Goal: Complete application form: Complete application form

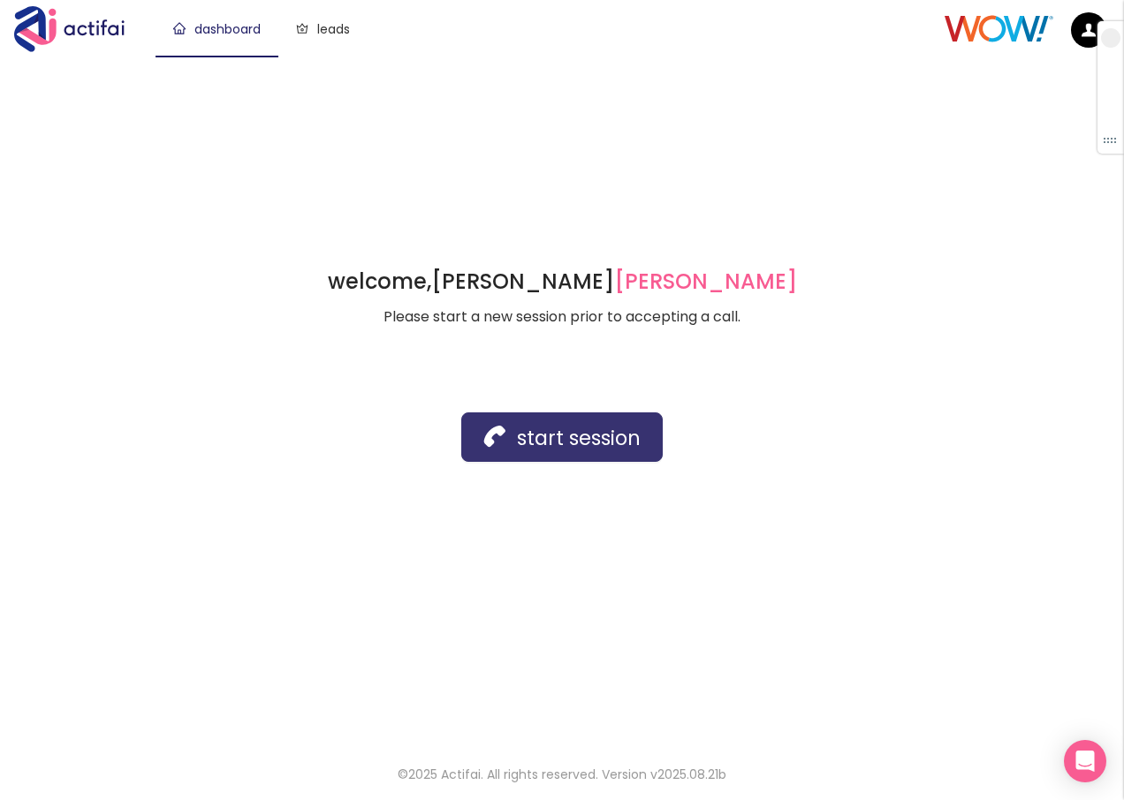
click at [519, 440] on button "start session" at bounding box center [561, 437] width 201 height 49
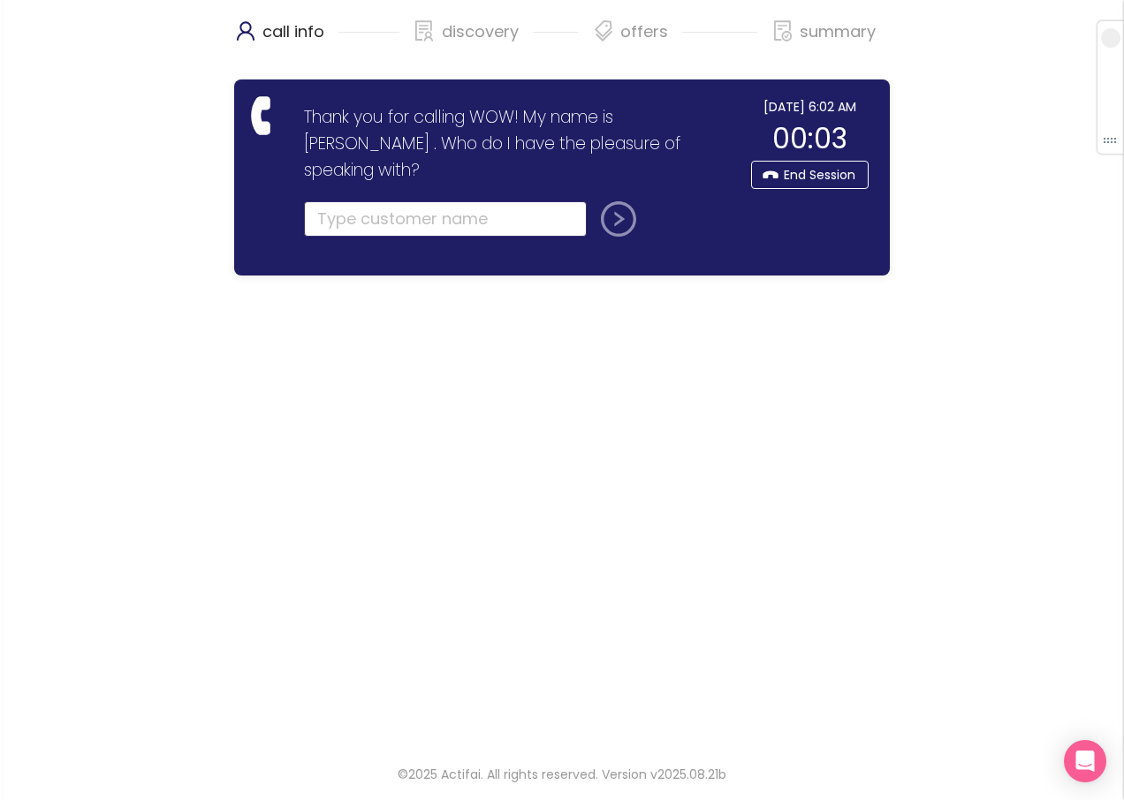
click at [384, 201] on input "text" at bounding box center [445, 218] width 283 height 35
type input "[PERSON_NAME]"
click at [618, 201] on button "submit" at bounding box center [615, 218] width 42 height 35
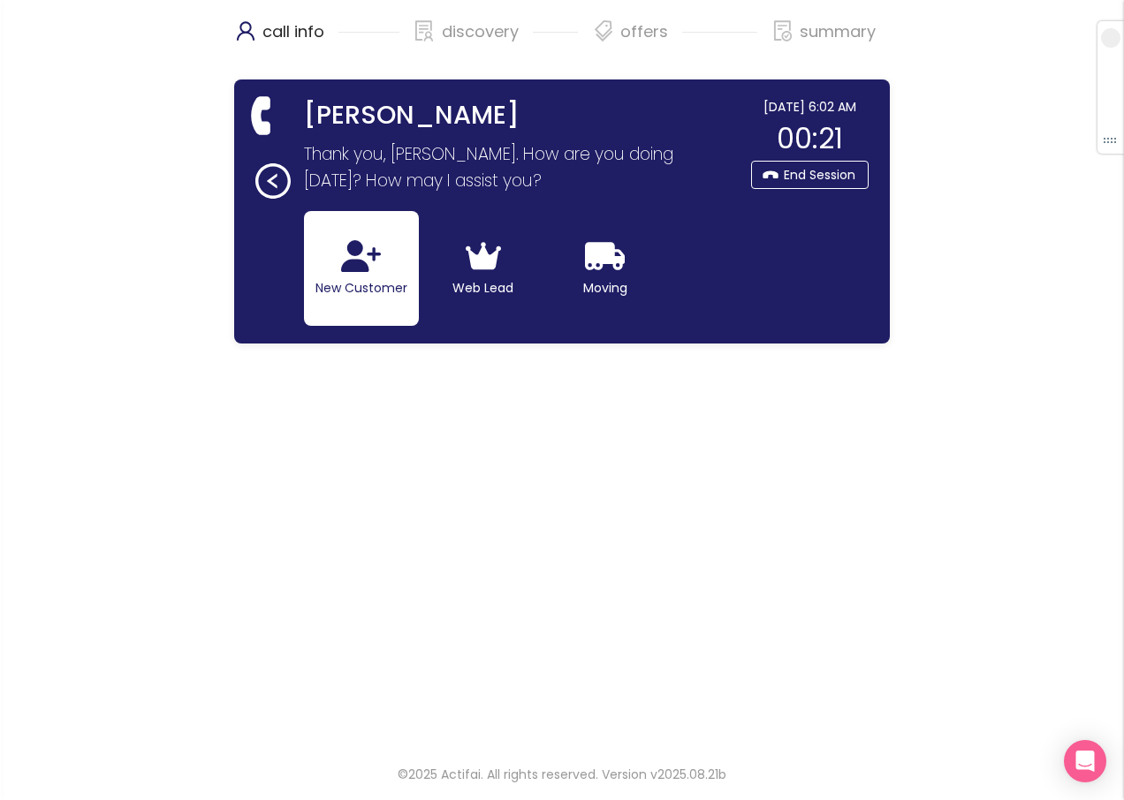
click at [356, 278] on button "New Customer" at bounding box center [361, 268] width 115 height 115
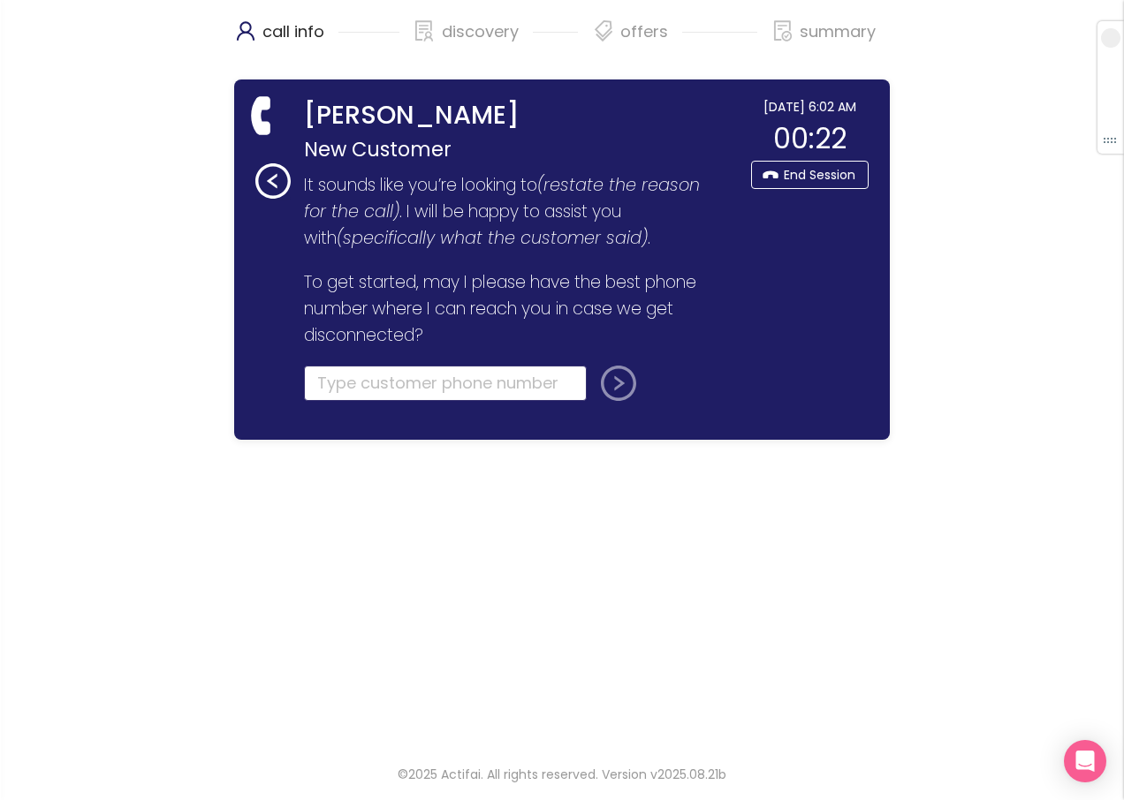
click at [340, 380] on input "tel" at bounding box center [445, 383] width 283 height 35
type input "[PHONE_NUMBER]"
click at [610, 388] on button "submit" at bounding box center [615, 383] width 42 height 35
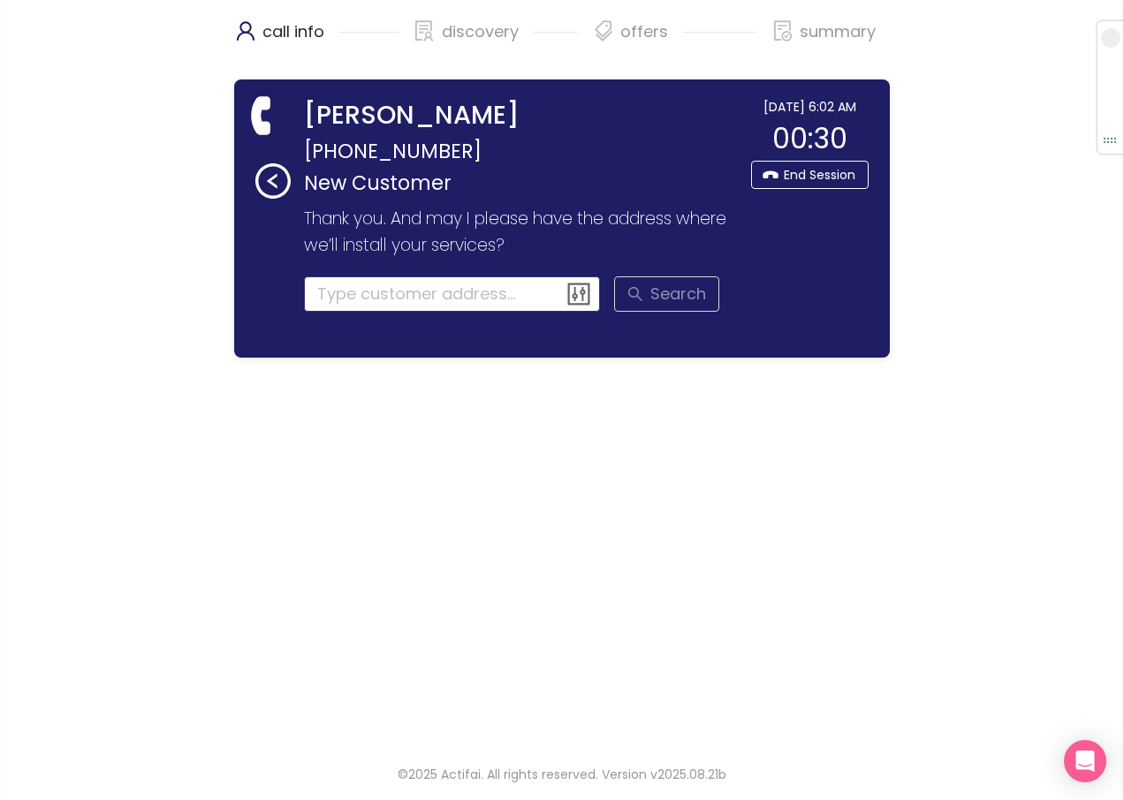
click at [370, 300] on input at bounding box center [452, 294] width 297 height 35
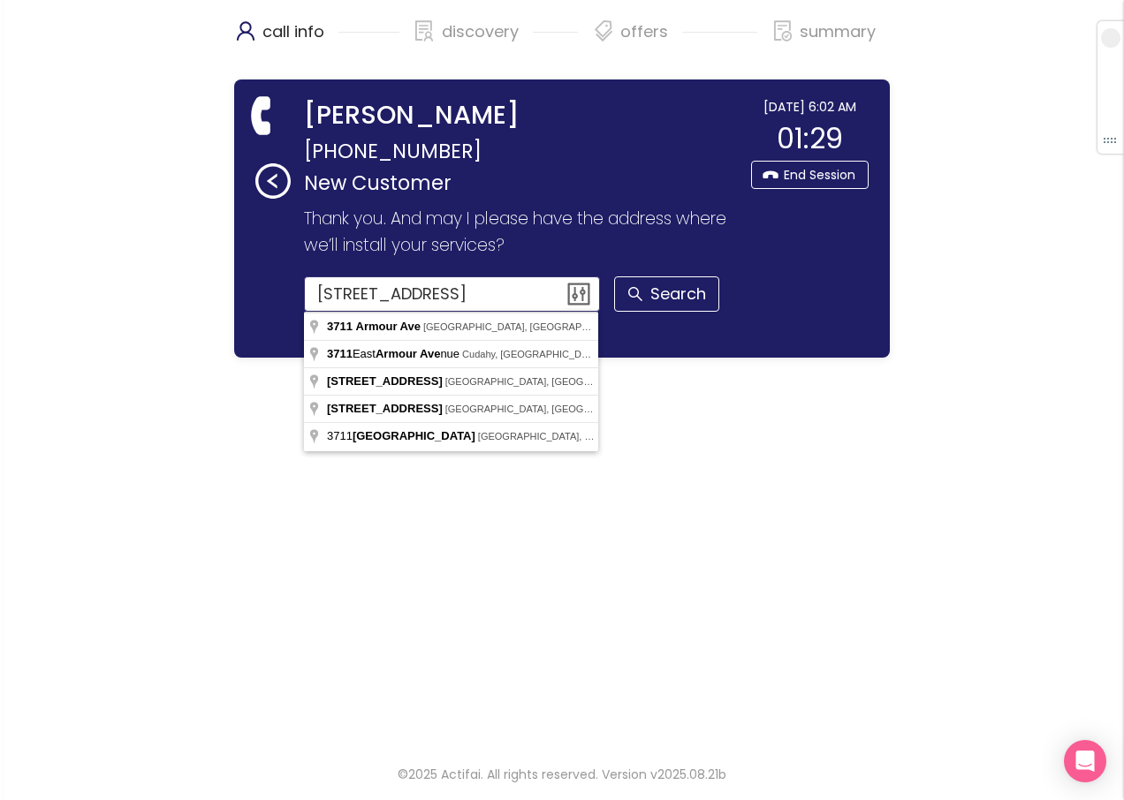
click at [475, 300] on input "[STREET_ADDRESS]" at bounding box center [452, 294] width 297 height 35
type input "[STREET_ADDRESS]"
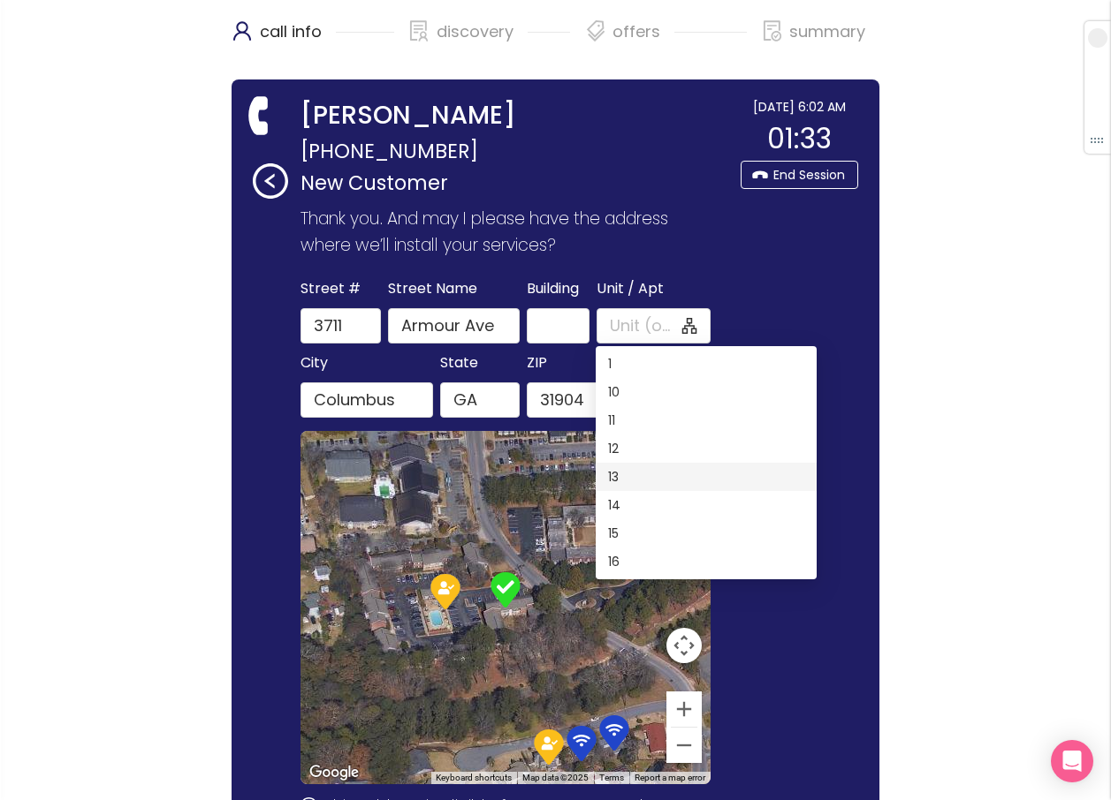
click at [609, 481] on div "13" at bounding box center [706, 476] width 196 height 19
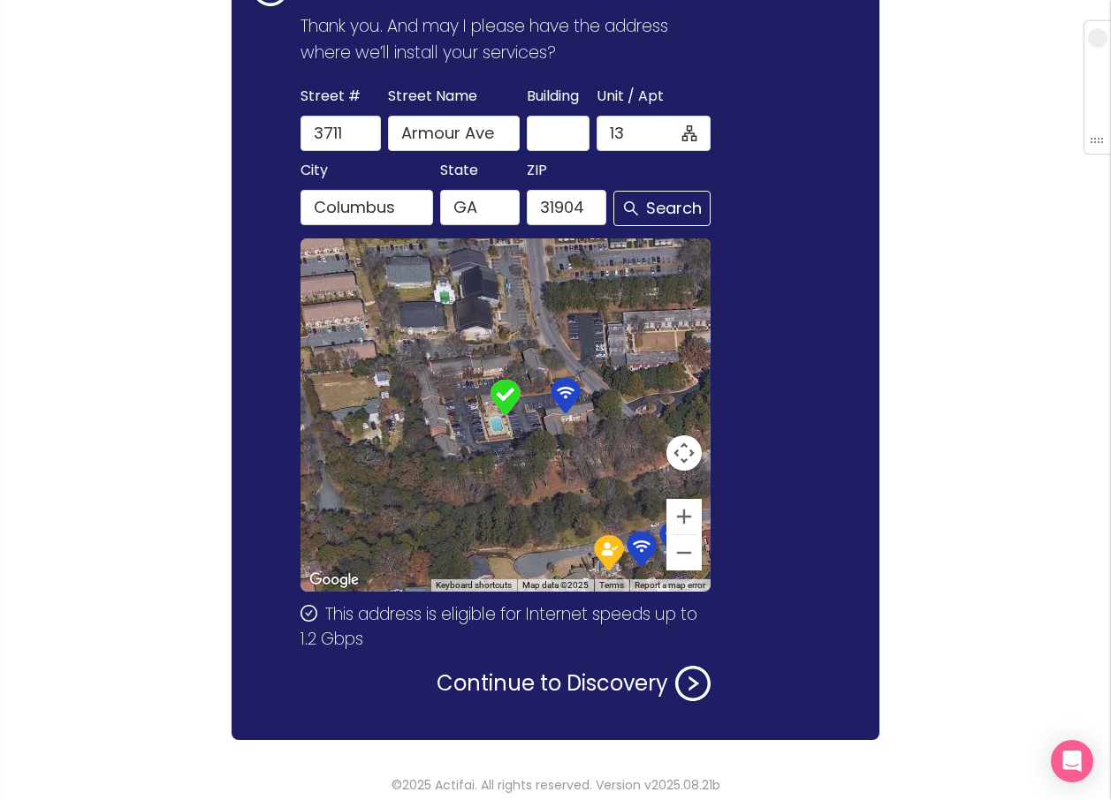
scroll to position [203, 0]
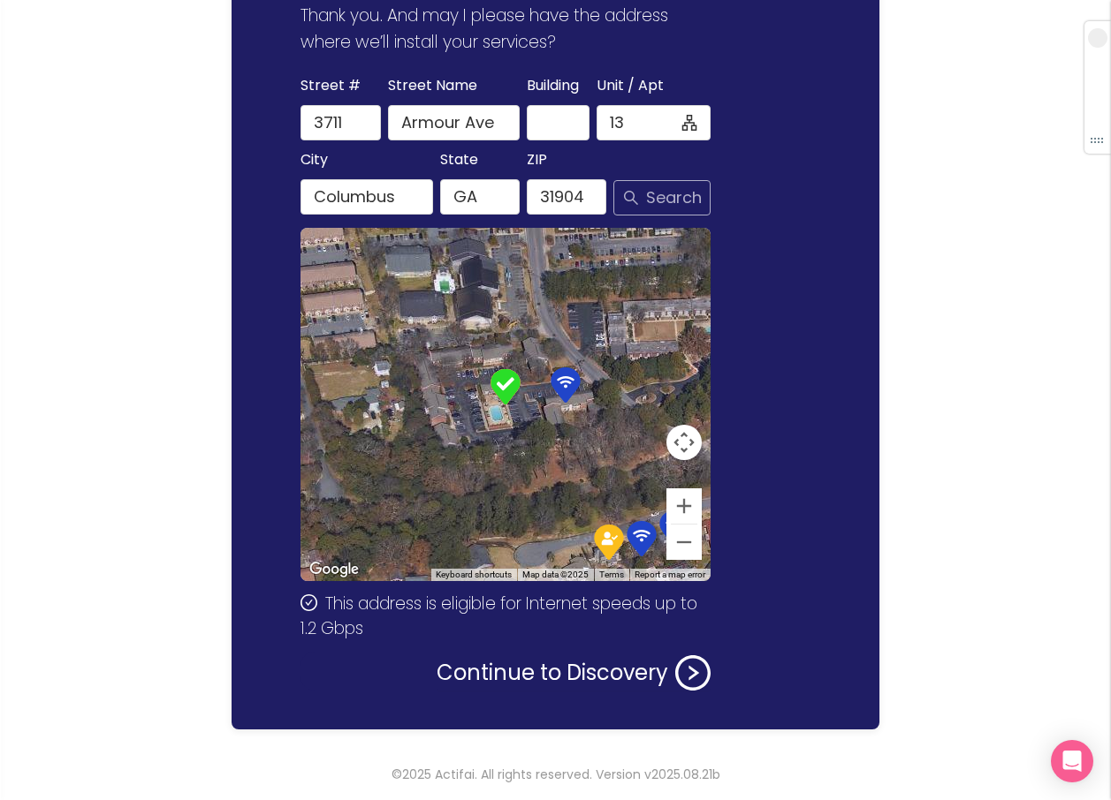
click at [654, 186] on button "Search" at bounding box center [661, 197] width 97 height 35
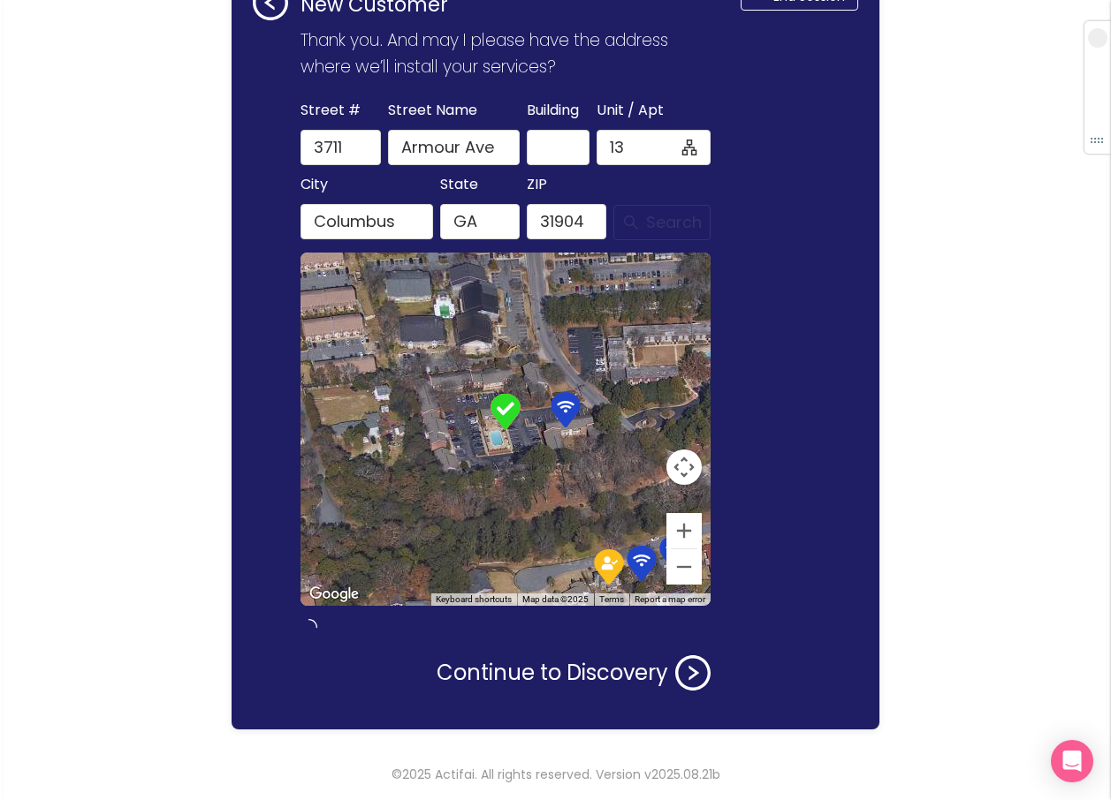
type input "13"
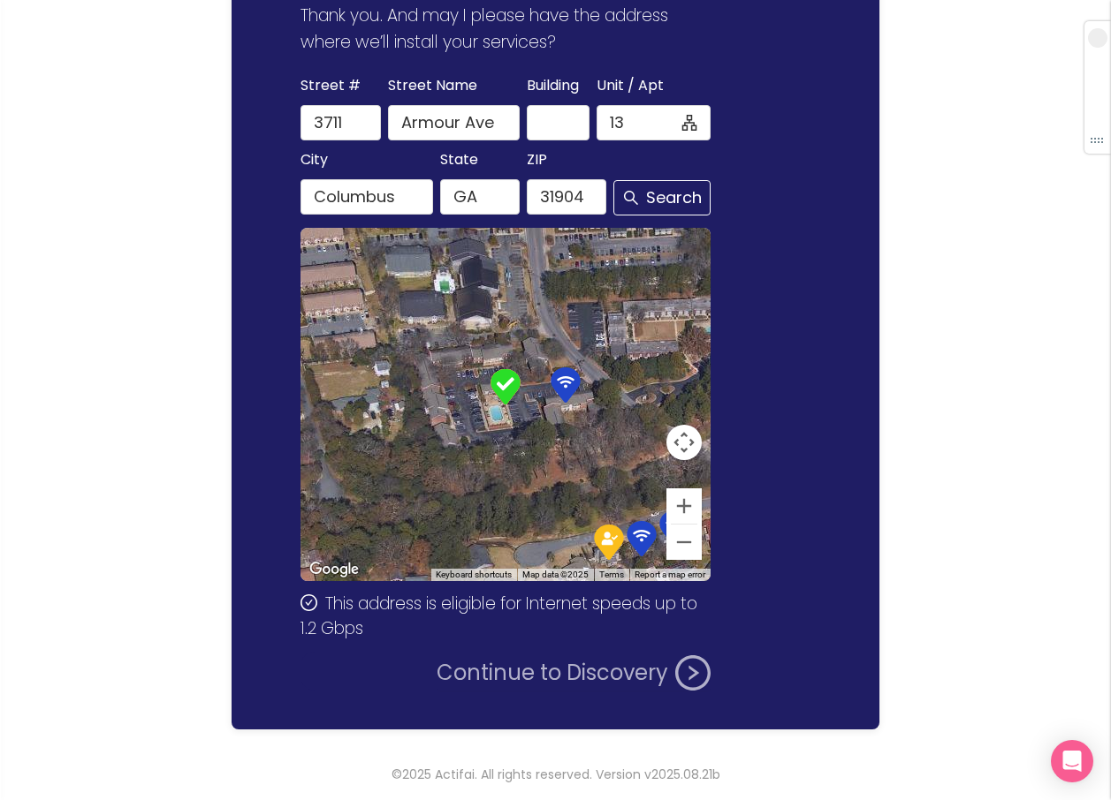
click at [486, 666] on button "Continue to Discovery" at bounding box center [573, 673] width 274 height 35
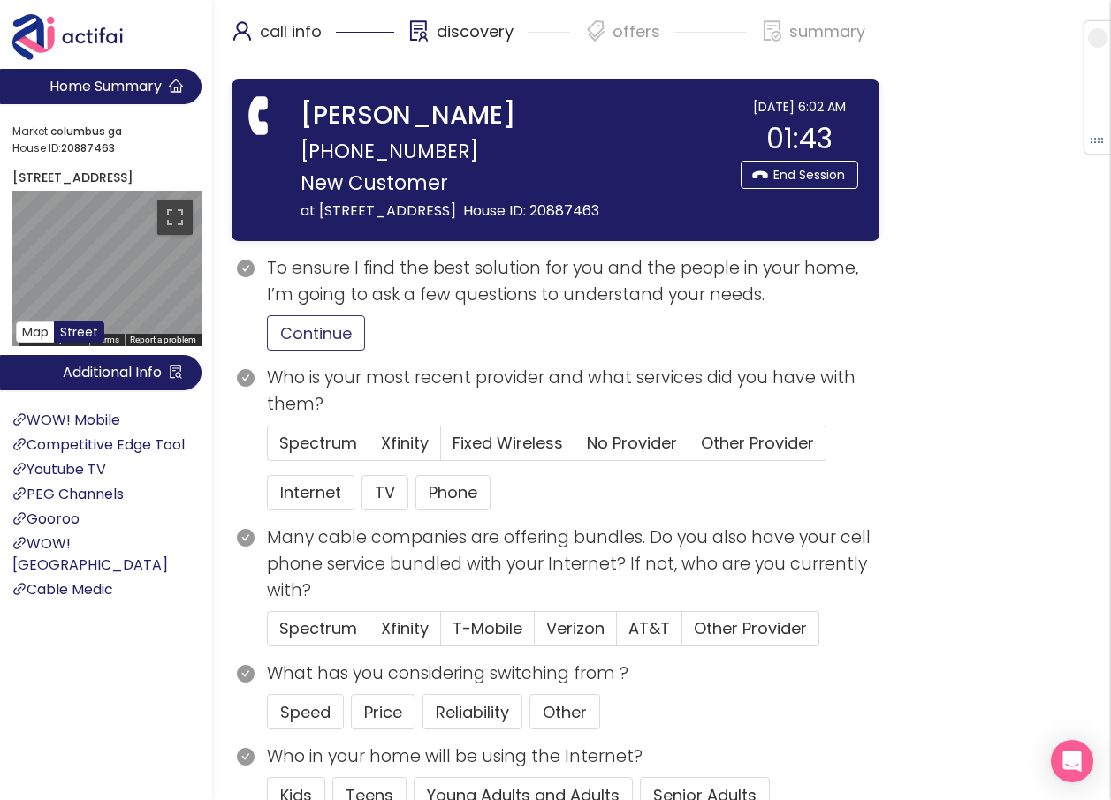
click at [329, 351] on button "Continue" at bounding box center [316, 332] width 98 height 35
click at [739, 454] on span "Other Provider" at bounding box center [757, 443] width 113 height 22
click at [689, 449] on input "Other Provider" at bounding box center [689, 449] width 0 height 0
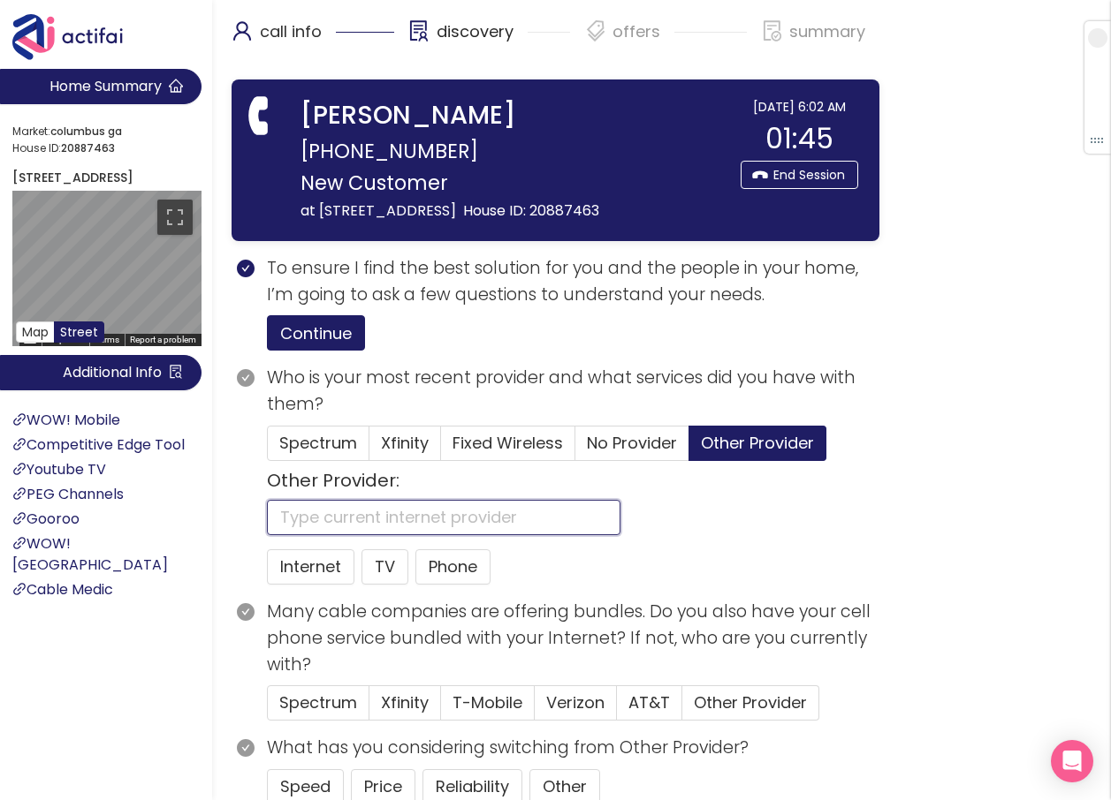
click at [369, 535] on input "text" at bounding box center [443, 517] width 353 height 35
type input "WOW"
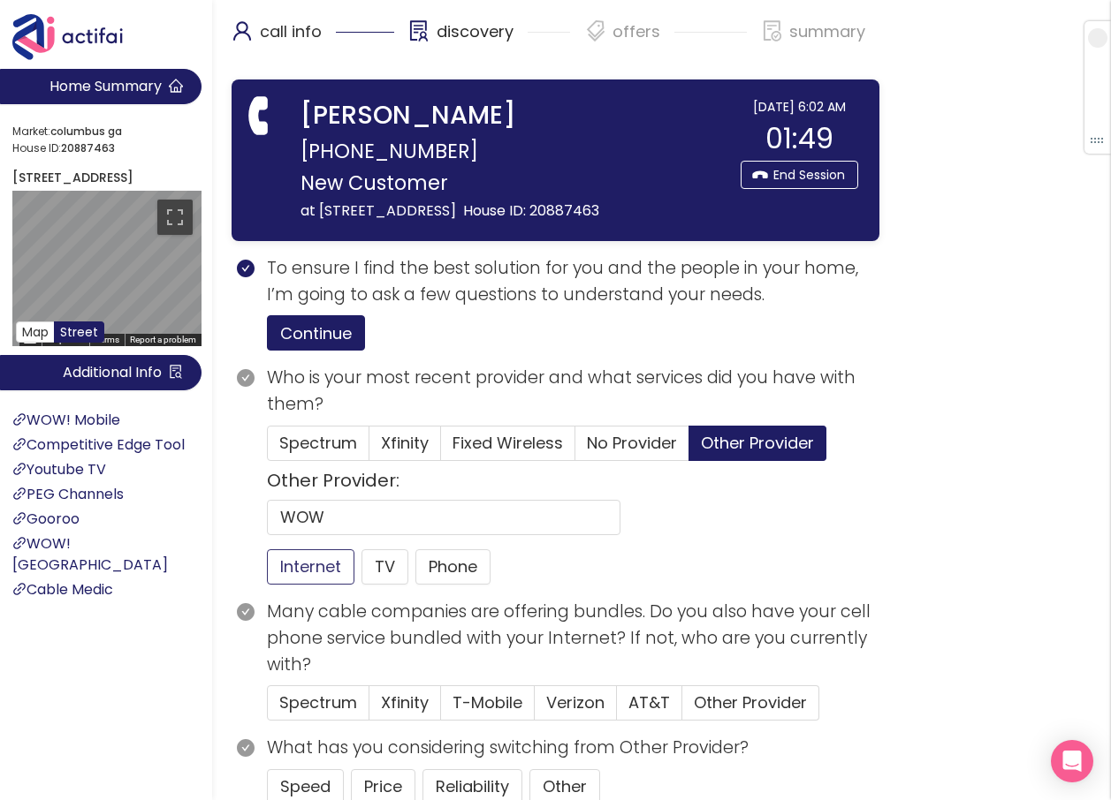
click at [326, 585] on button "Internet" at bounding box center [310, 567] width 87 height 35
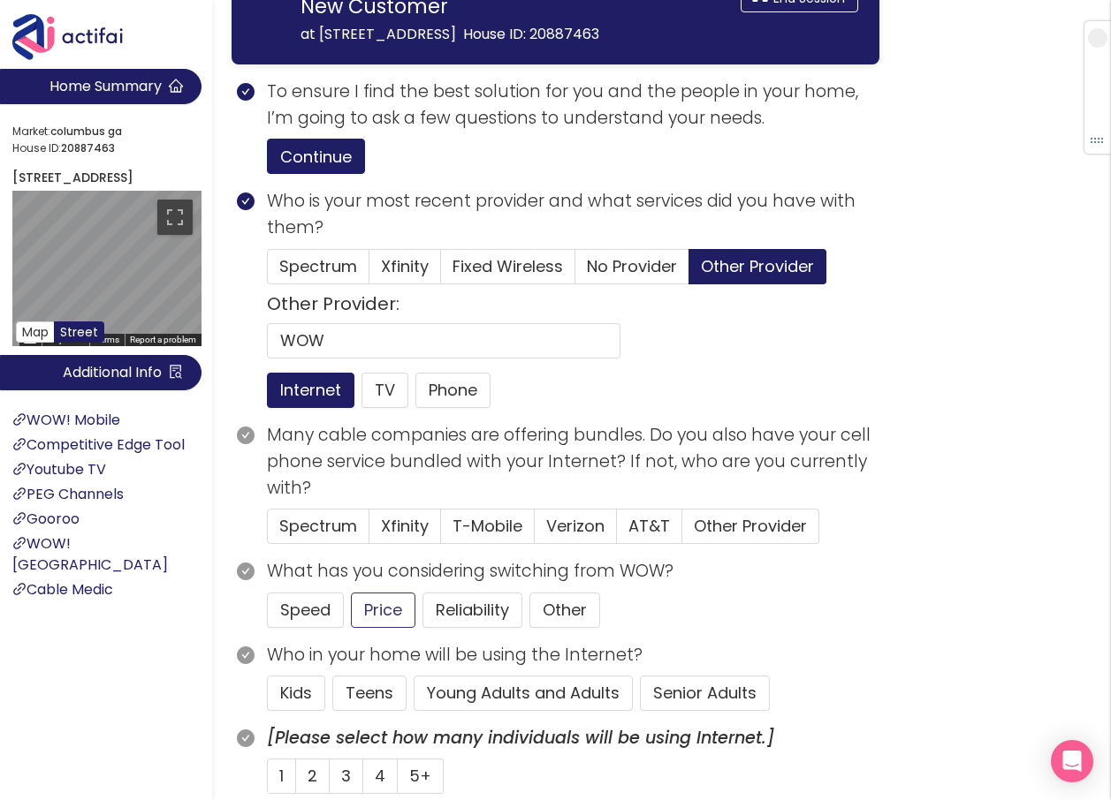
click at [369, 628] on button "Price" at bounding box center [383, 610] width 64 height 35
click at [489, 711] on button "Young Adults and Adults" at bounding box center [522, 693] width 219 height 35
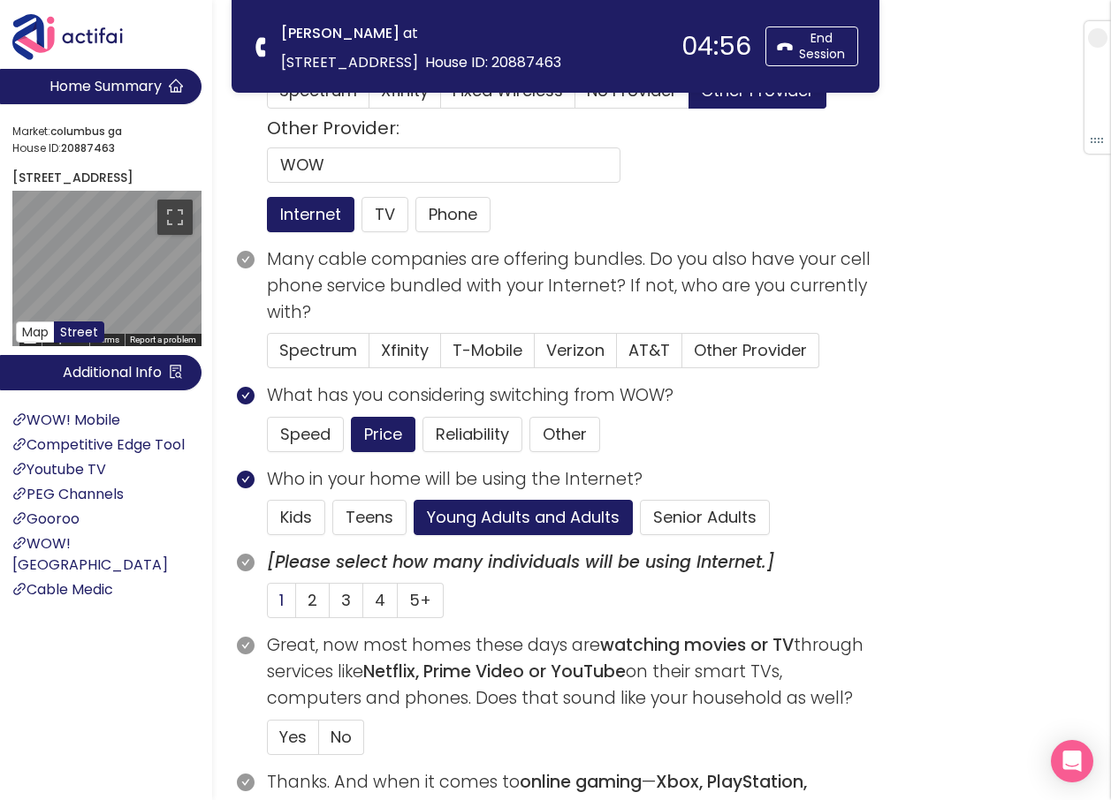
click at [279, 595] on span "1" at bounding box center [281, 600] width 4 height 22
click at [268, 606] on input "1" at bounding box center [268, 606] width 0 height 0
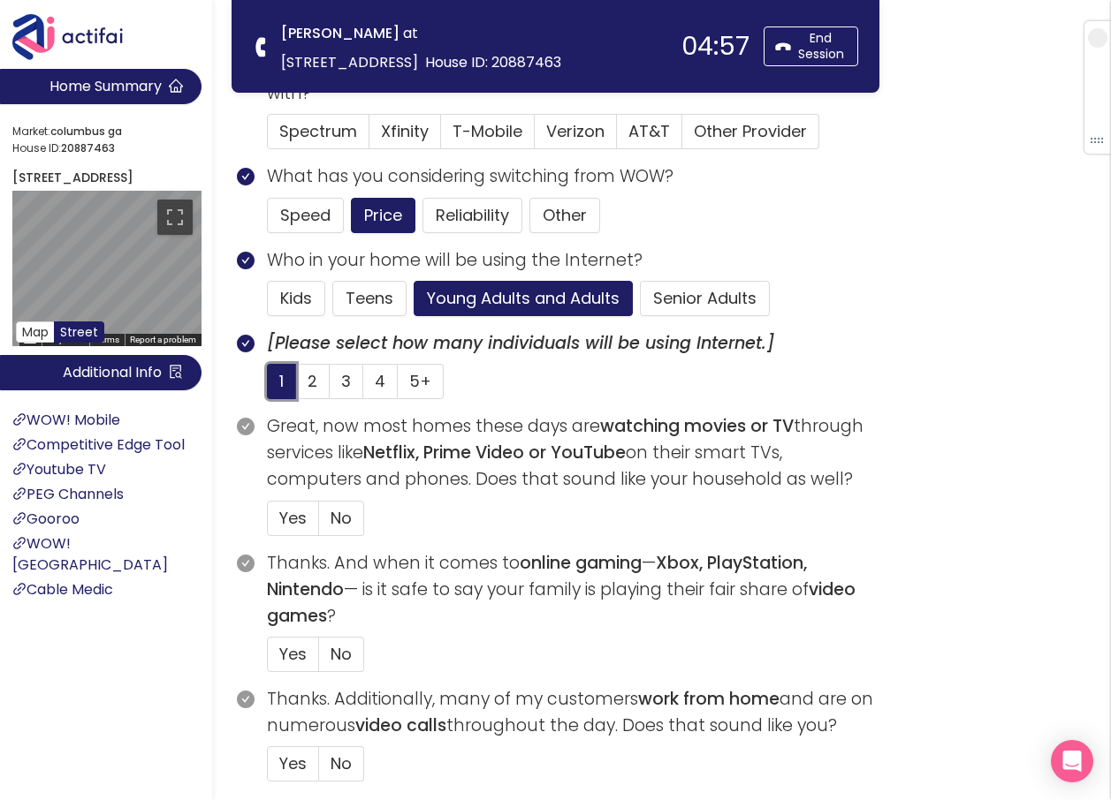
scroll to position [442, 0]
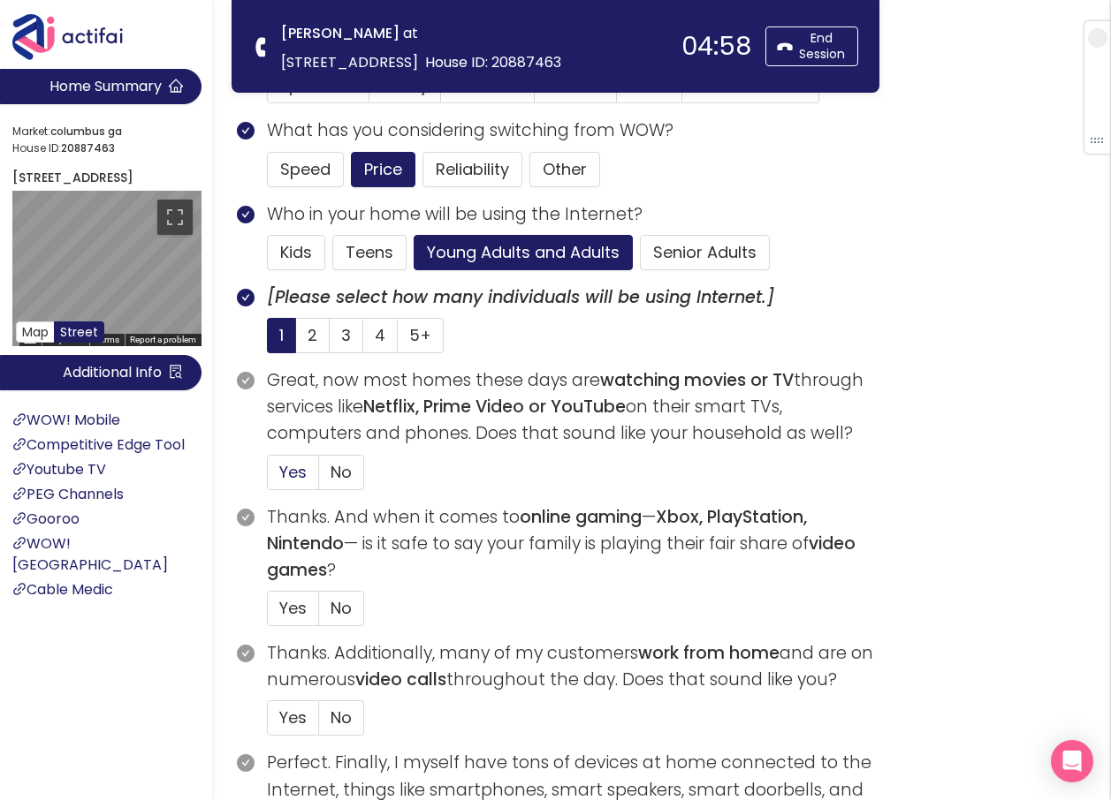
click at [283, 474] on span "Yes" at bounding box center [292, 472] width 27 height 22
click at [268, 478] on input "Yes" at bounding box center [268, 478] width 0 height 0
click at [342, 611] on span "No" at bounding box center [340, 608] width 21 height 22
click at [319, 614] on input "No" at bounding box center [319, 614] width 0 height 0
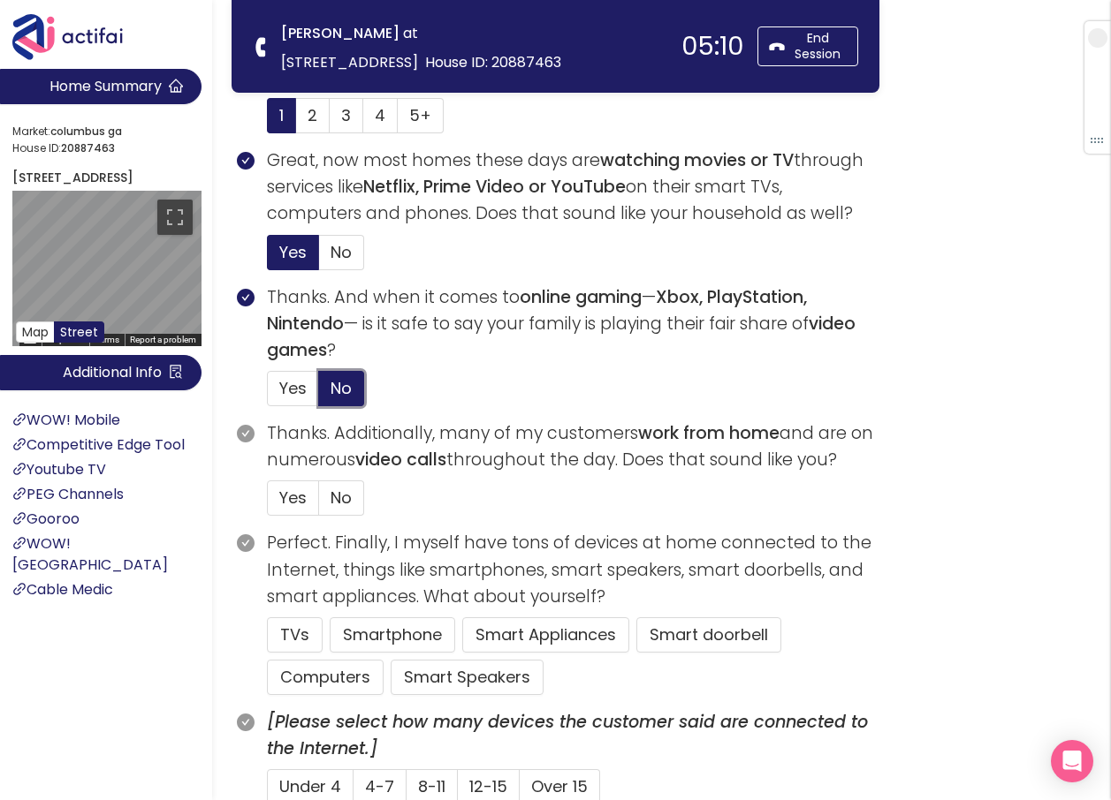
scroll to position [707, 0]
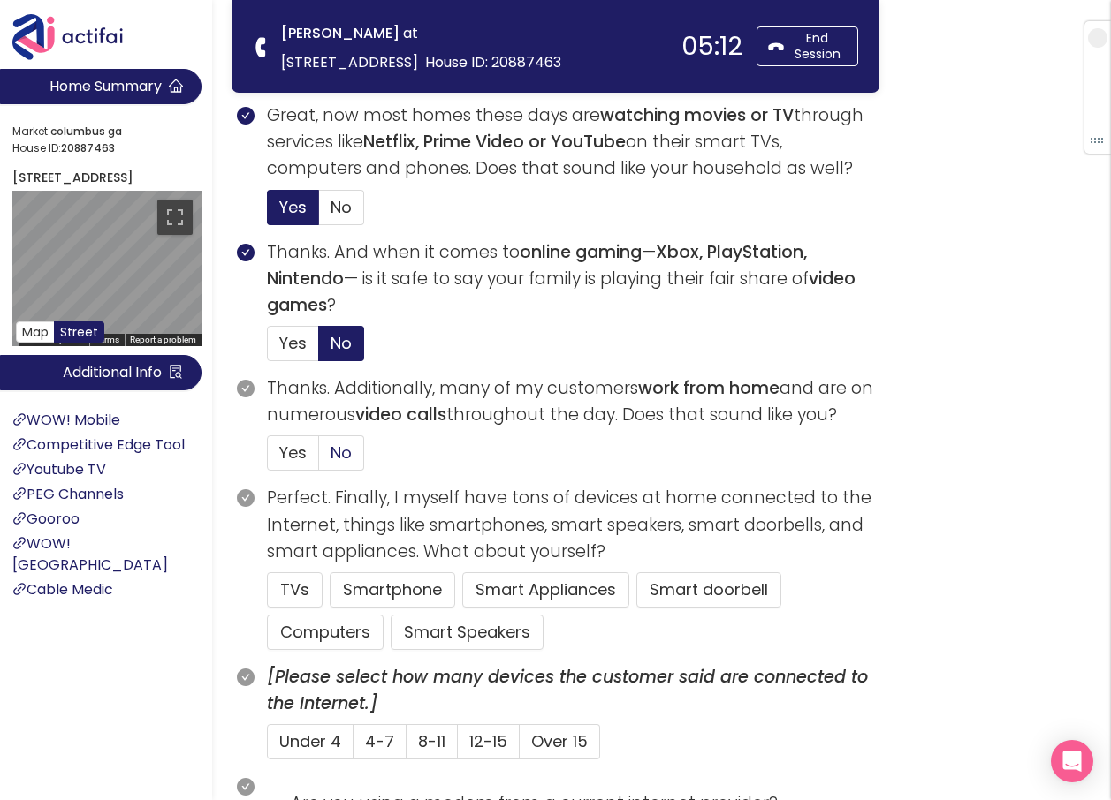
click at [326, 449] on label "No" at bounding box center [341, 453] width 45 height 35
click at [319, 459] on input "No" at bounding box center [319, 459] width 0 height 0
click at [288, 587] on button "TVs" at bounding box center [295, 589] width 56 height 35
click at [353, 586] on button "Smartphone" at bounding box center [392, 589] width 125 height 35
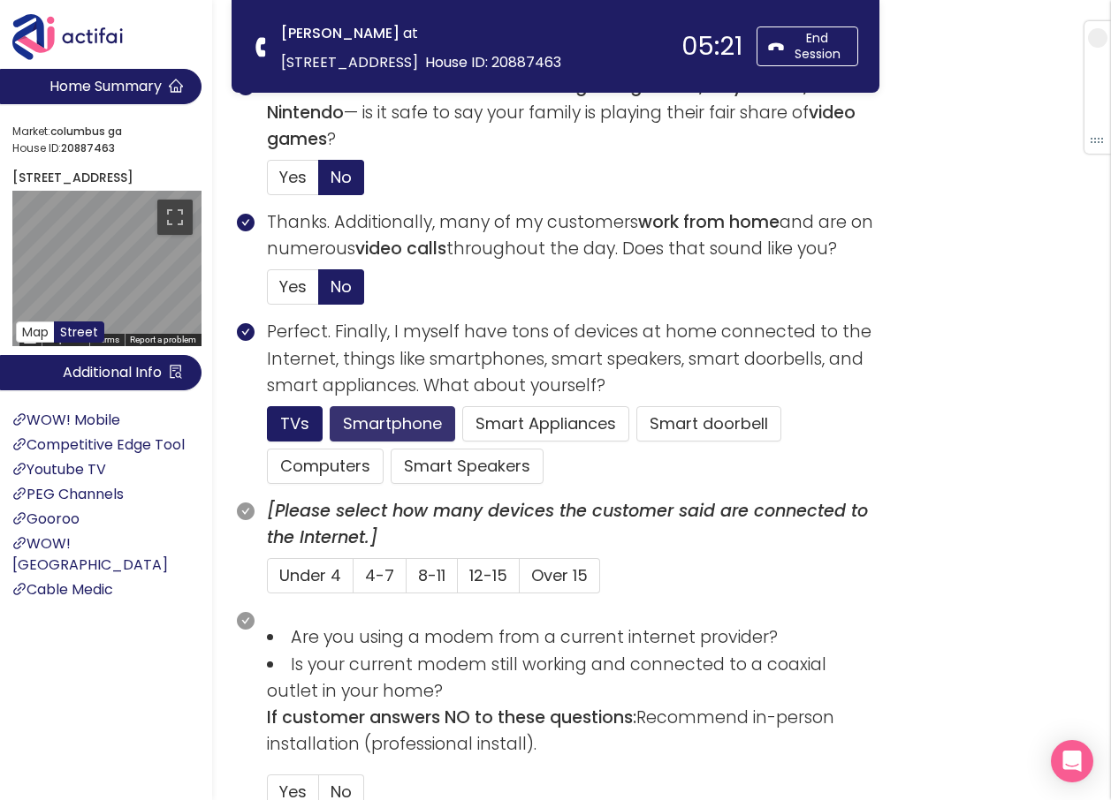
scroll to position [883, 0]
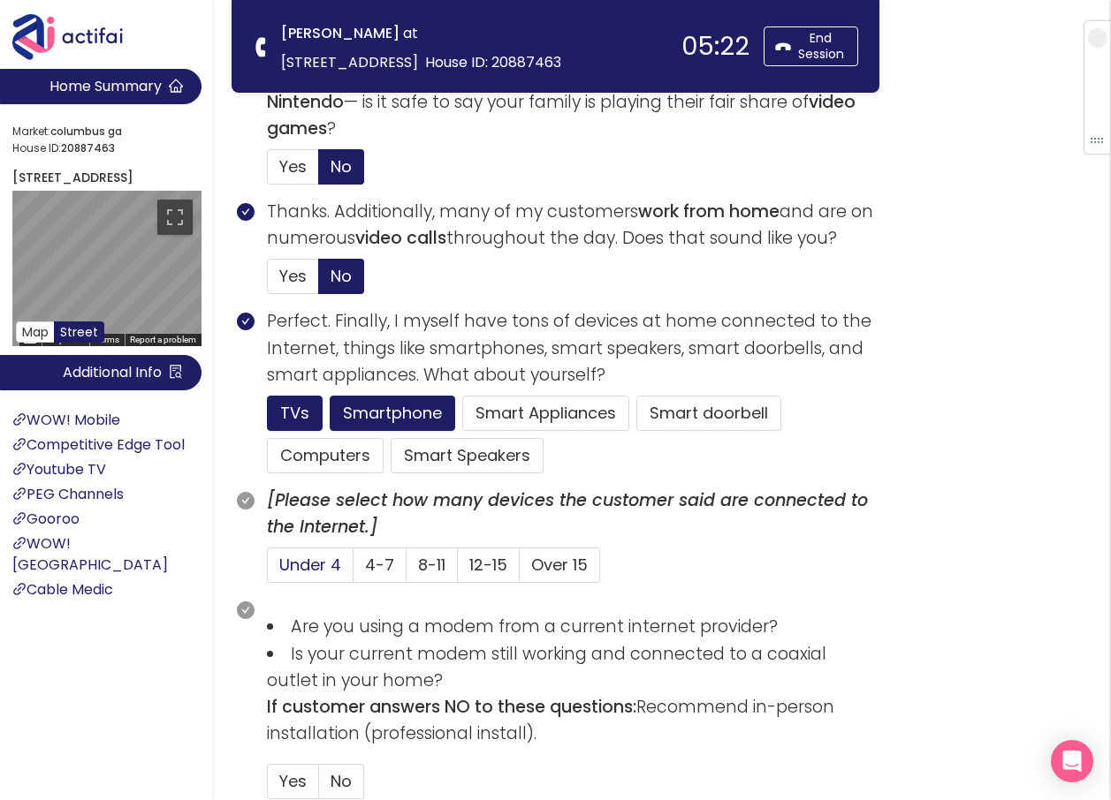
click at [322, 564] on span "Under 4" at bounding box center [310, 565] width 62 height 22
click at [268, 571] on input "Under 4" at bounding box center [268, 571] width 0 height 0
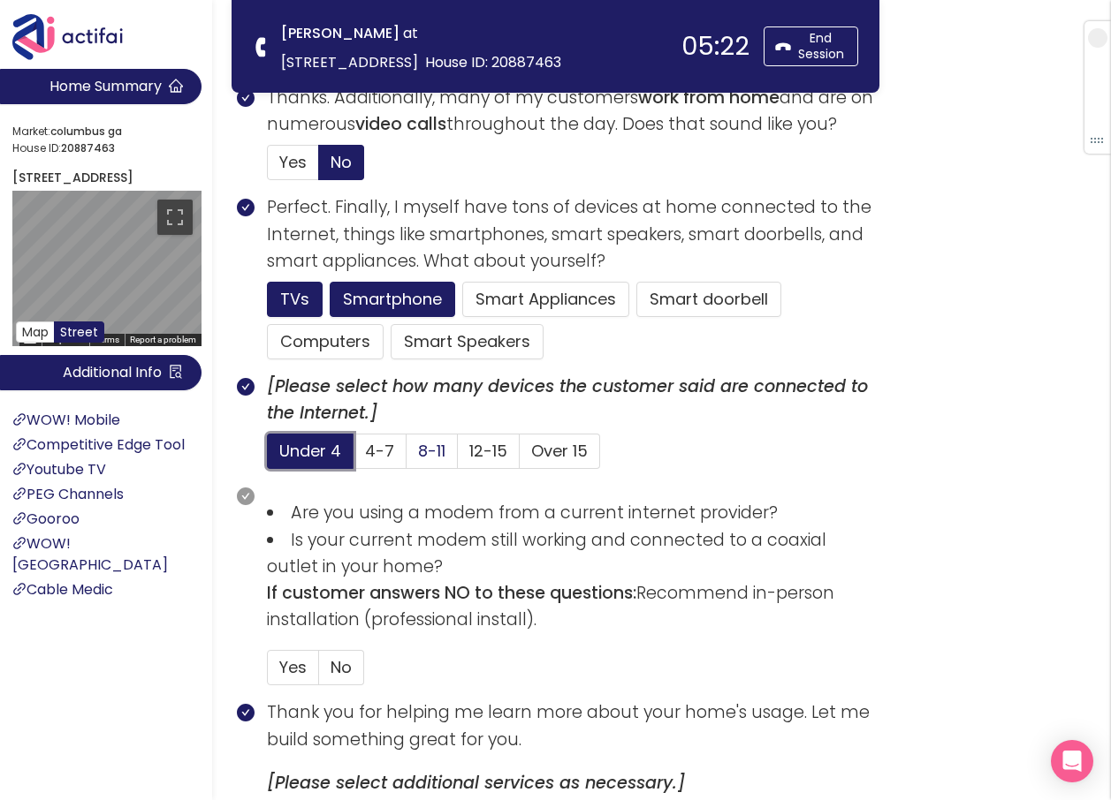
scroll to position [1149, 0]
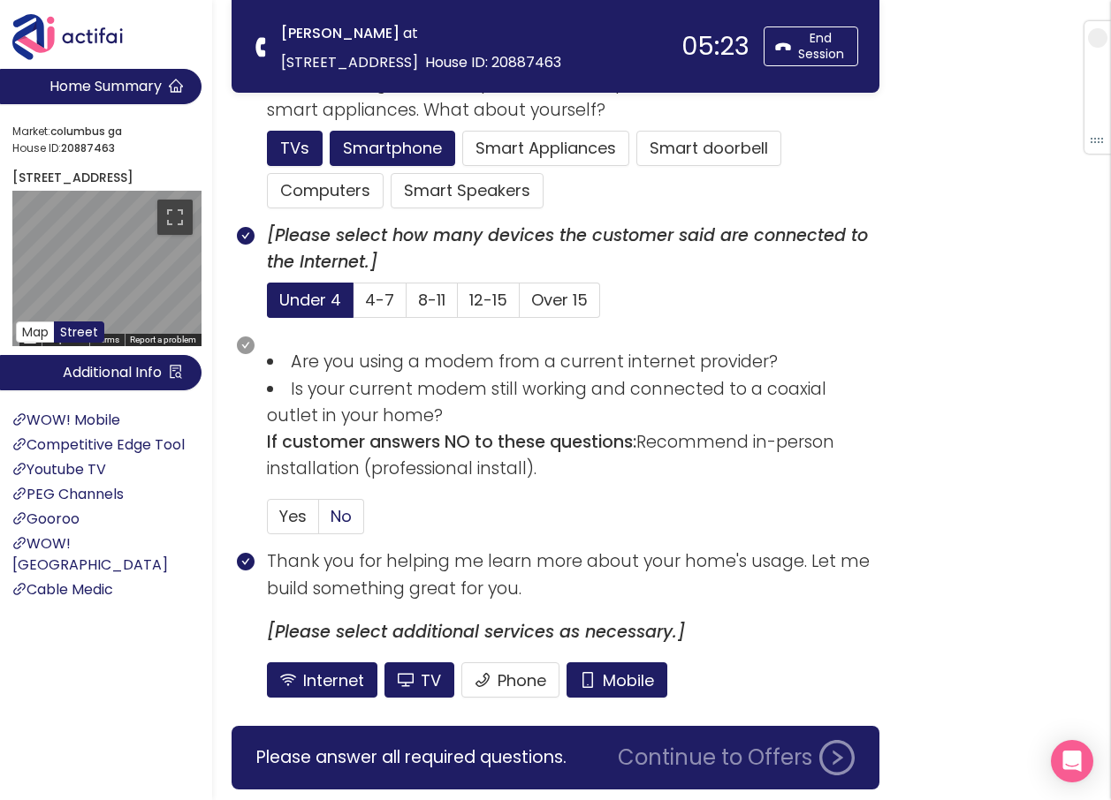
click at [331, 512] on span "No" at bounding box center [340, 516] width 21 height 22
click at [319, 522] on input "No" at bounding box center [319, 522] width 0 height 0
click at [642, 669] on button "Mobile" at bounding box center [616, 680] width 101 height 35
click at [418, 668] on button "TV" at bounding box center [419, 680] width 70 height 35
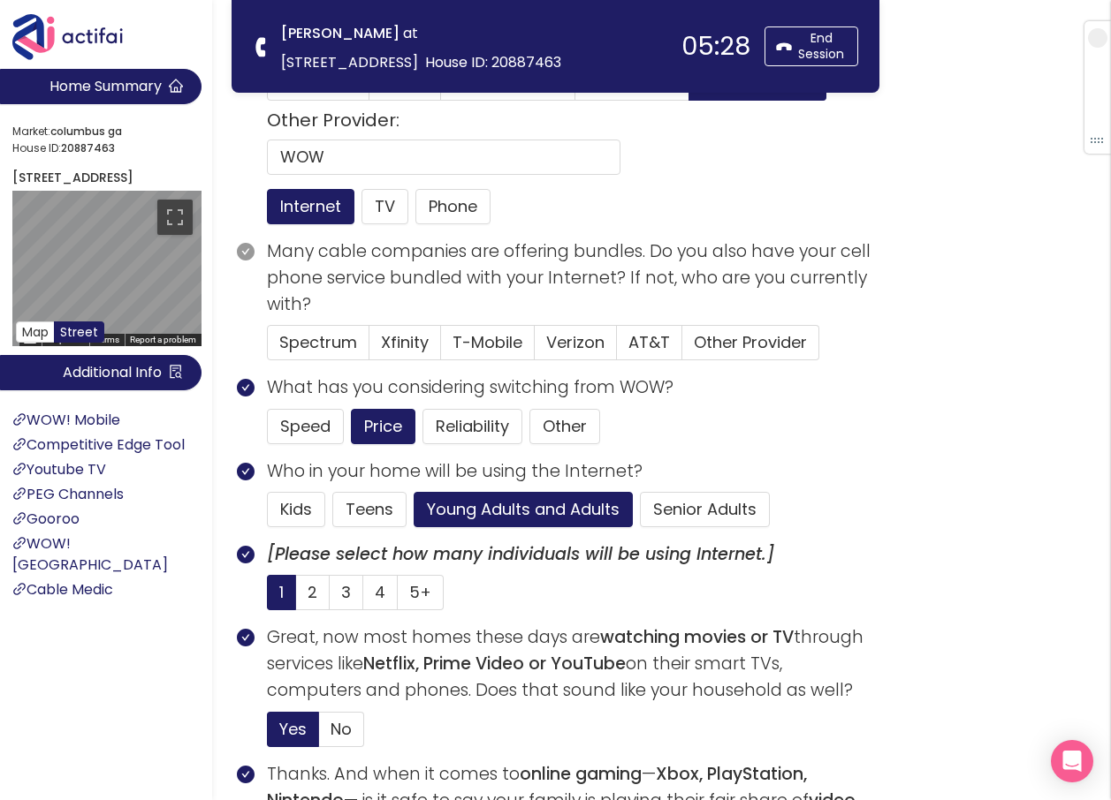
scroll to position [60, 0]
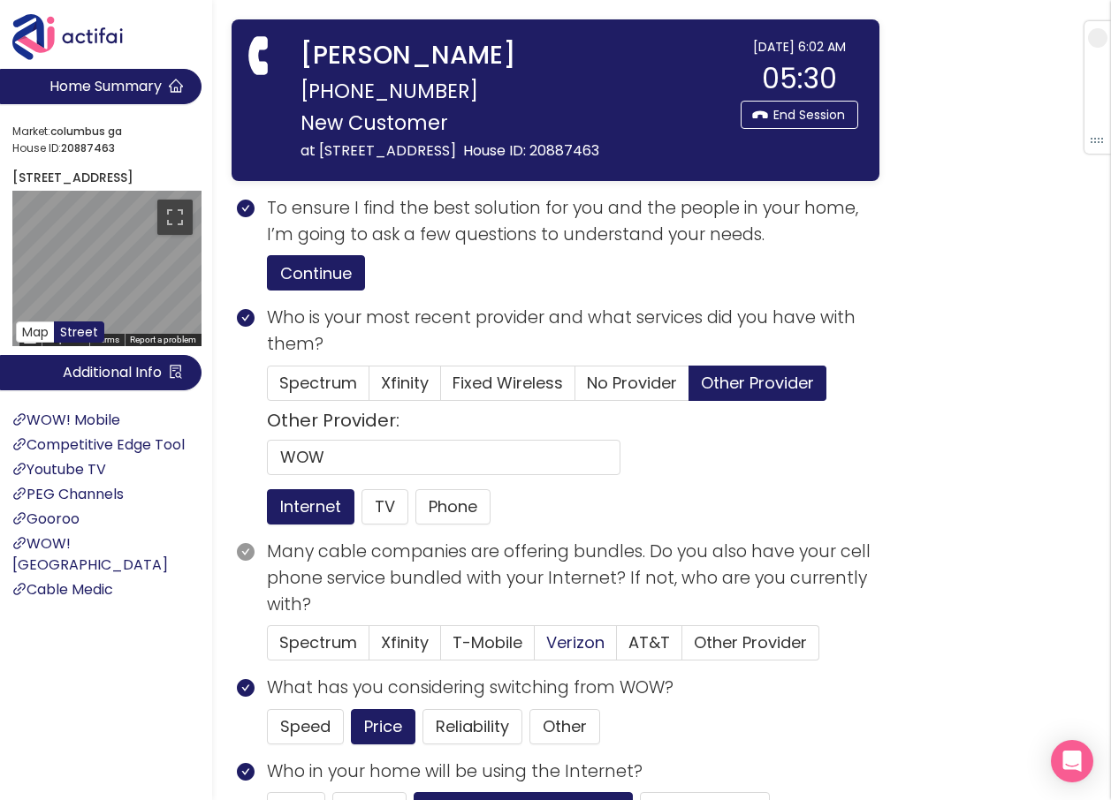
click at [535, 661] on label "Verizon" at bounding box center [576, 643] width 82 height 35
click at [535, 648] on input "Verizon" at bounding box center [535, 648] width 0 height 0
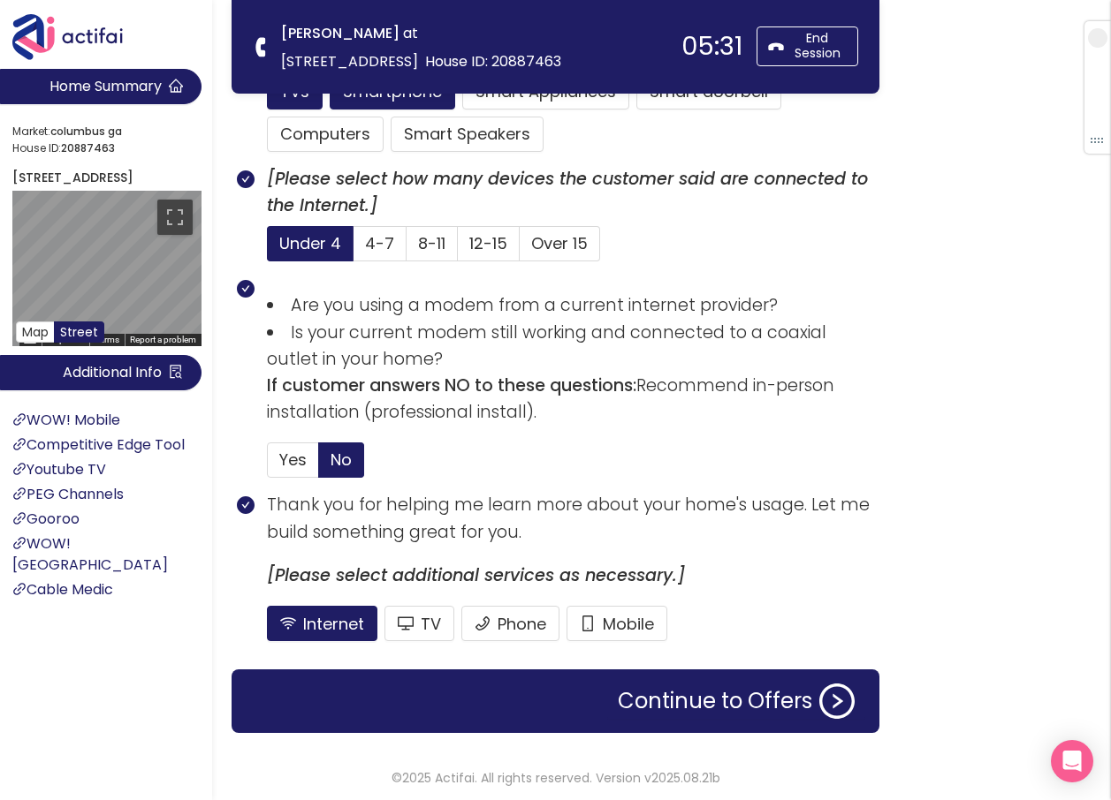
scroll to position [1209, 0]
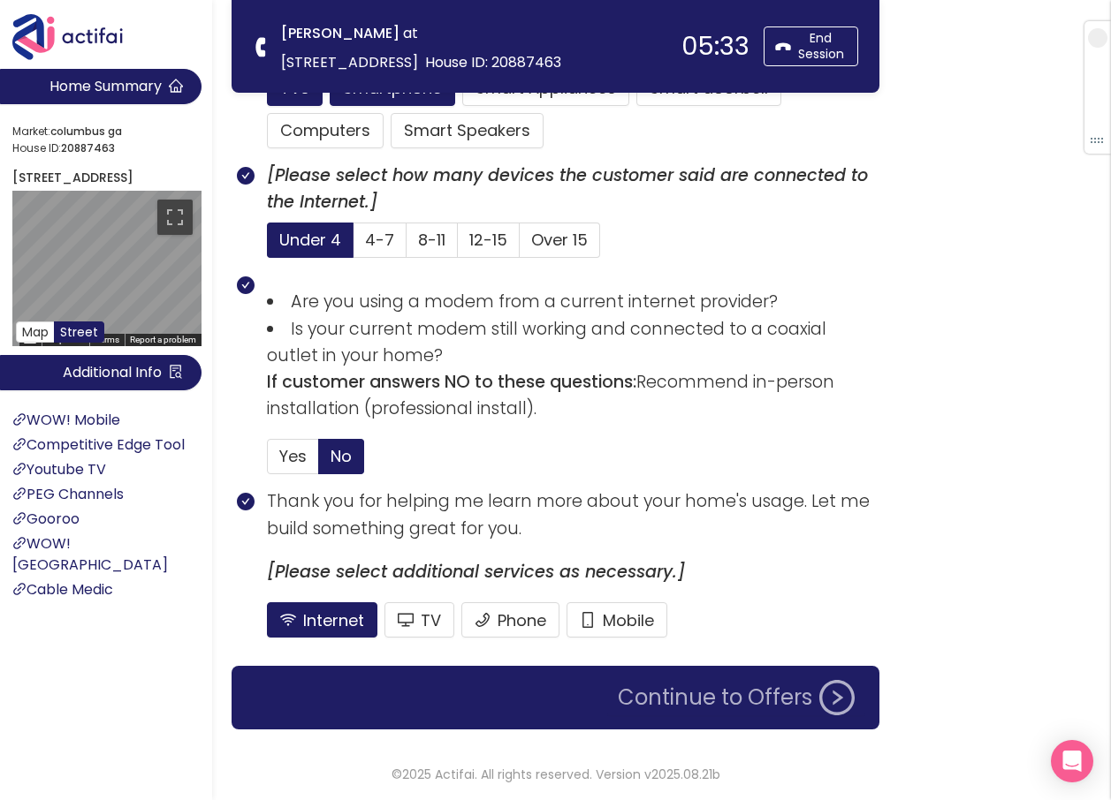
click at [699, 695] on button "Continue to Offers" at bounding box center [736, 697] width 258 height 35
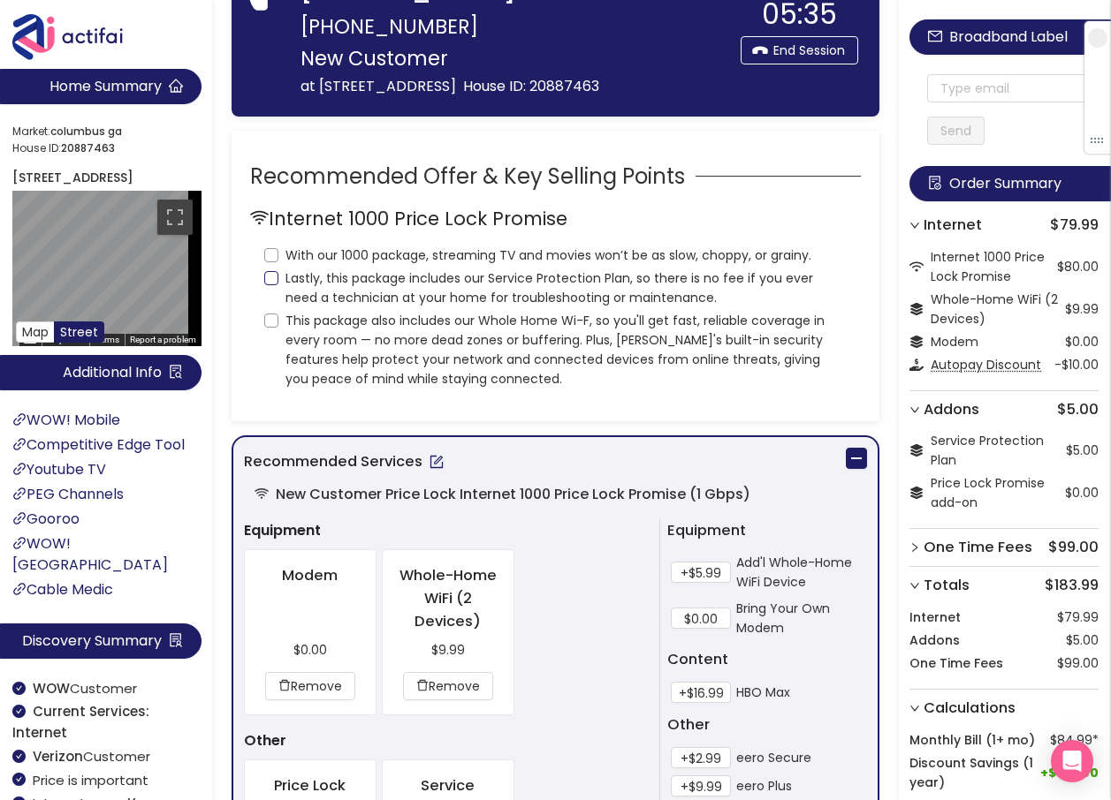
scroll to position [0, 0]
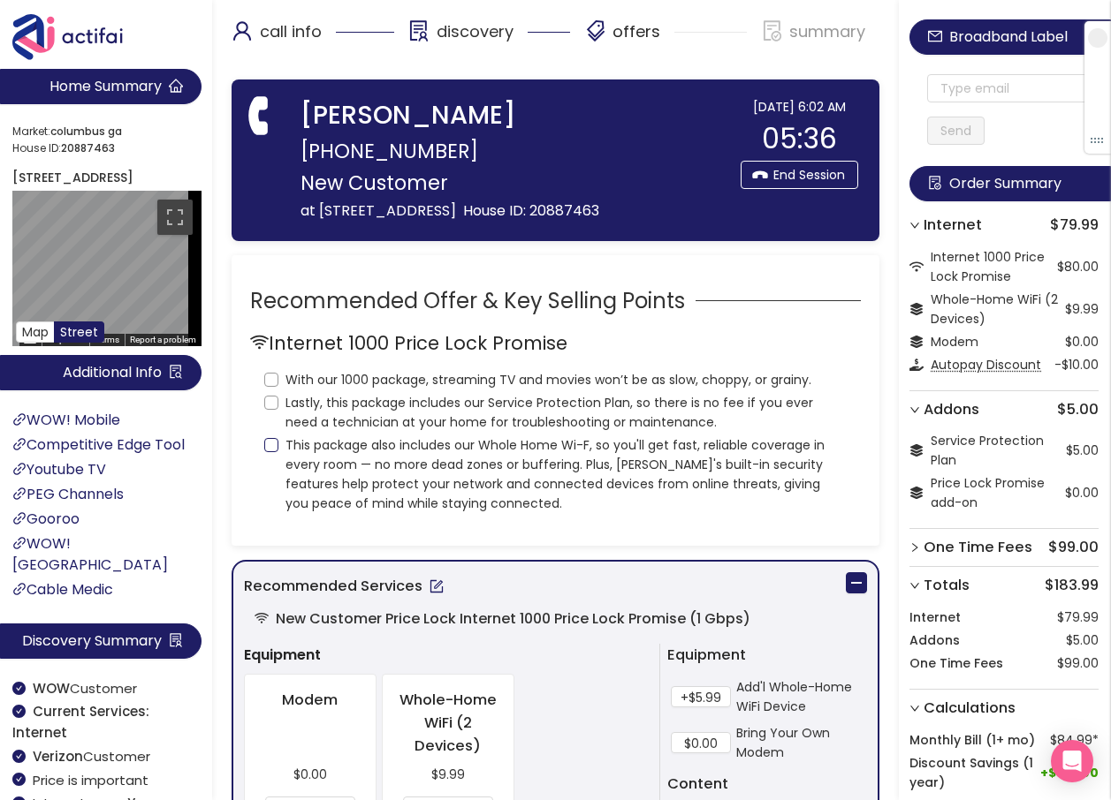
click at [277, 452] on input "This package also includes our Whole Home Wi-F, so you'll get fast, reliable co…" at bounding box center [271, 445] width 14 height 14
checkbox input "true"
click at [272, 410] on input "Lastly, this package includes our Service Protection Plan, so there is no fee i…" at bounding box center [271, 403] width 14 height 14
checkbox input "true"
click at [272, 387] on input "With our 1000 package, streaming TV and movies won’t be as slow, choppy, or gra…" at bounding box center [271, 380] width 14 height 14
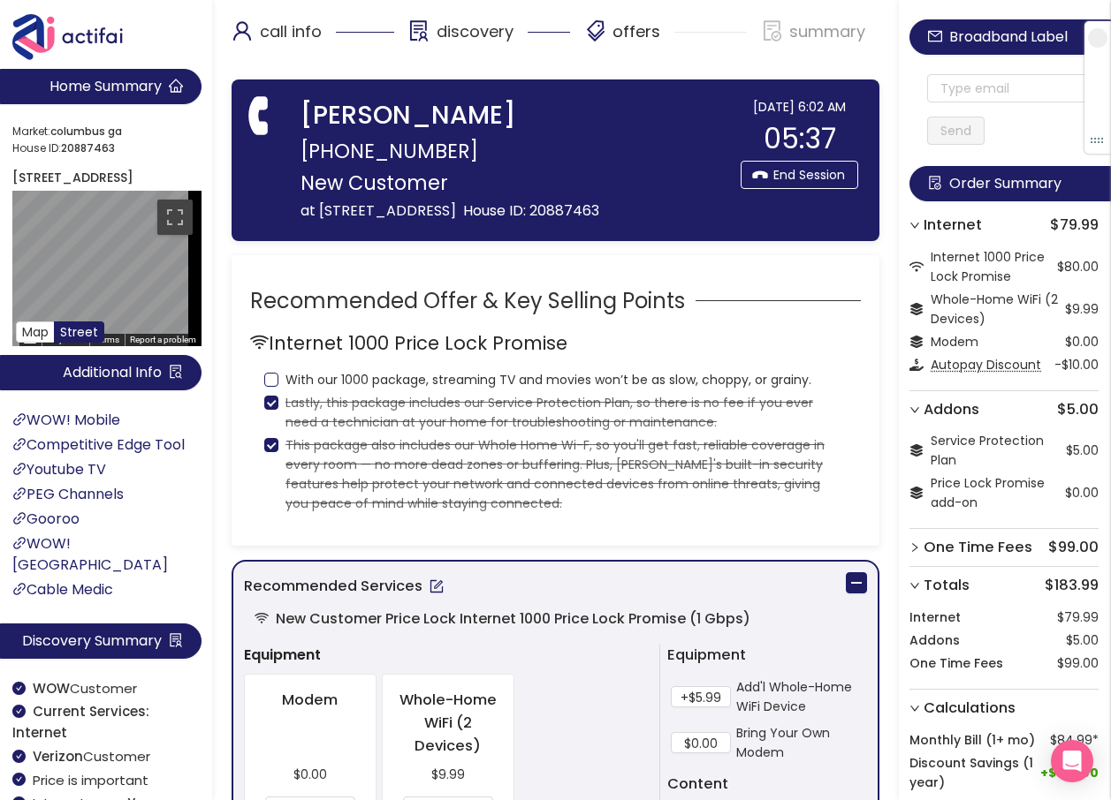
checkbox input "true"
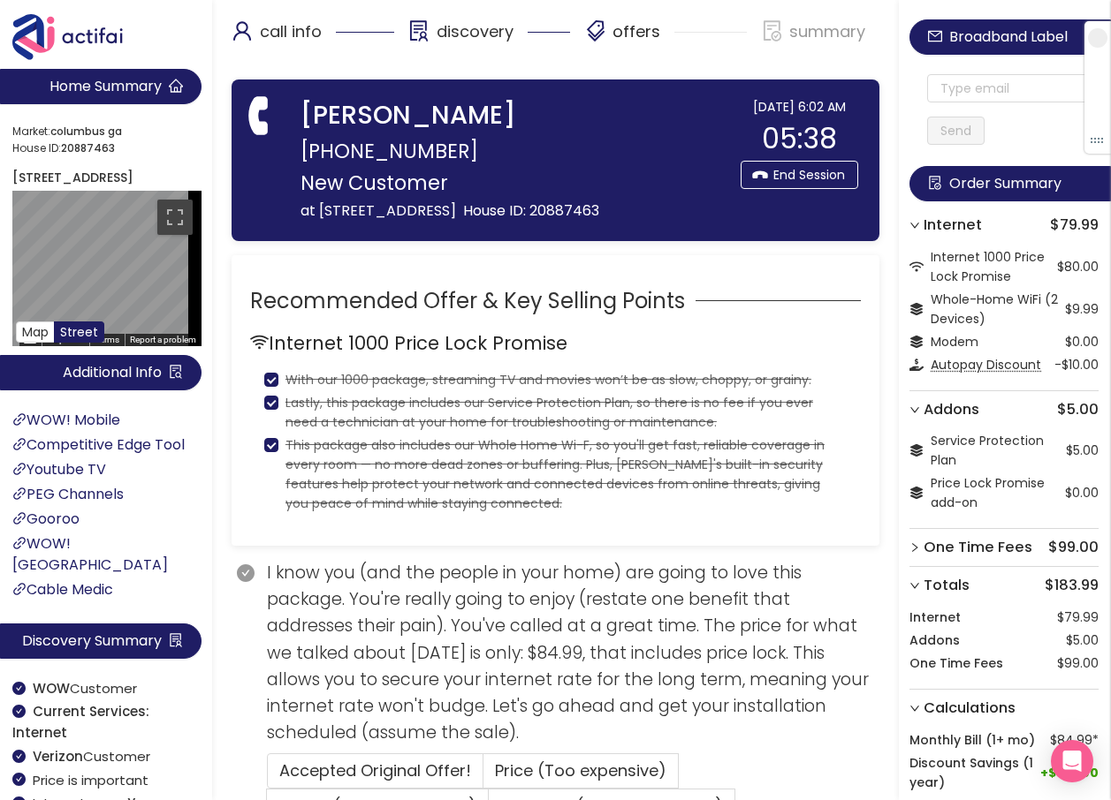
scroll to position [265, 0]
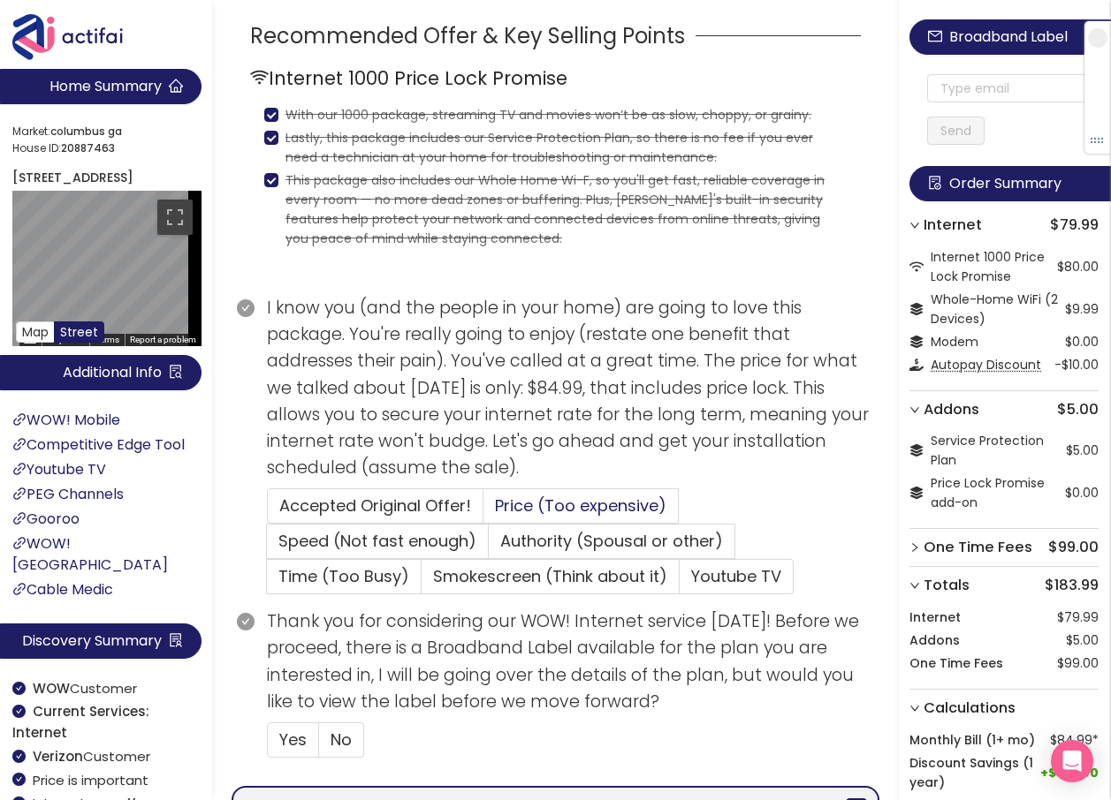
click at [534, 518] on label "Price (Too expensive)" at bounding box center [580, 506] width 195 height 35
click at [483, 512] on input "Price (Too expensive)" at bounding box center [483, 512] width 0 height 0
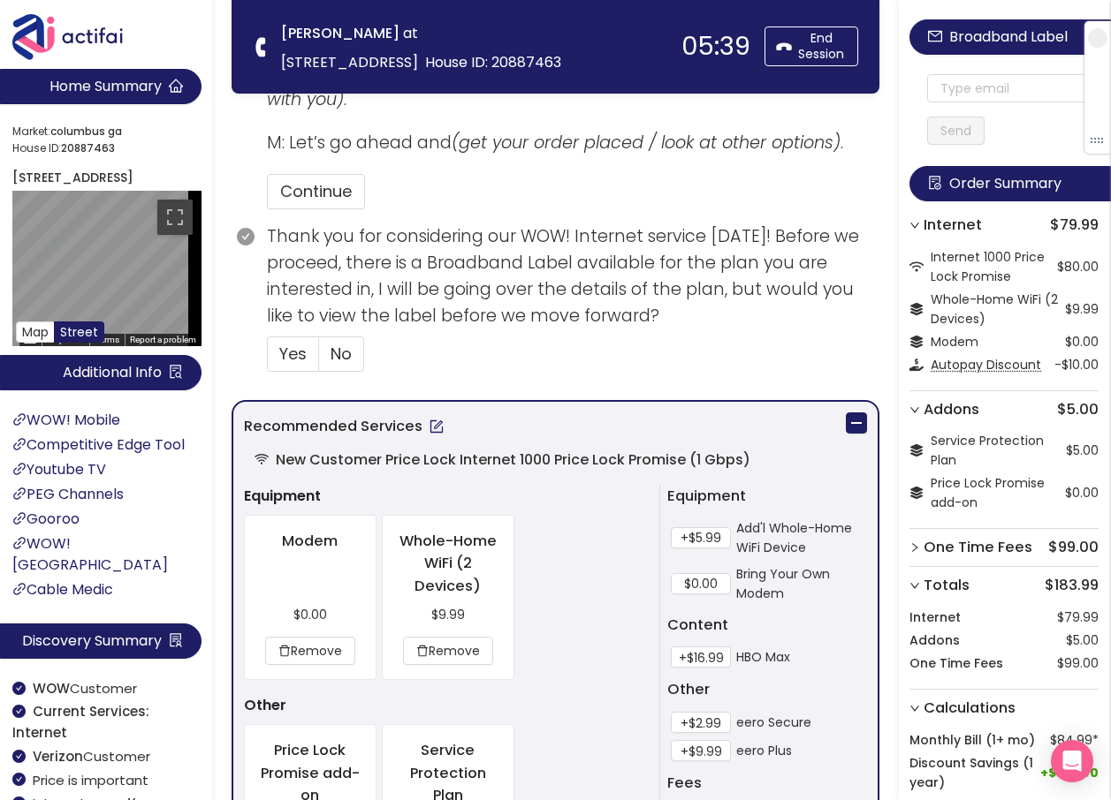
scroll to position [707, 0]
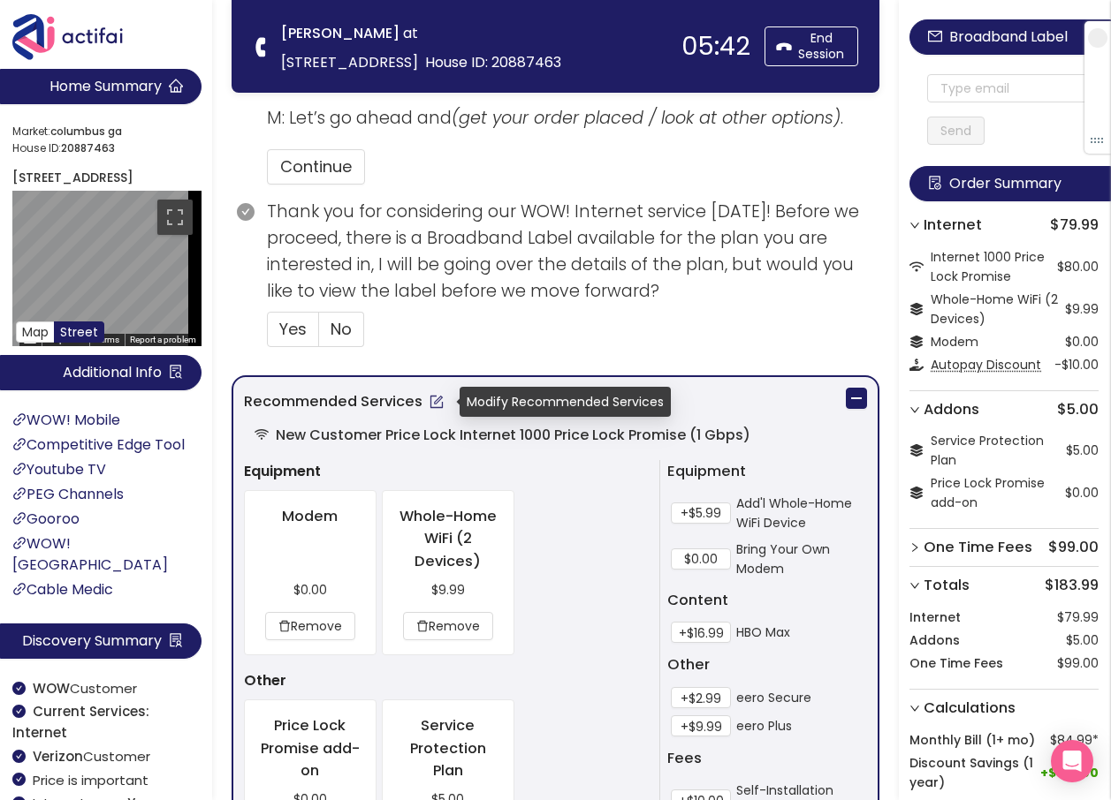
click at [433, 397] on button "button" at bounding box center [436, 402] width 28 height 28
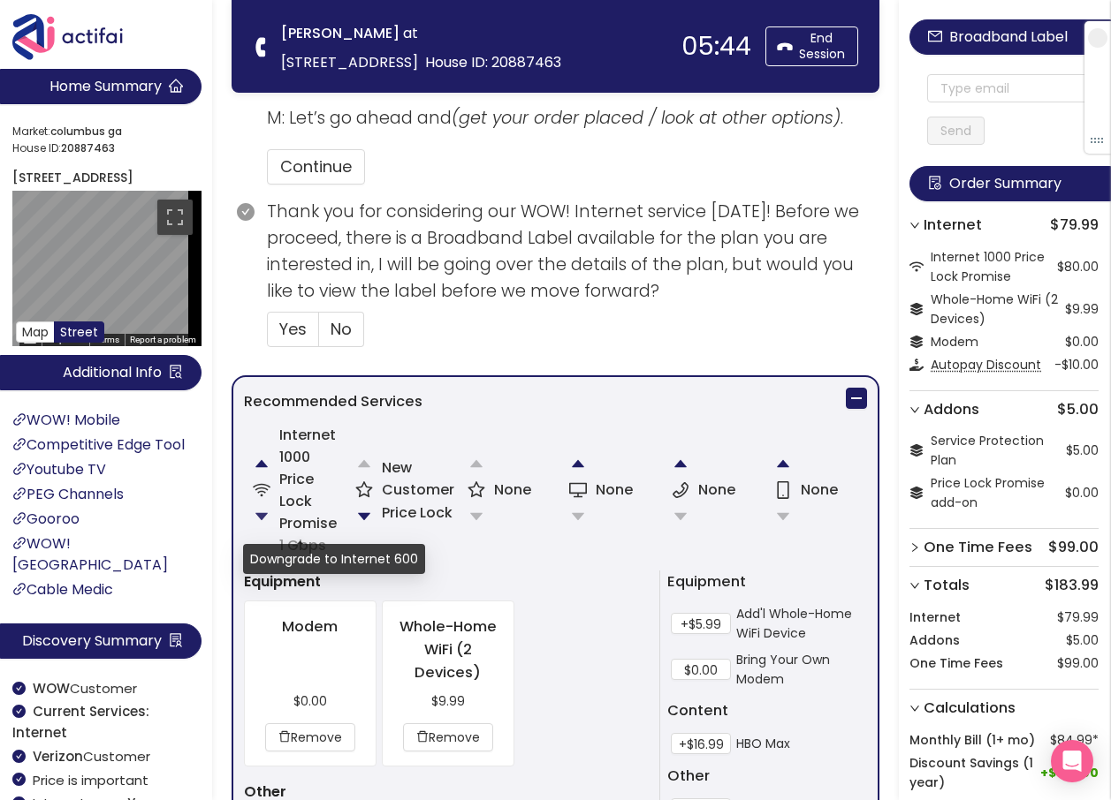
click at [259, 506] on button "button" at bounding box center [261, 516] width 35 height 35
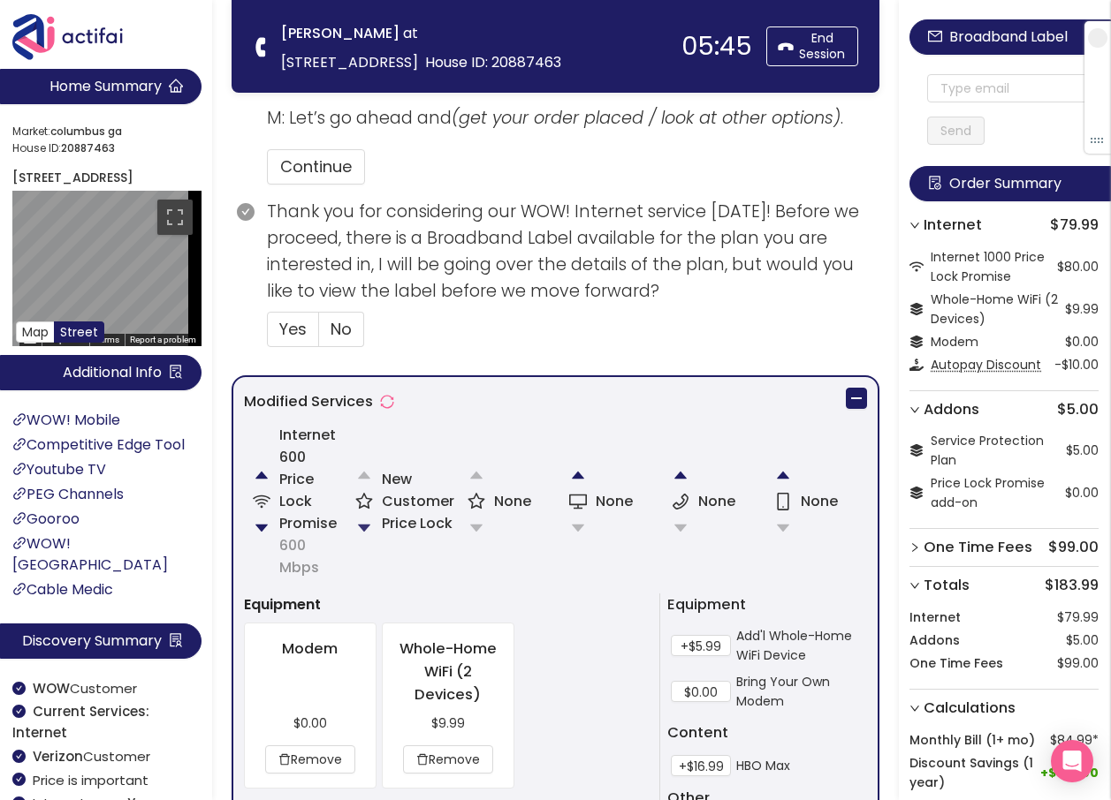
click at [359, 525] on button "button" at bounding box center [363, 528] width 35 height 35
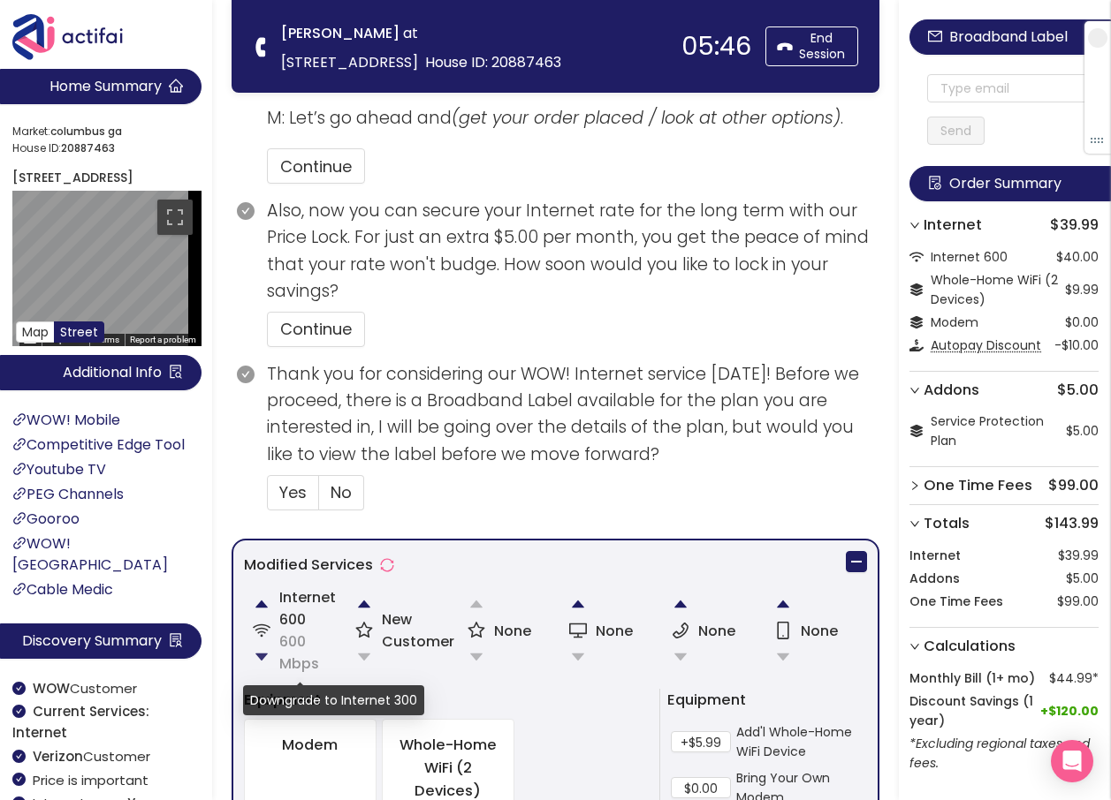
click at [255, 655] on button "button" at bounding box center [261, 657] width 35 height 35
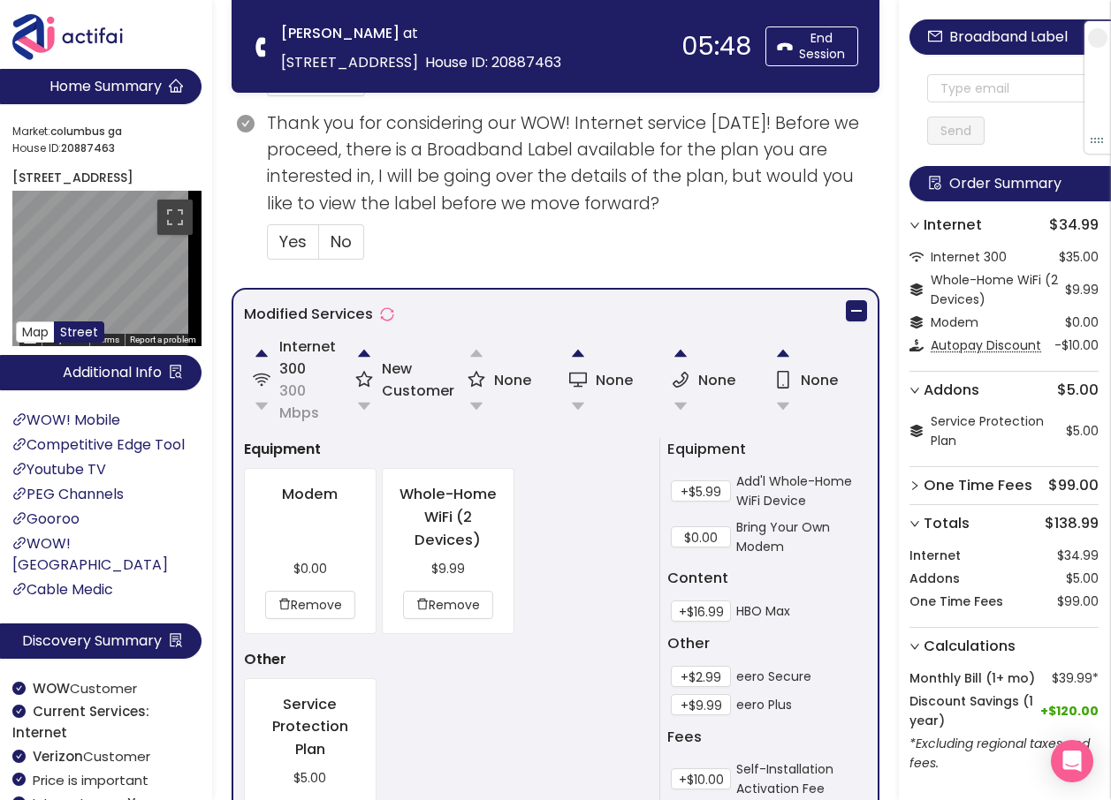
scroll to position [1007, 0]
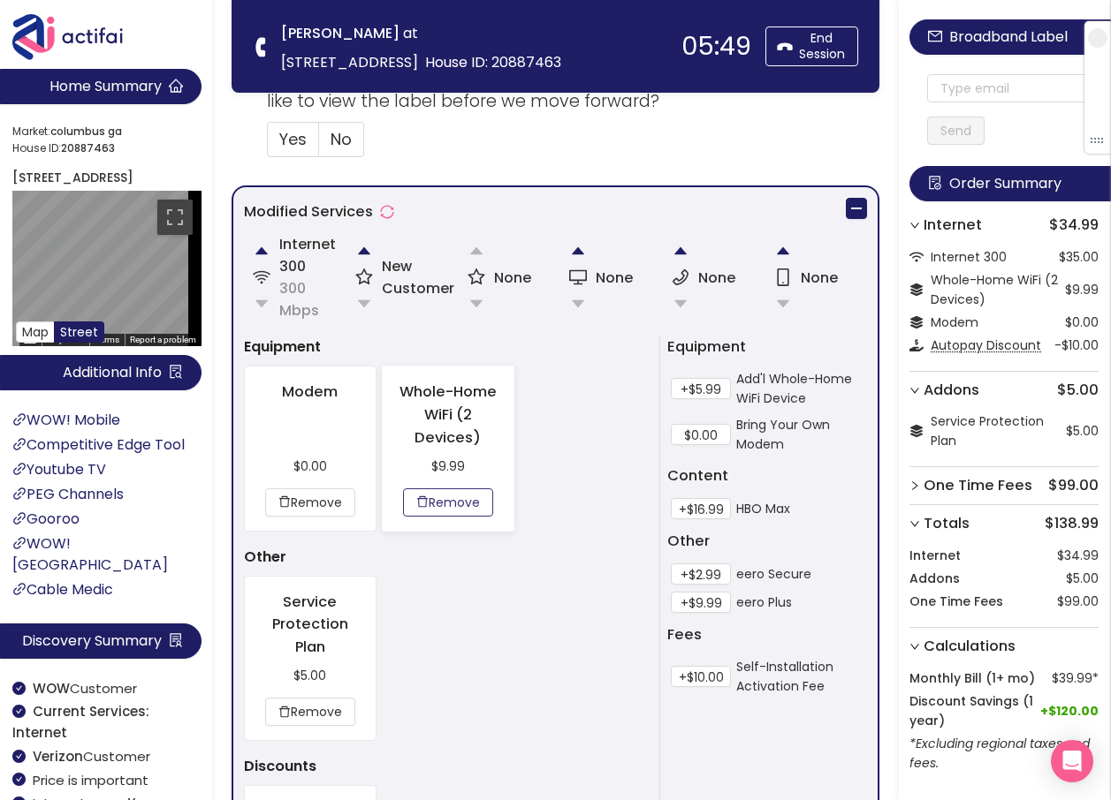
click at [451, 500] on button "Remove" at bounding box center [448, 503] width 90 height 28
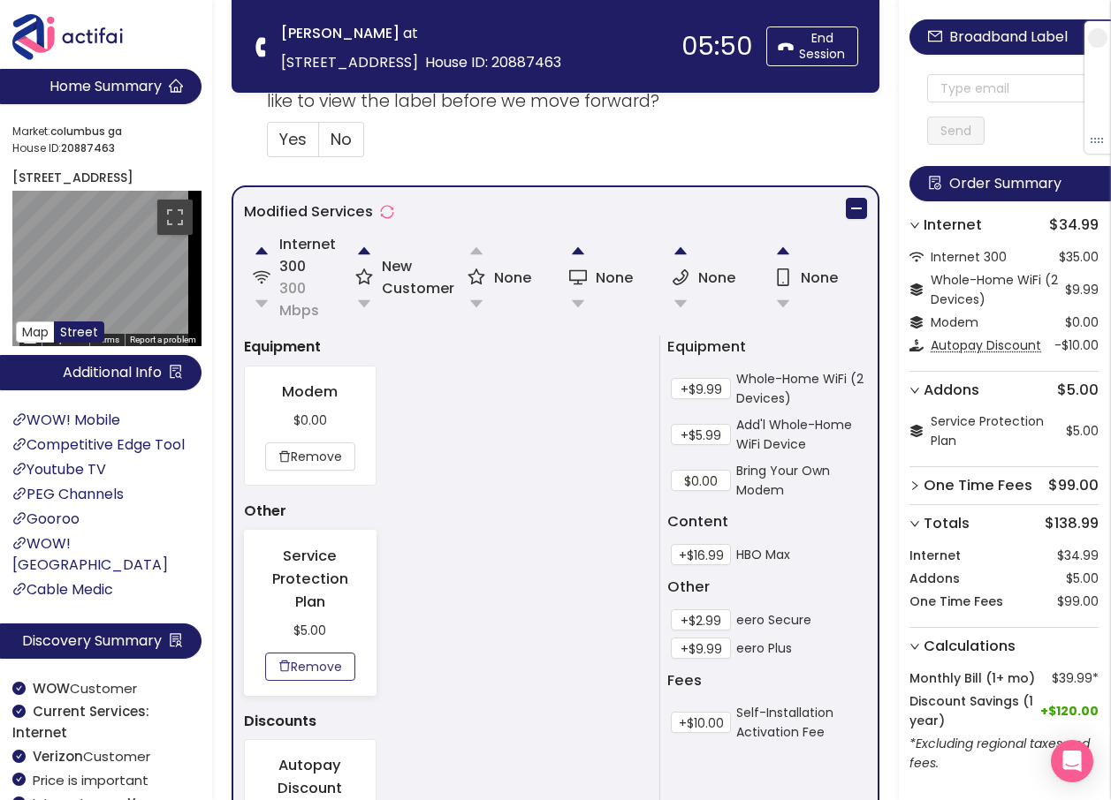
click at [311, 666] on button "Remove" at bounding box center [310, 667] width 90 height 28
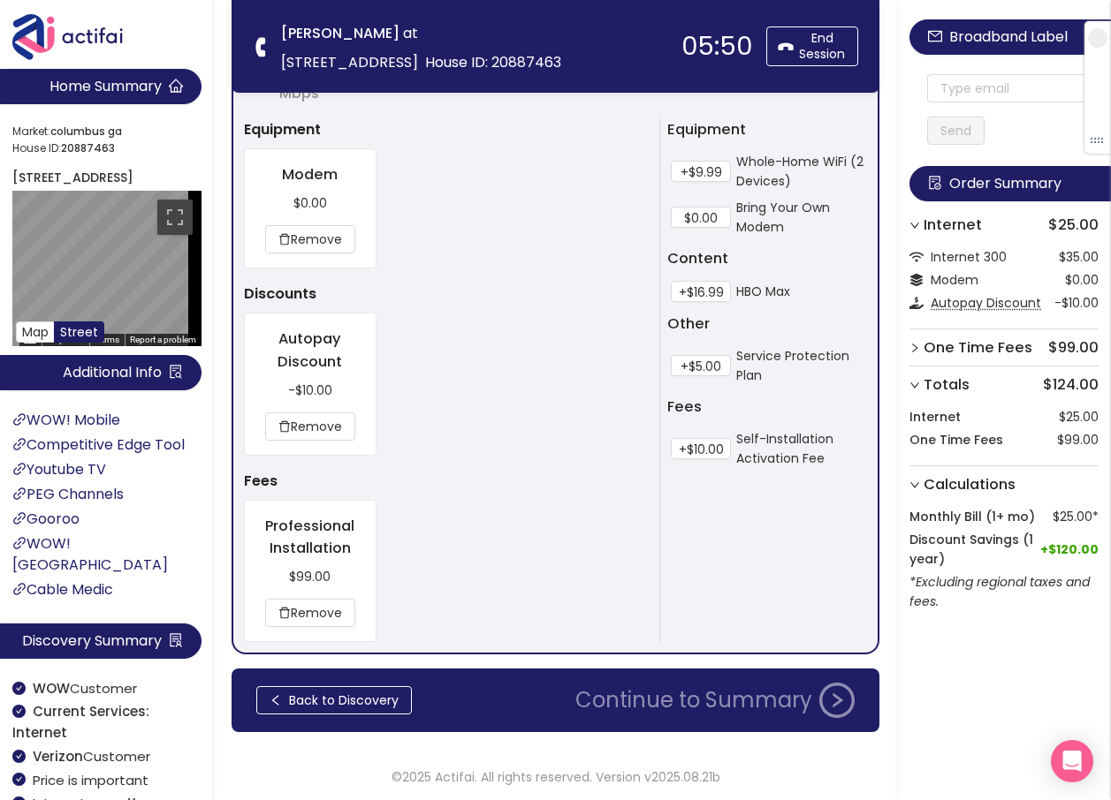
scroll to position [1227, 0]
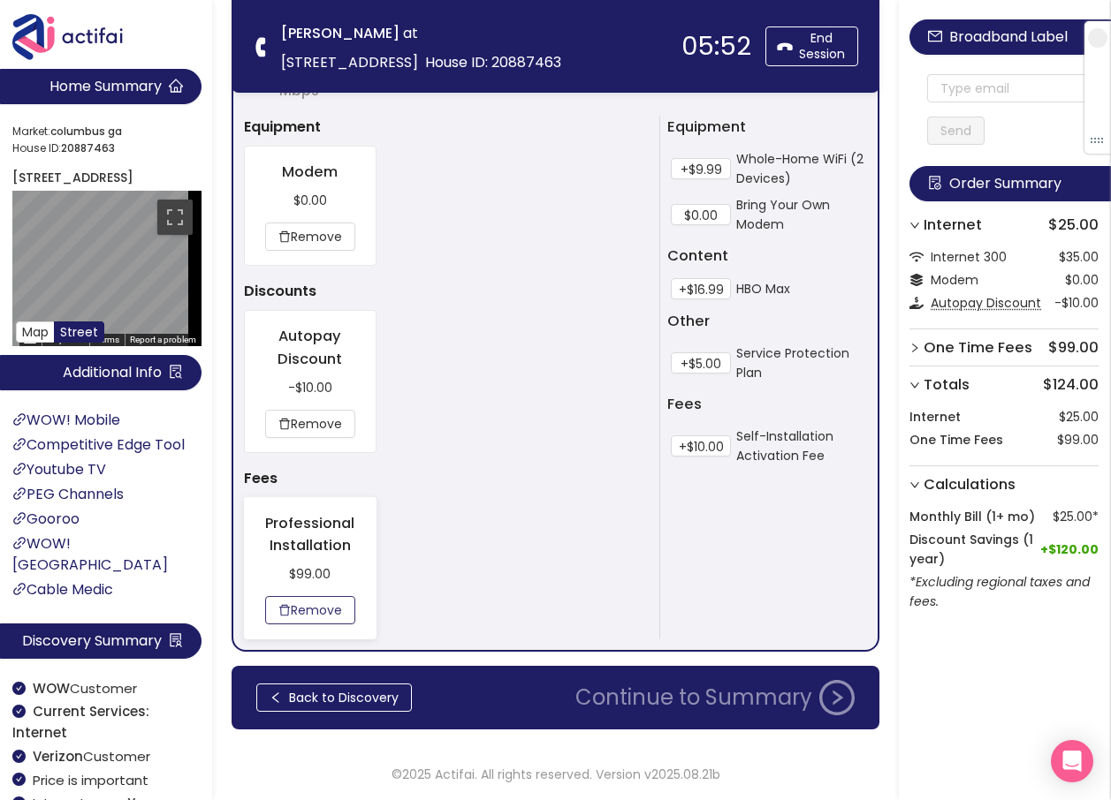
click at [324, 610] on button "Remove" at bounding box center [310, 610] width 90 height 28
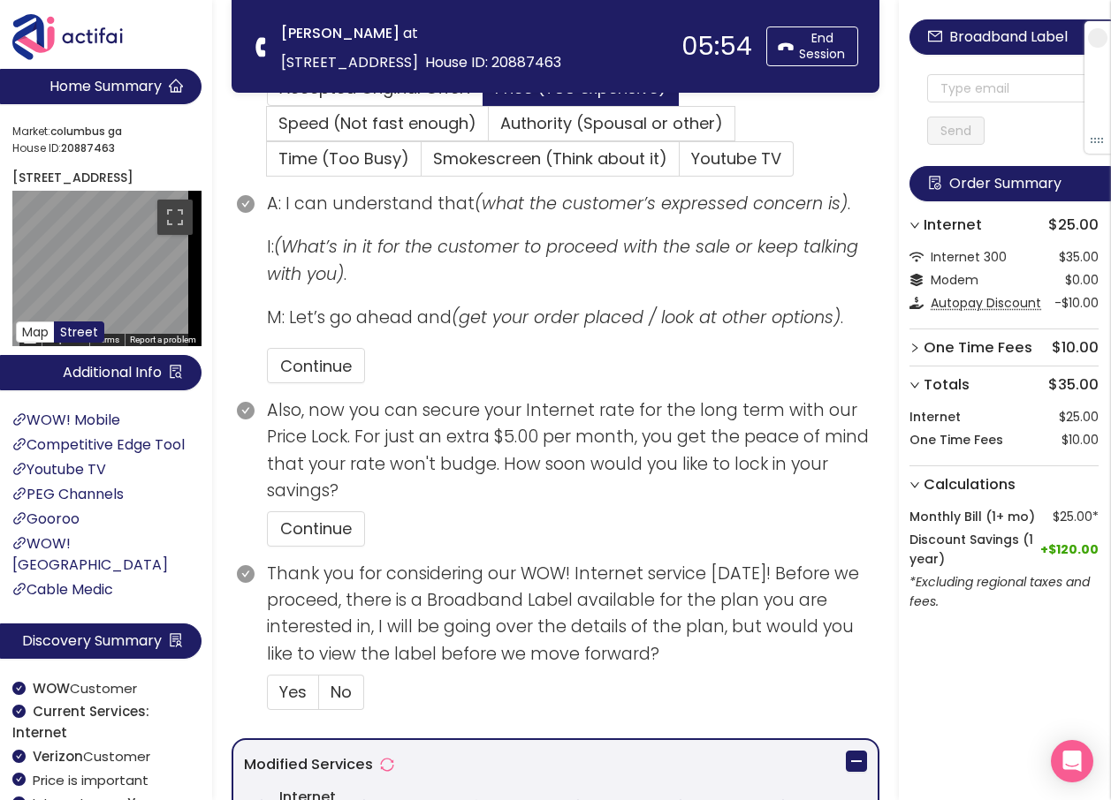
scroll to position [491, 0]
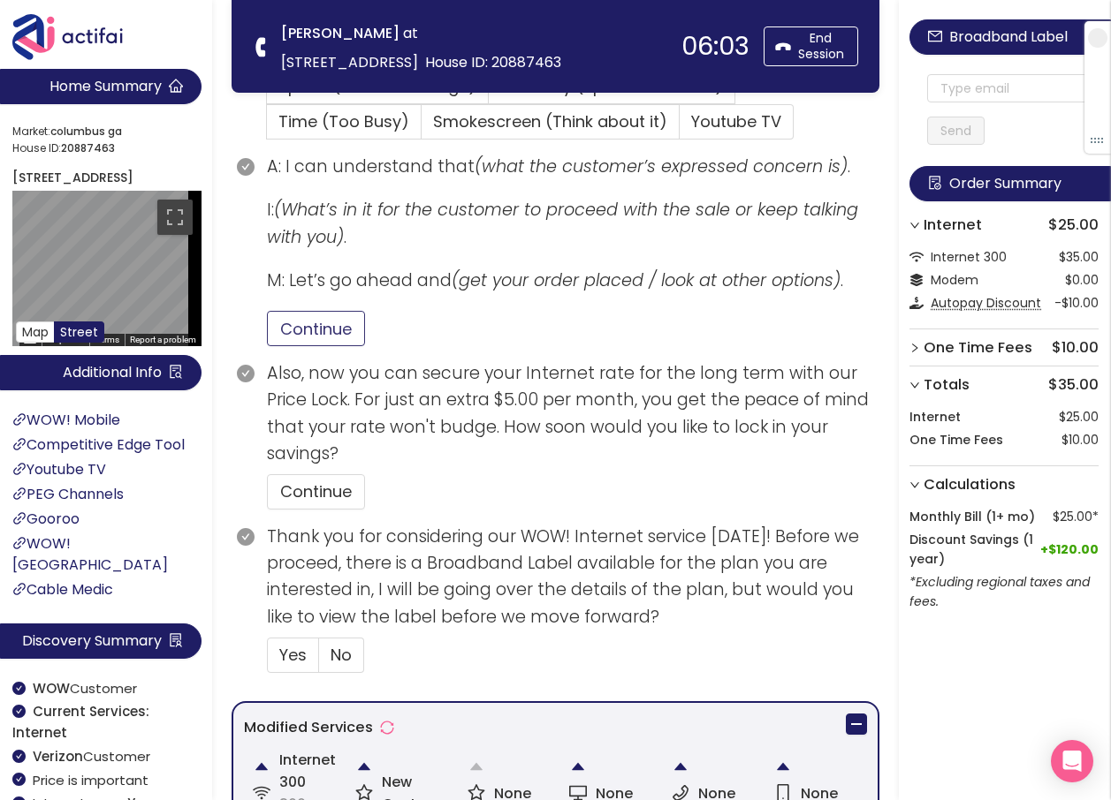
click at [309, 316] on button "Continue" at bounding box center [316, 328] width 98 height 35
click at [303, 504] on button "Continue" at bounding box center [316, 491] width 98 height 35
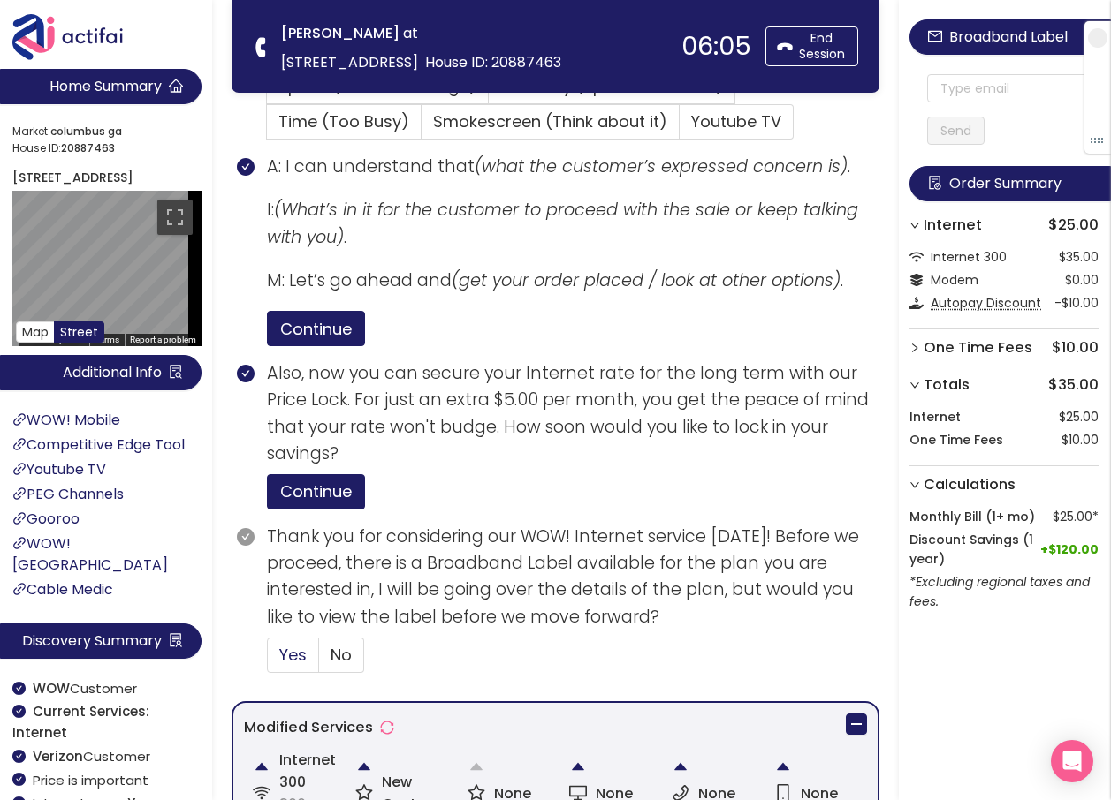
click at [295, 655] on span "Yes" at bounding box center [292, 655] width 27 height 22
click at [268, 661] on input "Yes" at bounding box center [268, 661] width 0 height 0
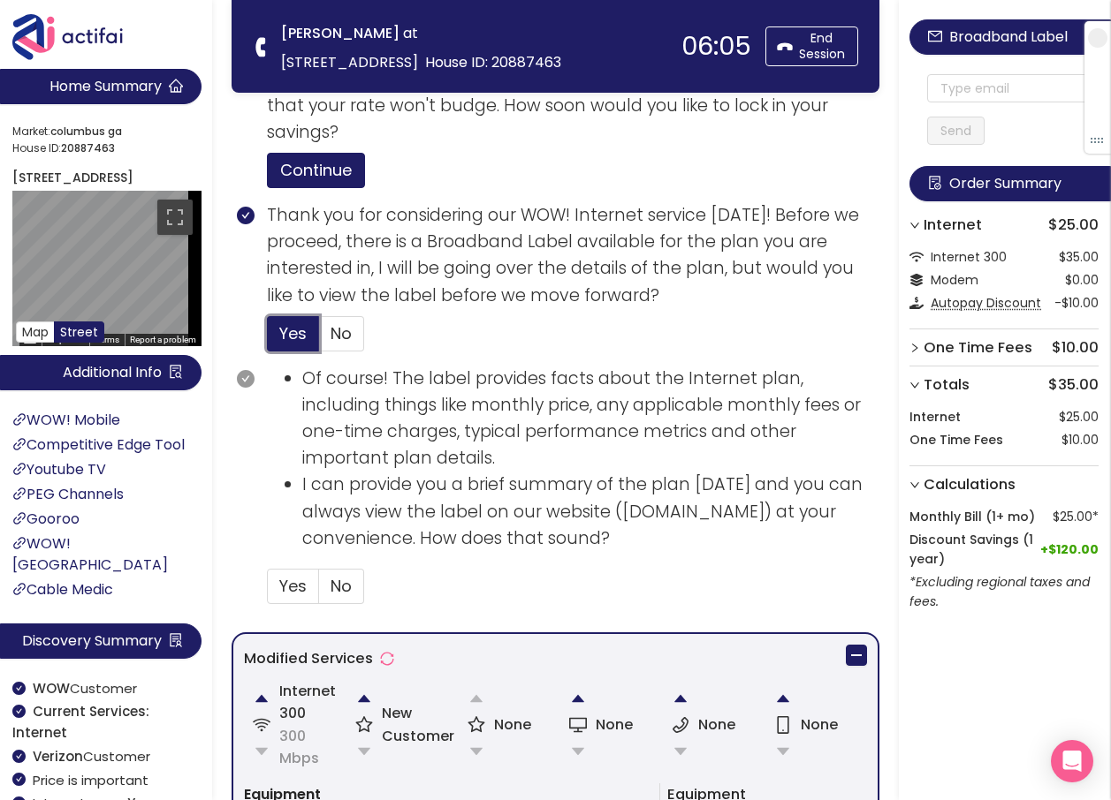
scroll to position [845, 0]
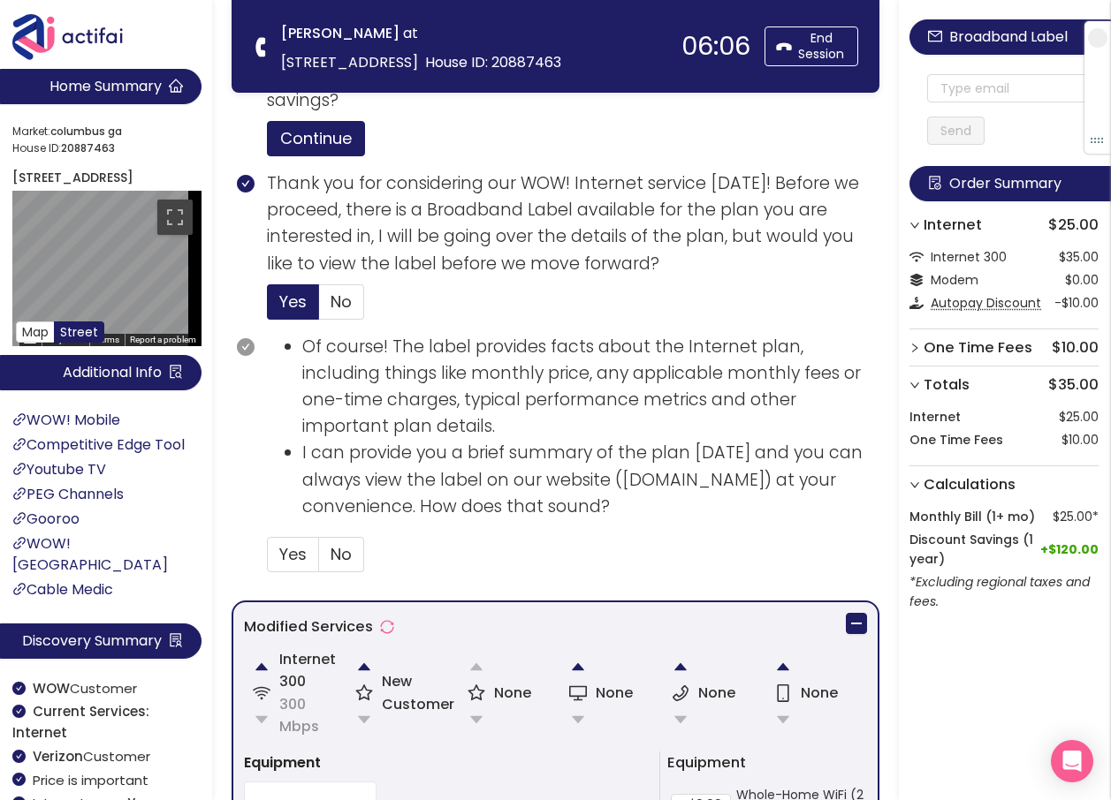
click at [313, 574] on section "Of course! The label provides facts about the Internet plan, including things l…" at bounding box center [573, 460] width 612 height 253
click at [291, 557] on span "Yes" at bounding box center [292, 554] width 27 height 22
click at [268, 560] on input "Yes" at bounding box center [268, 560] width 0 height 0
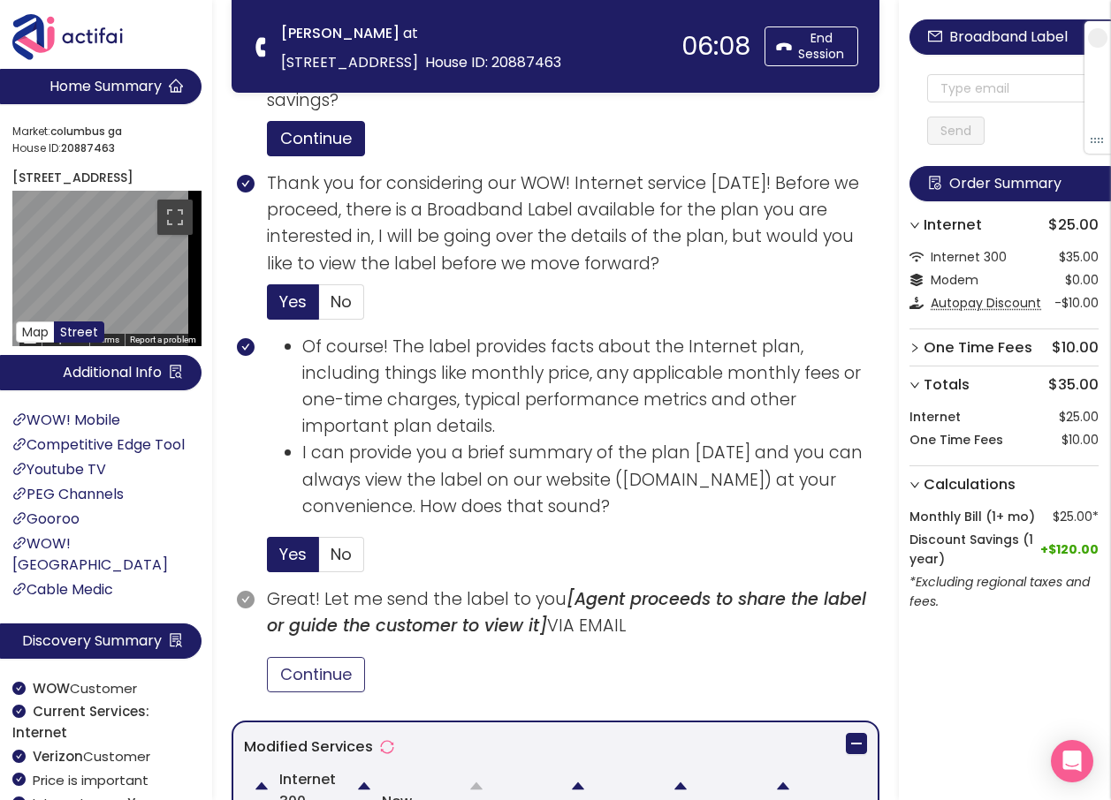
click at [292, 667] on button "Continue" at bounding box center [316, 674] width 98 height 35
drag, startPoint x: 341, startPoint y: 563, endPoint x: 349, endPoint y: 534, distance: 30.2
click at [341, 563] on span "No" at bounding box center [340, 554] width 21 height 22
click at [319, 560] on input "No" at bounding box center [319, 560] width 0 height 0
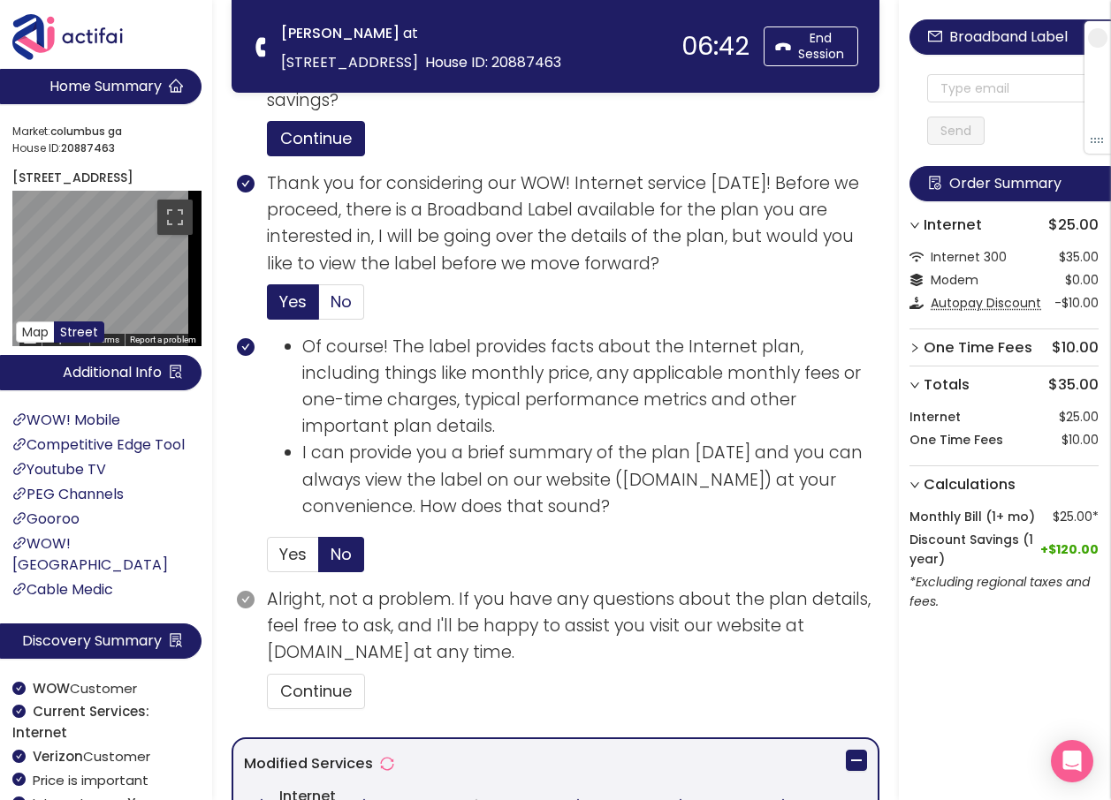
click at [349, 312] on span "No" at bounding box center [340, 302] width 21 height 22
click at [319, 307] on input "No" at bounding box center [319, 307] width 0 height 0
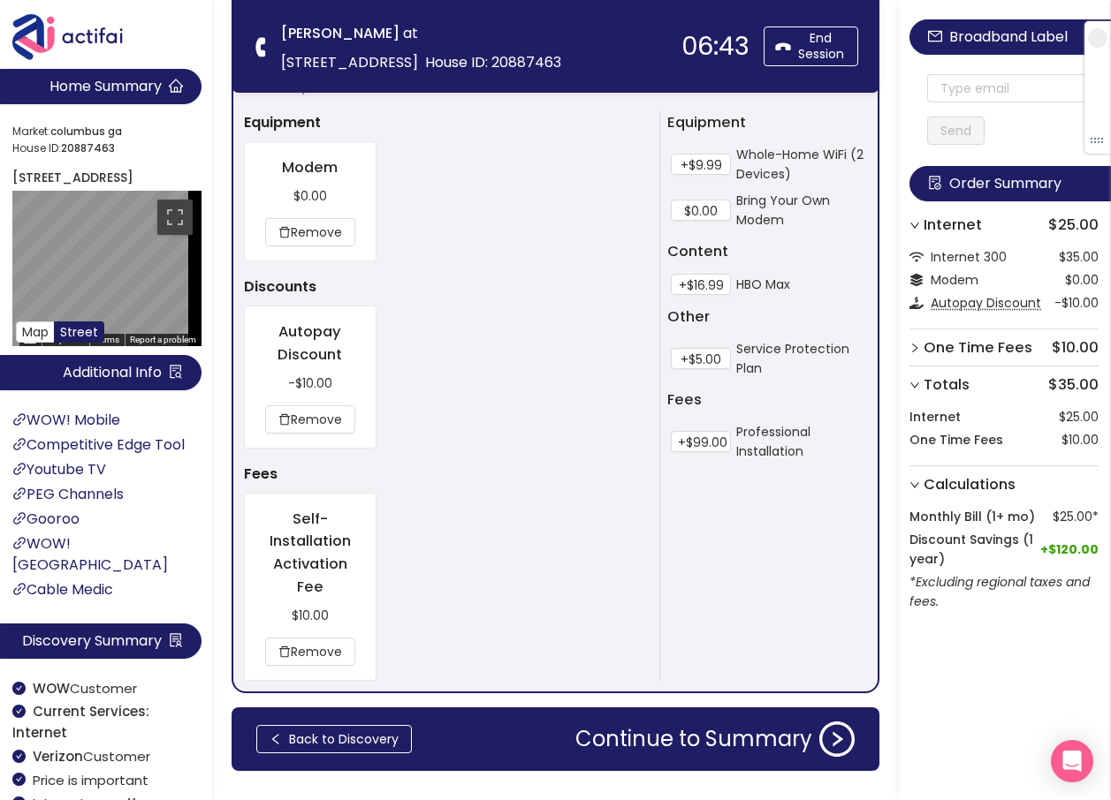
scroll to position [1273, 0]
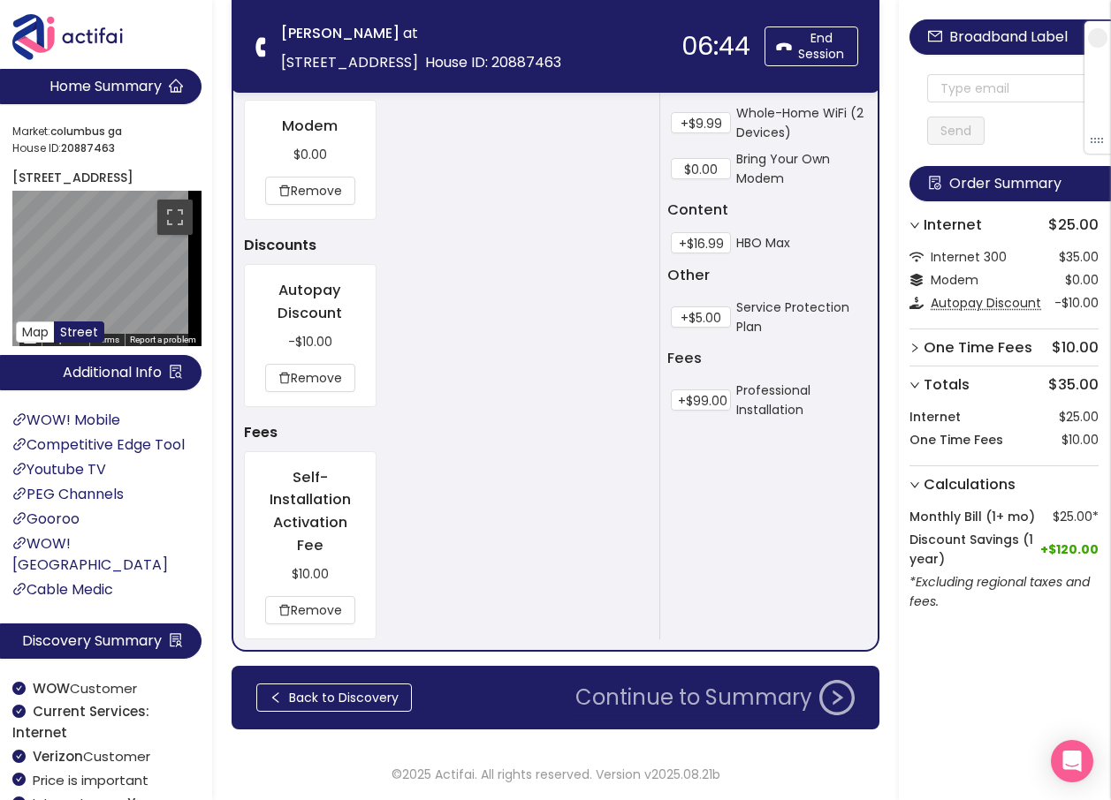
click at [726, 690] on button "Continue to Summary" at bounding box center [715, 697] width 300 height 35
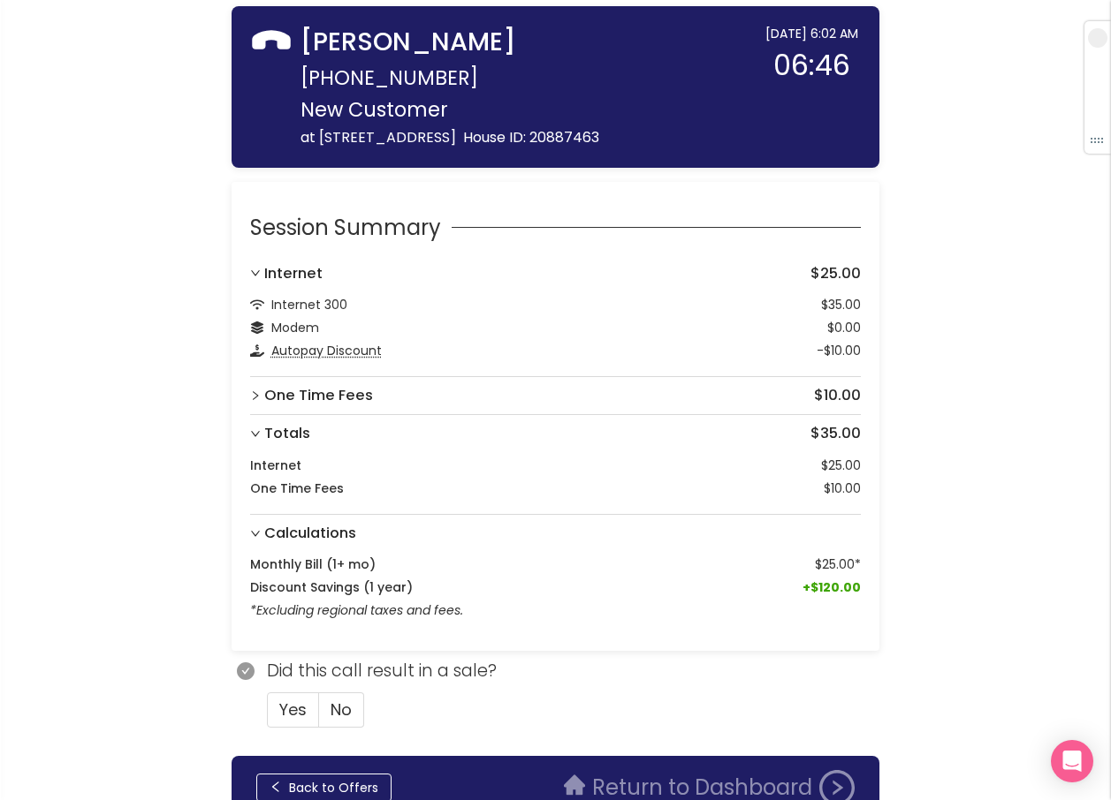
scroll to position [187, 0]
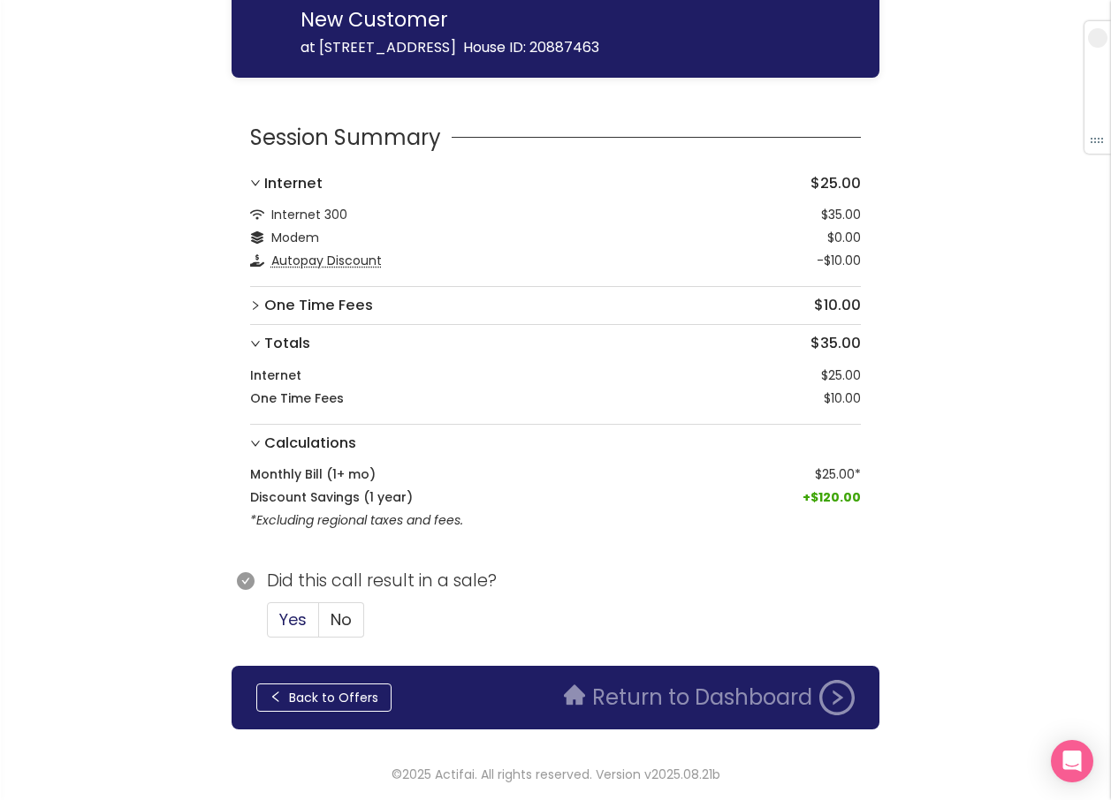
click at [293, 618] on span "Yes" at bounding box center [292, 620] width 27 height 22
click at [268, 626] on input "Yes" at bounding box center [268, 626] width 0 height 0
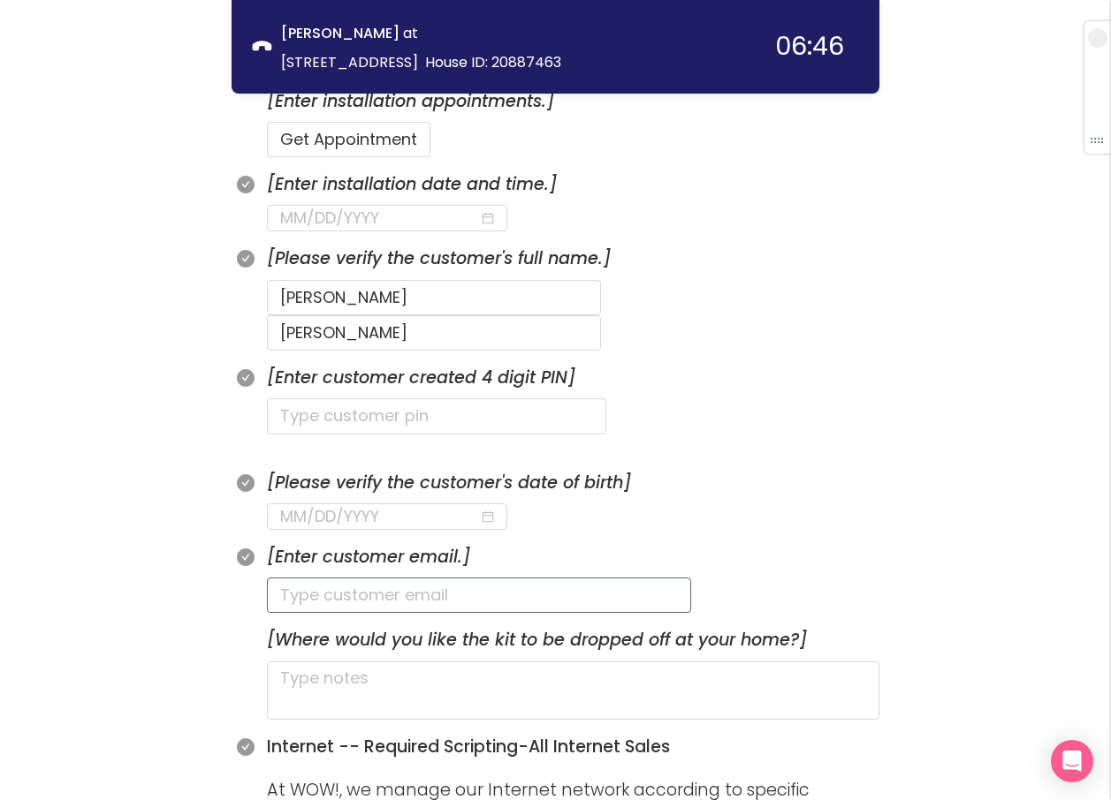
scroll to position [629, 0]
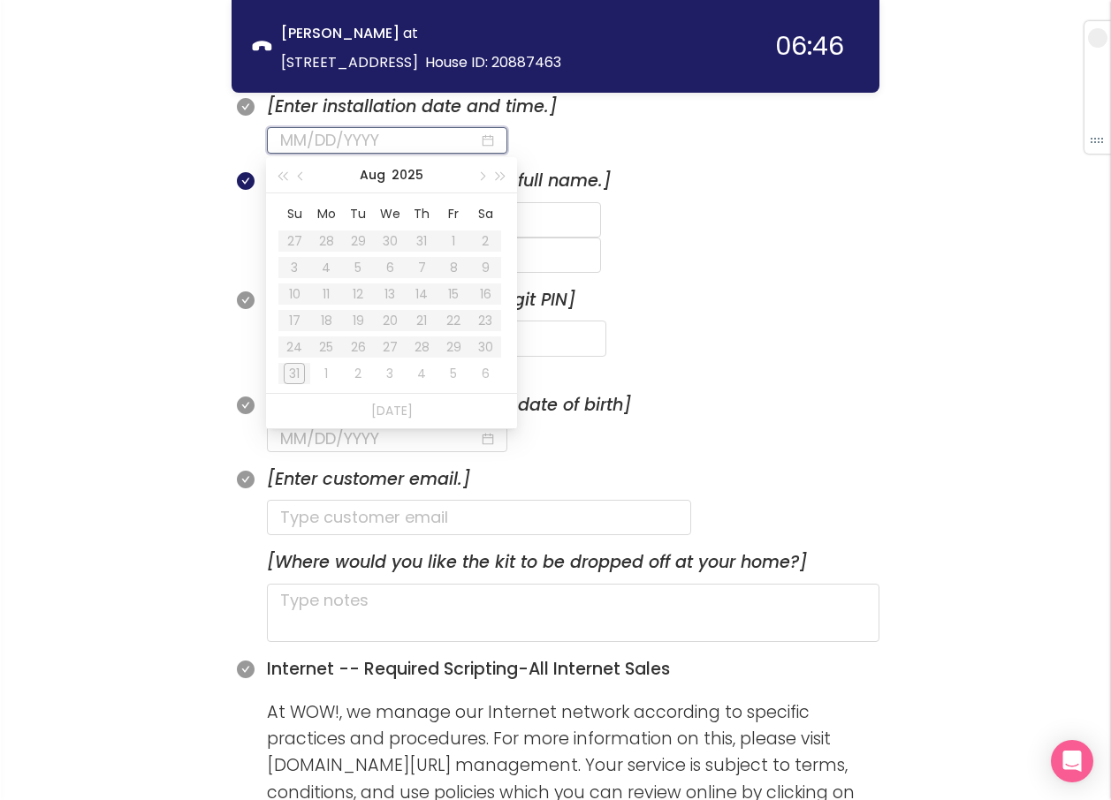
click at [387, 131] on input at bounding box center [379, 140] width 199 height 25
type input "[DATE]"
click at [482, 175] on span "button" at bounding box center [480, 176] width 9 height 9
type input "[DATE]"
click at [324, 242] on div "1" at bounding box center [325, 241] width 21 height 21
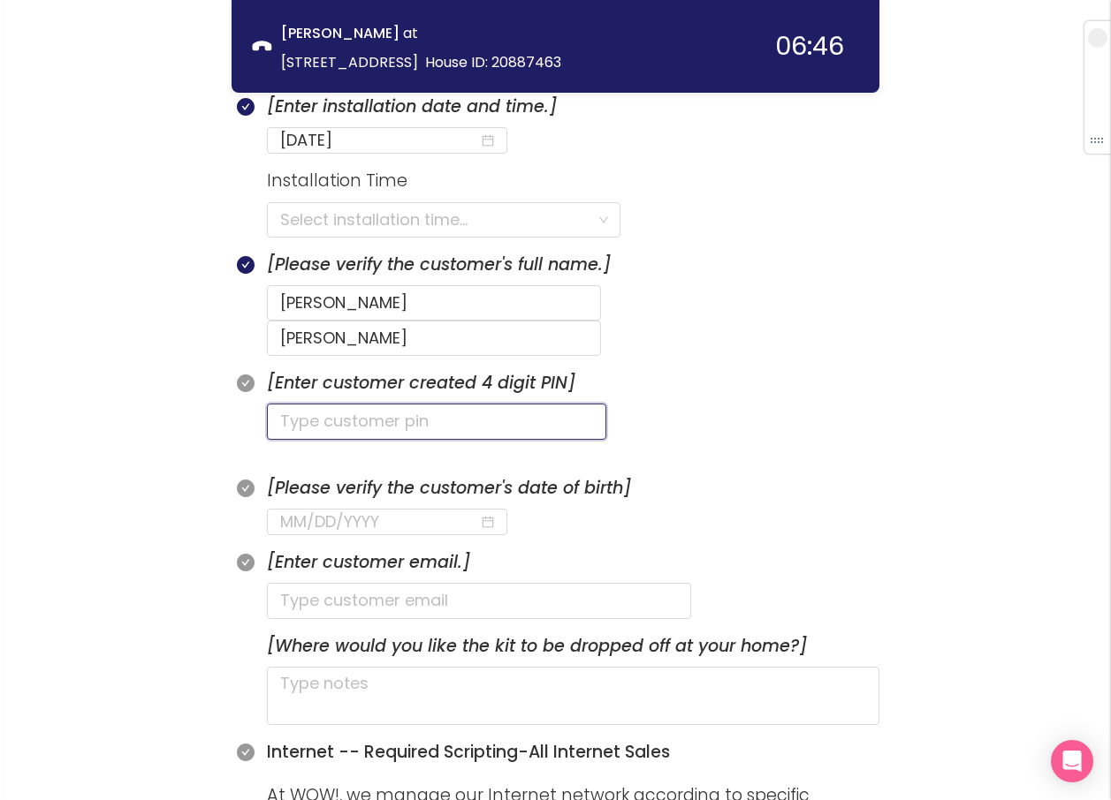
click at [309, 404] on input "text" at bounding box center [436, 421] width 339 height 35
type input "2169"
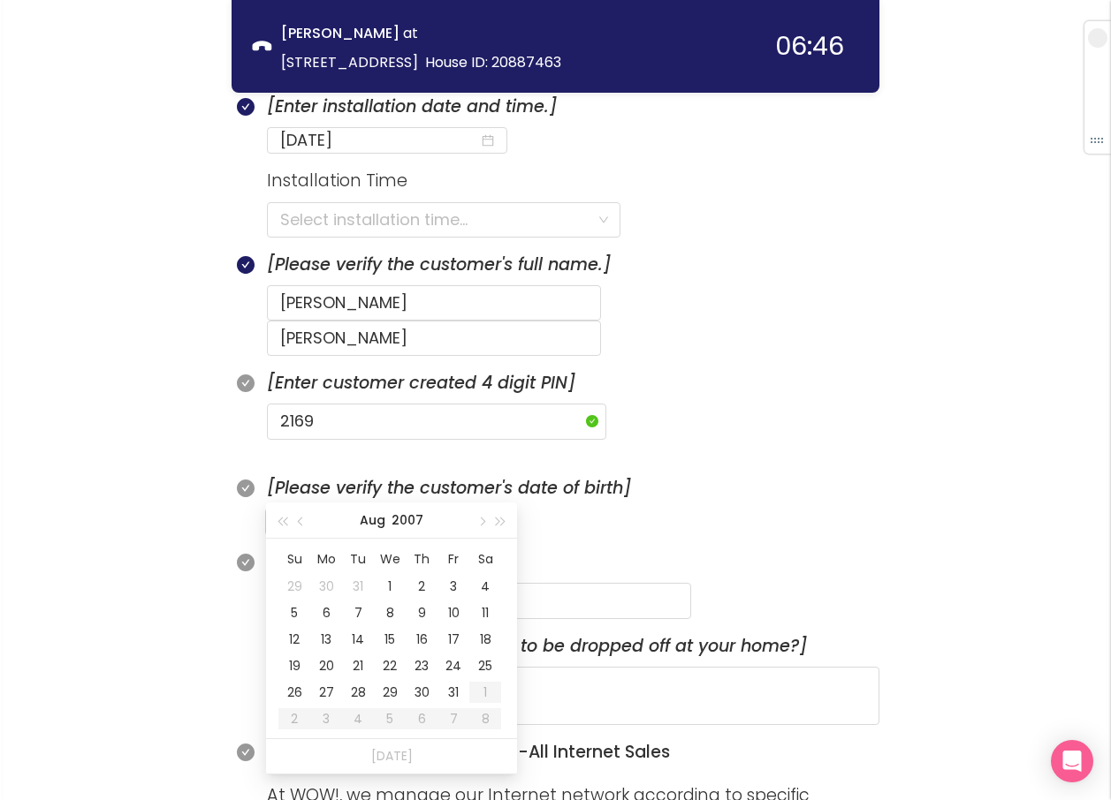
click at [292, 510] on input at bounding box center [379, 522] width 199 height 25
click at [420, 580] on div "4" at bounding box center [421, 586] width 21 height 21
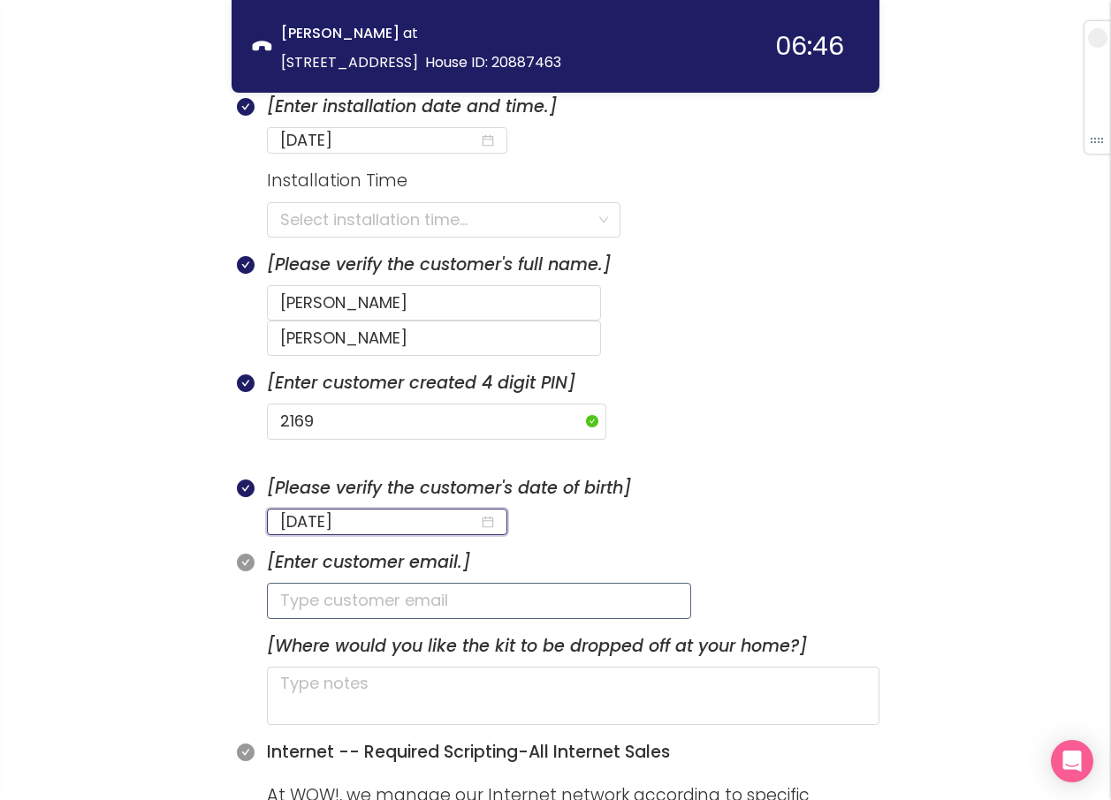
type input "[DATE]"
click at [347, 583] on input "text" at bounding box center [479, 600] width 424 height 35
paste input "[EMAIL_ADDRESS][DOMAIN_NAME]"
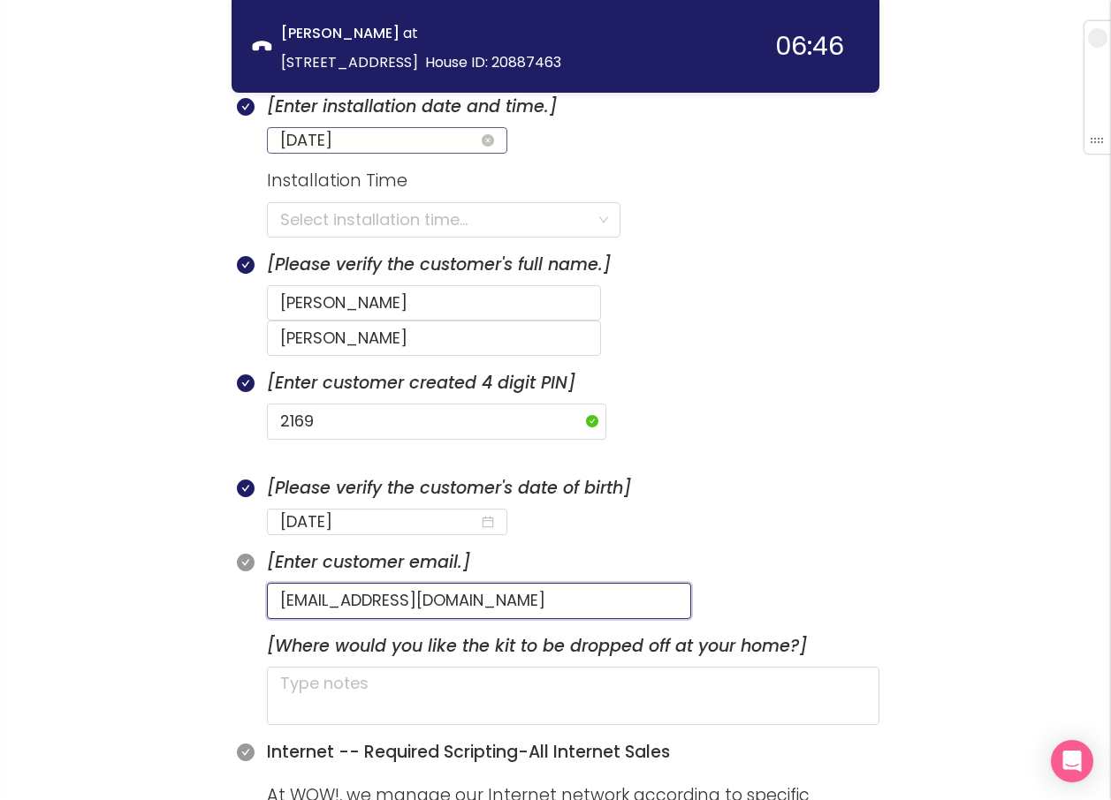
type input "[EMAIL_ADDRESS][DOMAIN_NAME]"
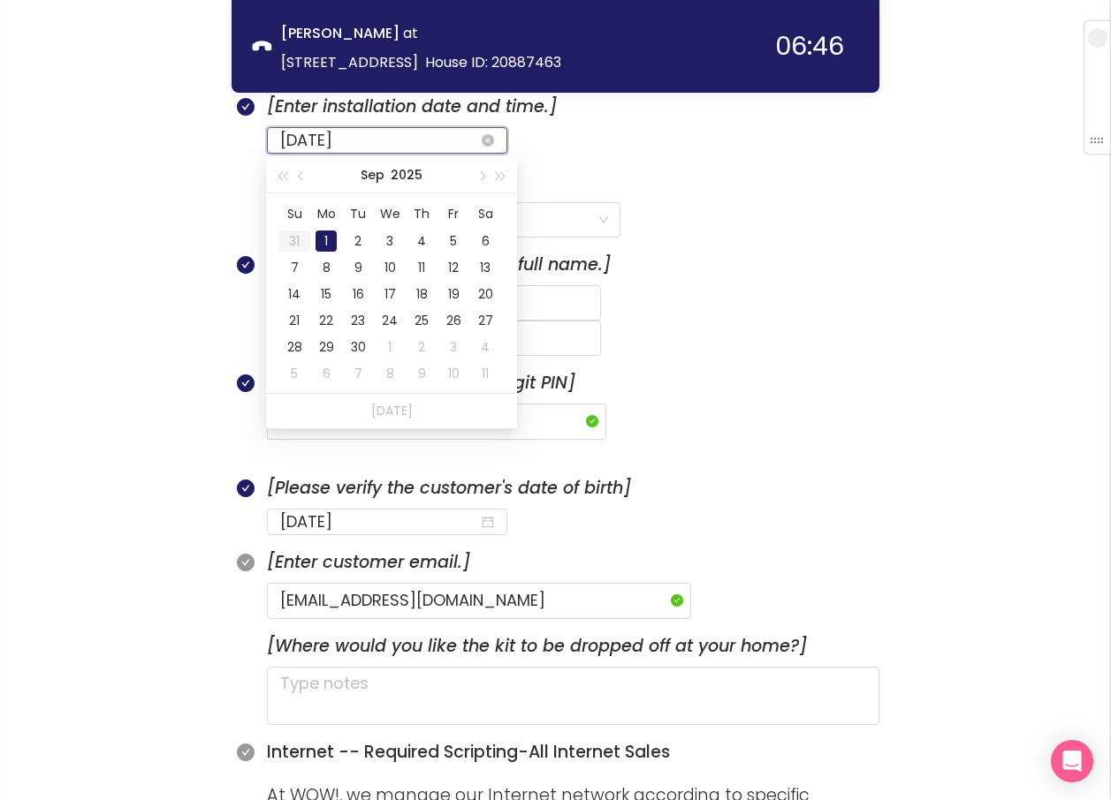
click at [369, 145] on input "[DATE]" at bounding box center [379, 140] width 199 height 25
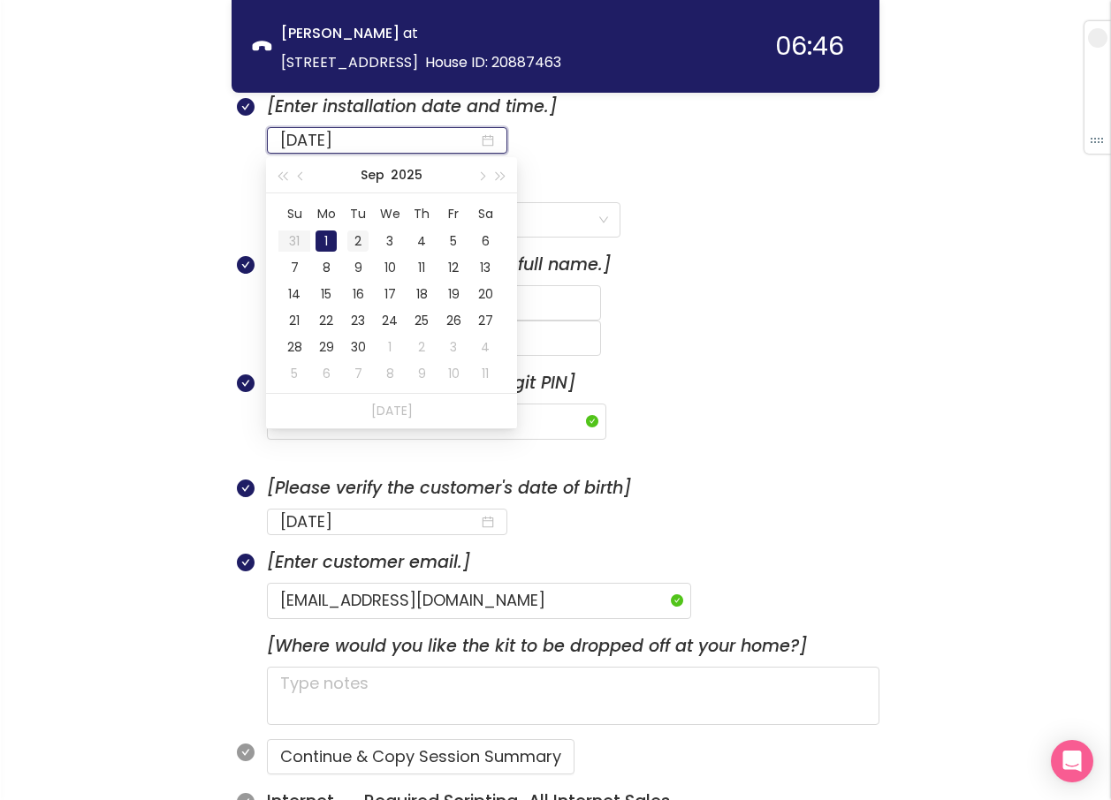
type input "[DATE]"
click at [353, 237] on div "2" at bounding box center [357, 241] width 21 height 21
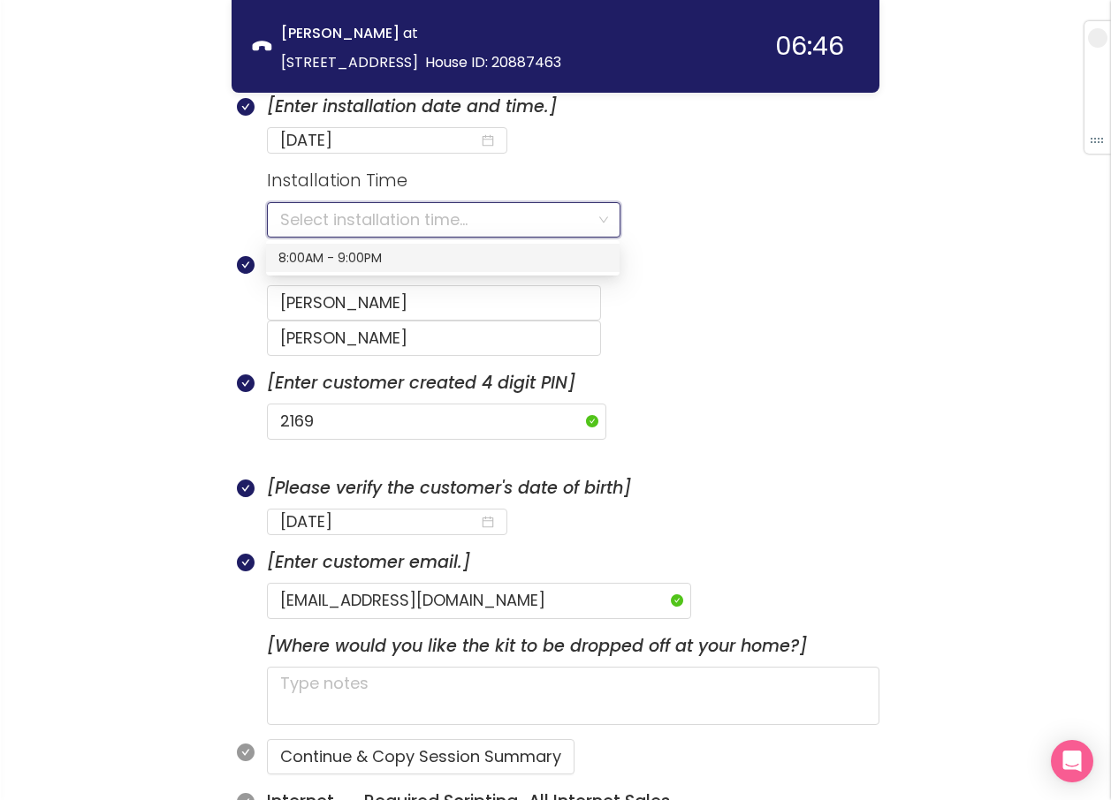
click at [387, 216] on input "search" at bounding box center [437, 220] width 315 height 34
click at [336, 254] on div "8:00AM - 9:00PM" at bounding box center [442, 257] width 329 height 19
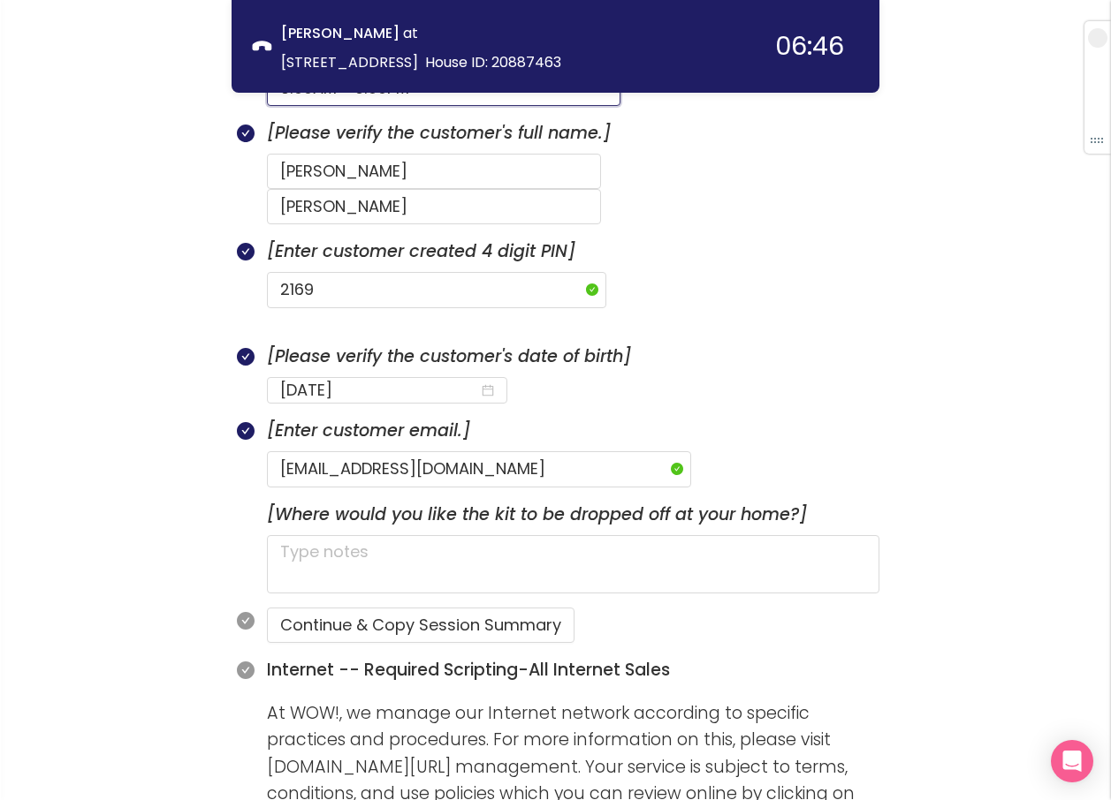
scroll to position [806, 0]
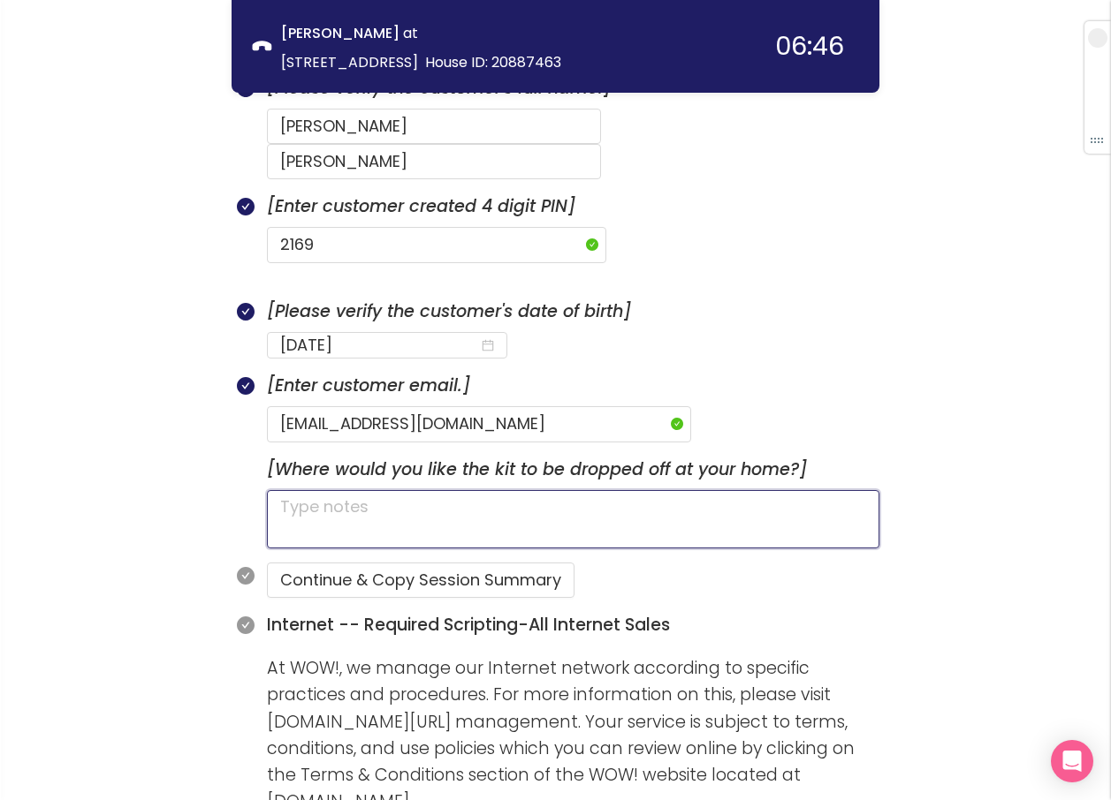
click at [297, 490] on textarea at bounding box center [573, 519] width 612 height 58
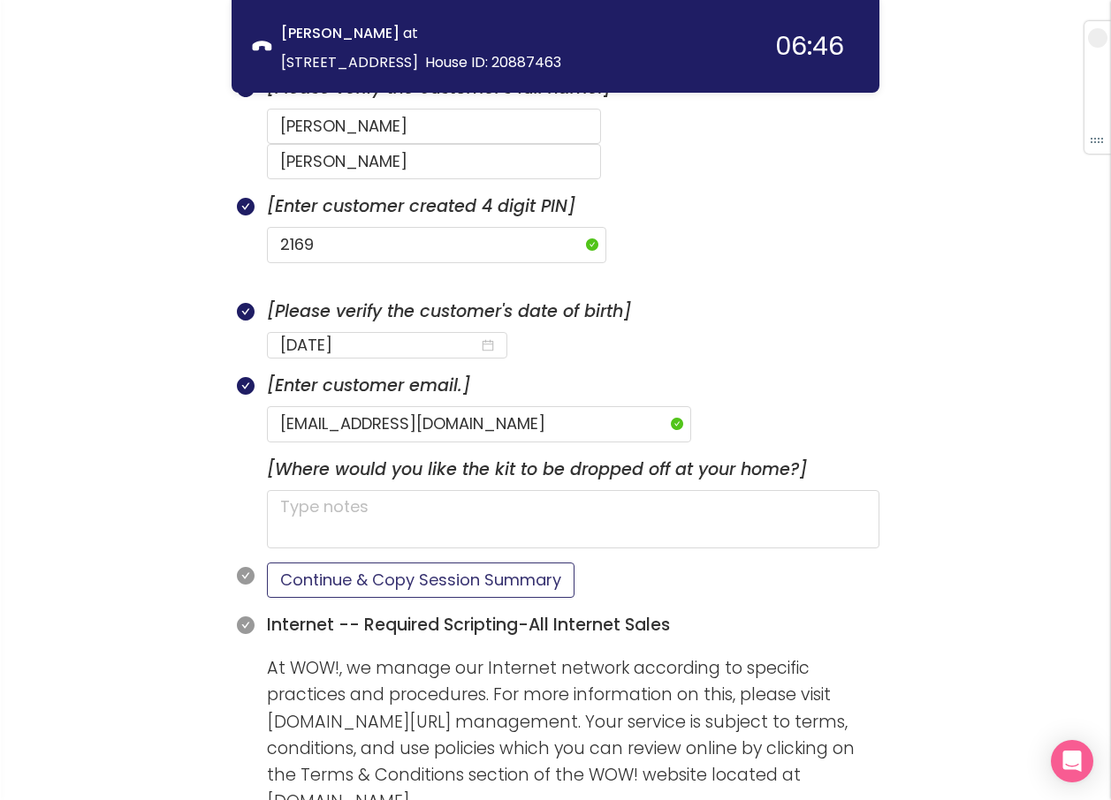
click at [344, 563] on button "Continue & Copy Session Summary" at bounding box center [420, 580] width 307 height 35
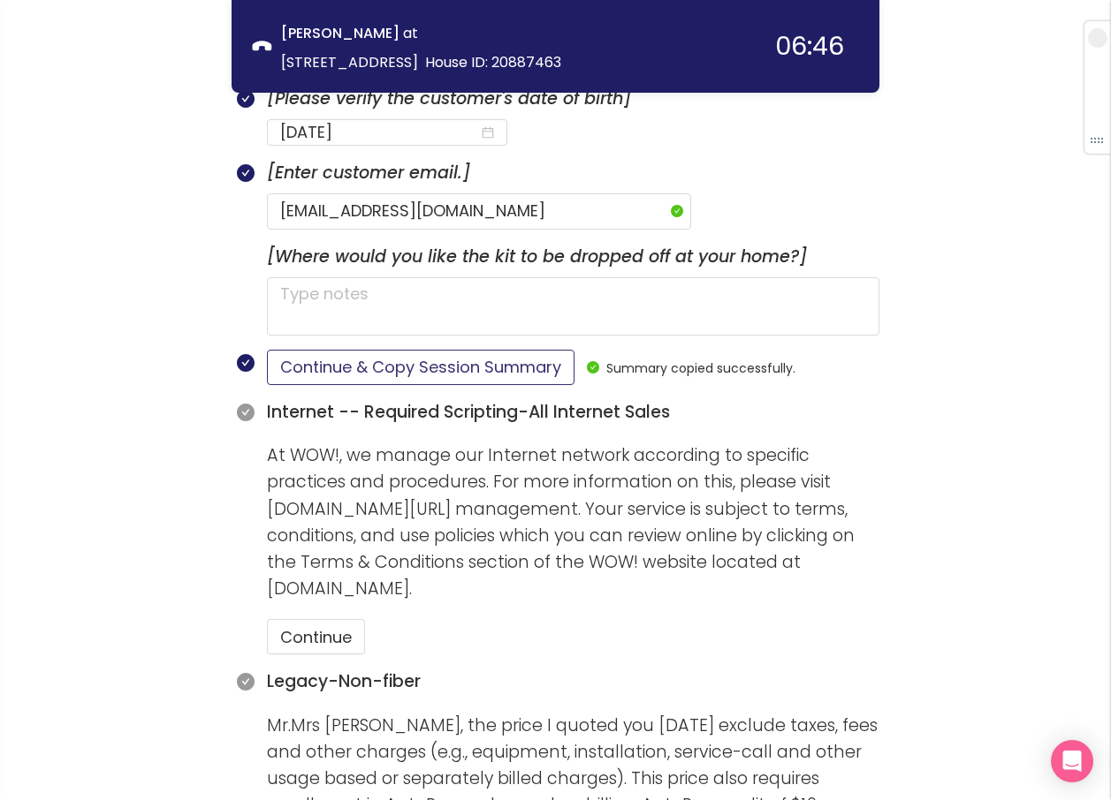
scroll to position [1071, 0]
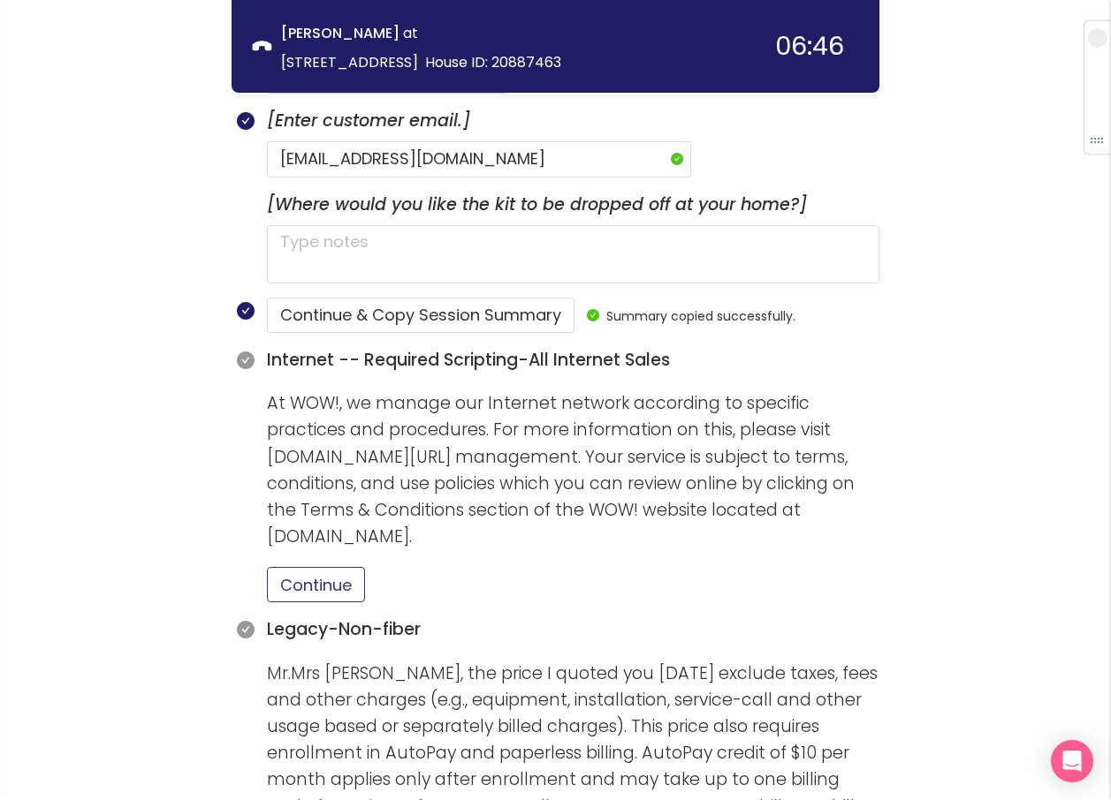
click at [328, 567] on button "Continue" at bounding box center [316, 584] width 98 height 35
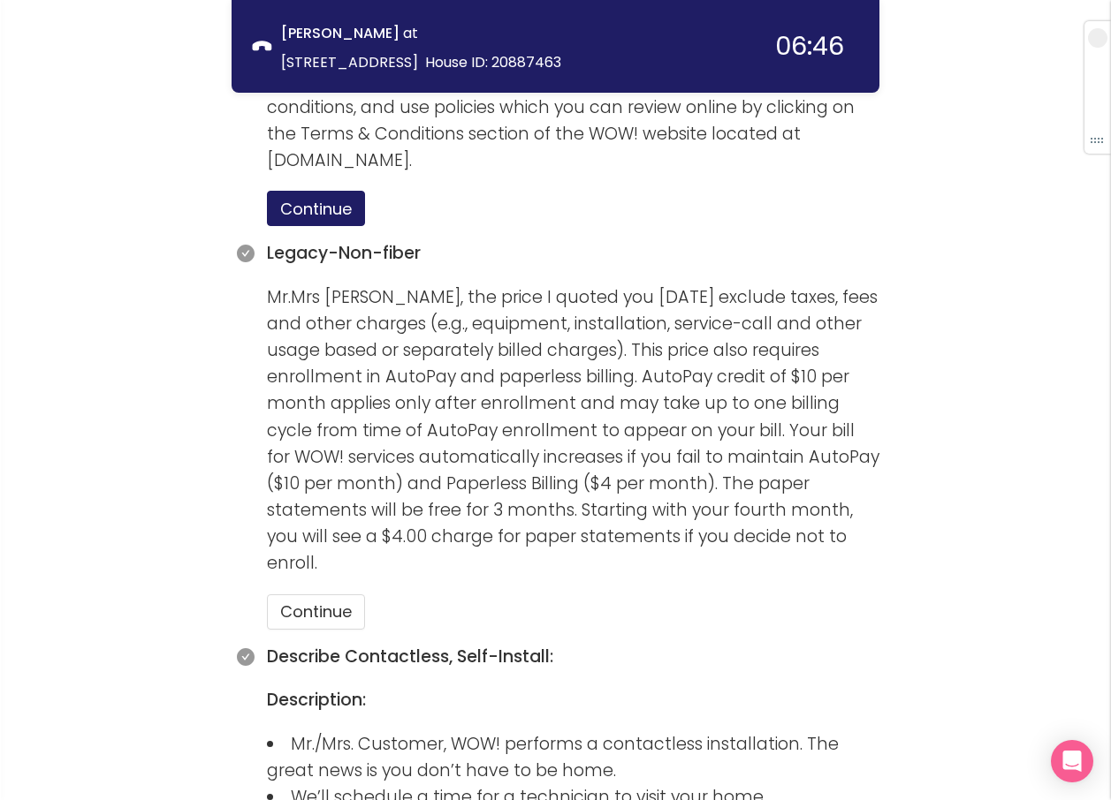
scroll to position [1601, 0]
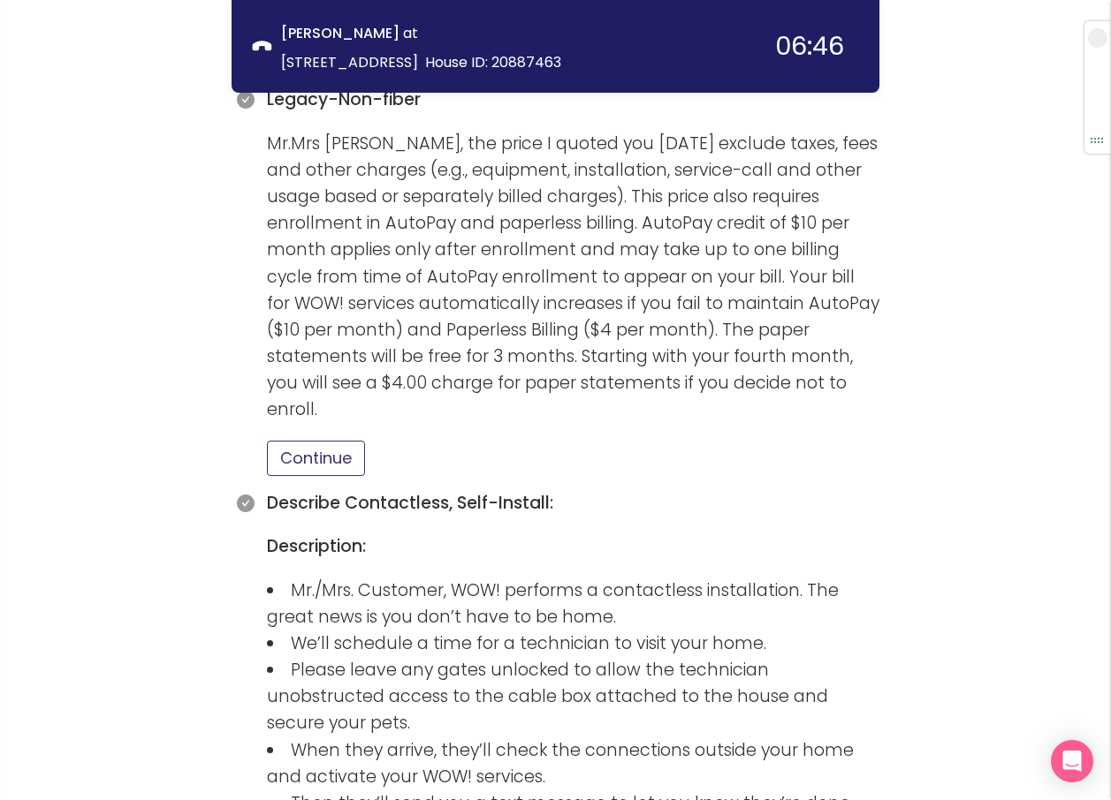
click at [336, 441] on button "Continue" at bounding box center [316, 458] width 98 height 35
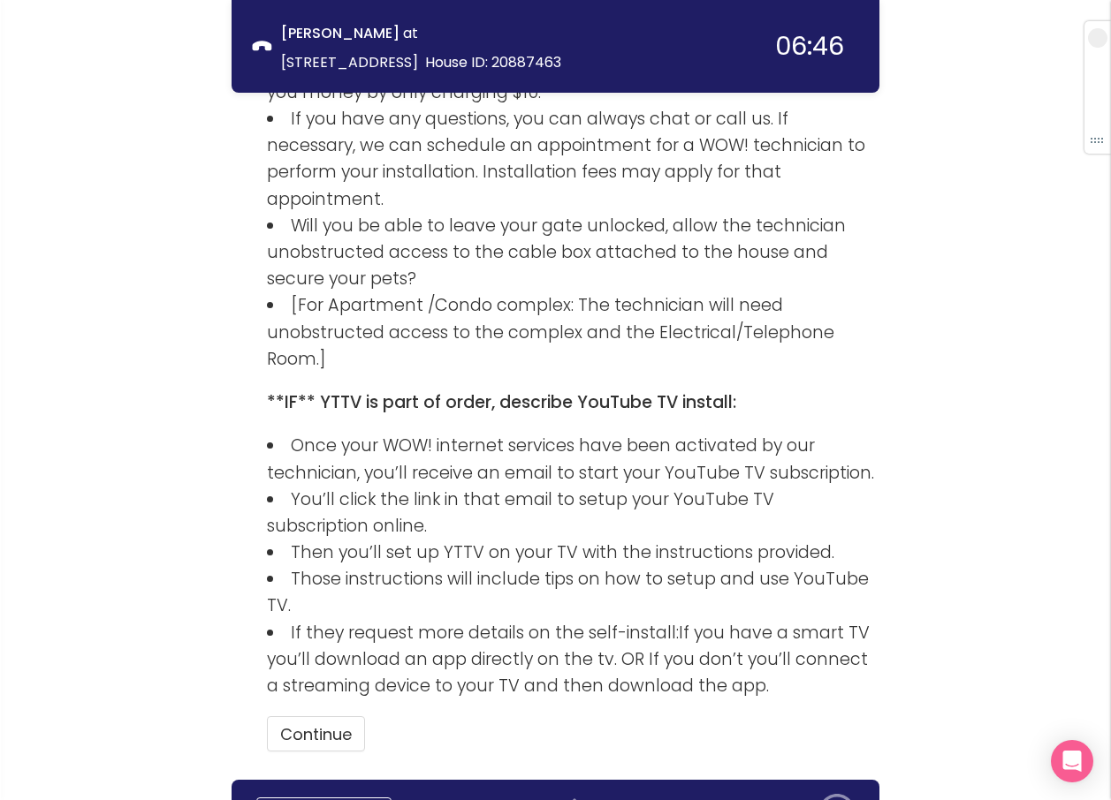
scroll to position [2498, 0]
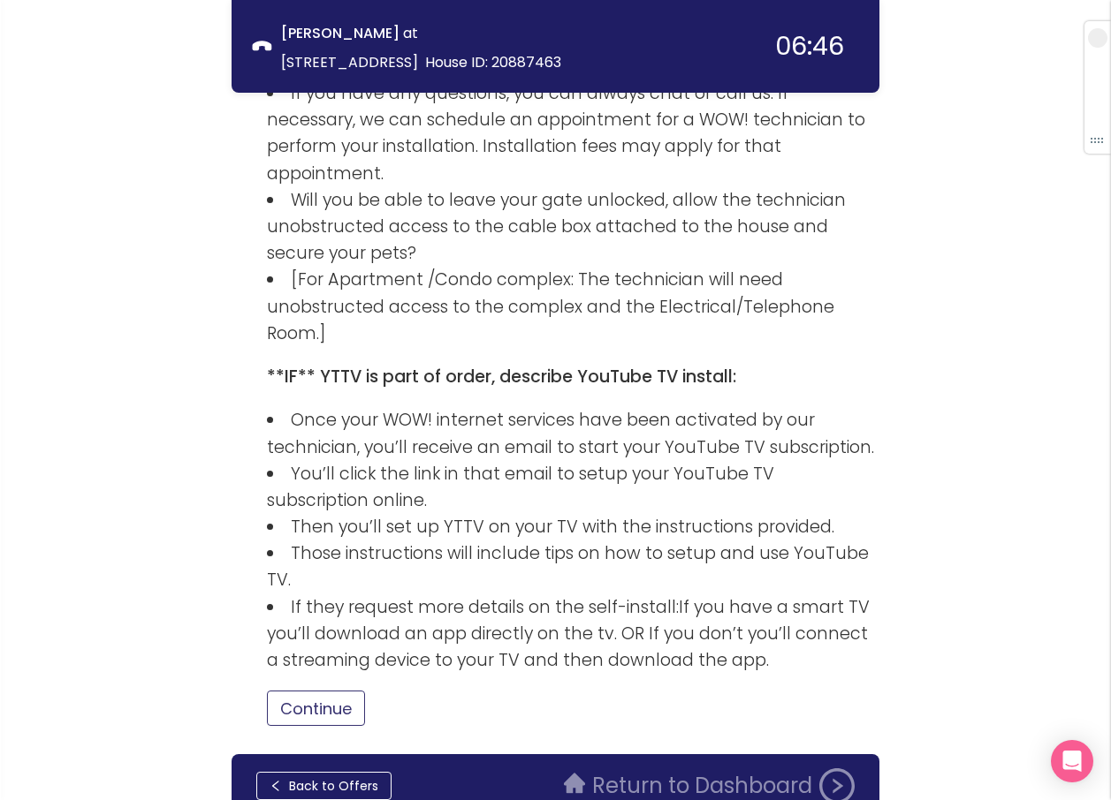
click at [323, 691] on button "Continue" at bounding box center [316, 708] width 98 height 35
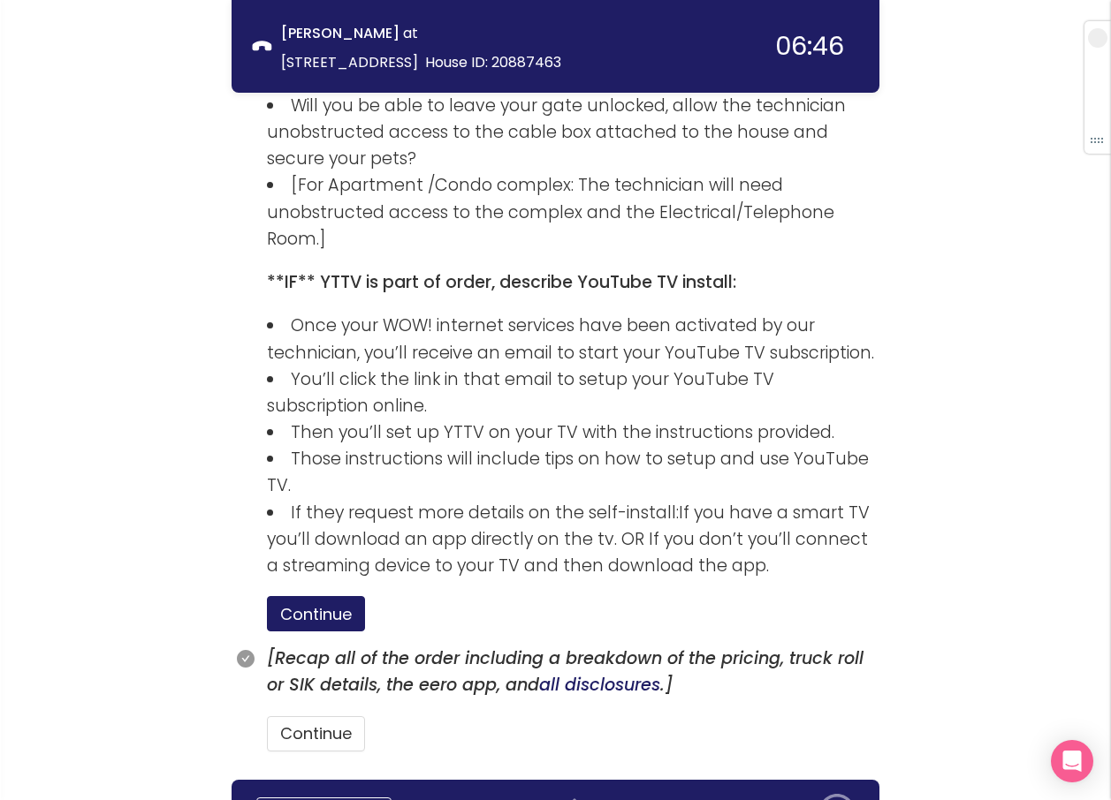
scroll to position [2617, 0]
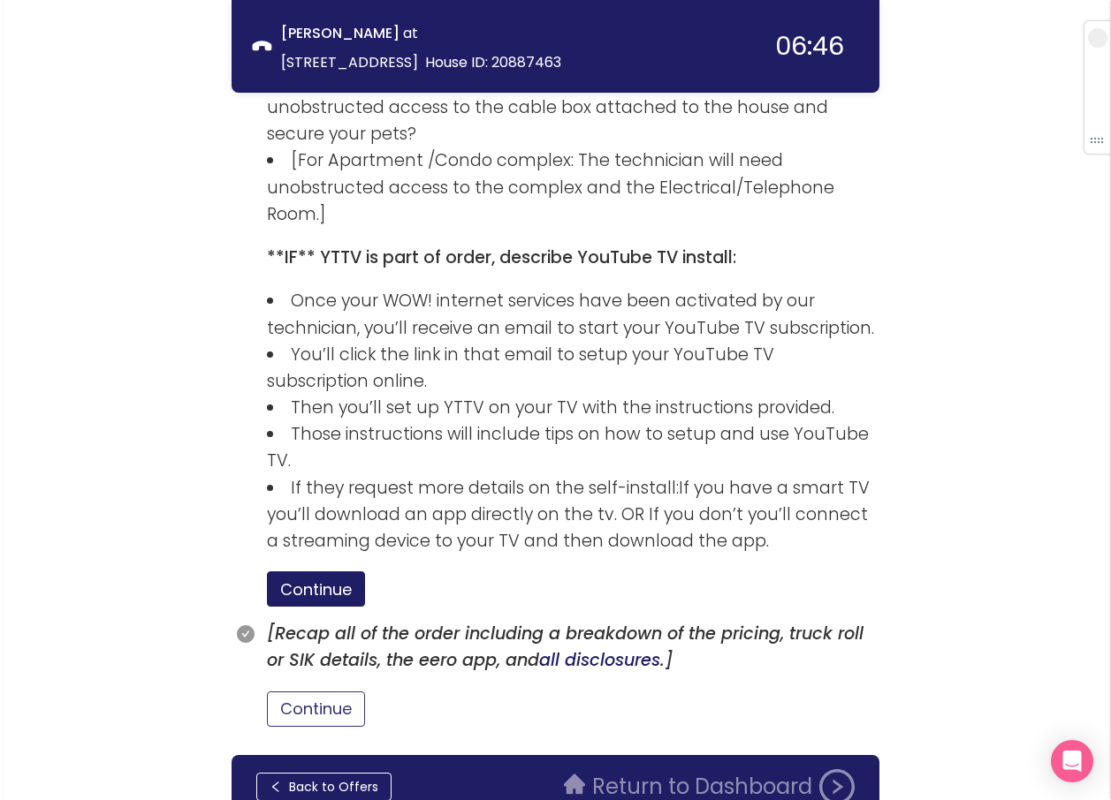
click at [340, 692] on button "Continue" at bounding box center [316, 709] width 98 height 35
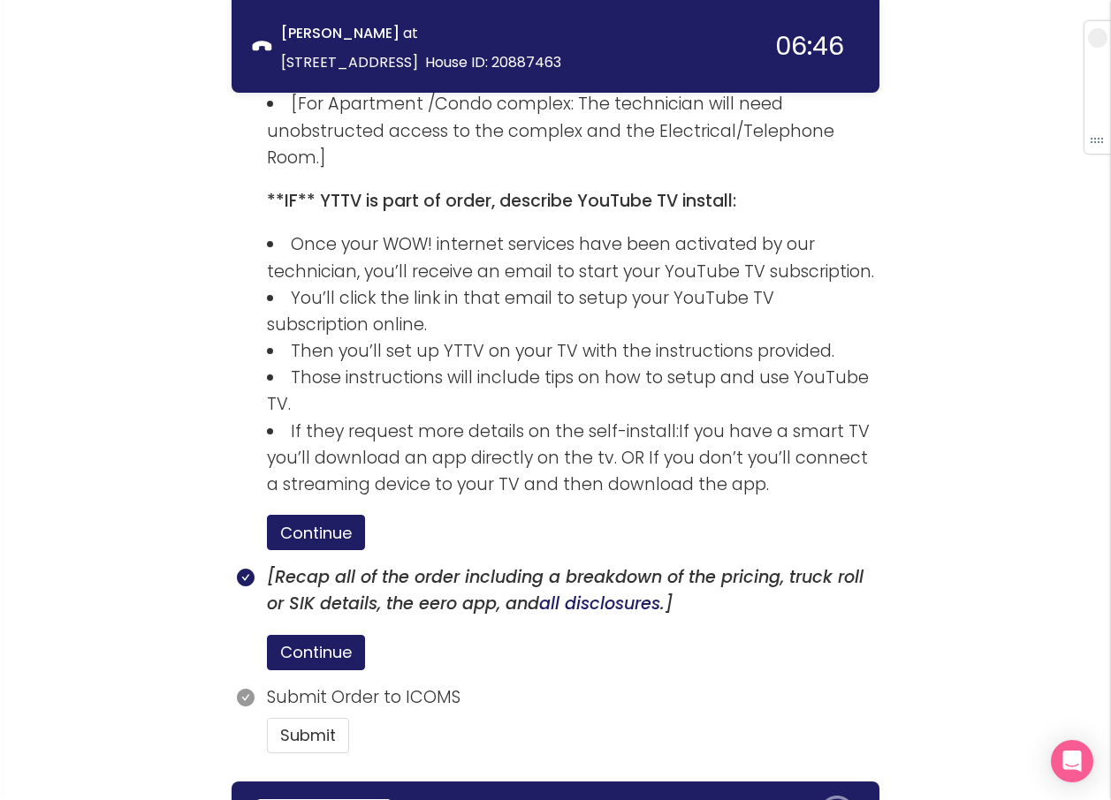
scroll to position [2700, 0]
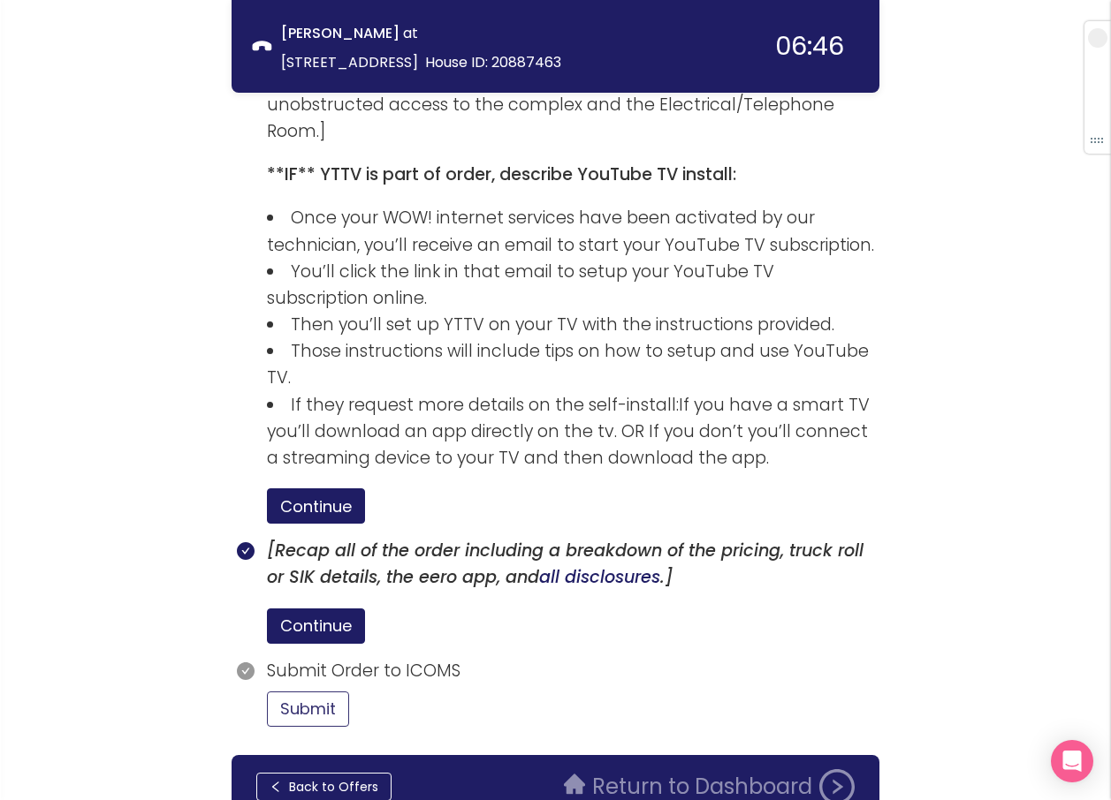
click at [286, 692] on button "Submit" at bounding box center [308, 709] width 82 height 35
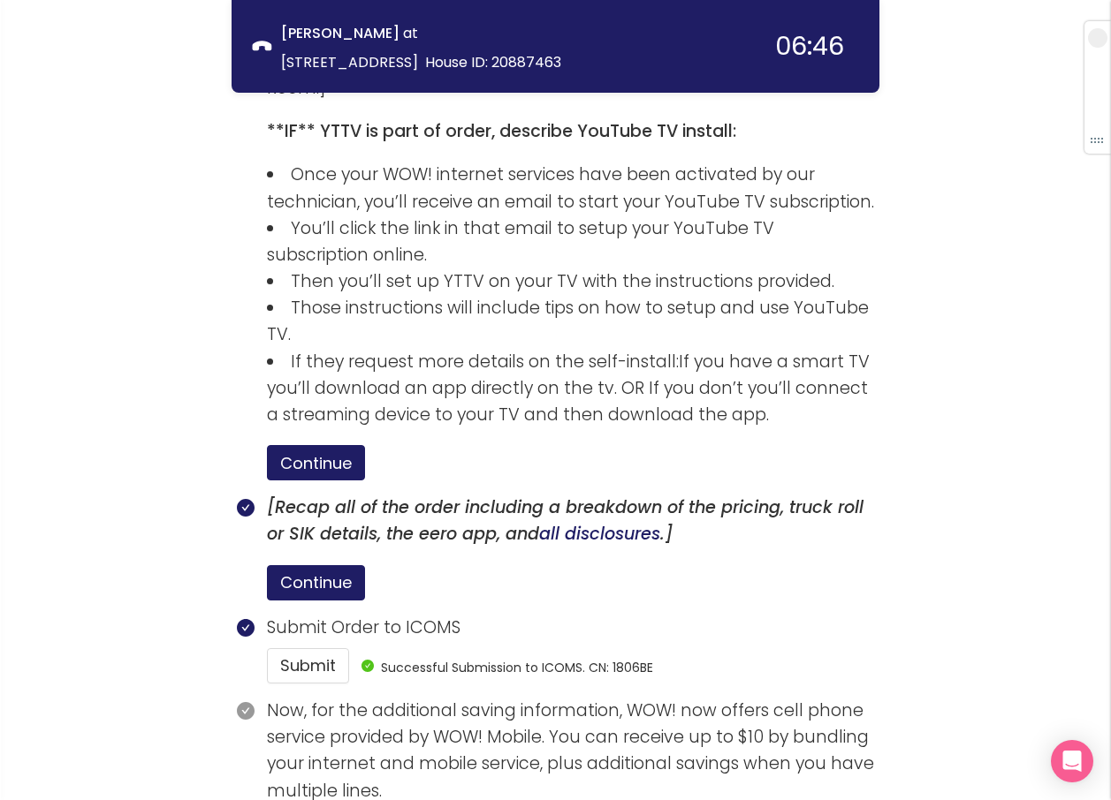
scroll to position [2863, 0]
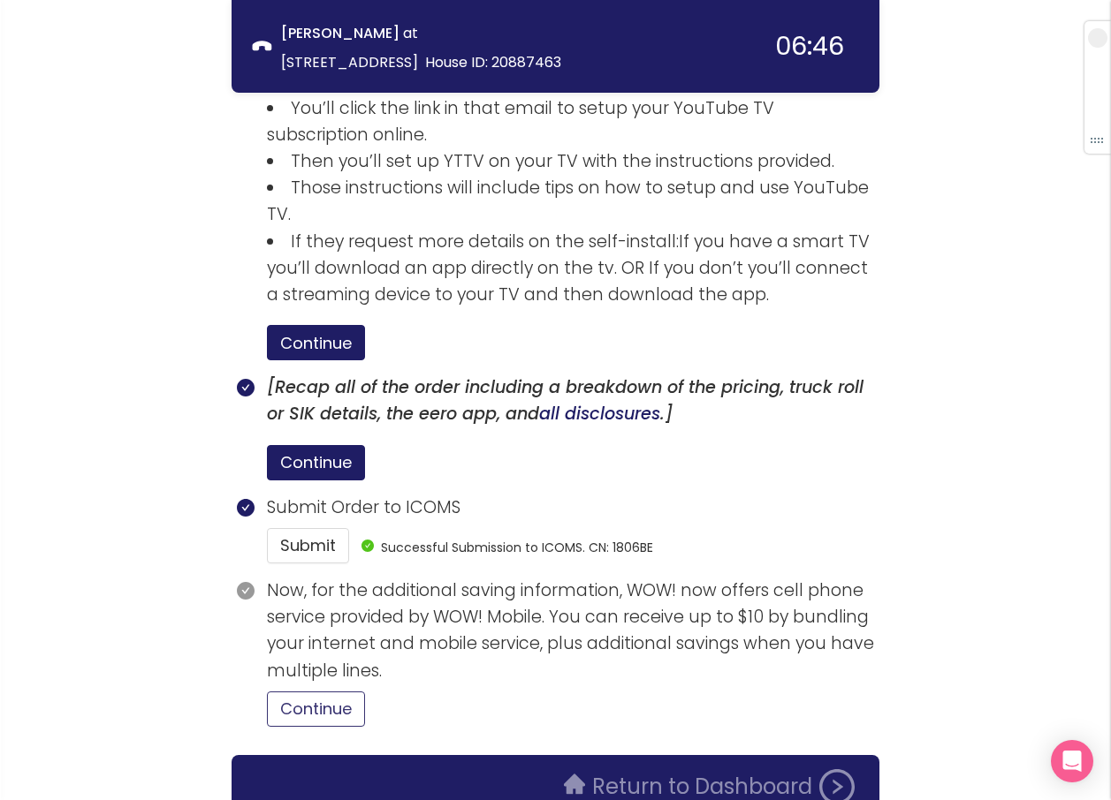
click at [335, 692] on button "Continue" at bounding box center [316, 709] width 98 height 35
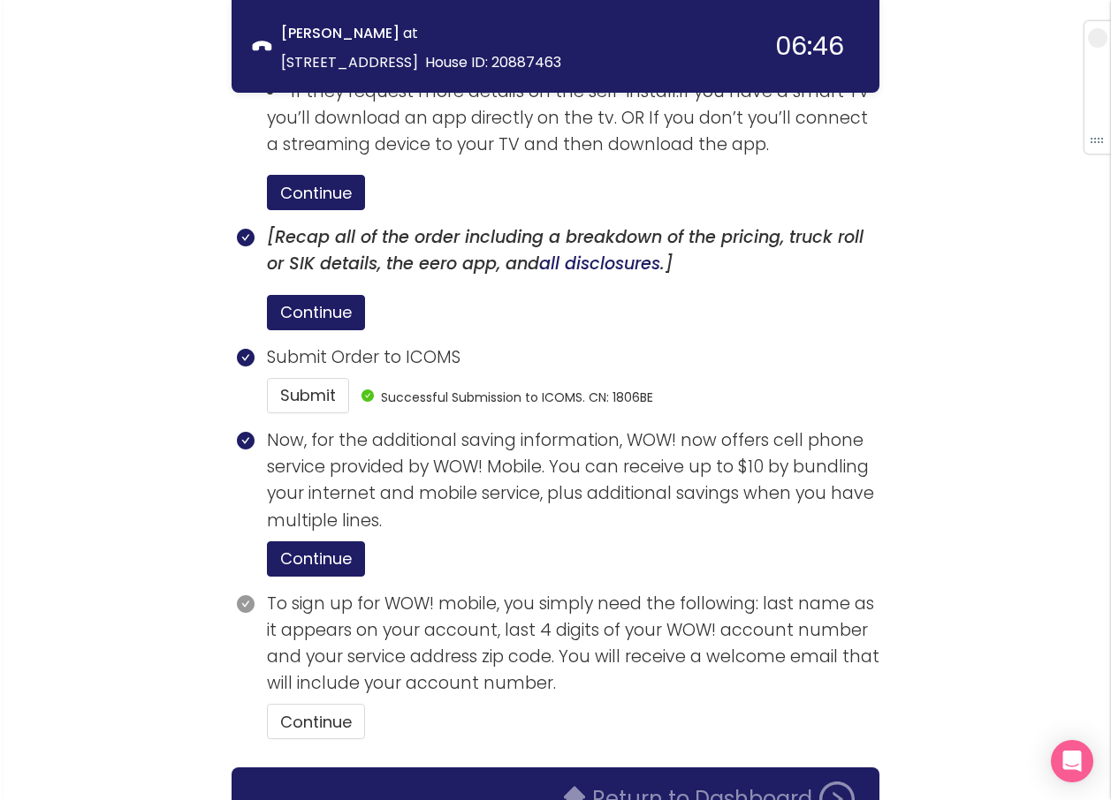
scroll to position [3027, 0]
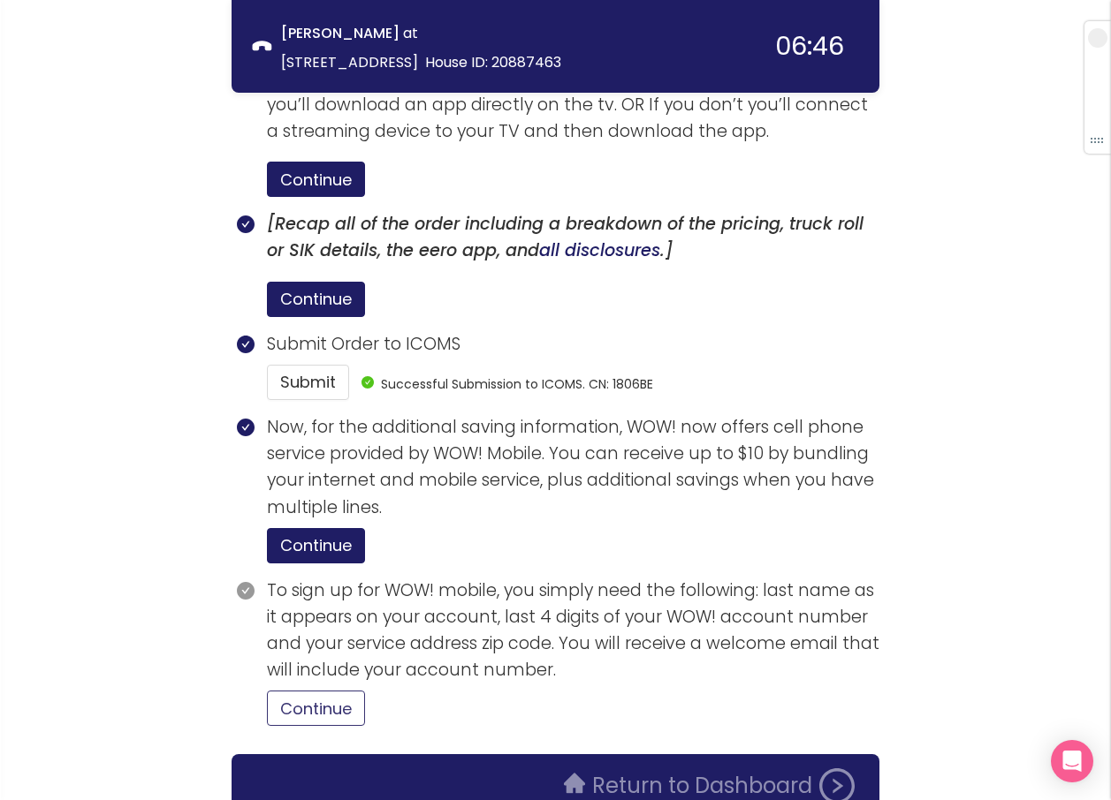
click at [322, 691] on button "Continue" at bounding box center [316, 708] width 98 height 35
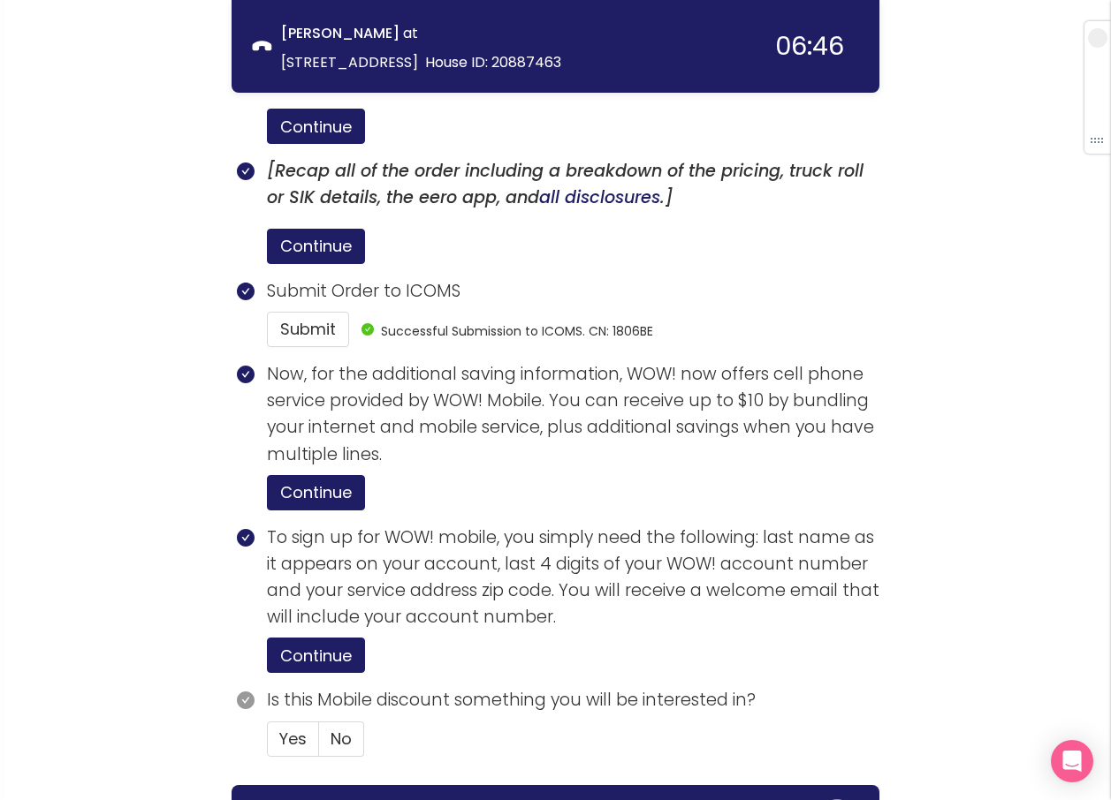
scroll to position [3110, 0]
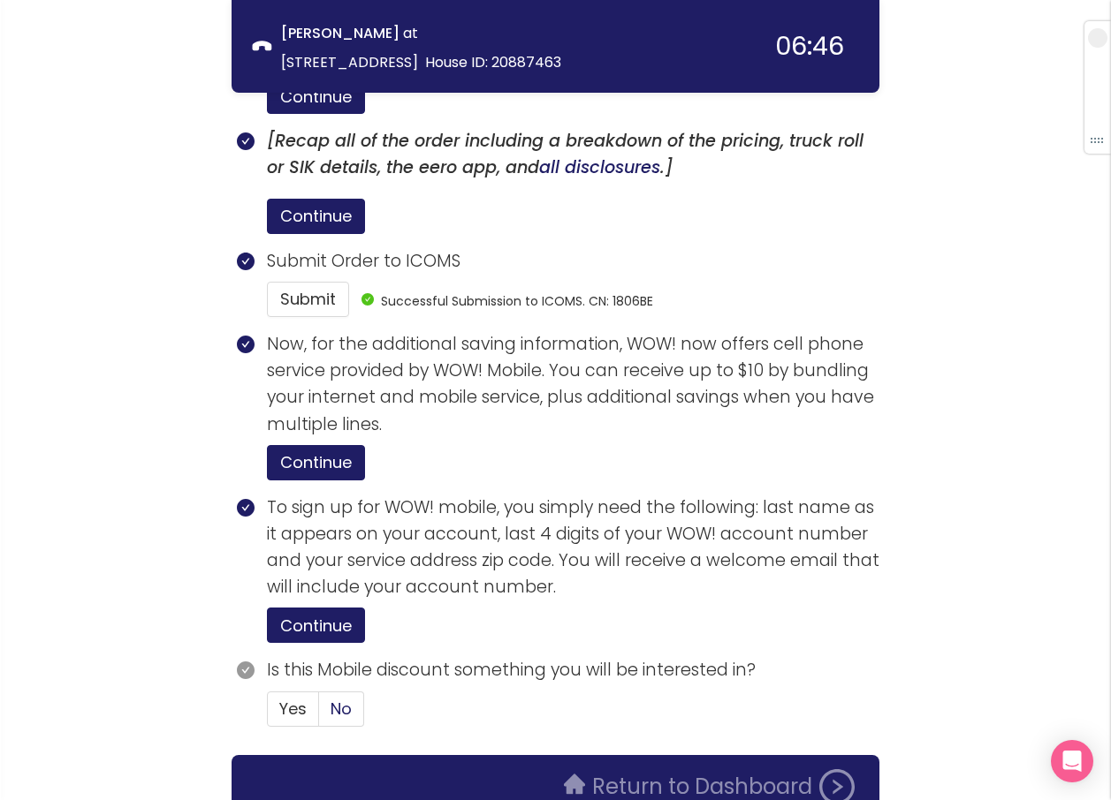
click at [340, 698] on span "No" at bounding box center [340, 709] width 21 height 22
click at [319, 715] on input "No" at bounding box center [319, 715] width 0 height 0
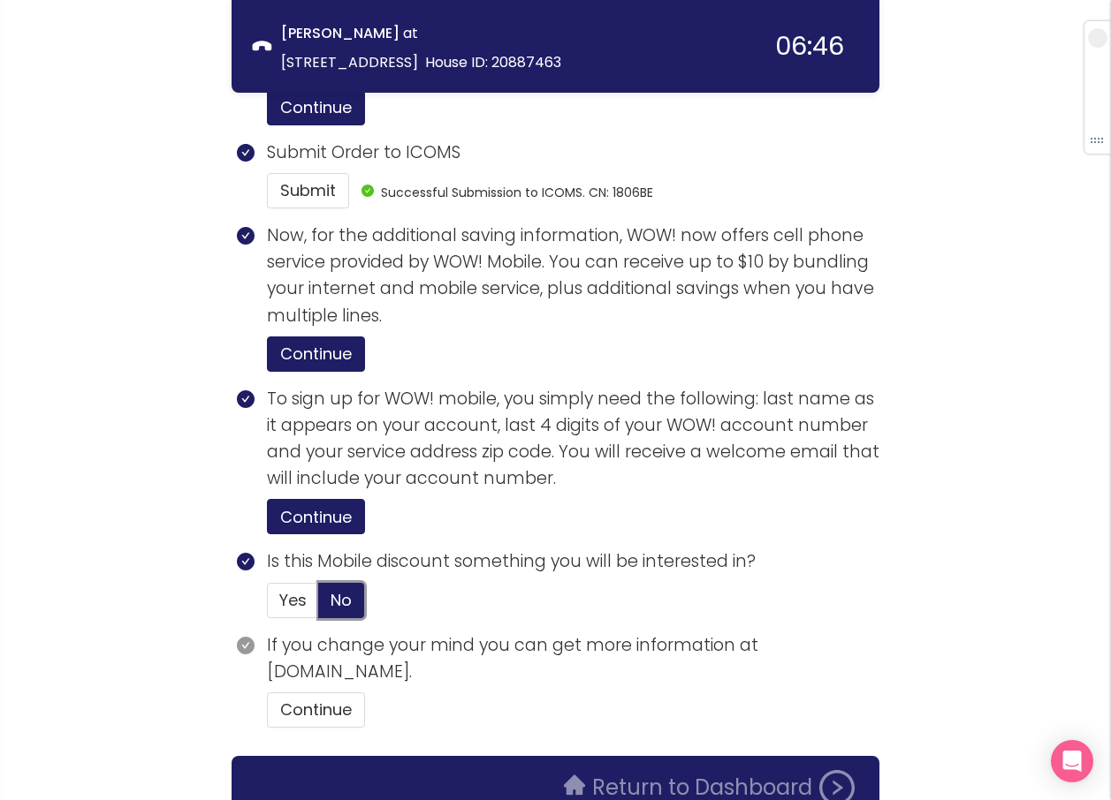
scroll to position [3219, 0]
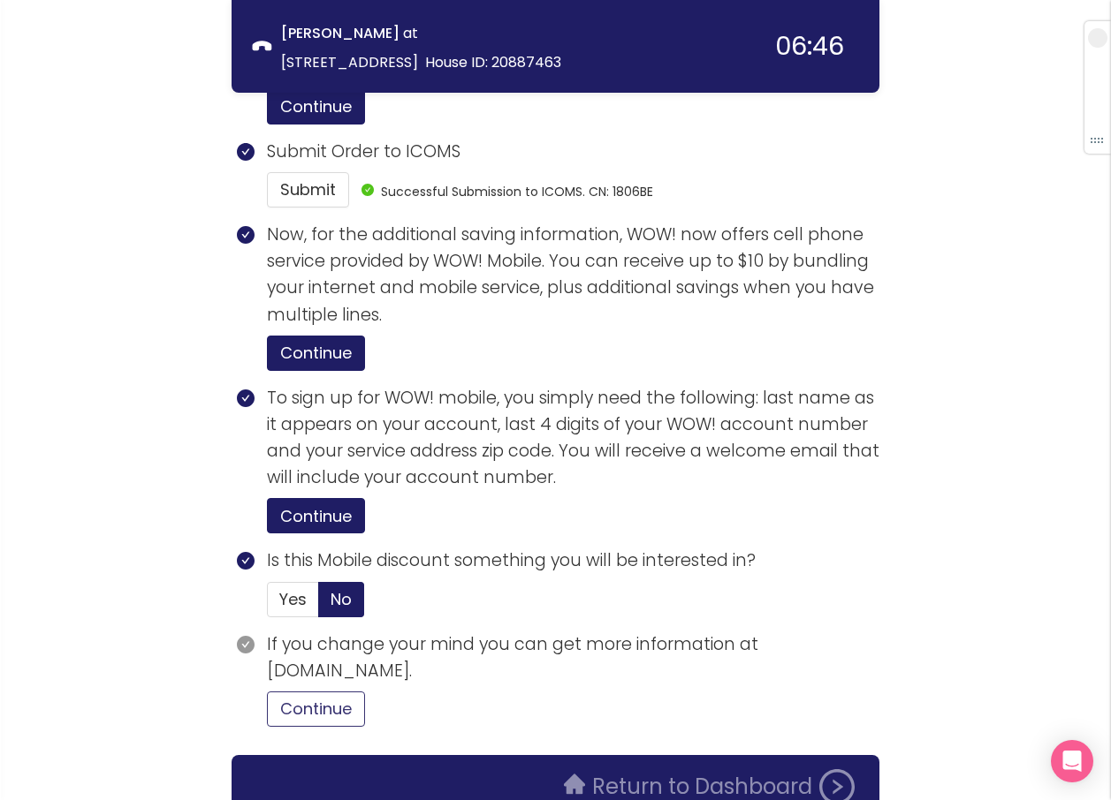
click at [316, 692] on button "Continue" at bounding box center [316, 709] width 98 height 35
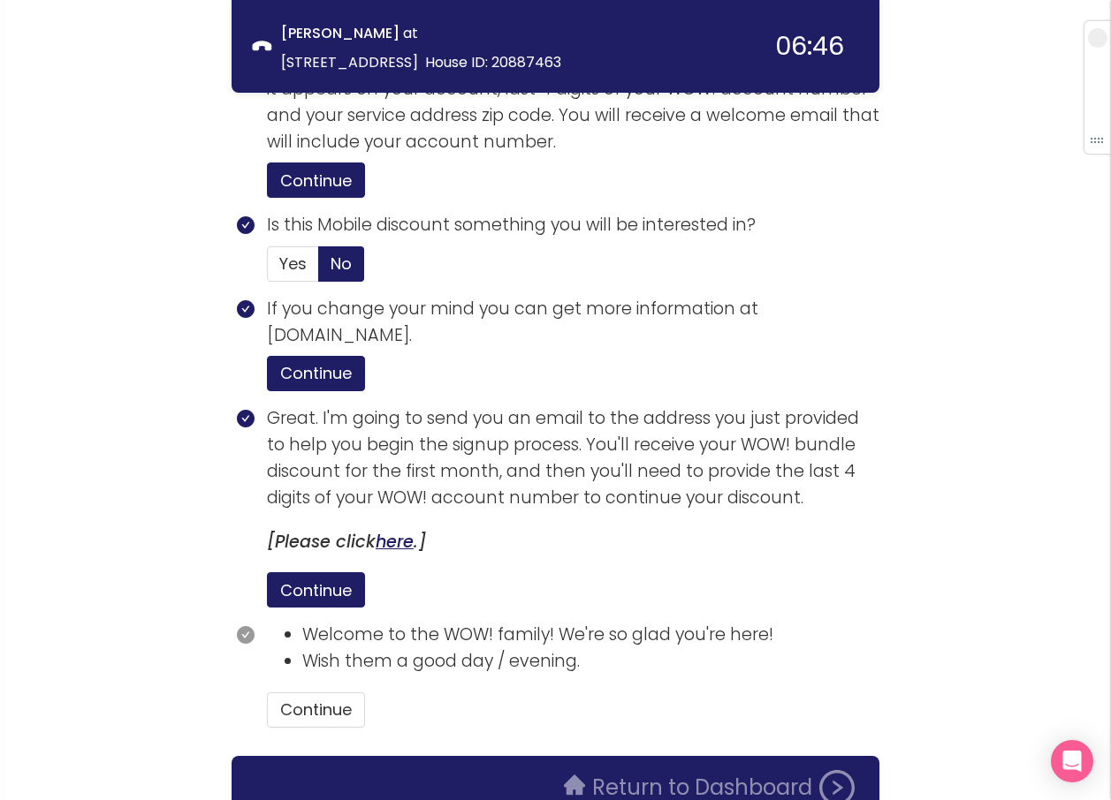
scroll to position [3556, 0]
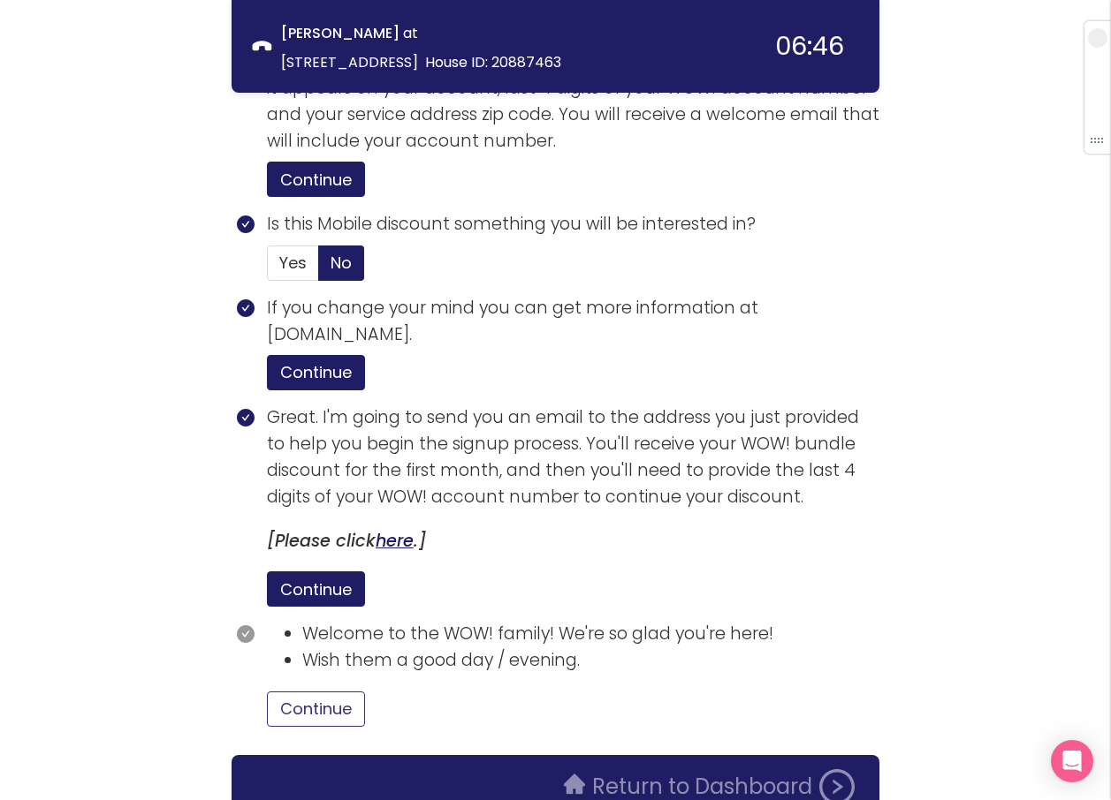
click at [328, 692] on button "Continue" at bounding box center [316, 709] width 98 height 35
click at [719, 770] on button "Return to Dashboard" at bounding box center [709, 787] width 312 height 35
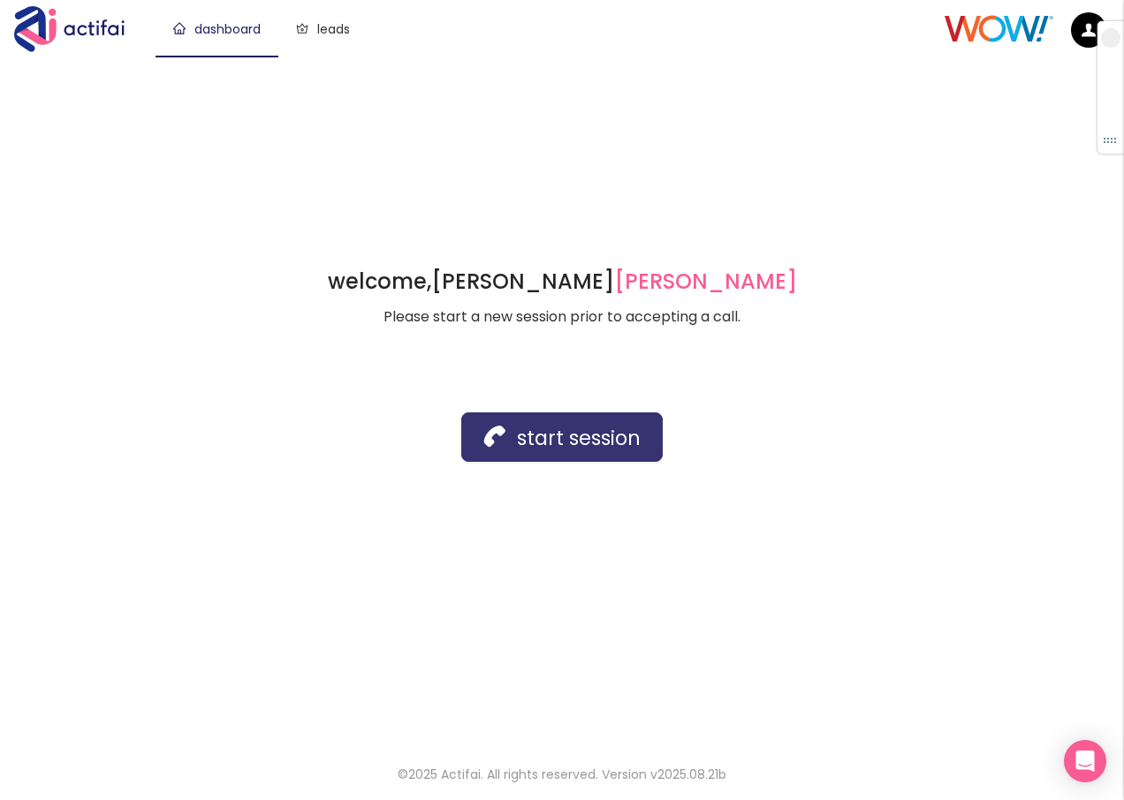
click at [584, 445] on button "start session" at bounding box center [561, 437] width 201 height 49
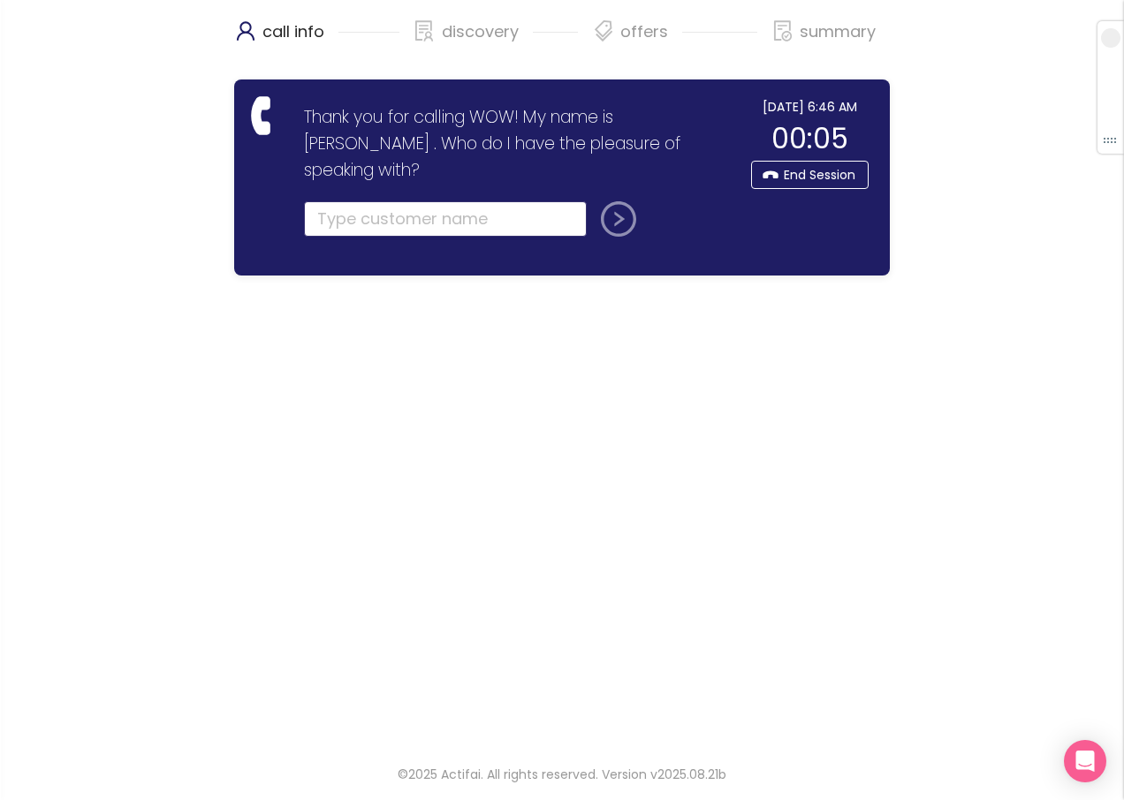
click at [346, 201] on input "text" at bounding box center [445, 218] width 283 height 35
type input "[PERSON_NAME]"
click at [610, 201] on button "submit" at bounding box center [615, 218] width 42 height 35
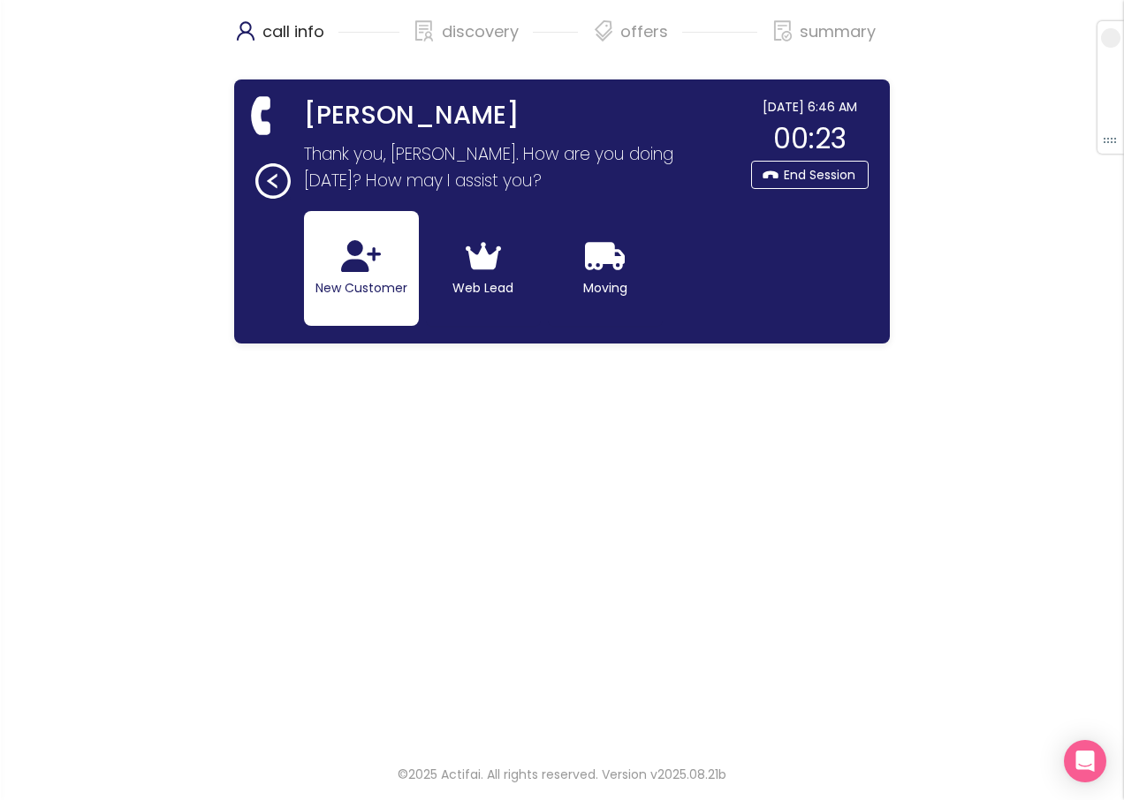
click at [369, 269] on icon "button" at bounding box center [361, 256] width 40 height 32
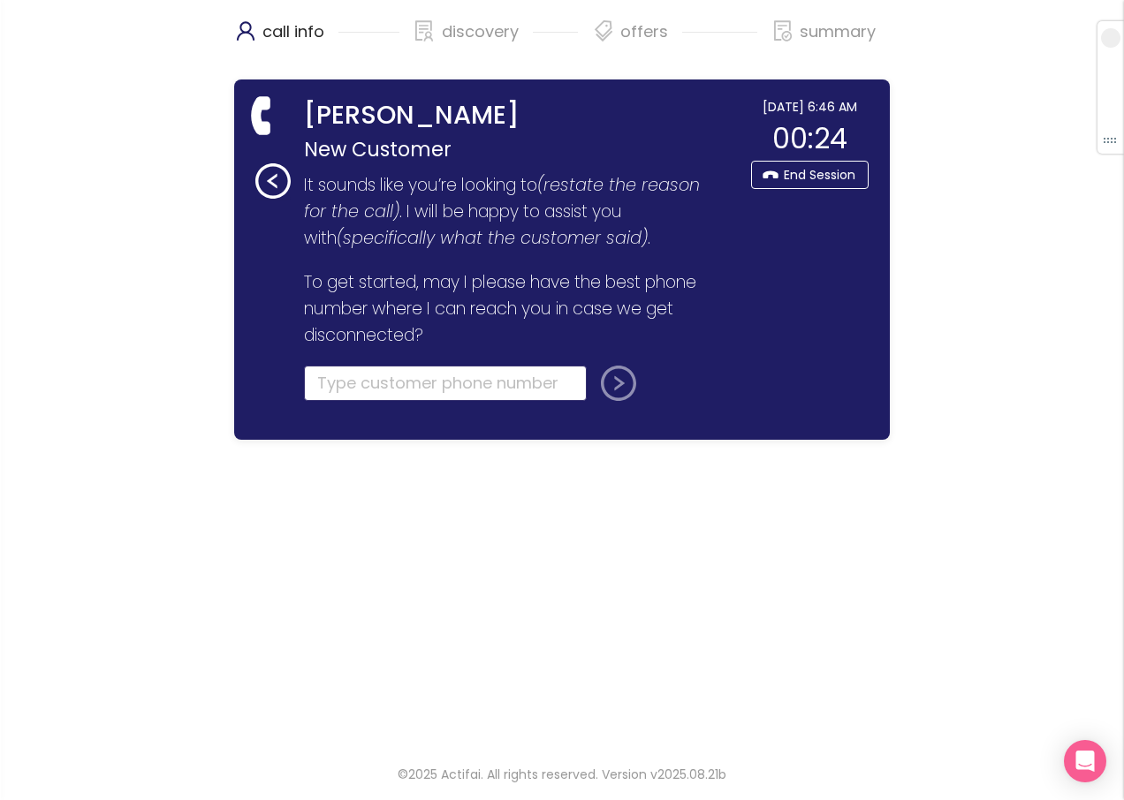
click at [331, 376] on input "tel" at bounding box center [445, 383] width 283 height 35
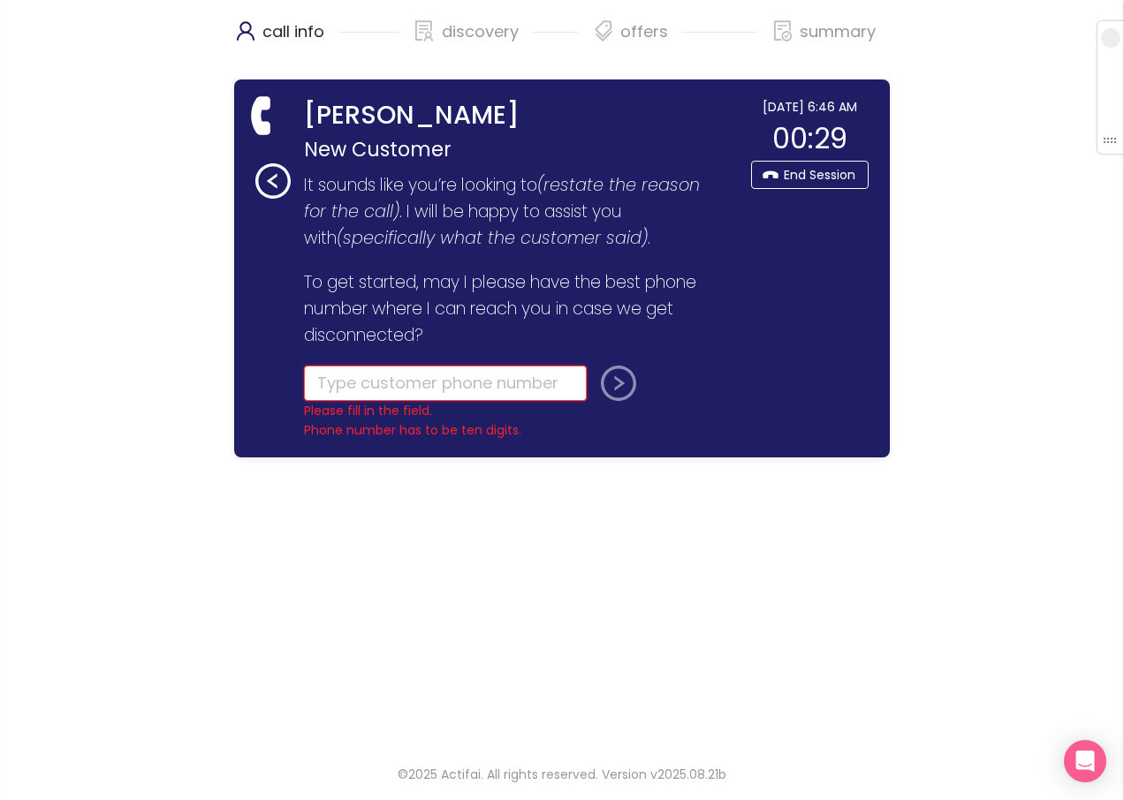
click at [391, 391] on input "tel" at bounding box center [445, 383] width 283 height 35
type input "[PHONE_NUMBER]"
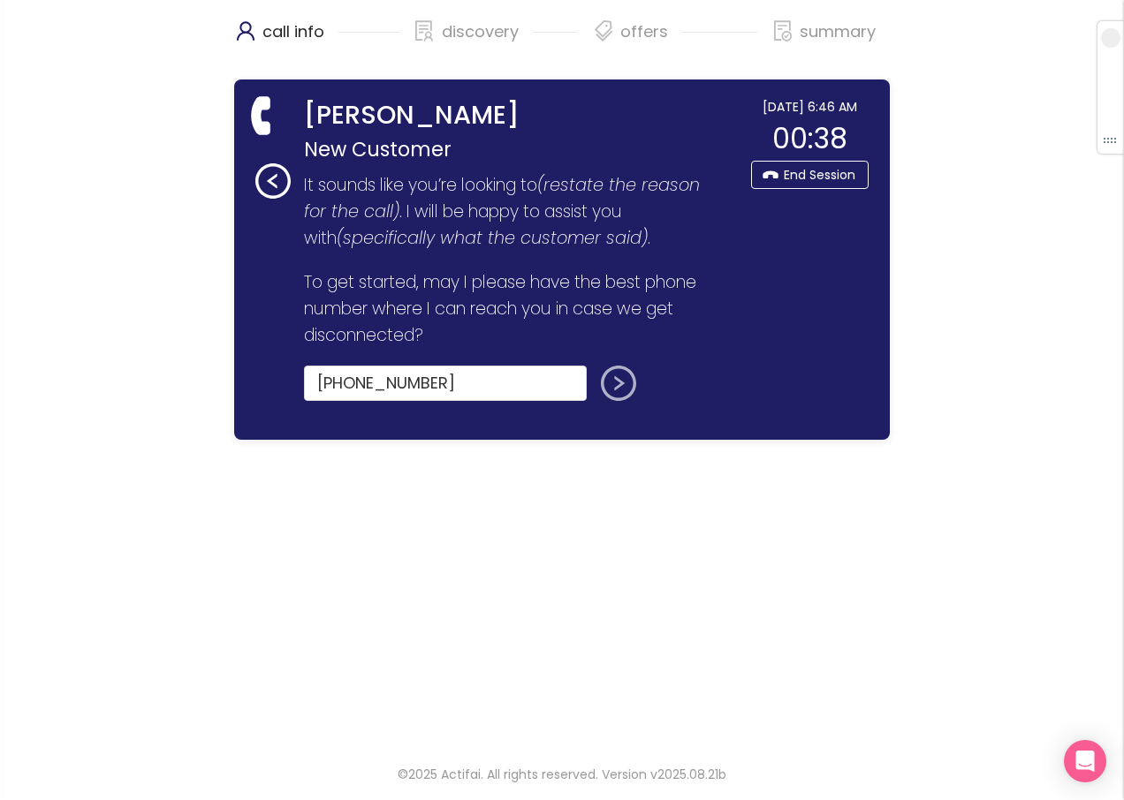
click at [621, 385] on button "submit" at bounding box center [615, 383] width 42 height 35
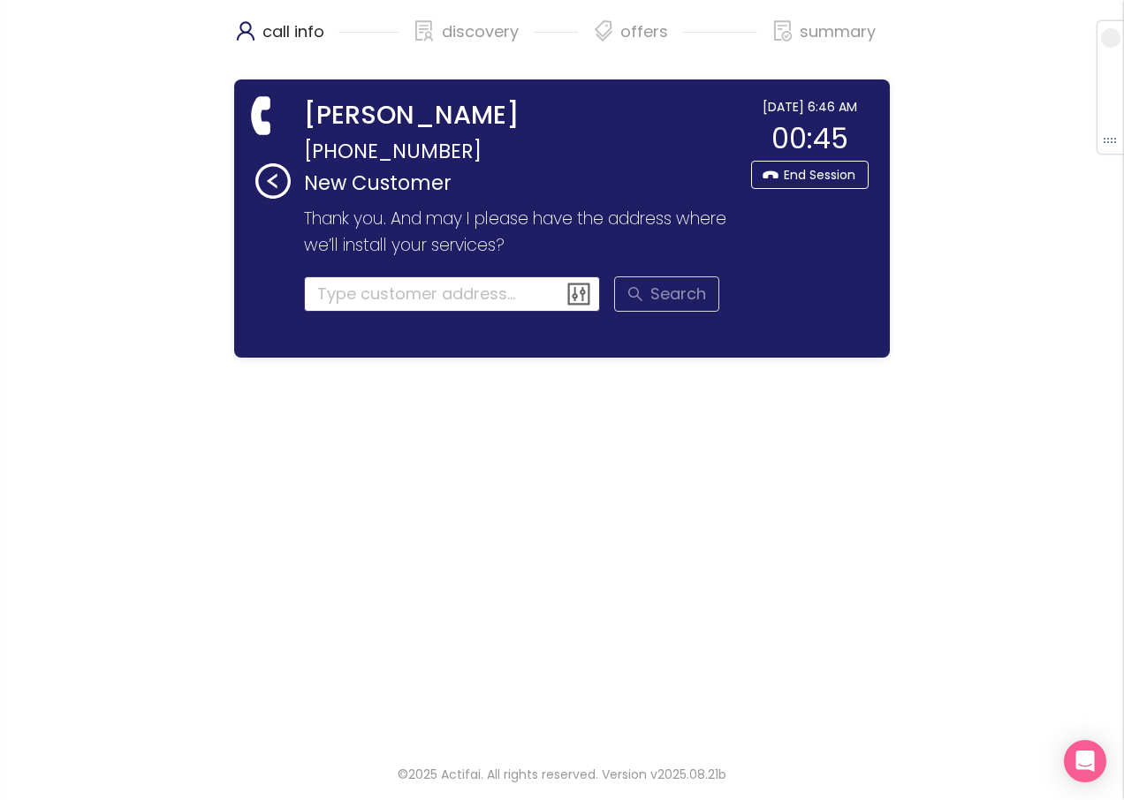
click at [323, 299] on input at bounding box center [452, 294] width 297 height 35
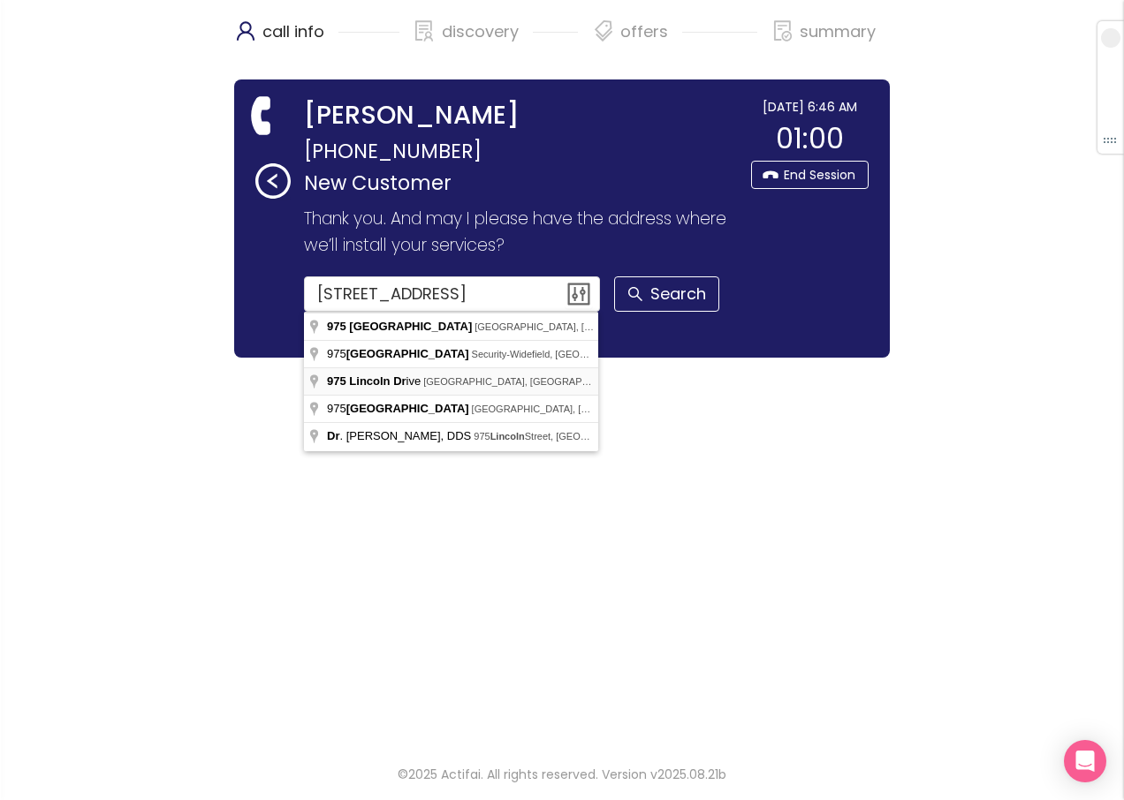
type input "[STREET_ADDRESS]"
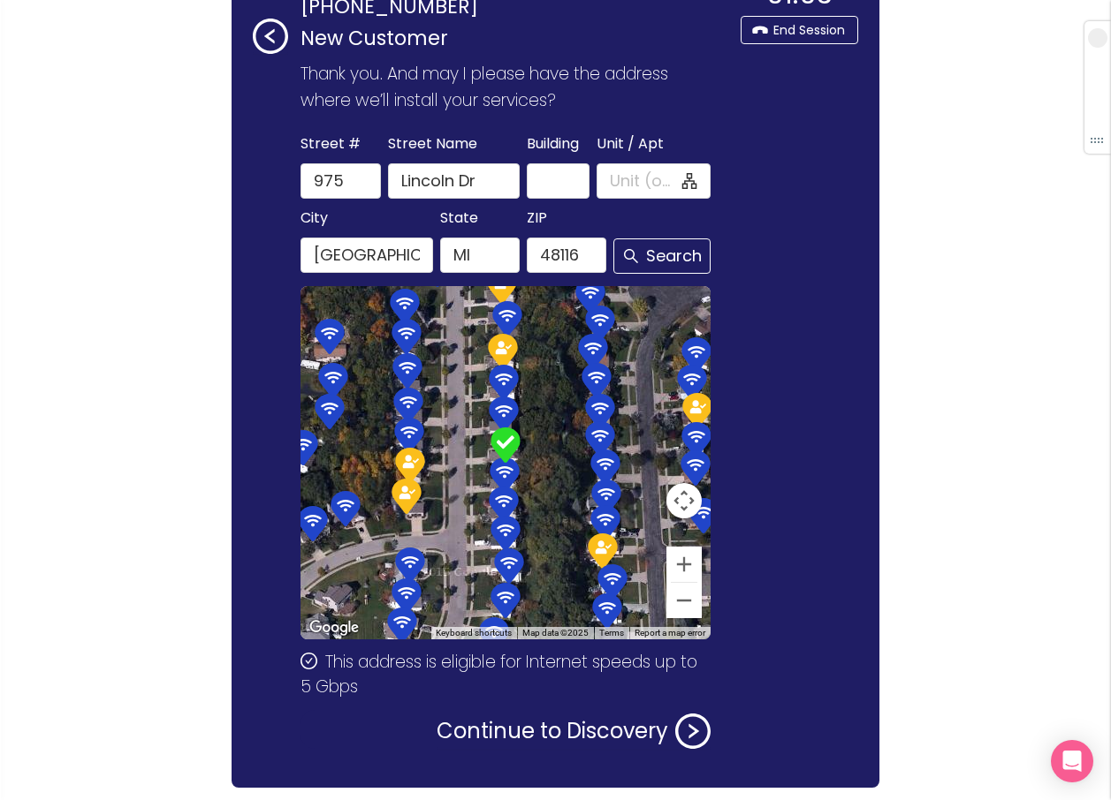
scroll to position [203, 0]
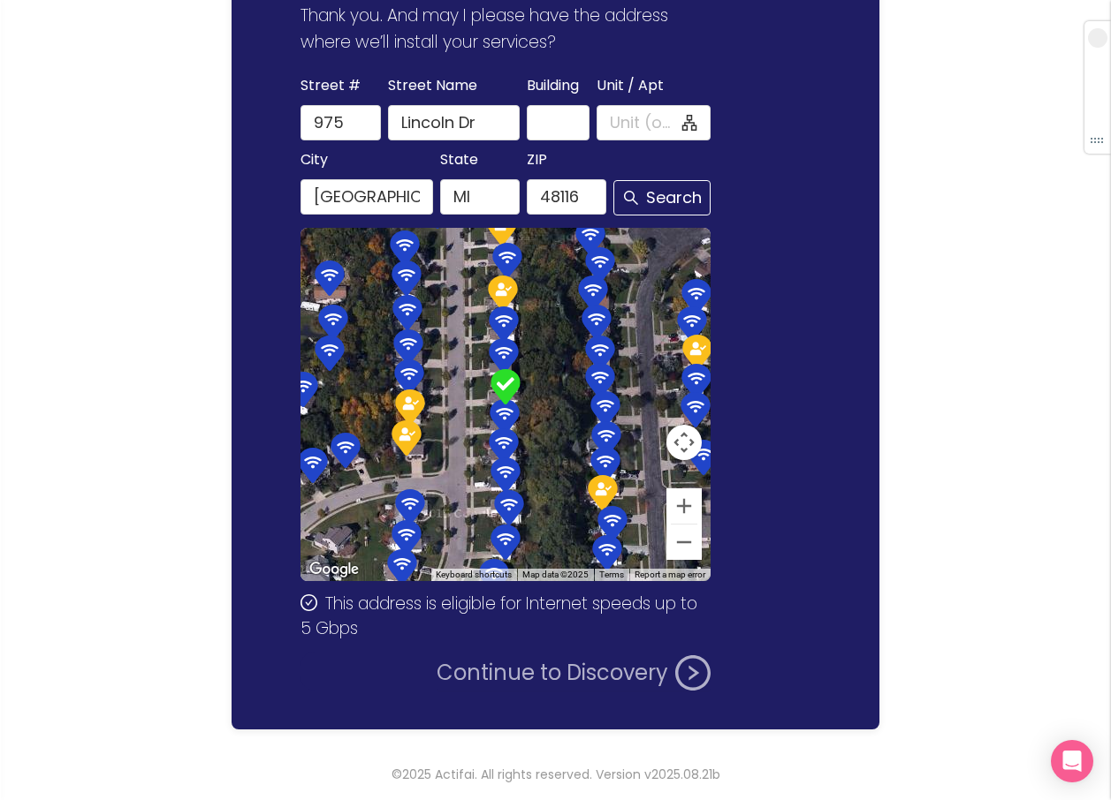
click at [510, 680] on button "Continue to Discovery" at bounding box center [573, 673] width 274 height 35
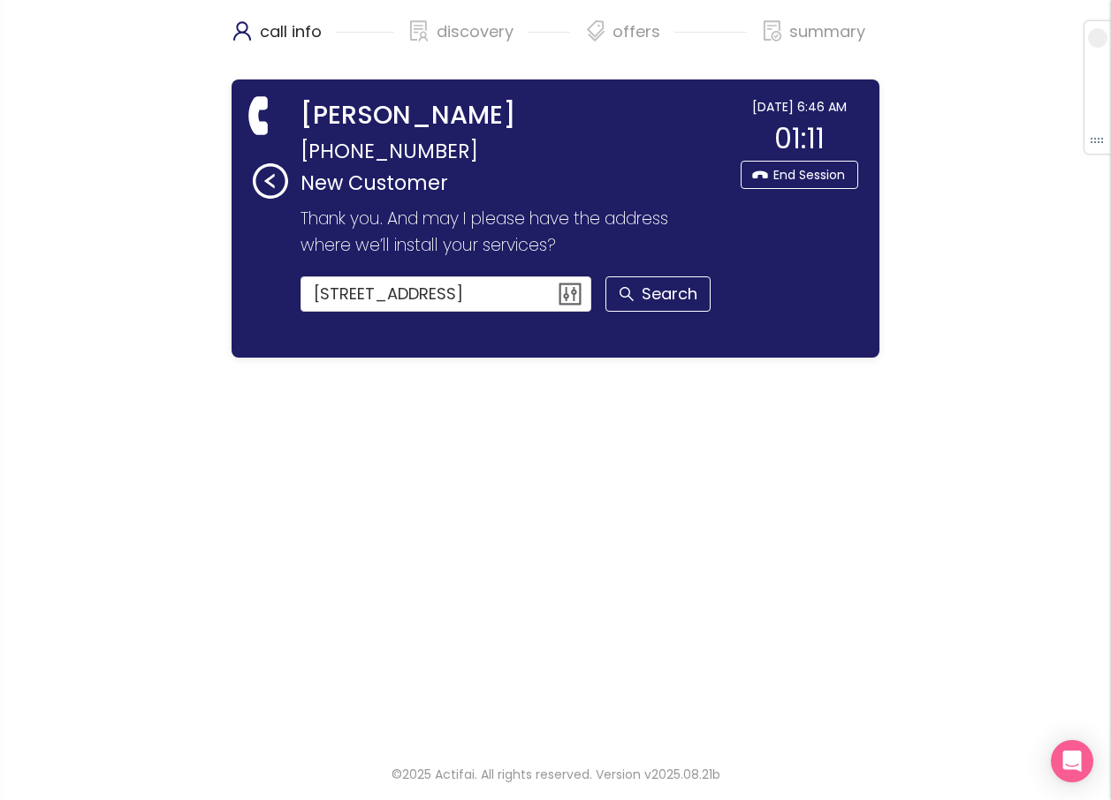
scroll to position [0, 0]
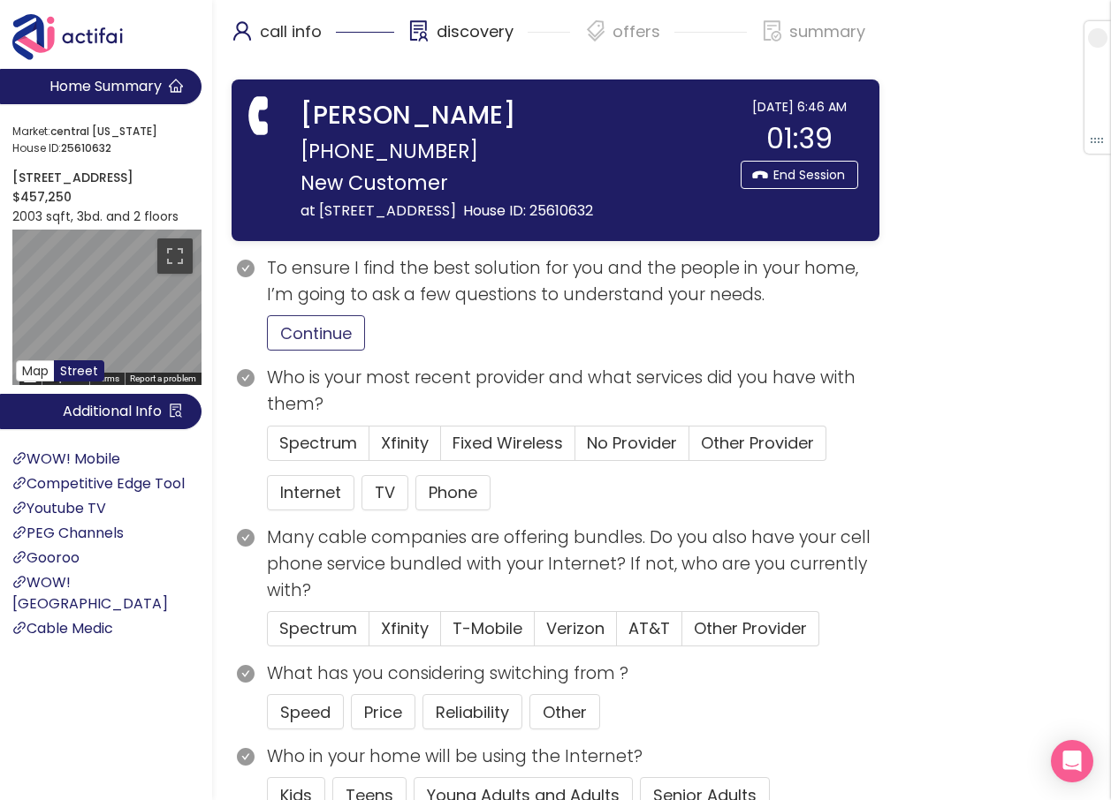
click at [296, 337] on button "Continue" at bounding box center [316, 332] width 98 height 35
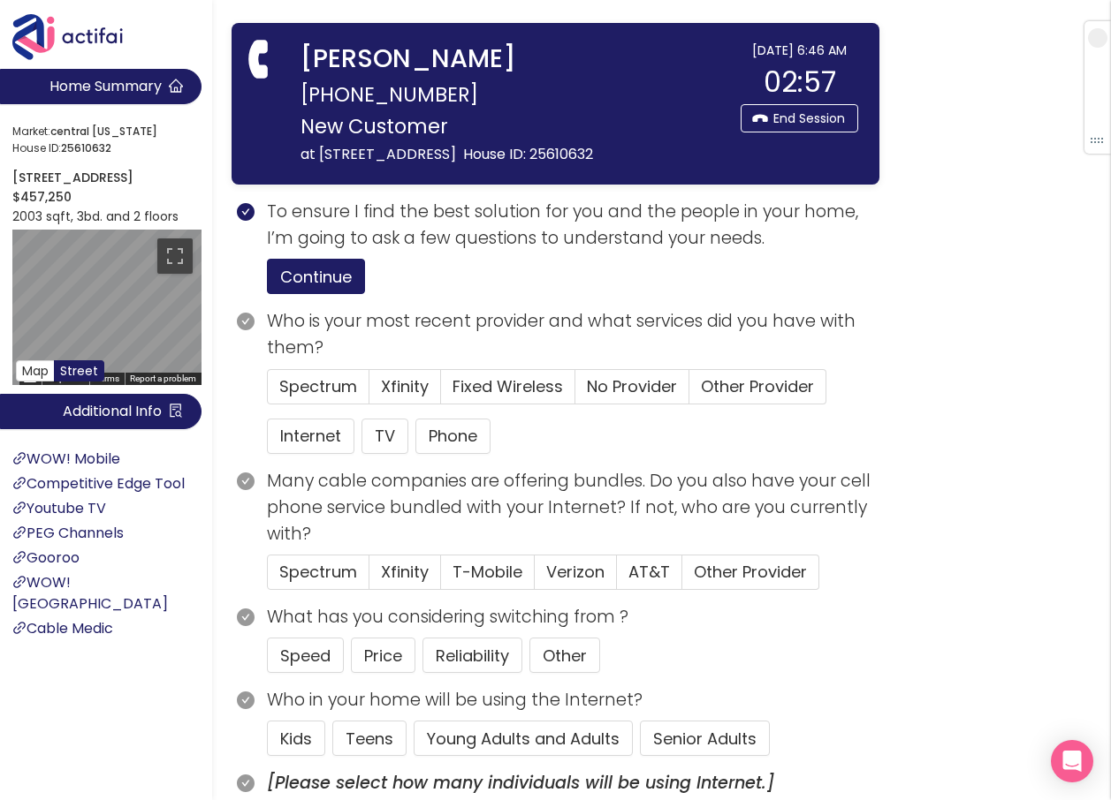
scroll to position [88, 0]
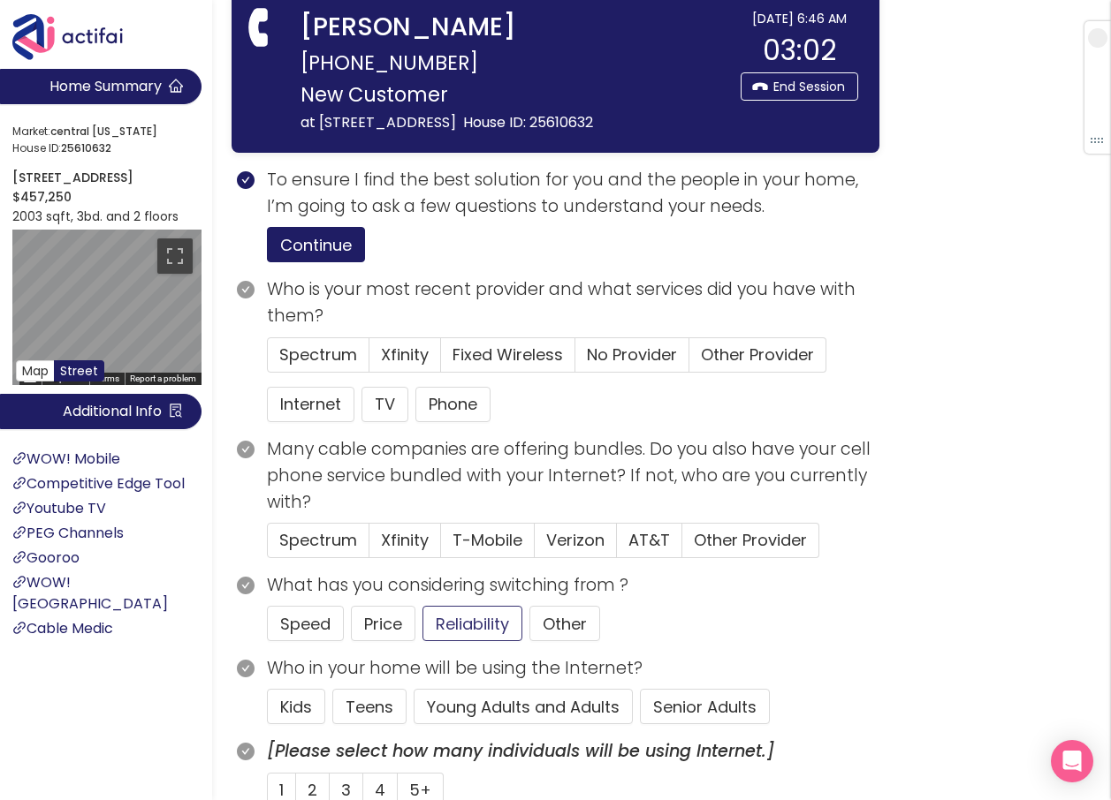
click at [474, 626] on button "Reliability" at bounding box center [472, 623] width 100 height 35
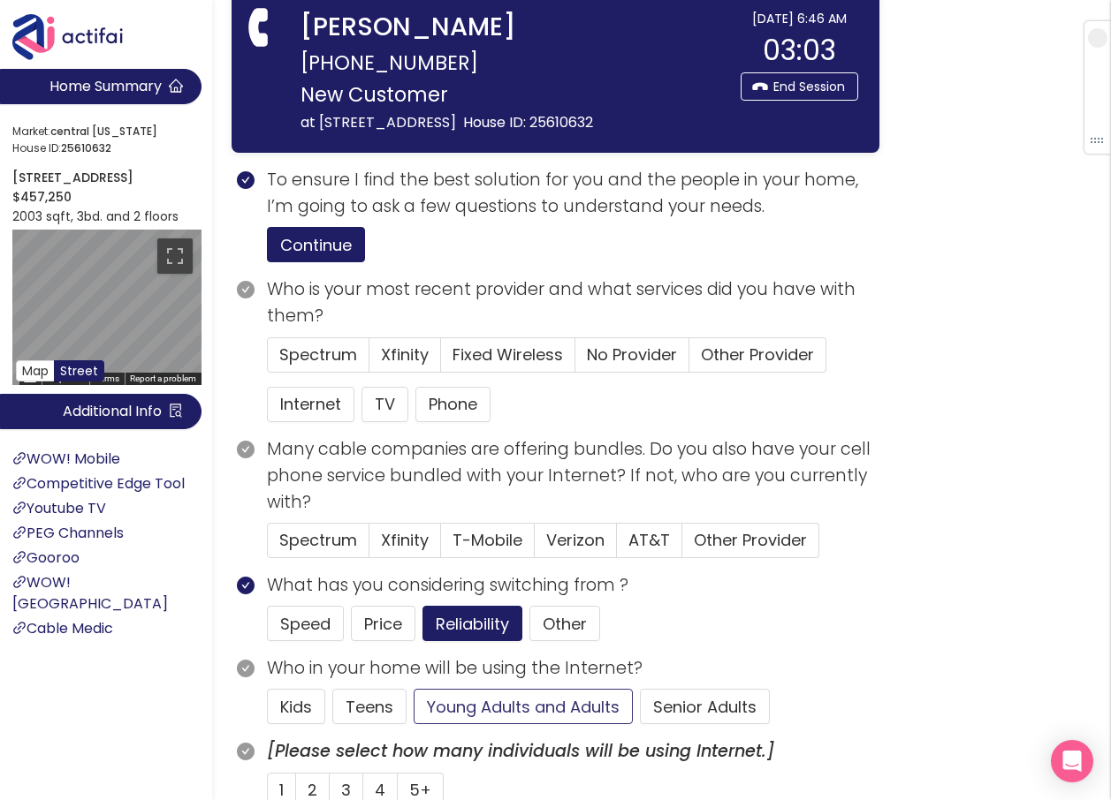
click at [504, 711] on button "Young Adults and Adults" at bounding box center [522, 706] width 219 height 35
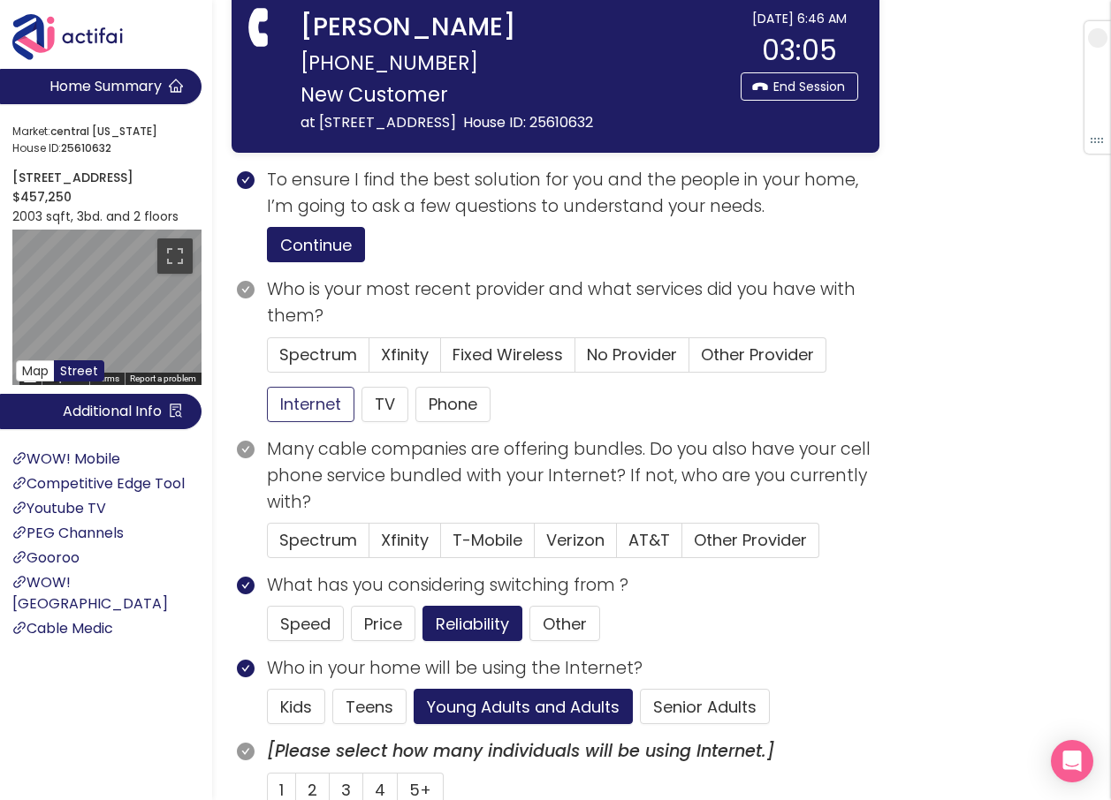
click at [295, 400] on button "Internet" at bounding box center [310, 404] width 87 height 35
click at [585, 533] on span "Verizon" at bounding box center [575, 540] width 58 height 22
click at [535, 546] on input "Verizon" at bounding box center [535, 546] width 0 height 0
click at [707, 364] on span "Other Provider" at bounding box center [757, 355] width 113 height 22
click at [689, 360] on input "Other Provider" at bounding box center [689, 360] width 0 height 0
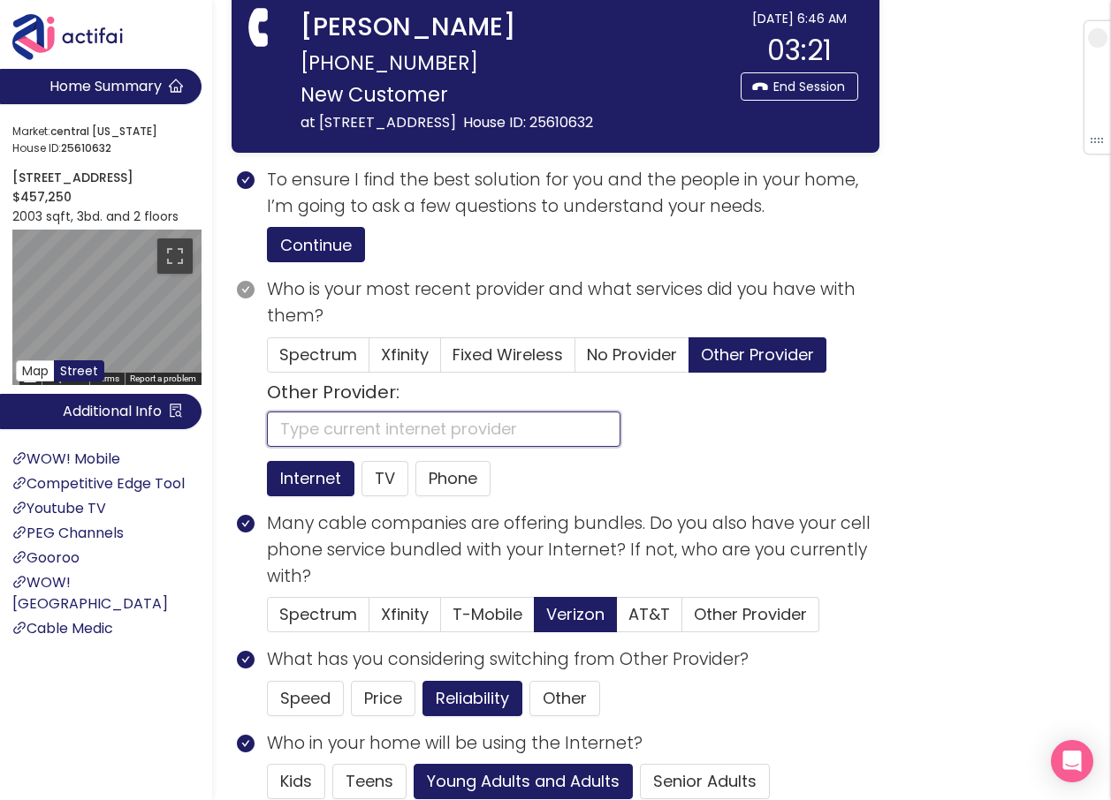
click at [399, 431] on input "text" at bounding box center [443, 429] width 353 height 35
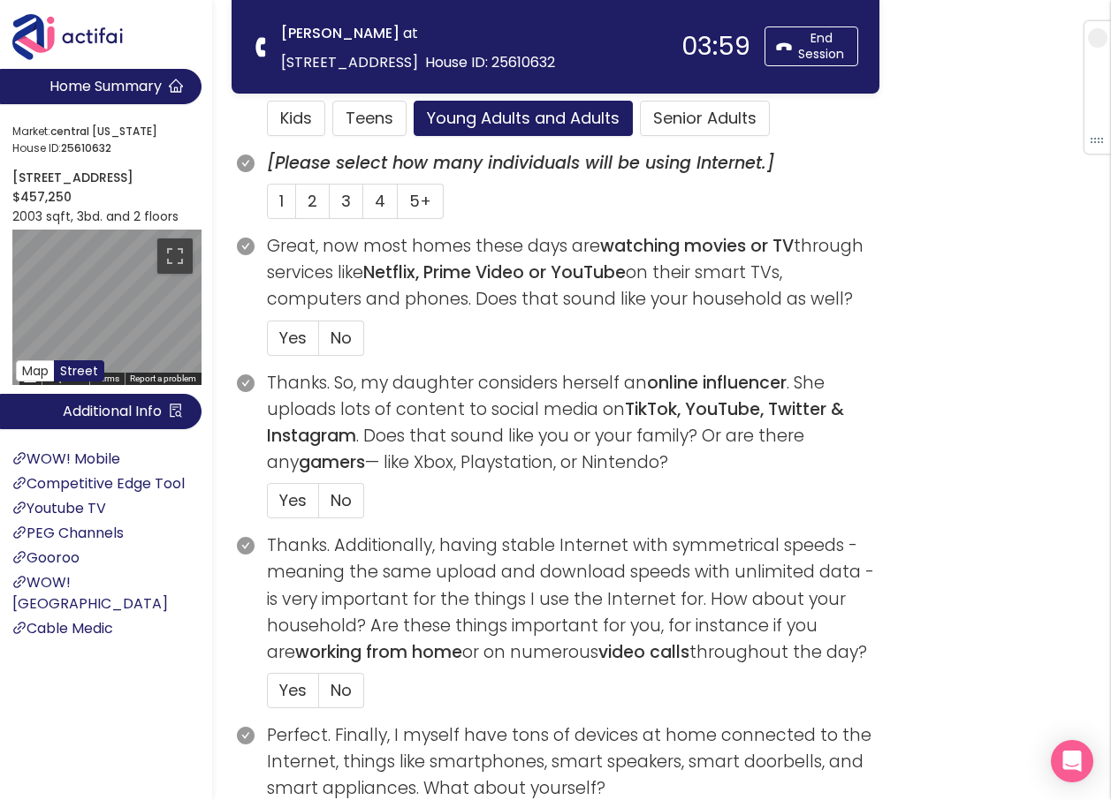
scroll to position [618, 0]
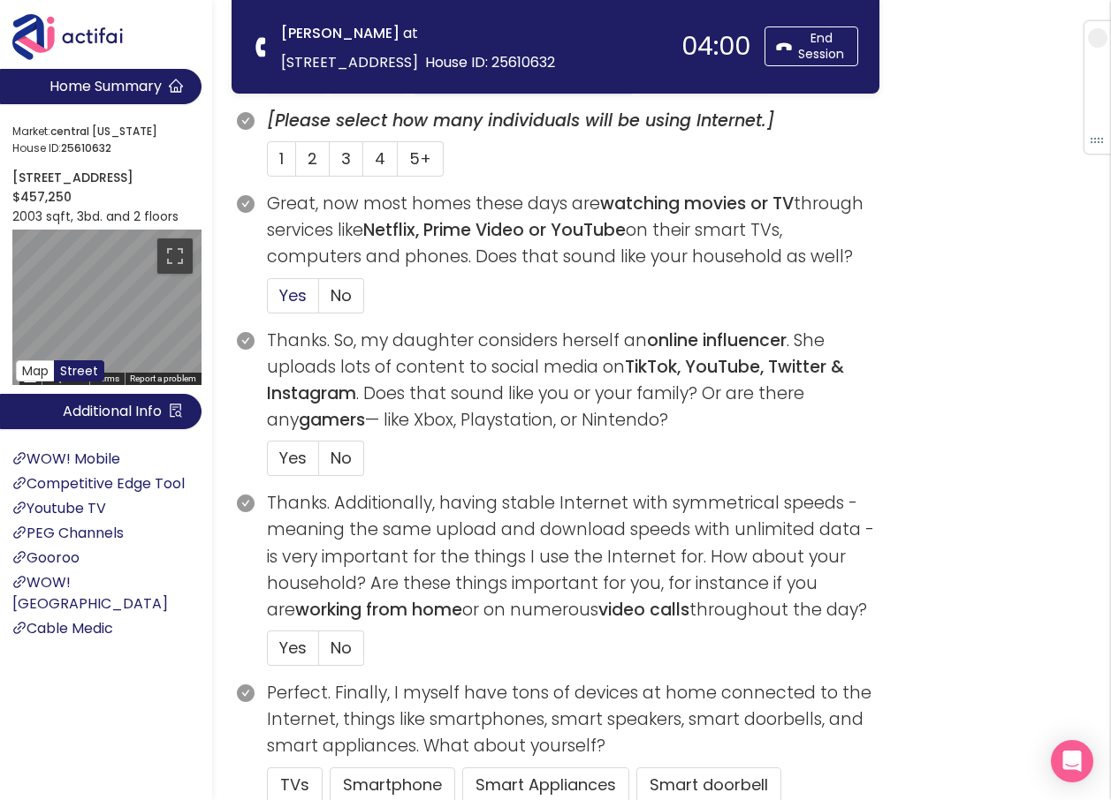
type input "VERIZON"
click at [296, 298] on span "Yes" at bounding box center [292, 295] width 27 height 22
click at [268, 301] on input "Yes" at bounding box center [268, 301] width 0 height 0
click at [307, 162] on span "2" at bounding box center [312, 159] width 10 height 22
click at [296, 164] on input "2" at bounding box center [296, 164] width 0 height 0
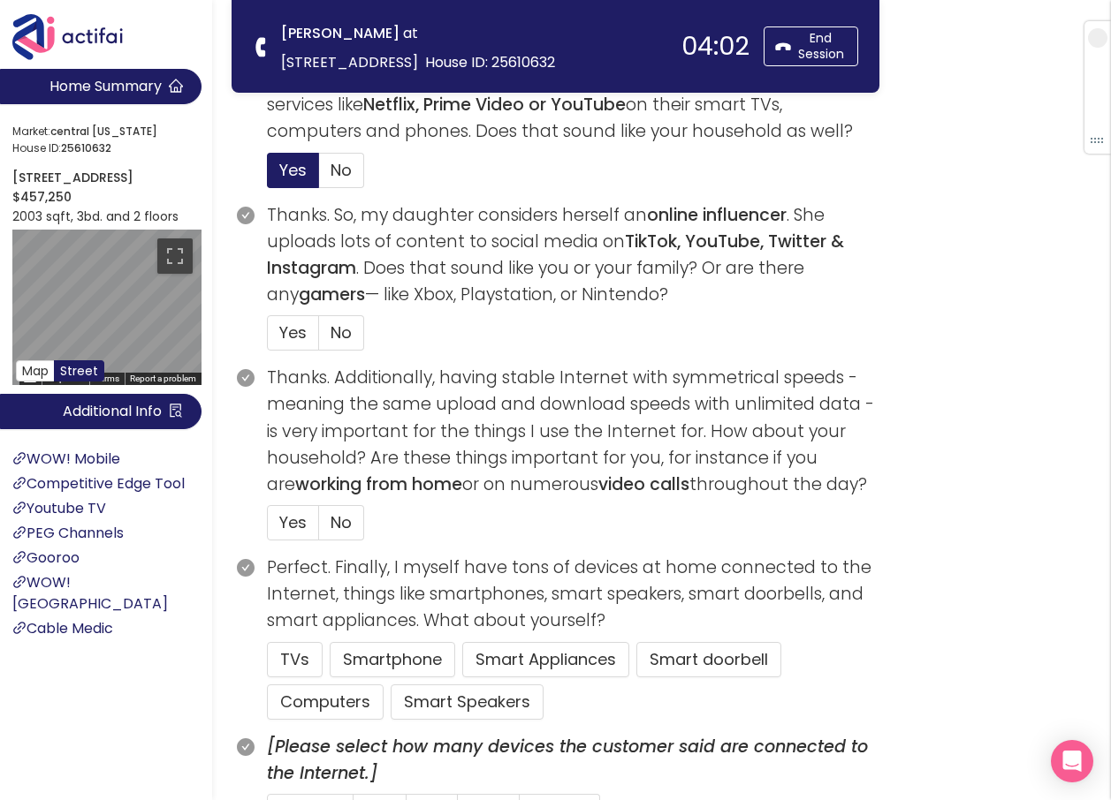
scroll to position [795, 0]
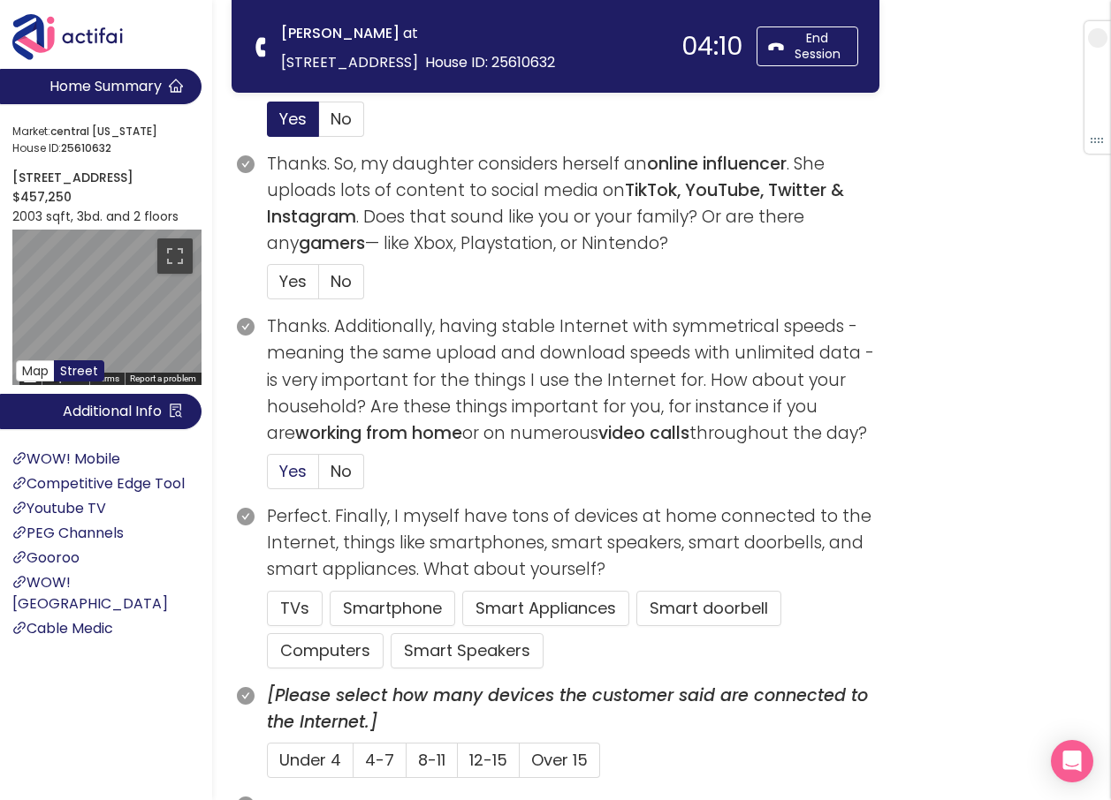
click at [284, 475] on span "Yes" at bounding box center [292, 471] width 27 height 22
click at [268, 477] on input "Yes" at bounding box center [268, 477] width 0 height 0
click at [286, 603] on button "TVs" at bounding box center [295, 608] width 56 height 35
click at [296, 652] on button "Computers" at bounding box center [325, 650] width 117 height 35
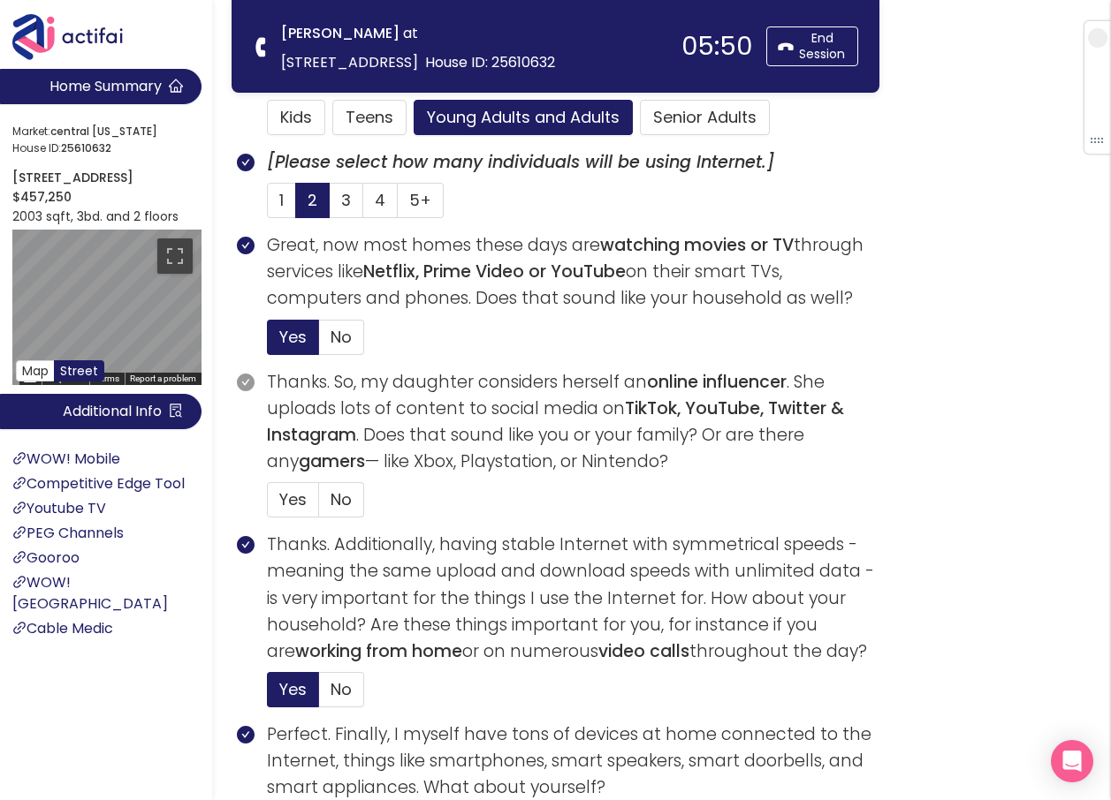
scroll to position [618, 0]
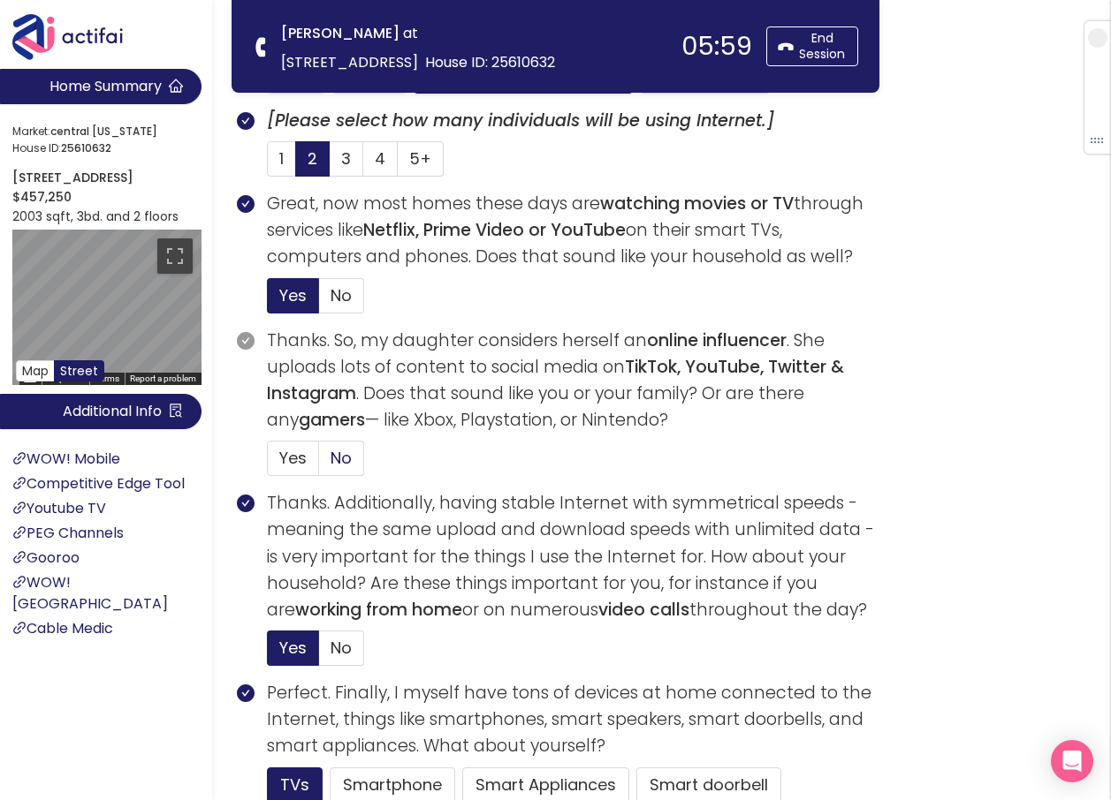
click at [345, 460] on span "No" at bounding box center [340, 458] width 21 height 22
click at [319, 464] on input "No" at bounding box center [319, 464] width 0 height 0
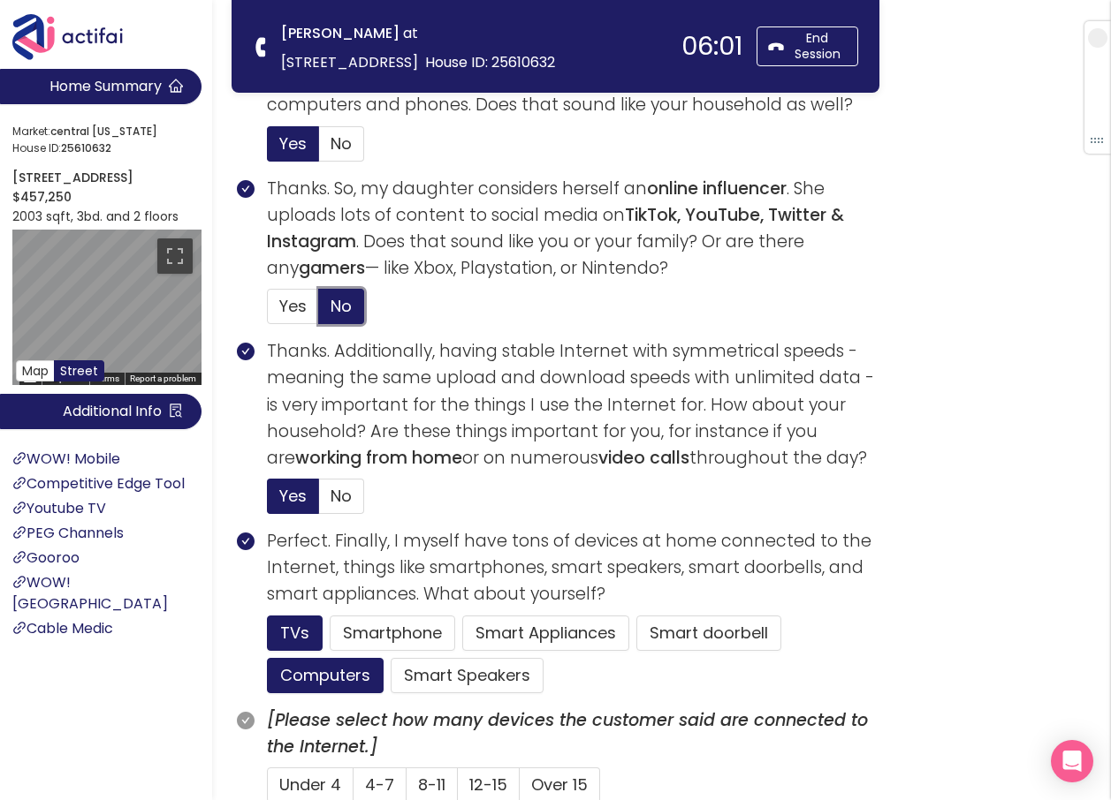
scroll to position [795, 0]
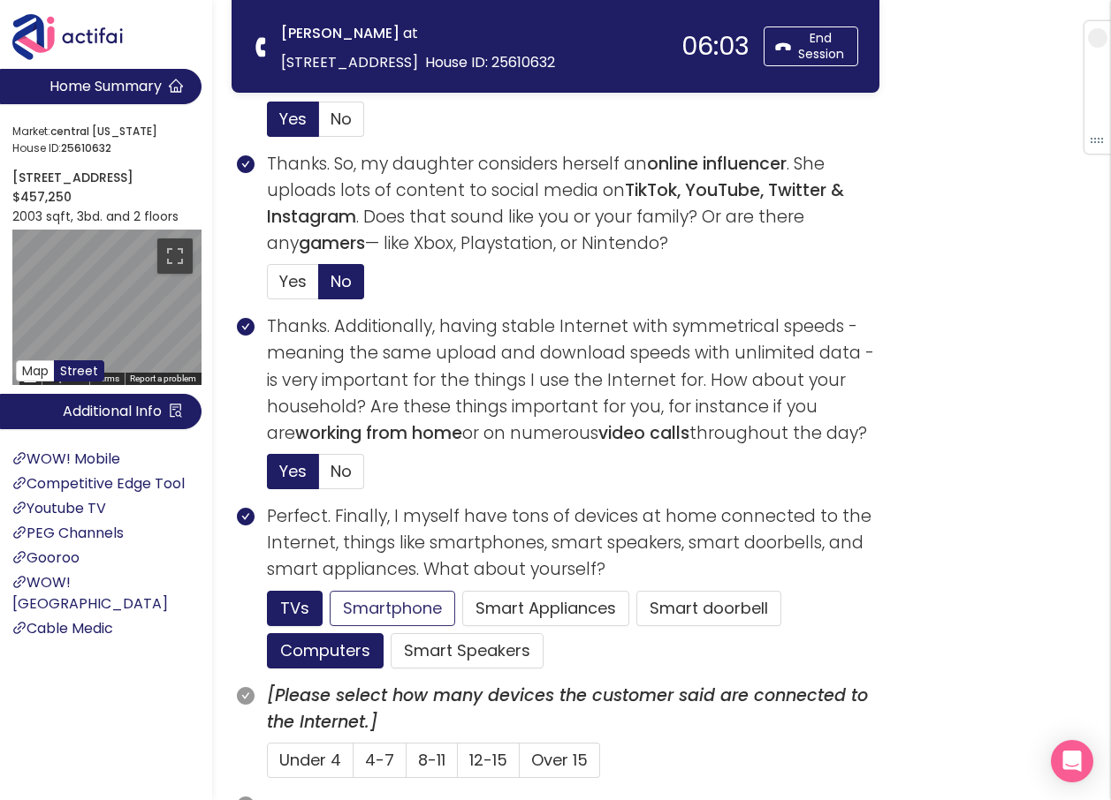
click at [391, 603] on button "Smartphone" at bounding box center [392, 608] width 125 height 35
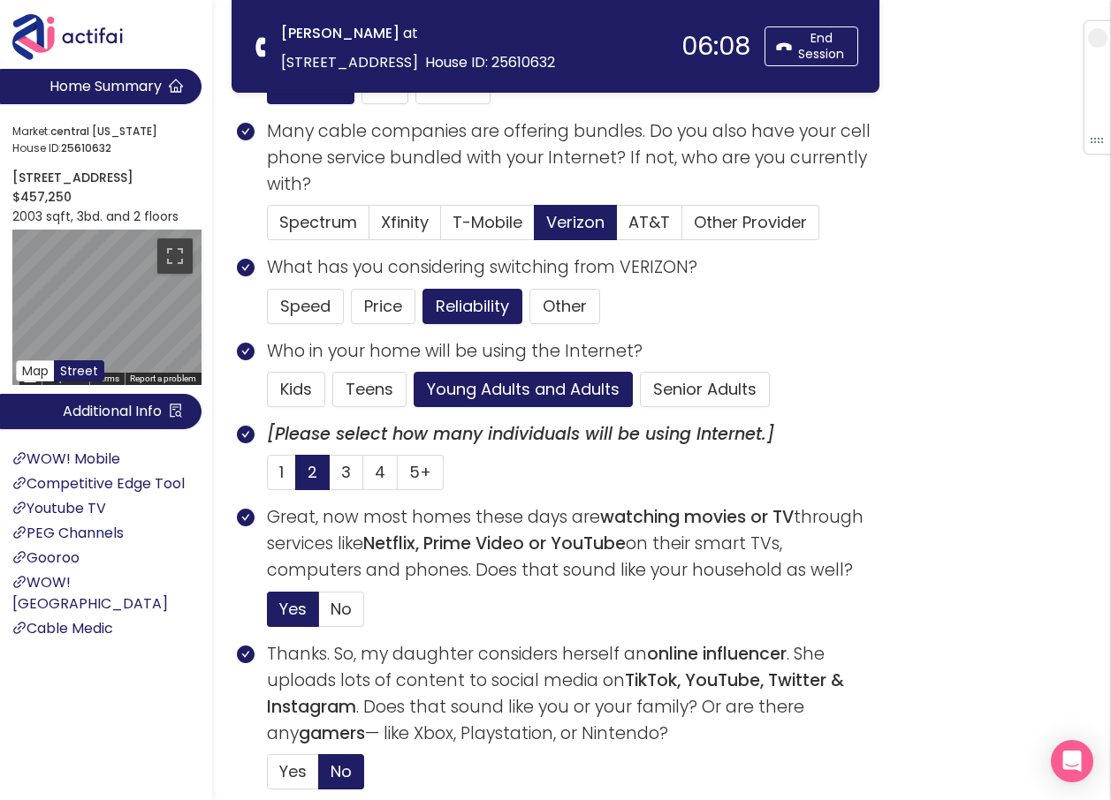
scroll to position [265, 0]
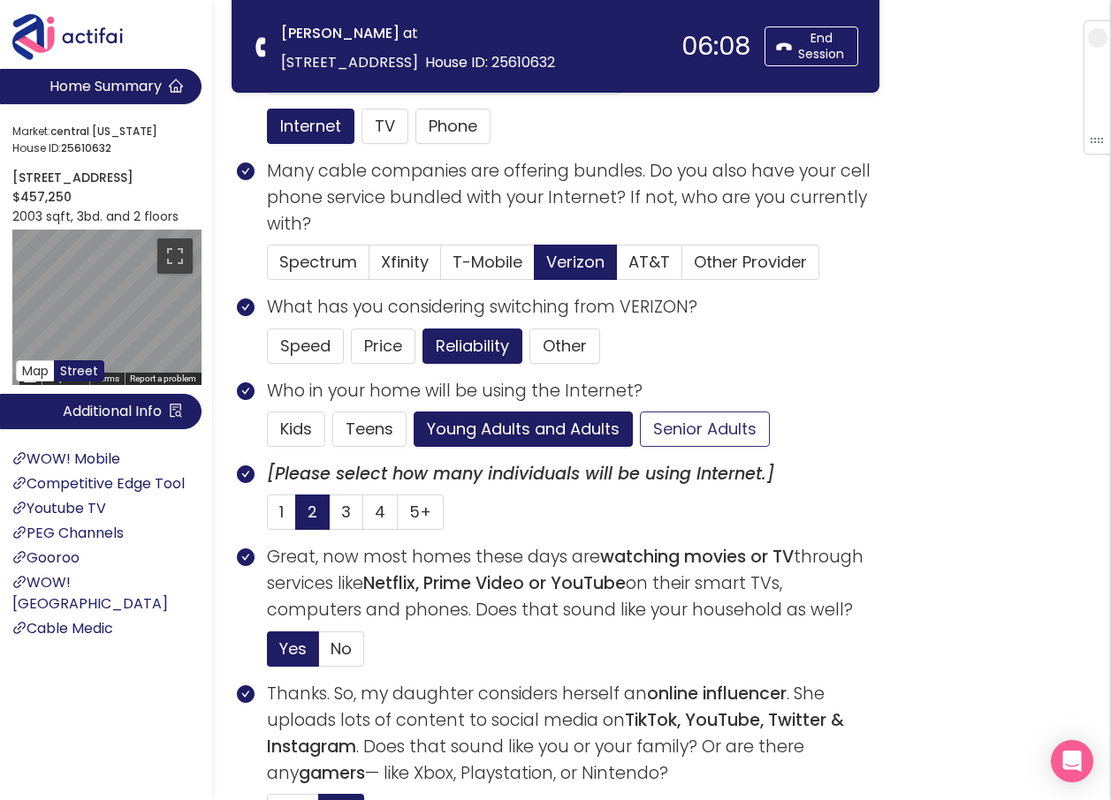
click at [674, 426] on button "Senior Adults" at bounding box center [705, 429] width 130 height 35
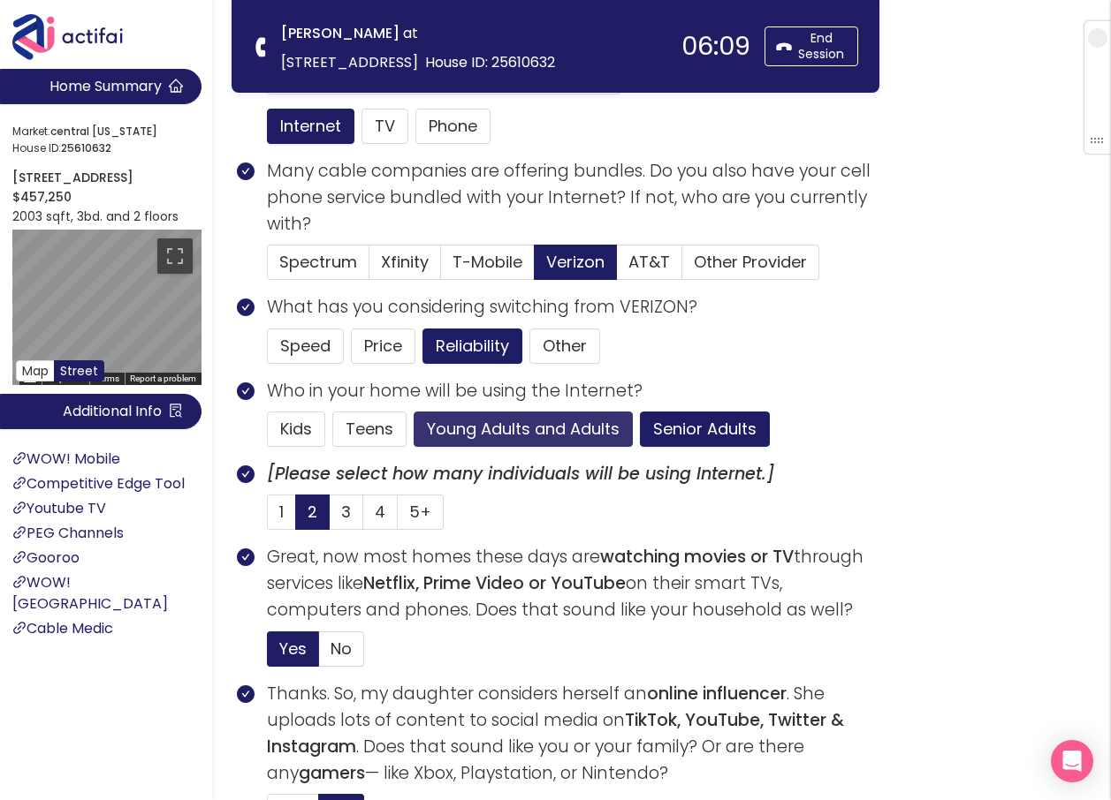
click at [528, 428] on button "Young Adults and Adults" at bounding box center [522, 429] width 219 height 35
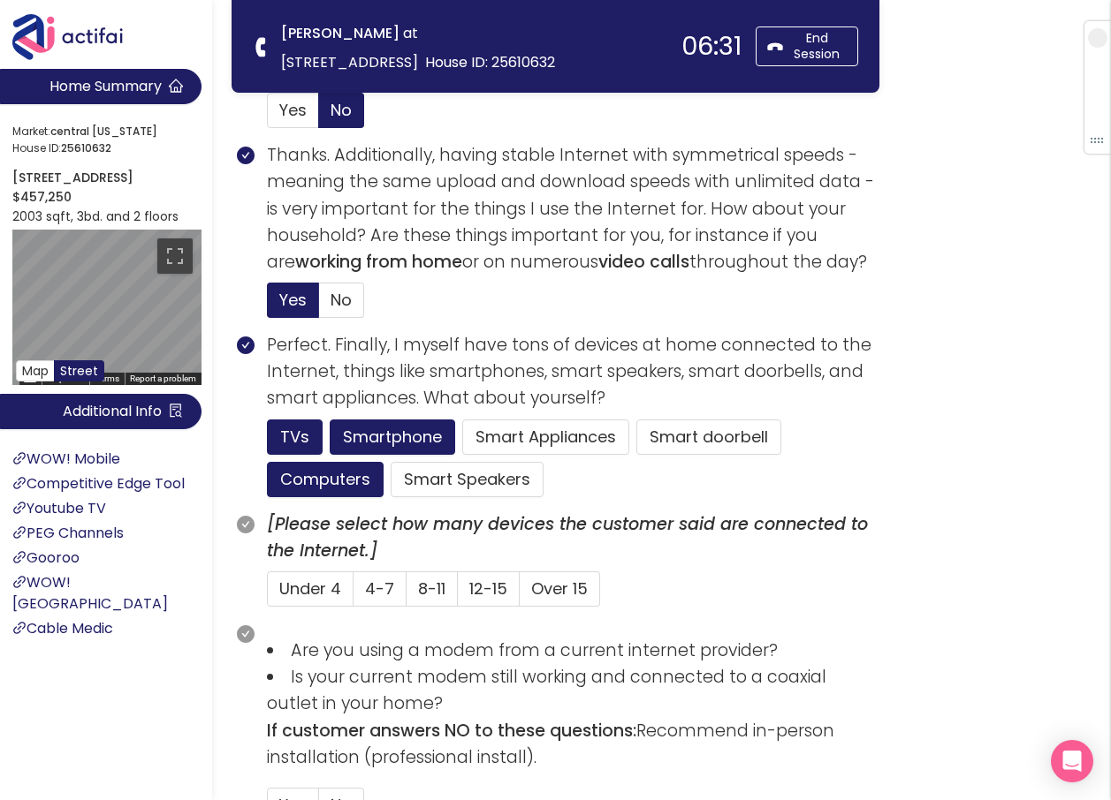
scroll to position [972, 0]
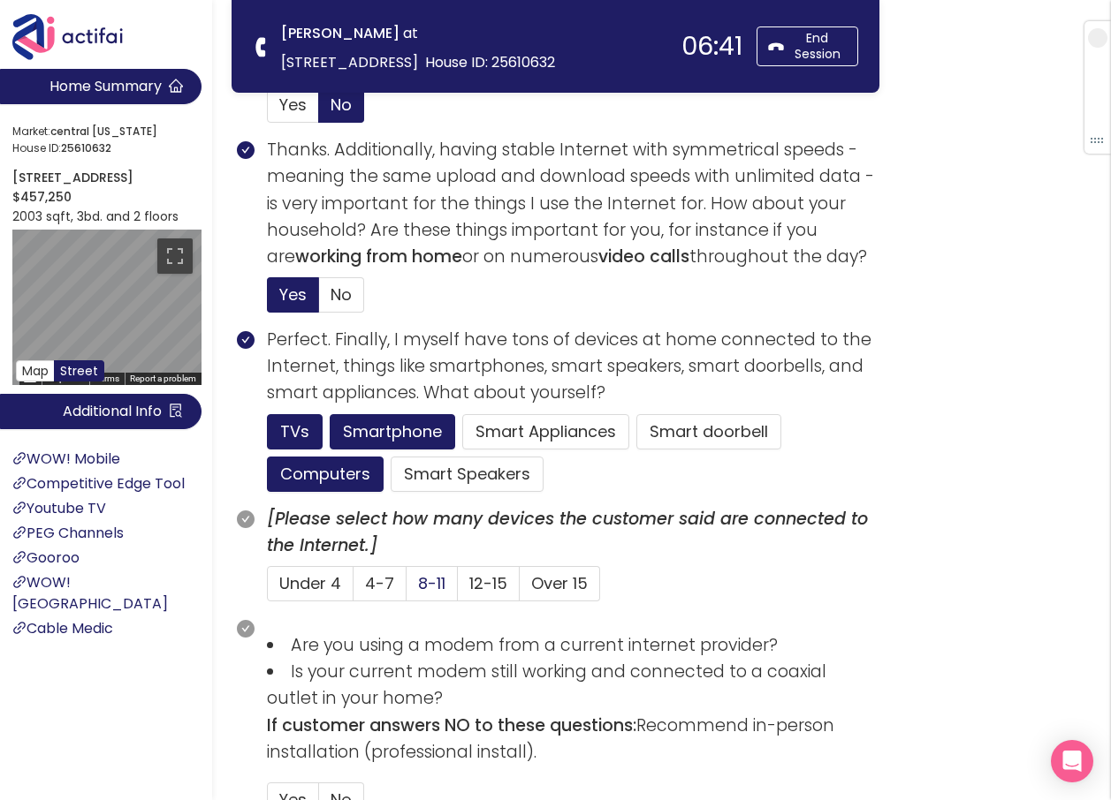
click at [426, 587] on span "8-11" at bounding box center [431, 583] width 27 height 22
click at [406, 589] on input "8-11" at bounding box center [406, 589] width 0 height 0
click at [675, 432] on button "Smart doorbell" at bounding box center [708, 431] width 145 height 35
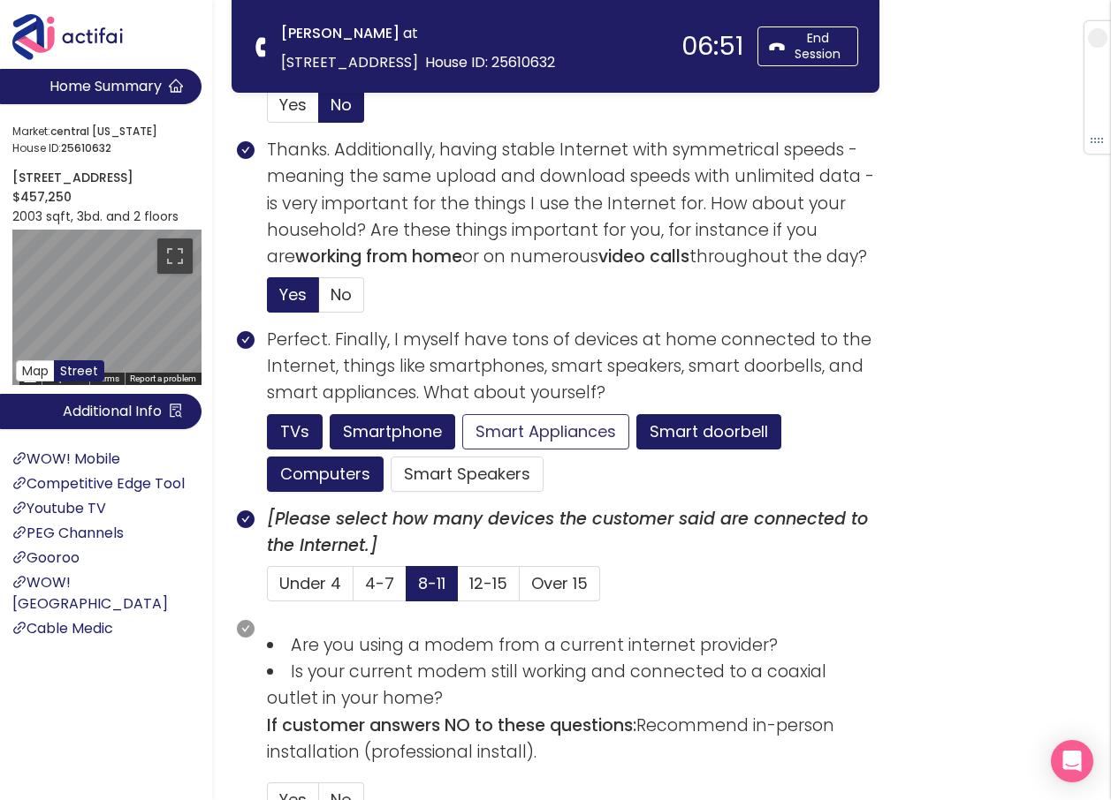
click at [582, 427] on button "Smart Appliances" at bounding box center [545, 431] width 167 height 35
click at [483, 585] on span "12-15" at bounding box center [488, 583] width 38 height 22
click at [458, 589] on input "12-15" at bounding box center [458, 589] width 0 height 0
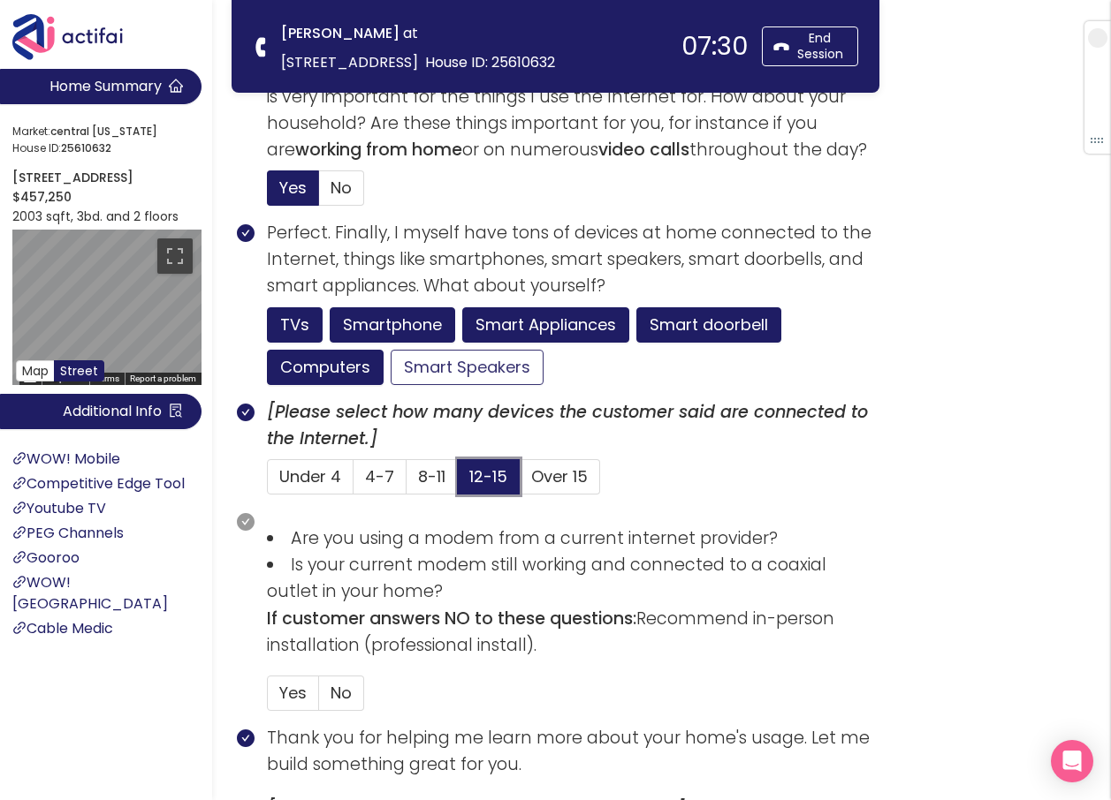
scroll to position [1237, 0]
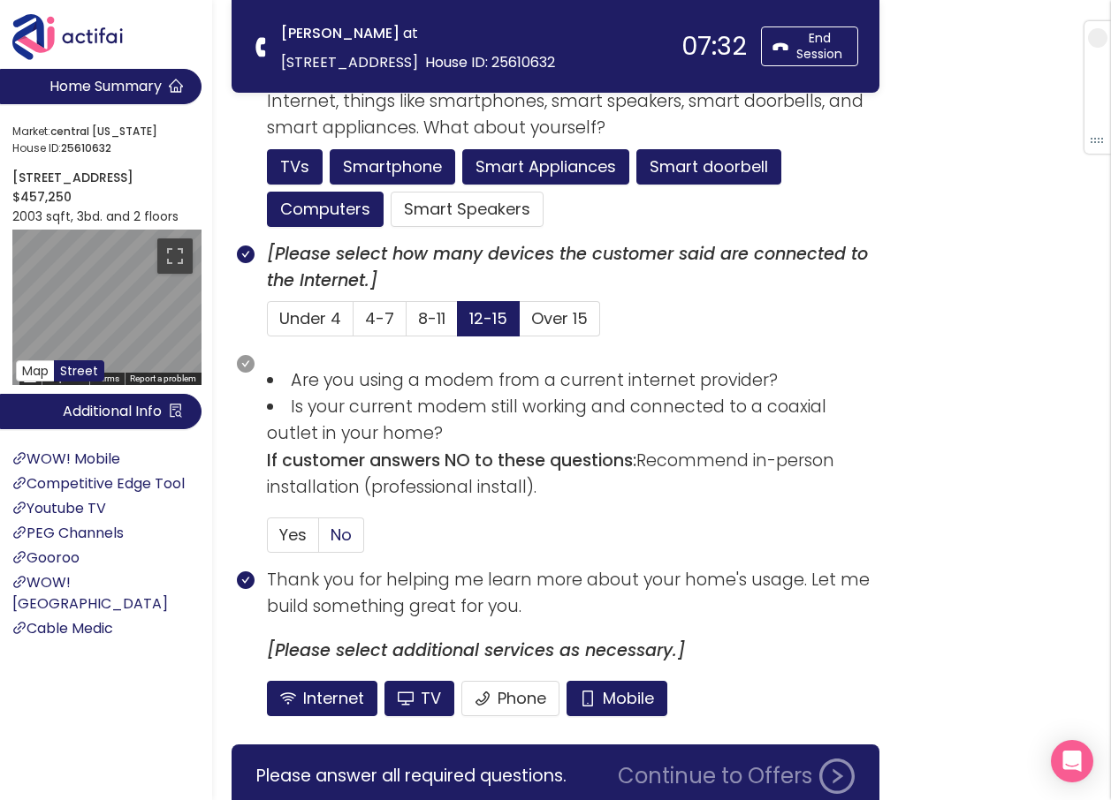
click at [357, 528] on label "No" at bounding box center [341, 535] width 45 height 35
click at [319, 541] on input "No" at bounding box center [319, 541] width 0 height 0
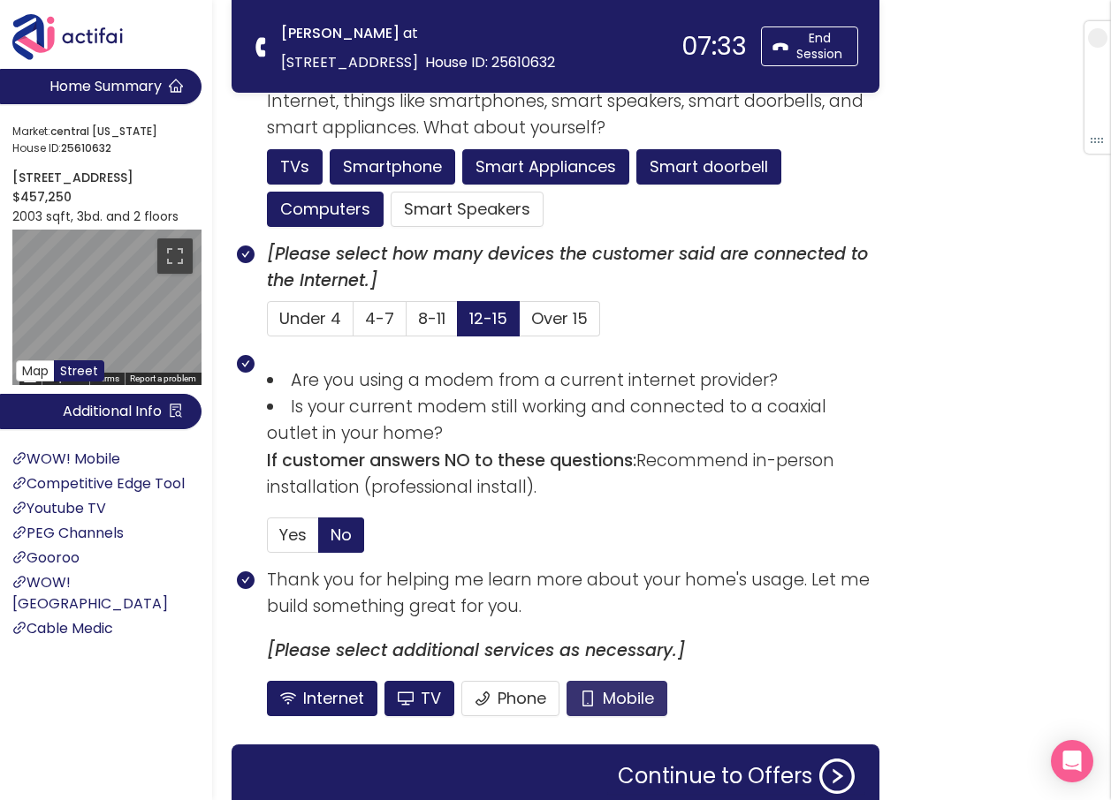
click at [609, 688] on button "Mobile" at bounding box center [616, 698] width 101 height 35
click at [421, 691] on button "TV" at bounding box center [419, 698] width 70 height 35
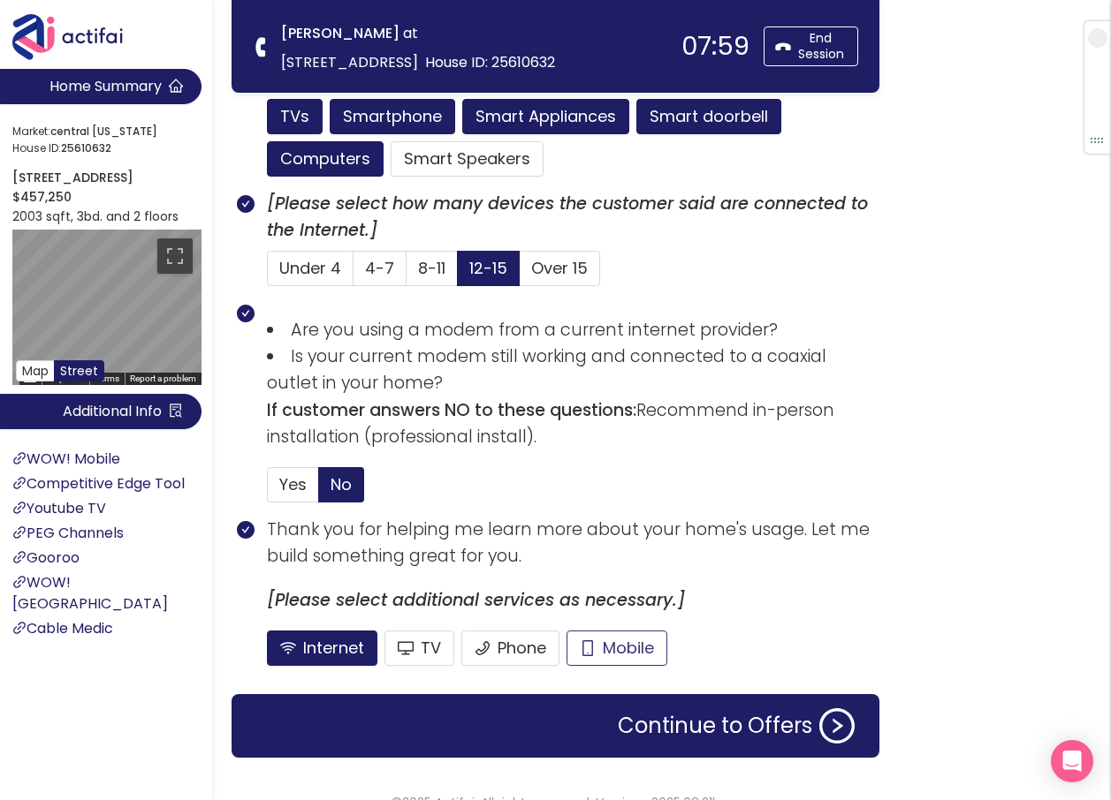
scroll to position [1316, 0]
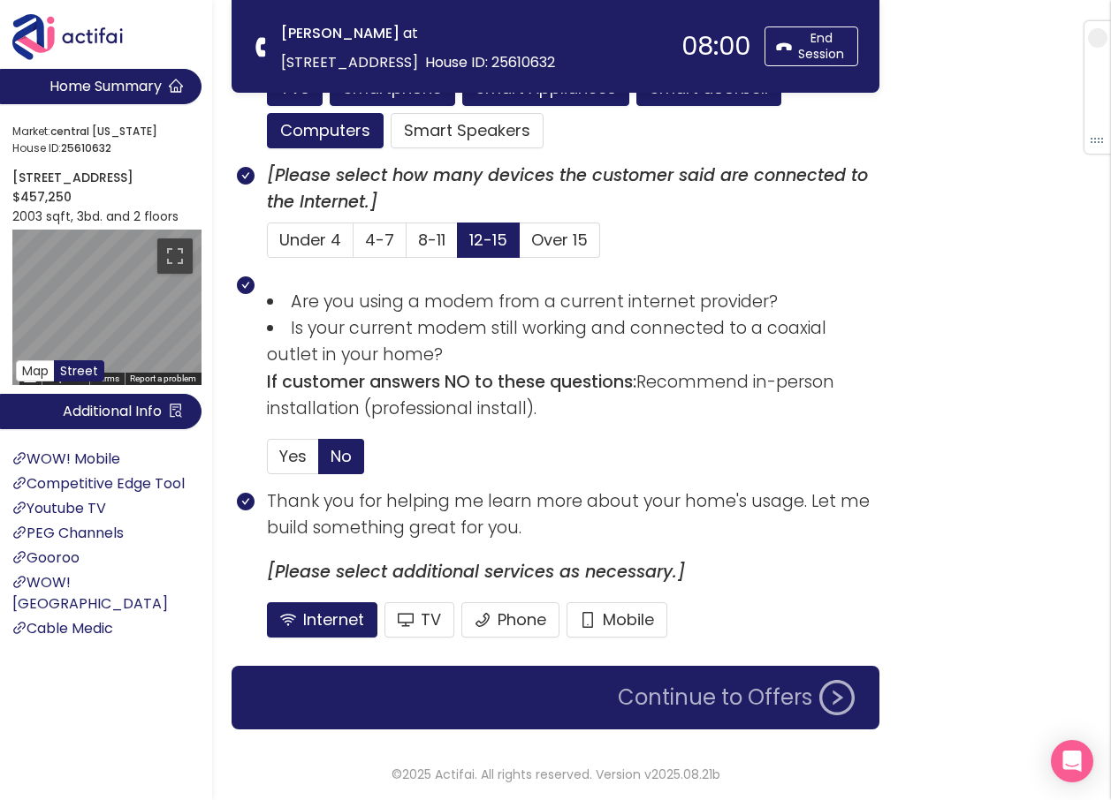
click at [672, 694] on button "Continue to Offers" at bounding box center [736, 697] width 258 height 35
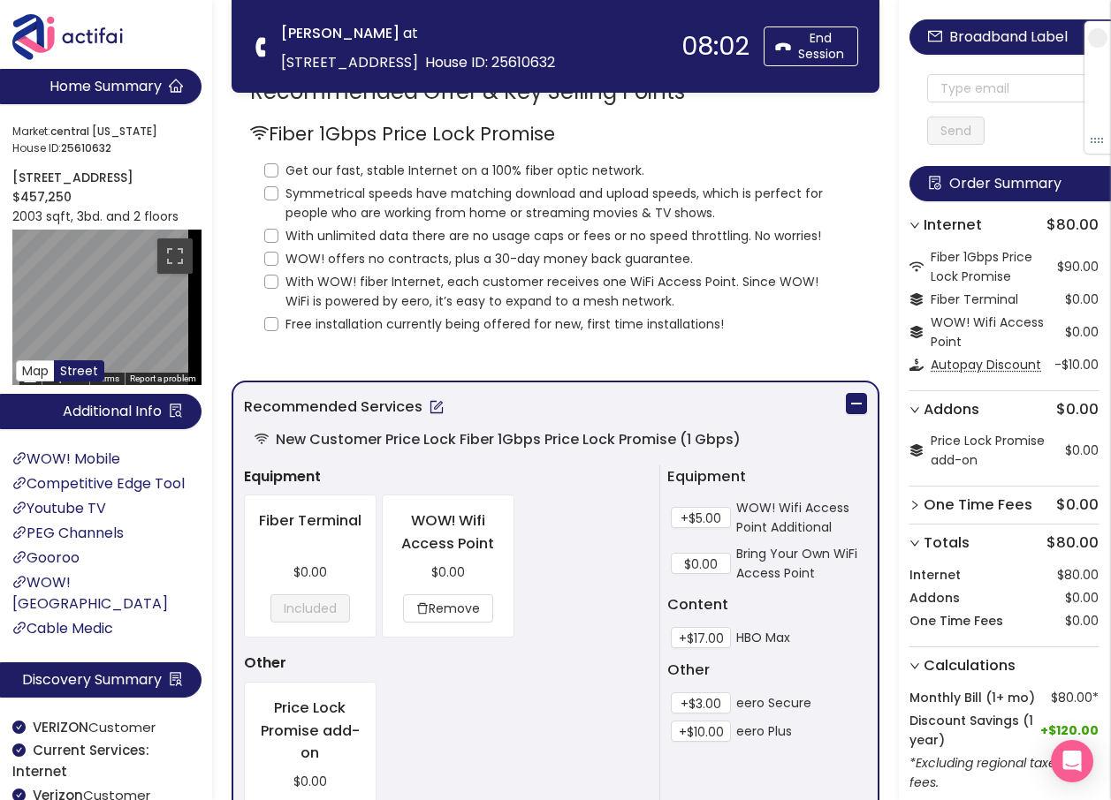
scroll to position [0, 0]
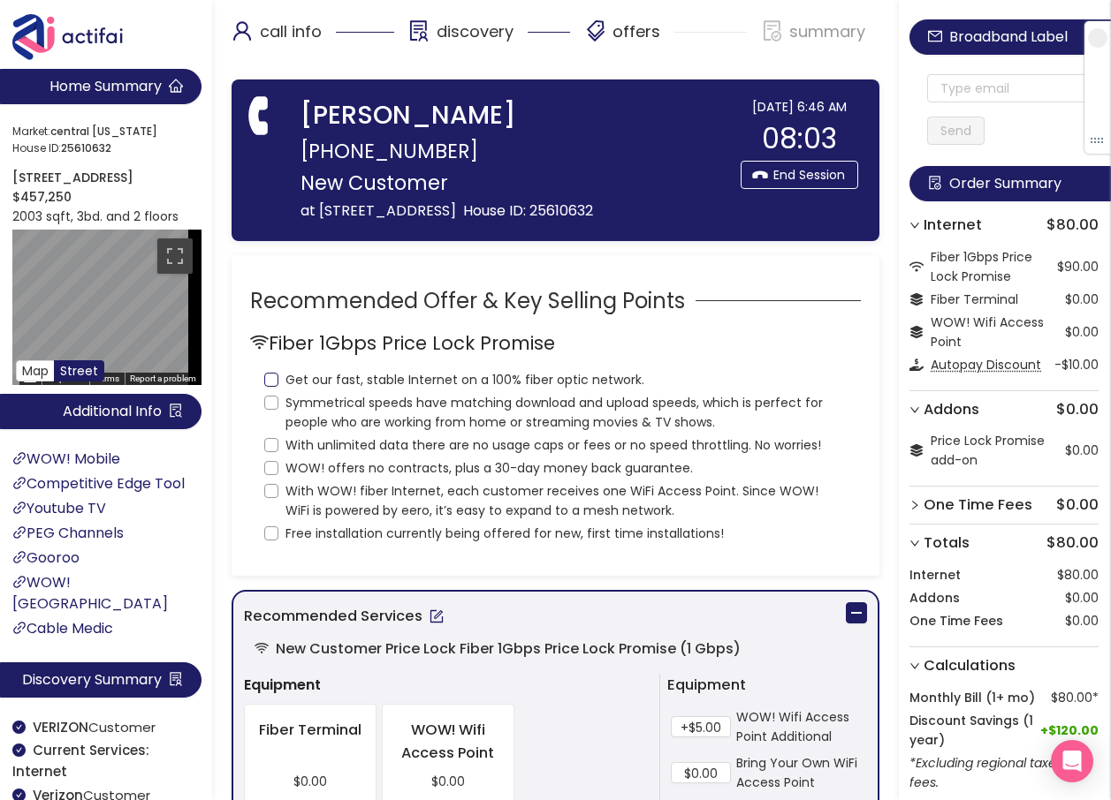
click at [269, 374] on input "Get our fast, stable Internet on a 100% fiber optic network." at bounding box center [271, 380] width 14 height 14
checkbox input "true"
click at [274, 406] on input "Symmetrical speeds have matching download and upload speeds, which is perfect f…" at bounding box center [271, 403] width 14 height 14
checkbox input "true"
click at [269, 442] on input "With unlimited data there are no usage caps or fees or no speed throttling. No …" at bounding box center [271, 445] width 14 height 14
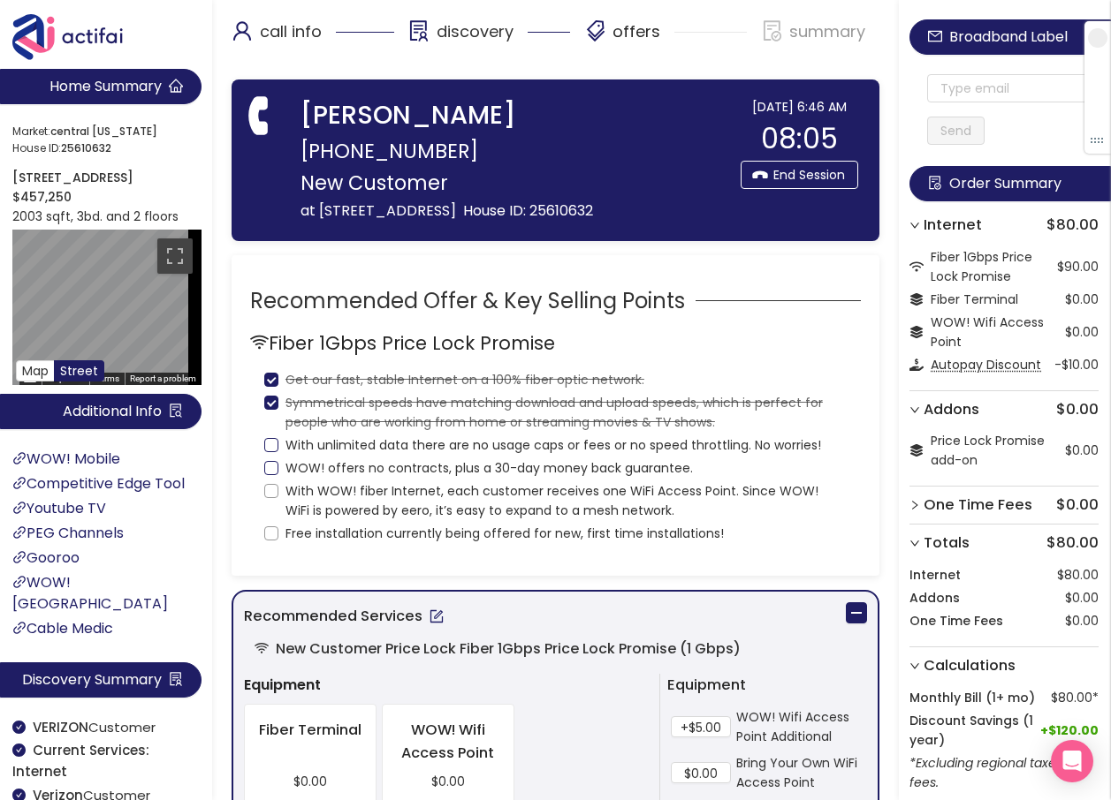
checkbox input "true"
click at [269, 469] on input "WOW! offers no contracts, plus a 30-day money back guarantee." at bounding box center [271, 468] width 14 height 14
checkbox input "true"
click at [264, 499] on label "With WOW! fiber Internet, each customer receives one WiFi Access Point. Since W…" at bounding box center [555, 499] width 582 height 42
click at [264, 498] on input "With WOW! fiber Internet, each customer receives one WiFi Access Point. Since W…" at bounding box center [271, 491] width 14 height 14
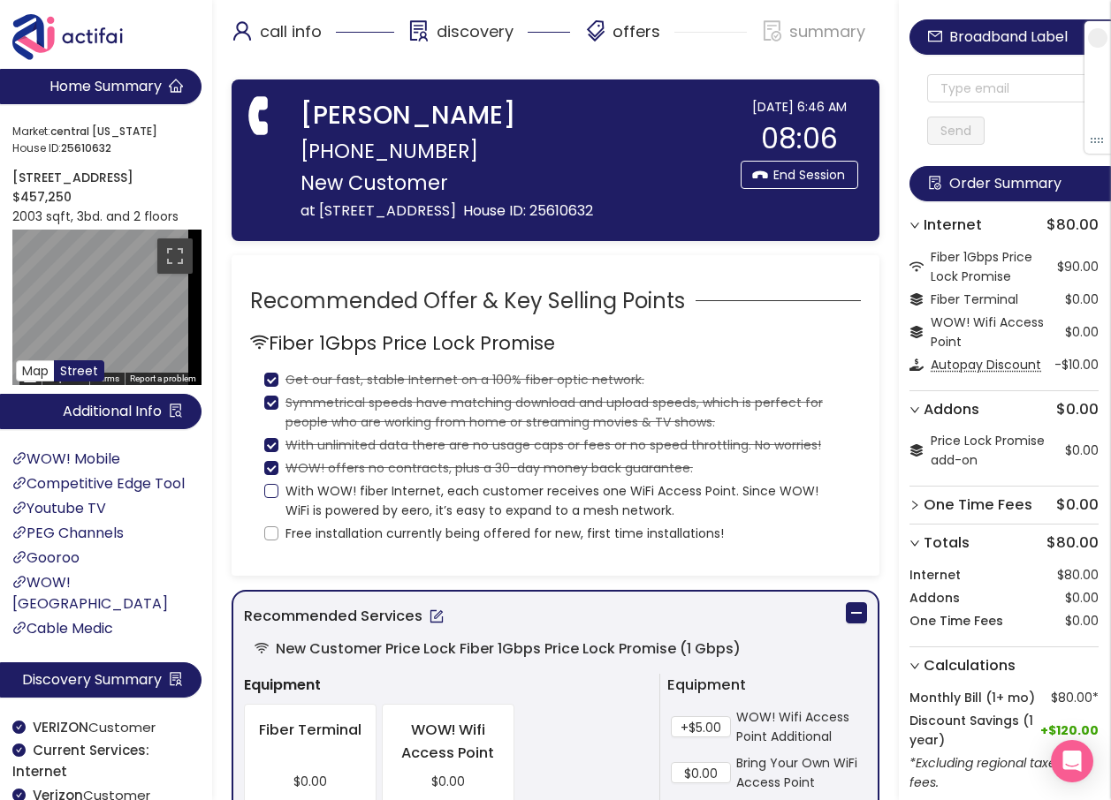
checkbox input "true"
click at [276, 528] on input "Free installation currently being offered for new, first time installations!" at bounding box center [271, 534] width 14 height 14
checkbox input "true"
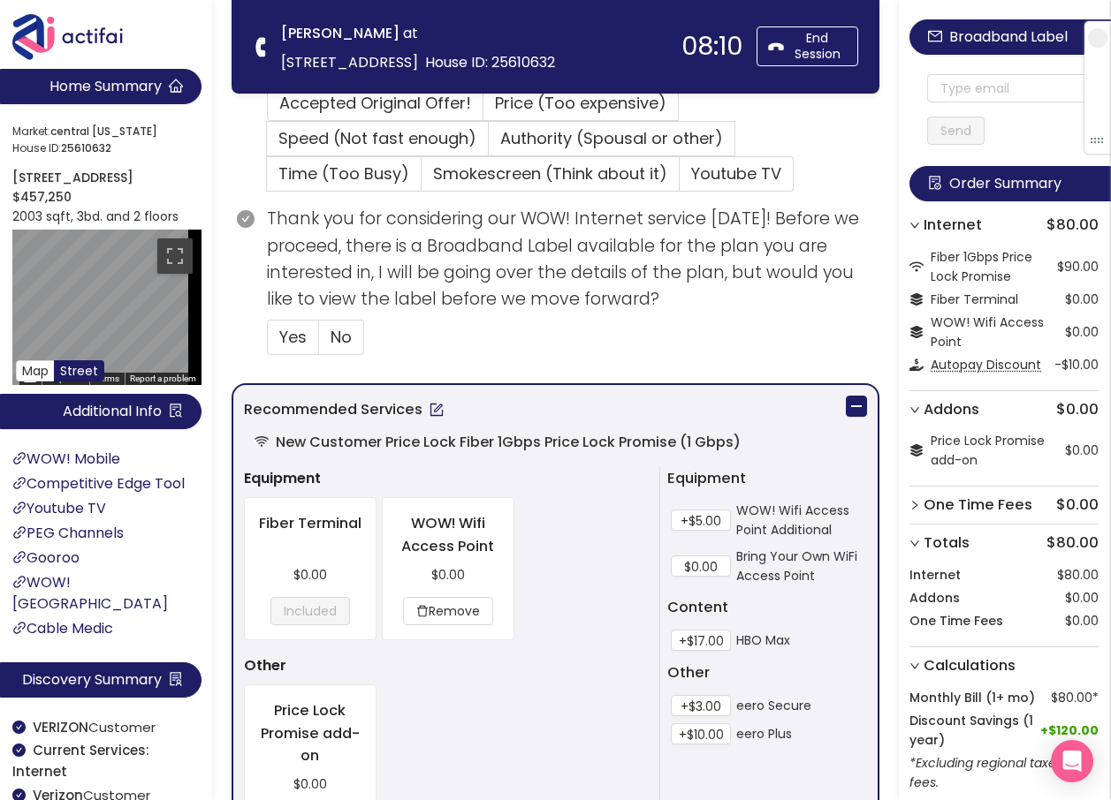
scroll to position [530, 0]
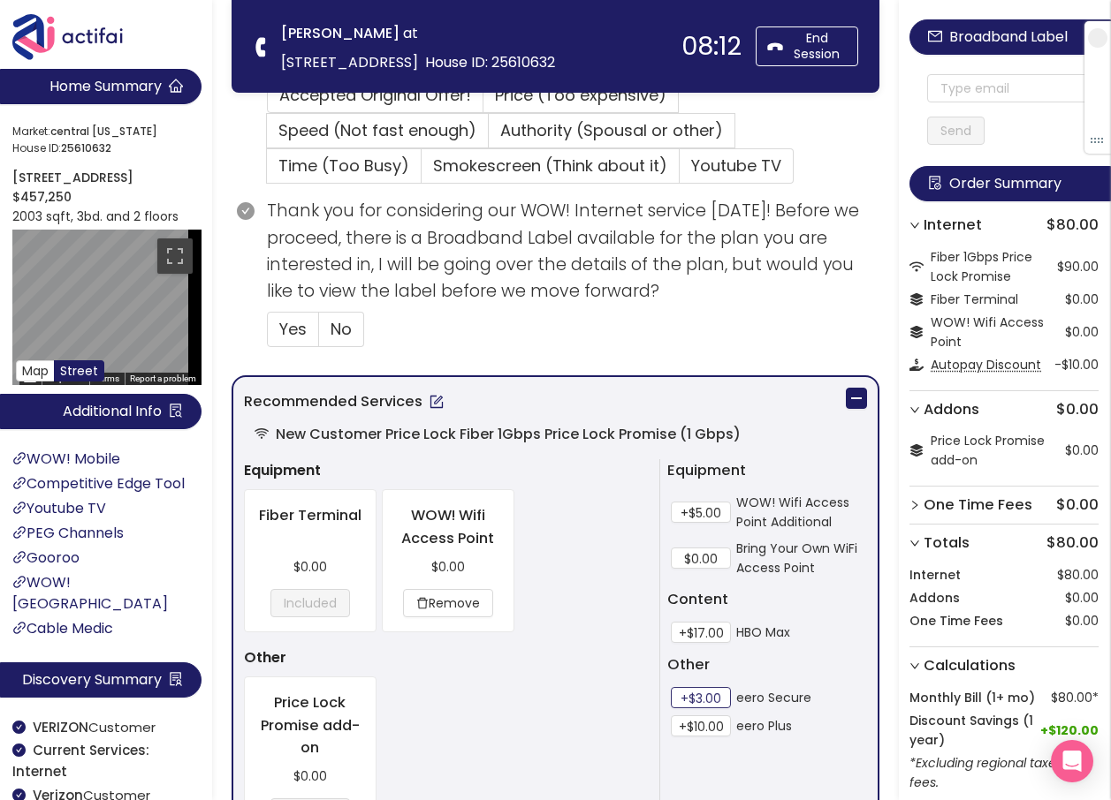
click at [683, 691] on button "+$3.00" at bounding box center [701, 697] width 60 height 21
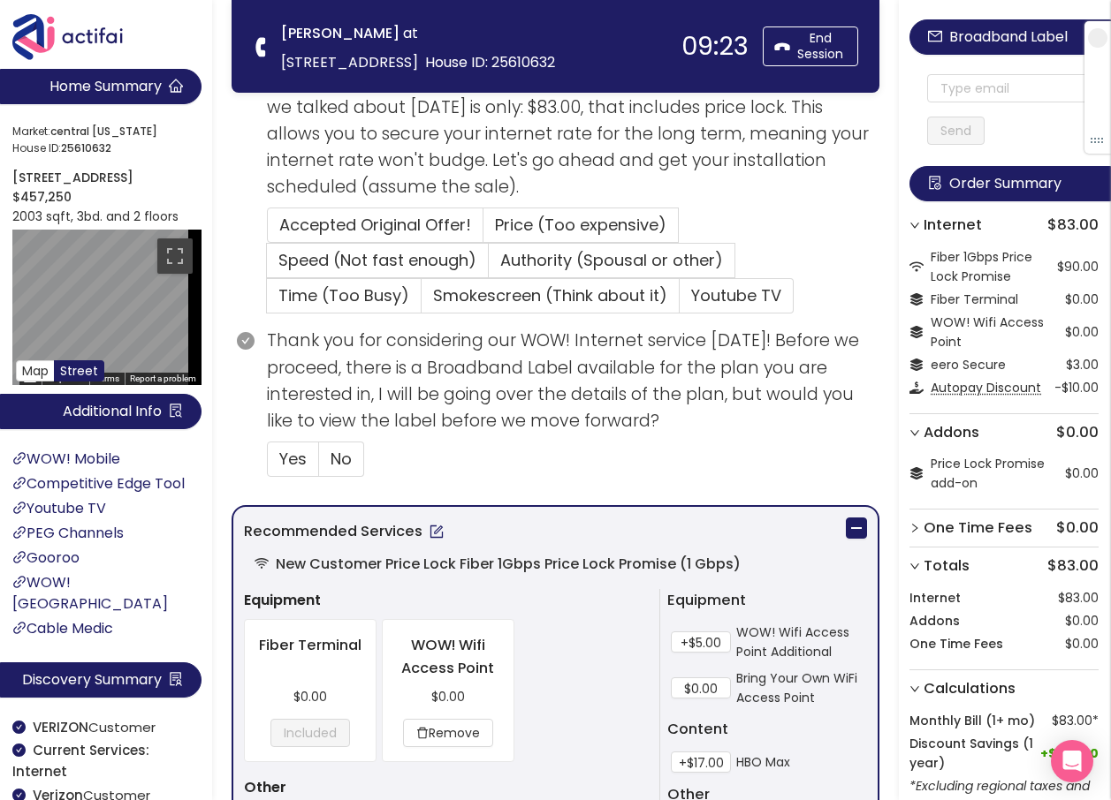
scroll to position [353, 0]
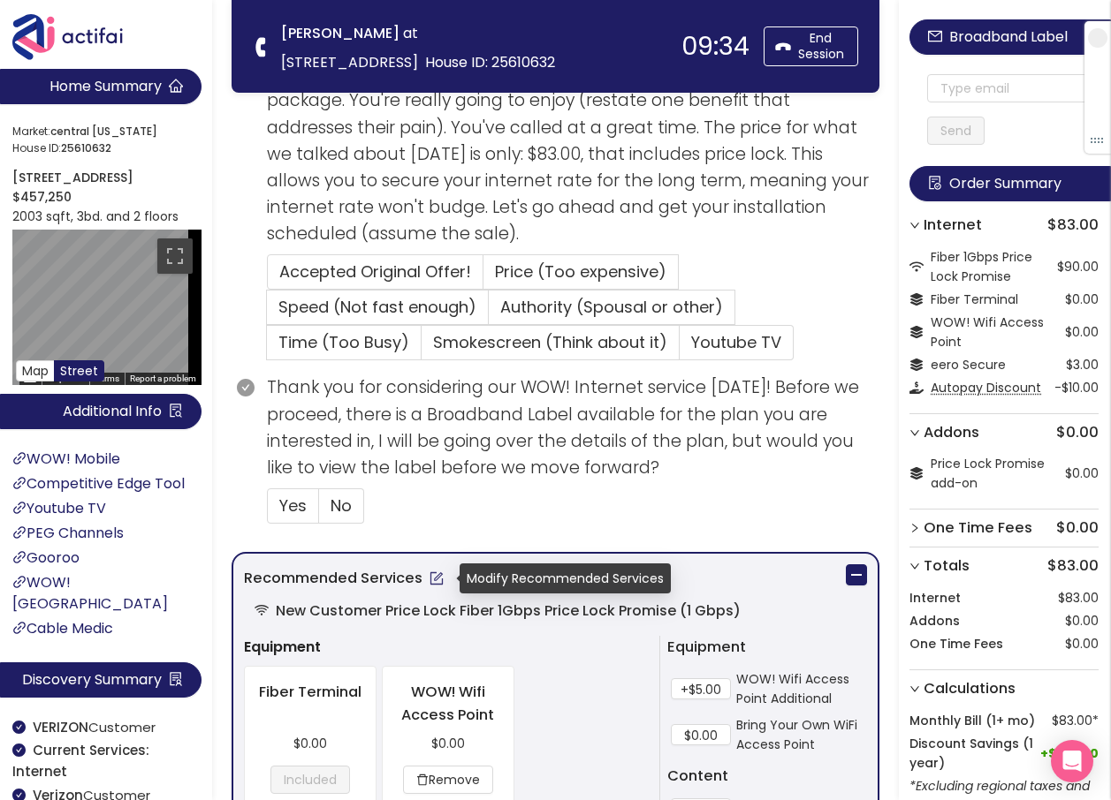
click at [435, 572] on button "button" at bounding box center [436, 579] width 28 height 28
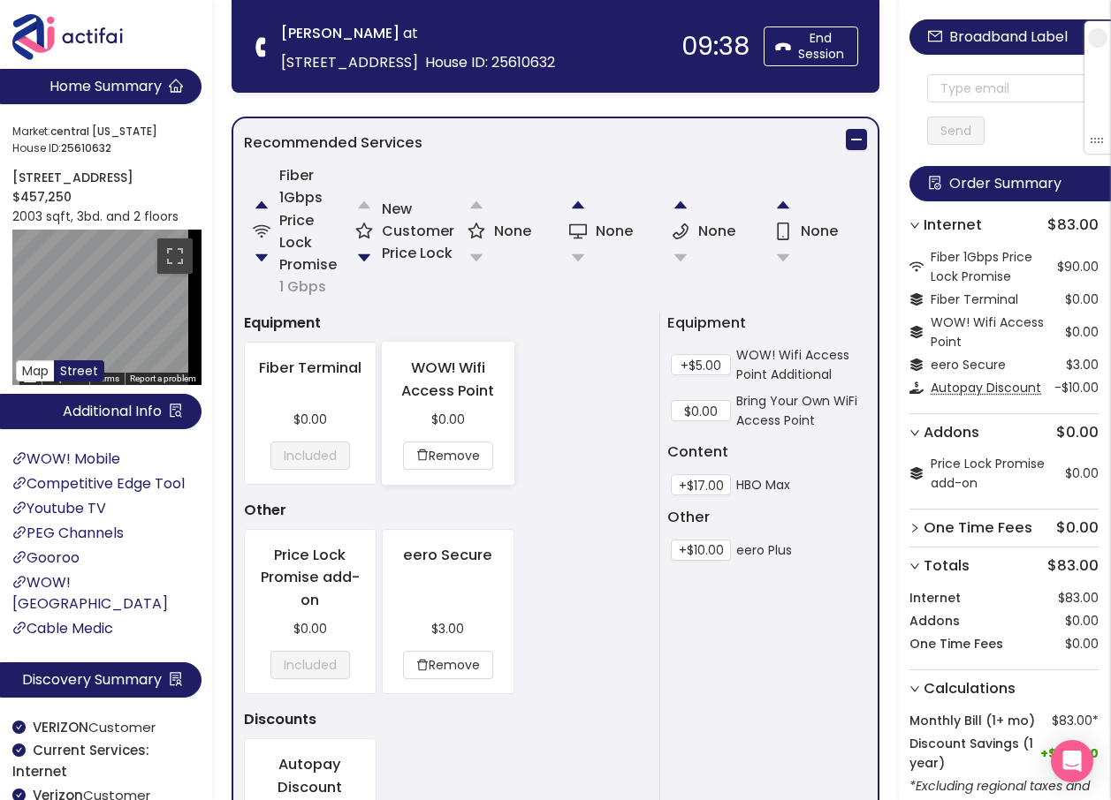
scroll to position [795, 0]
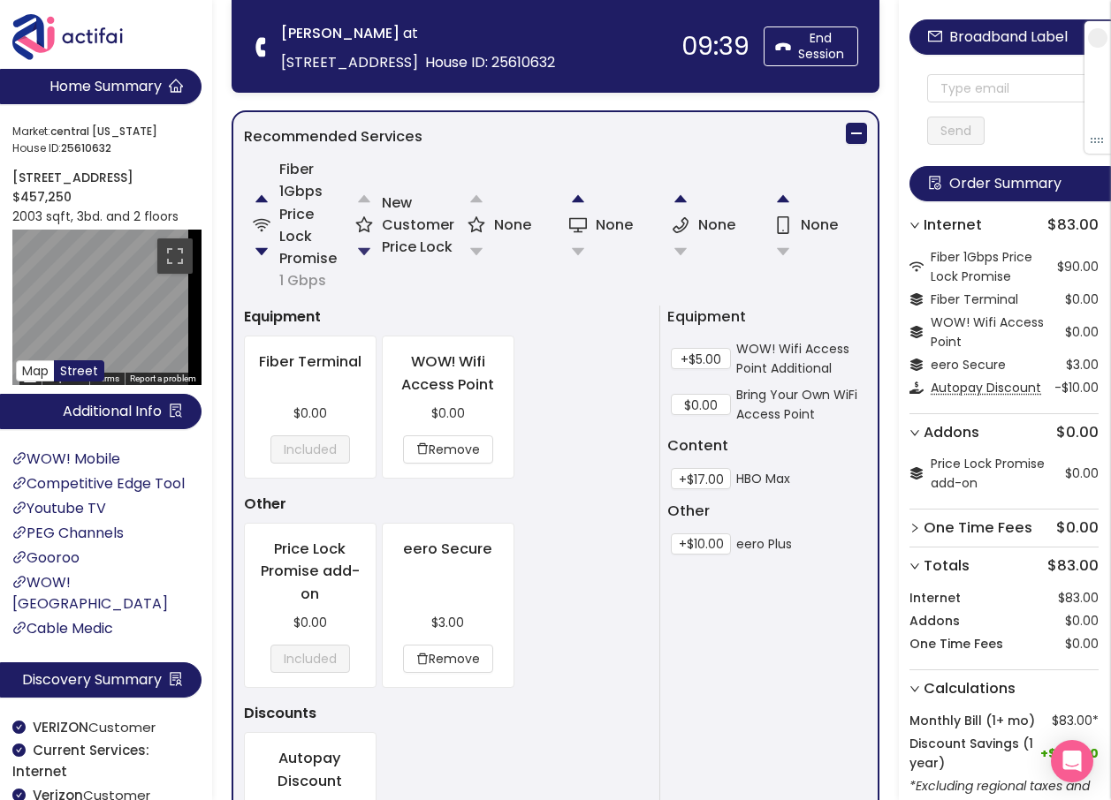
click at [366, 251] on button "button" at bounding box center [363, 251] width 35 height 35
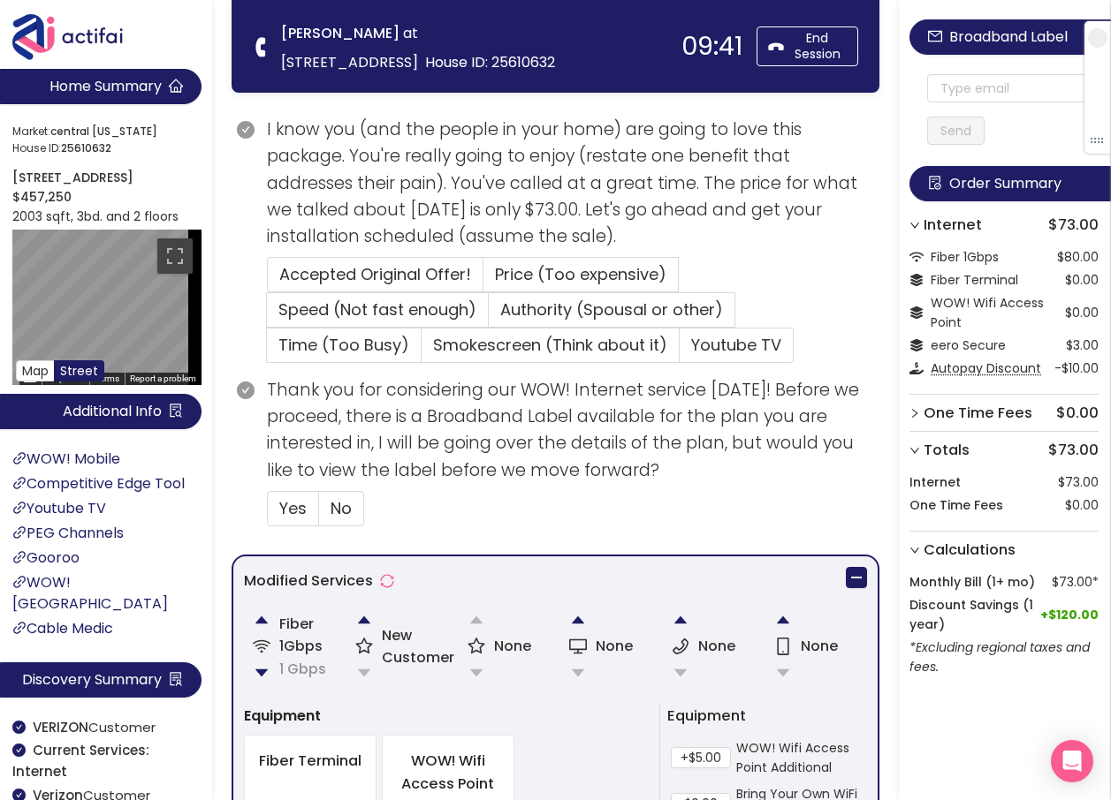
scroll to position [477, 0]
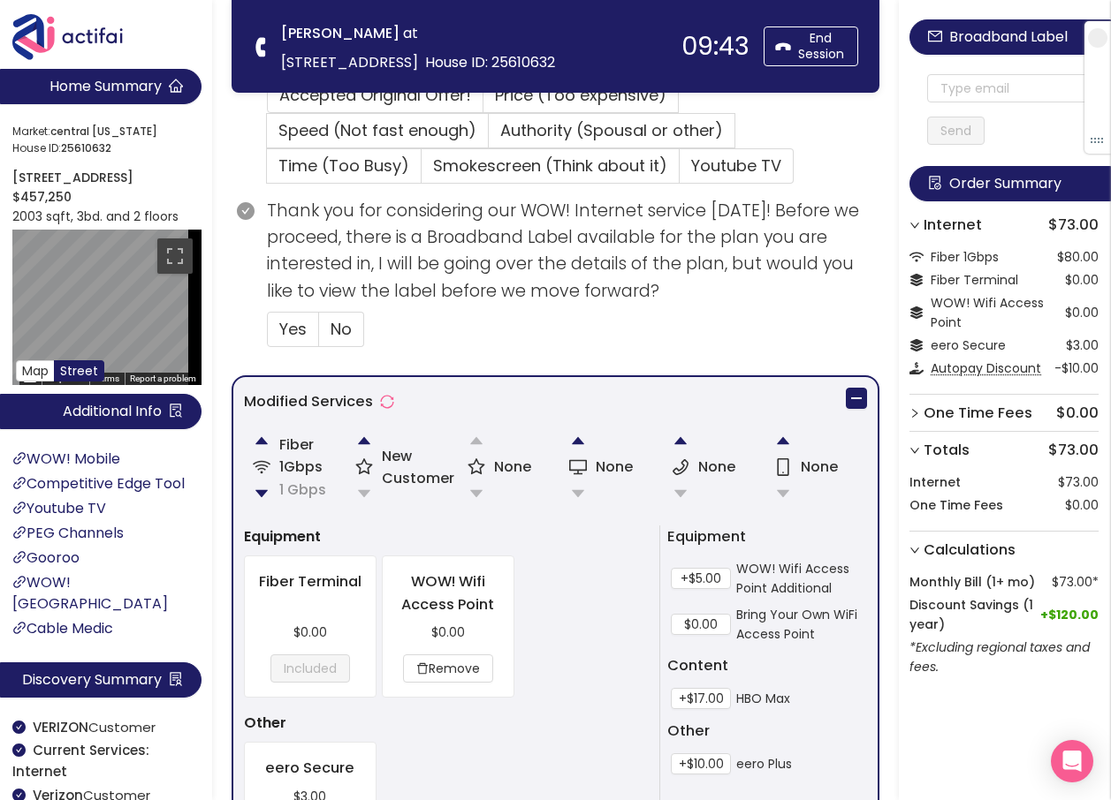
click at [342, 437] on div "Fiber 1Gbps 1 Gbps" at bounding box center [295, 467] width 102 height 88
click at [361, 437] on button "button" at bounding box center [363, 440] width 35 height 35
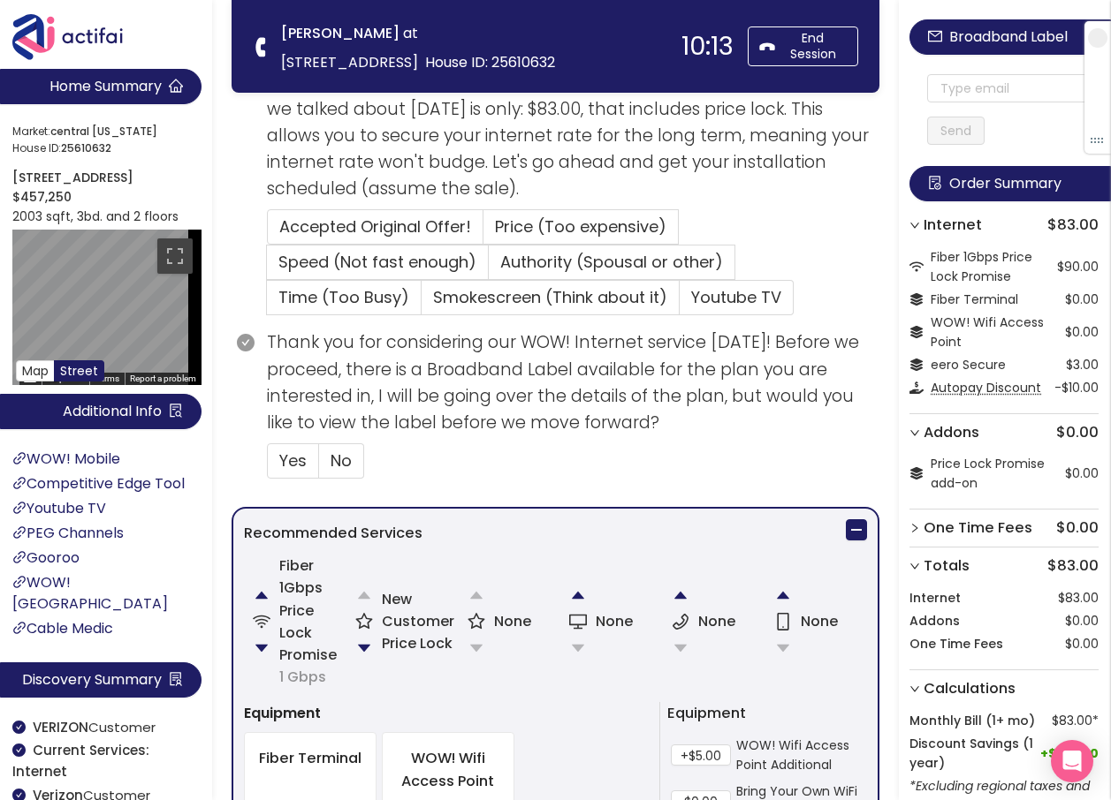
scroll to position [442, 0]
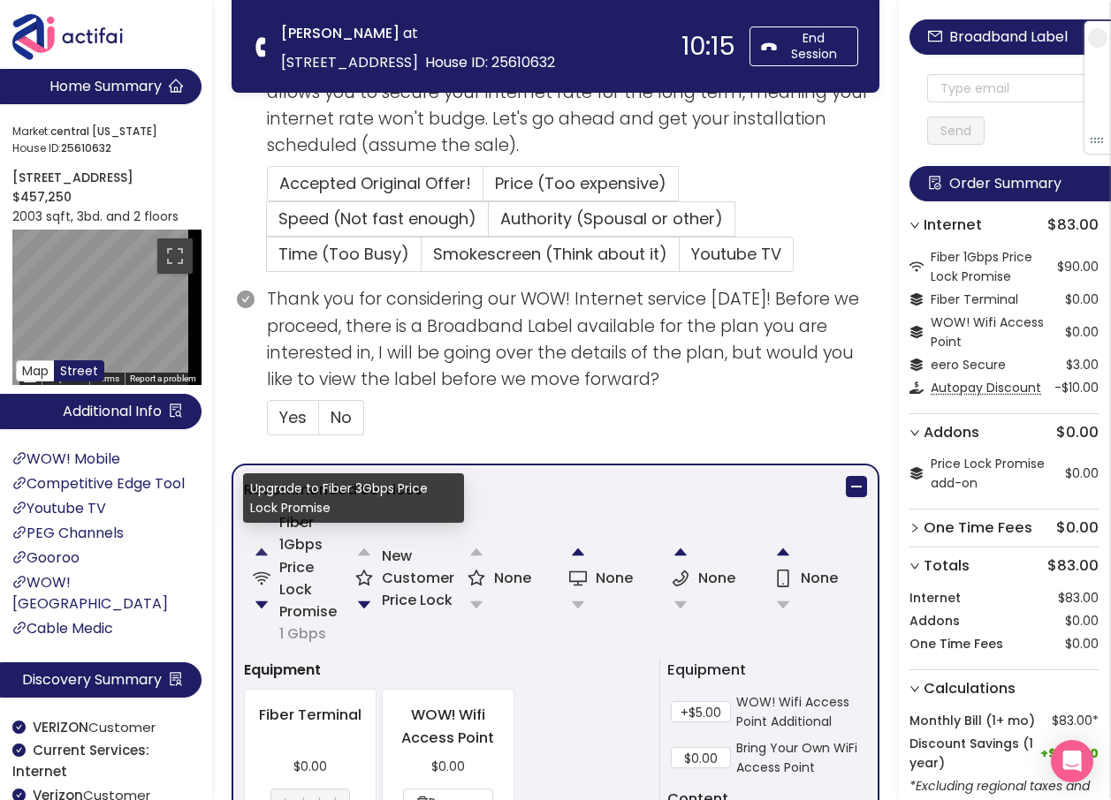
click at [260, 554] on button "button" at bounding box center [261, 552] width 35 height 35
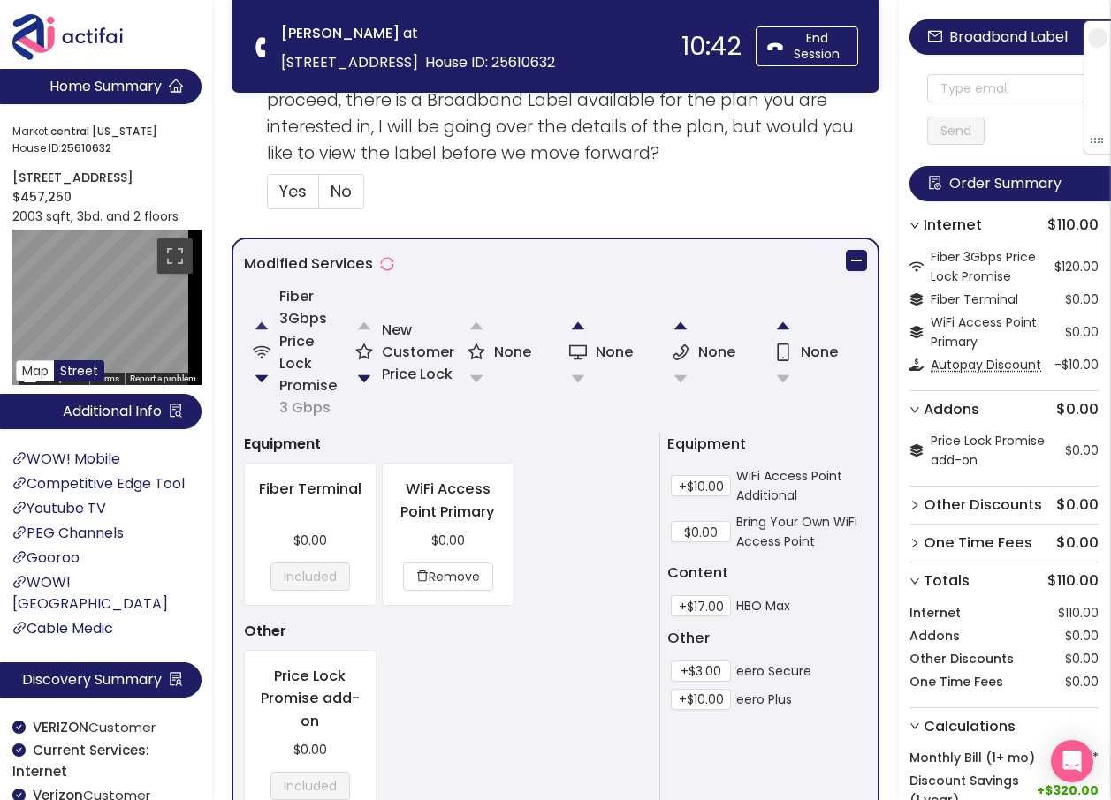
scroll to position [707, 0]
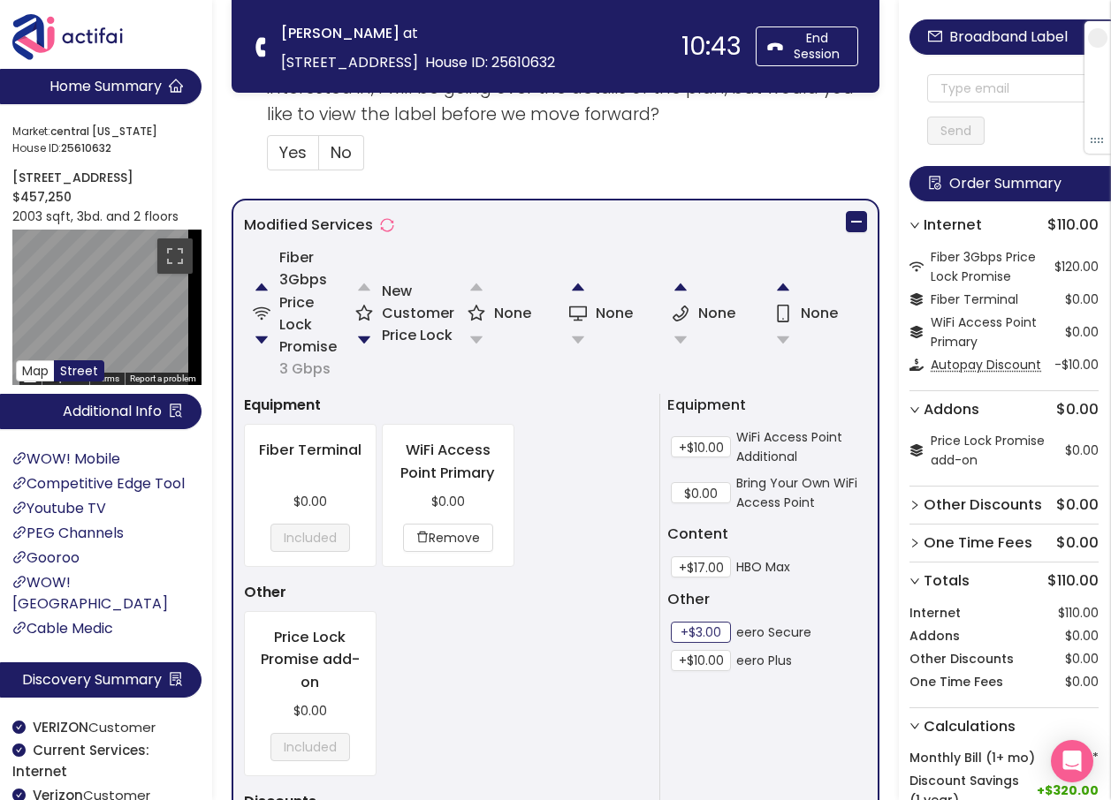
click at [707, 631] on button "+$3.00" at bounding box center [701, 632] width 60 height 21
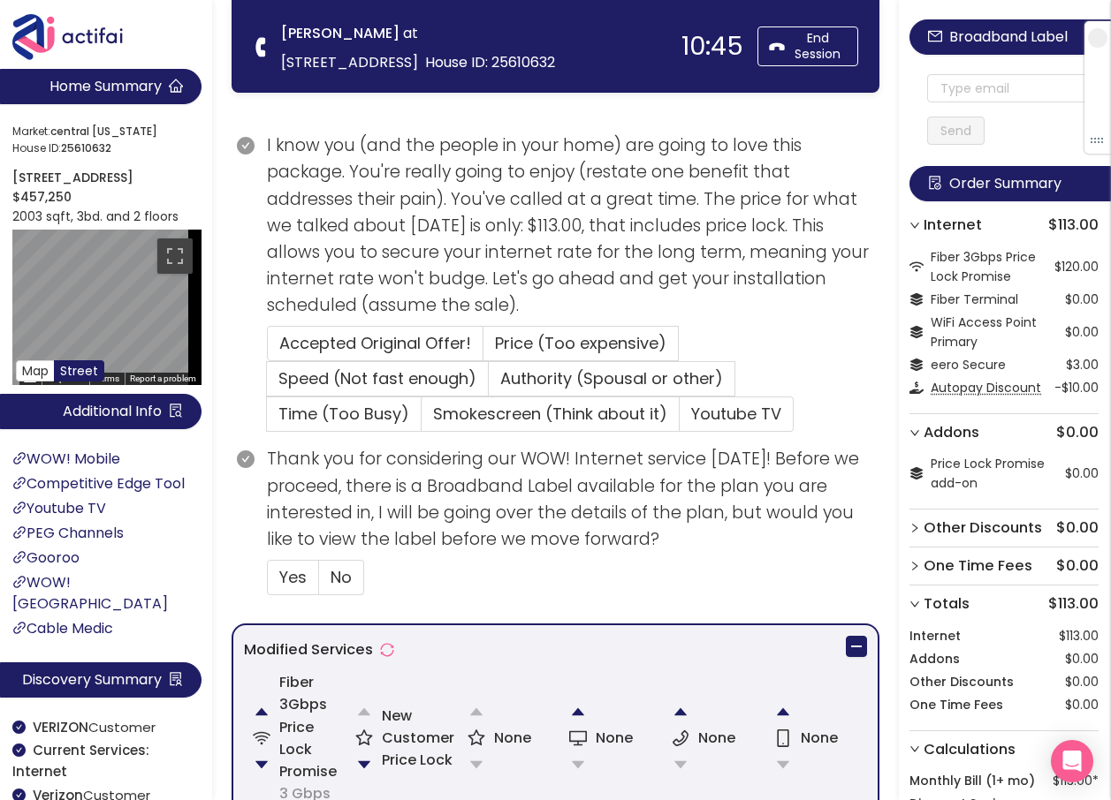
scroll to position [530, 0]
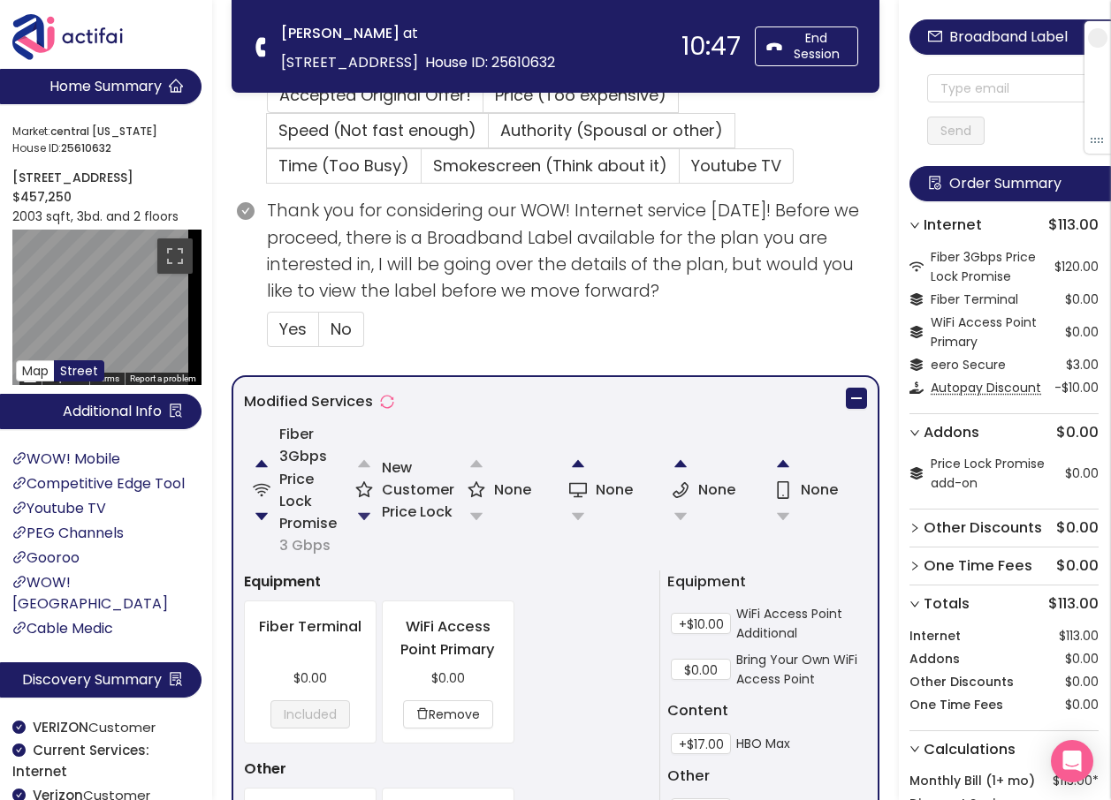
click at [361, 518] on button "button" at bounding box center [363, 516] width 35 height 35
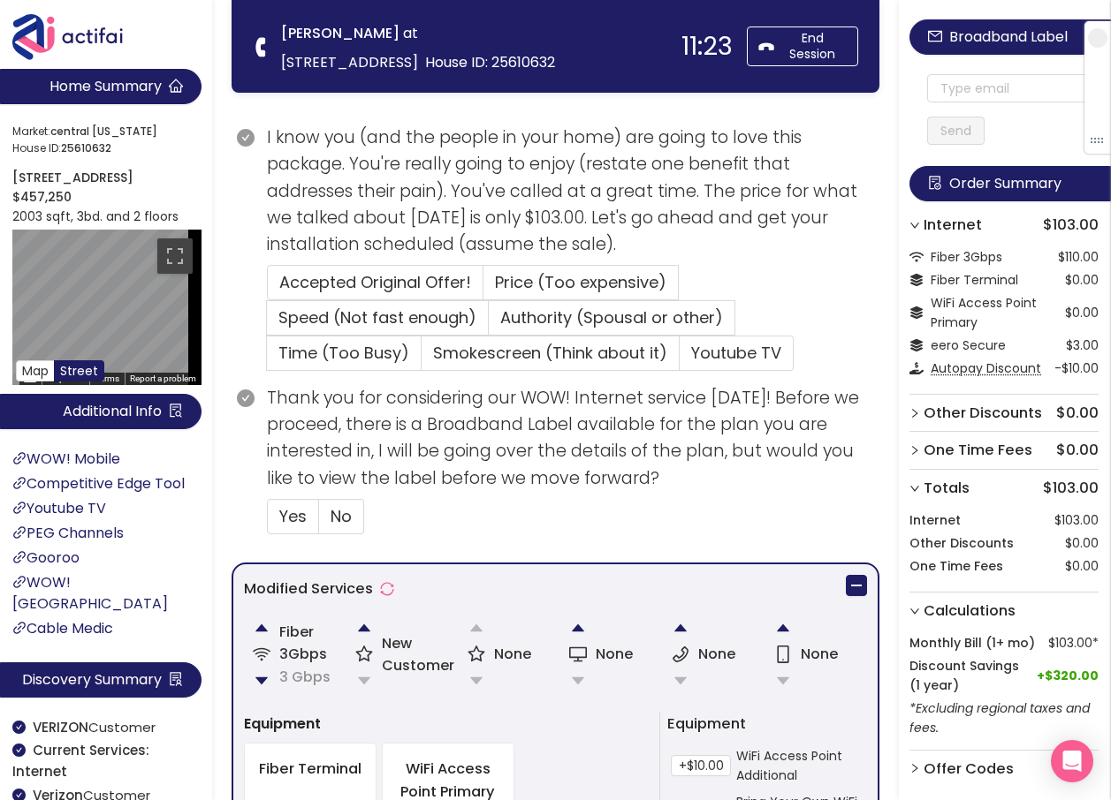
scroll to position [265, 0]
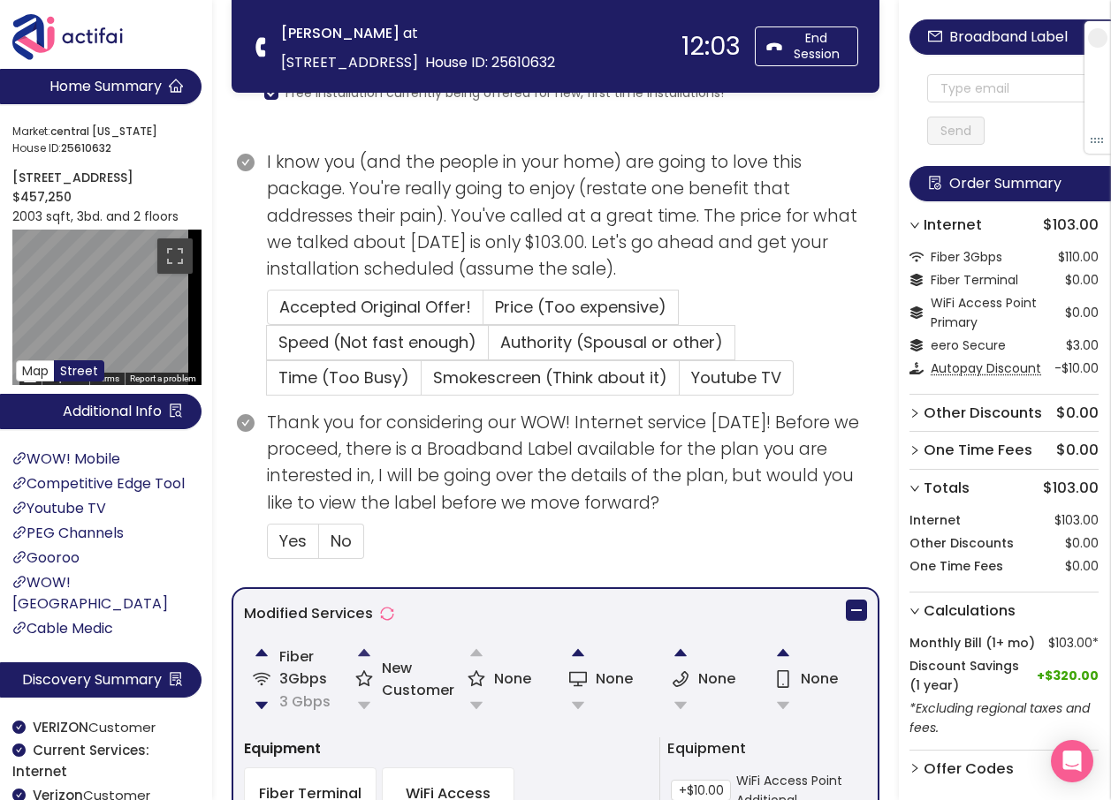
click at [359, 650] on button "button" at bounding box center [363, 652] width 35 height 35
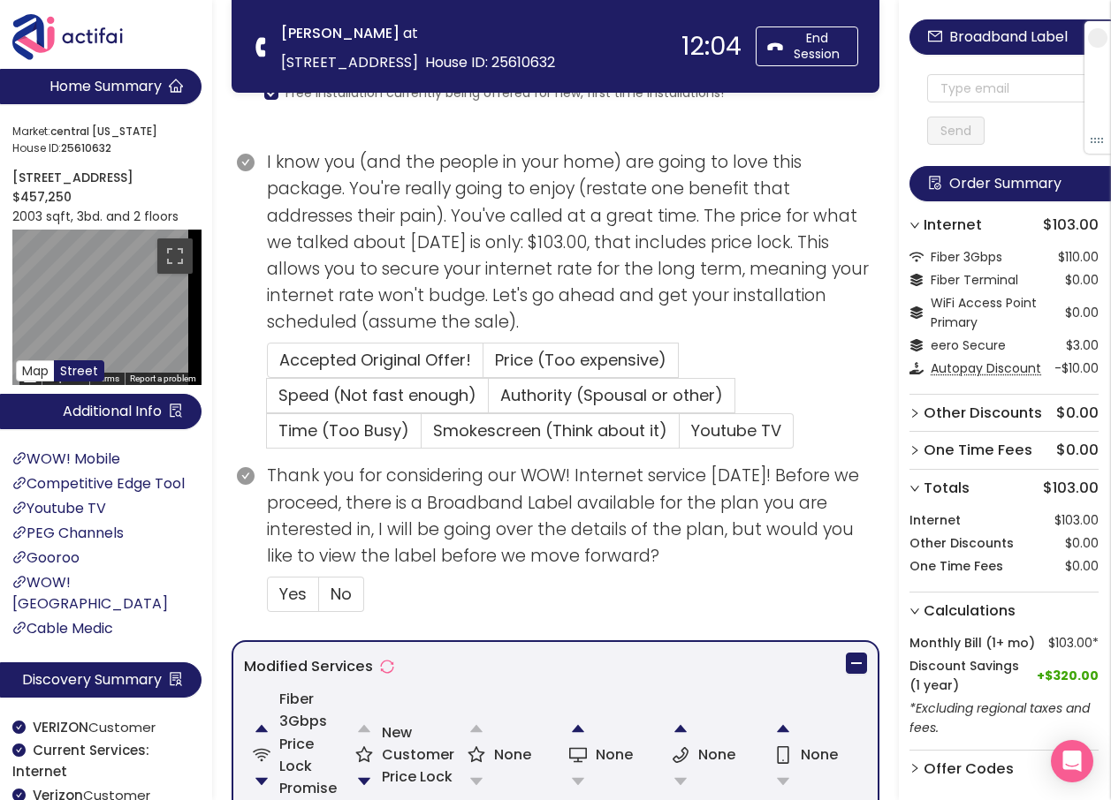
scroll to position [442, 0]
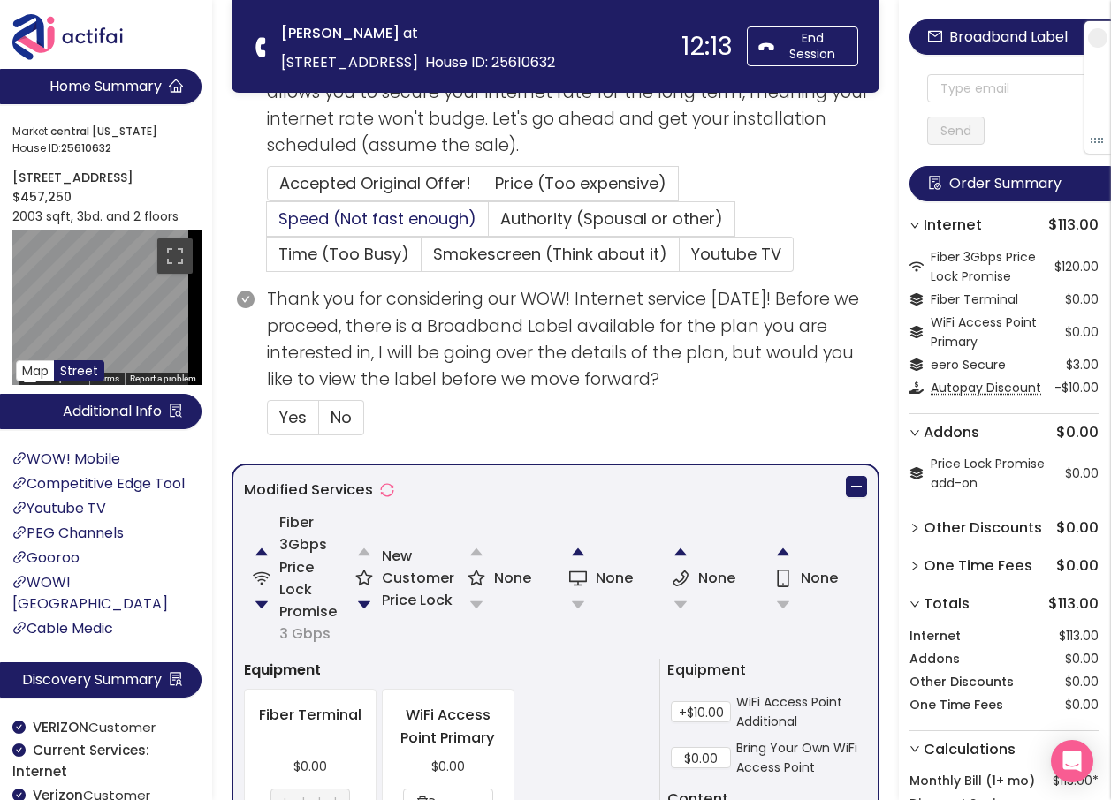
click at [405, 214] on span "Speed (Not fast enough)" at bounding box center [377, 219] width 198 height 22
click at [267, 224] on input "Speed (Not fast enough)" at bounding box center [267, 224] width 0 height 0
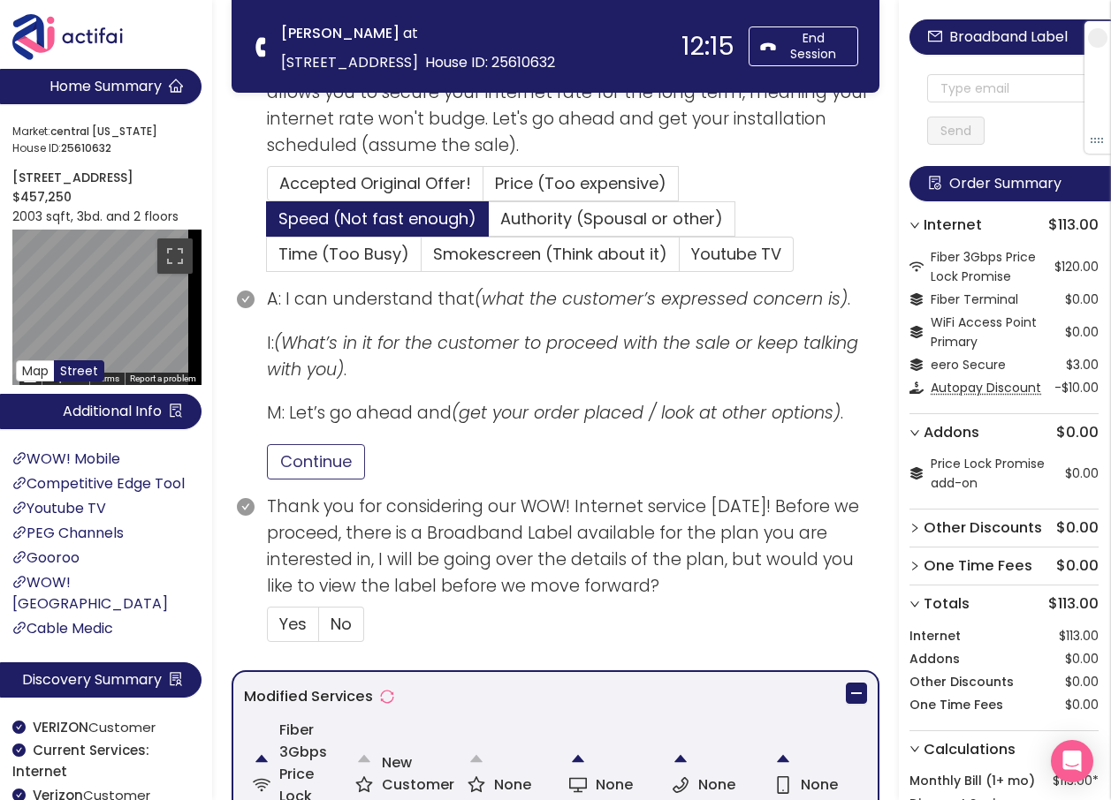
click at [312, 465] on button "Continue" at bounding box center [316, 461] width 98 height 35
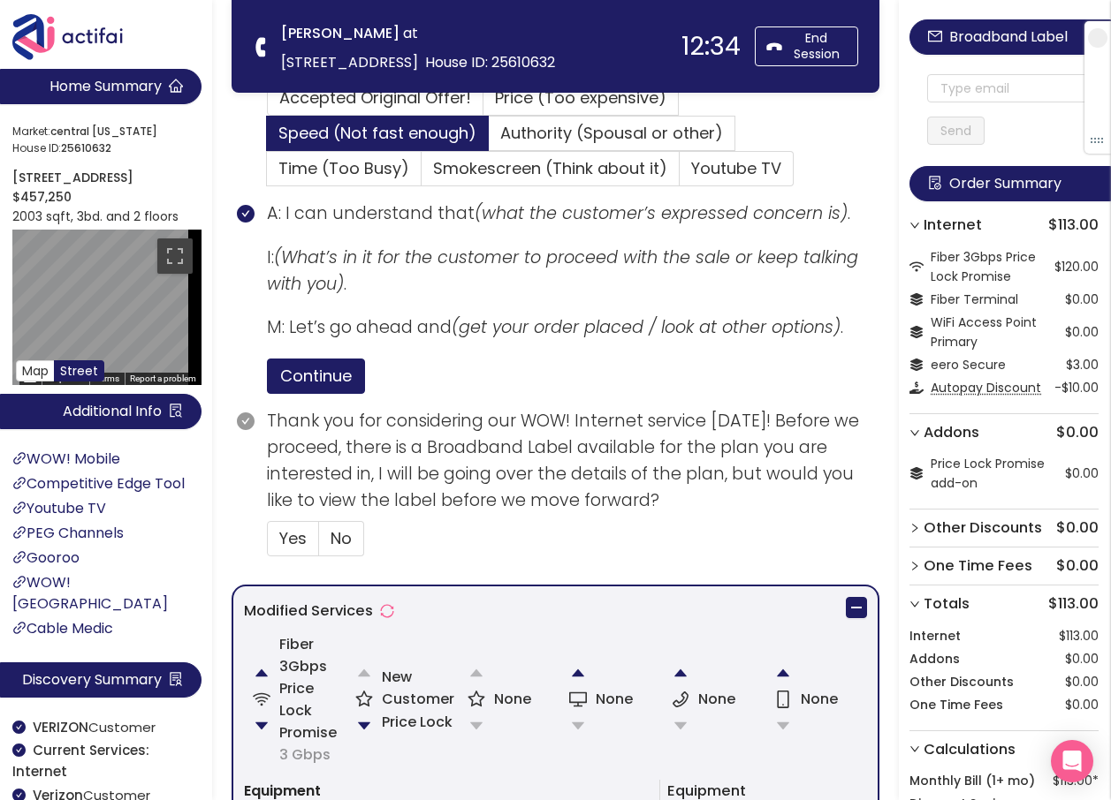
scroll to position [618, 0]
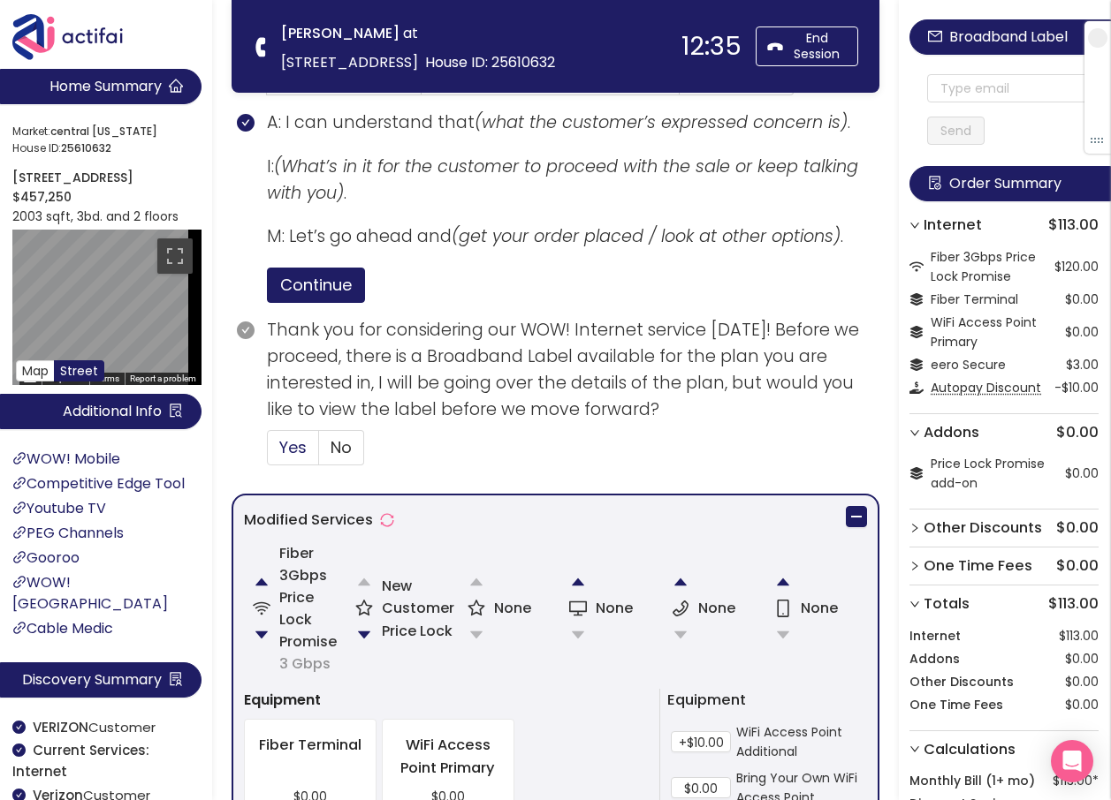
click at [279, 443] on span "Yes" at bounding box center [292, 447] width 27 height 22
click at [268, 453] on input "Yes" at bounding box center [268, 453] width 0 height 0
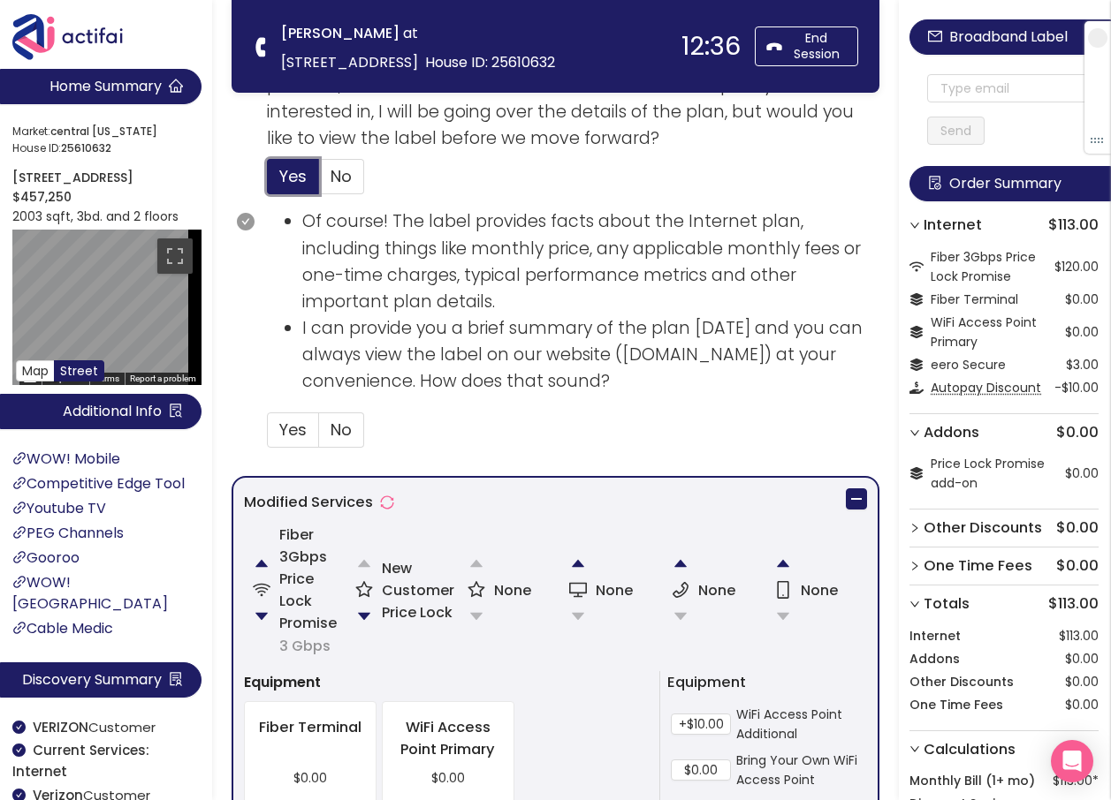
scroll to position [972, 0]
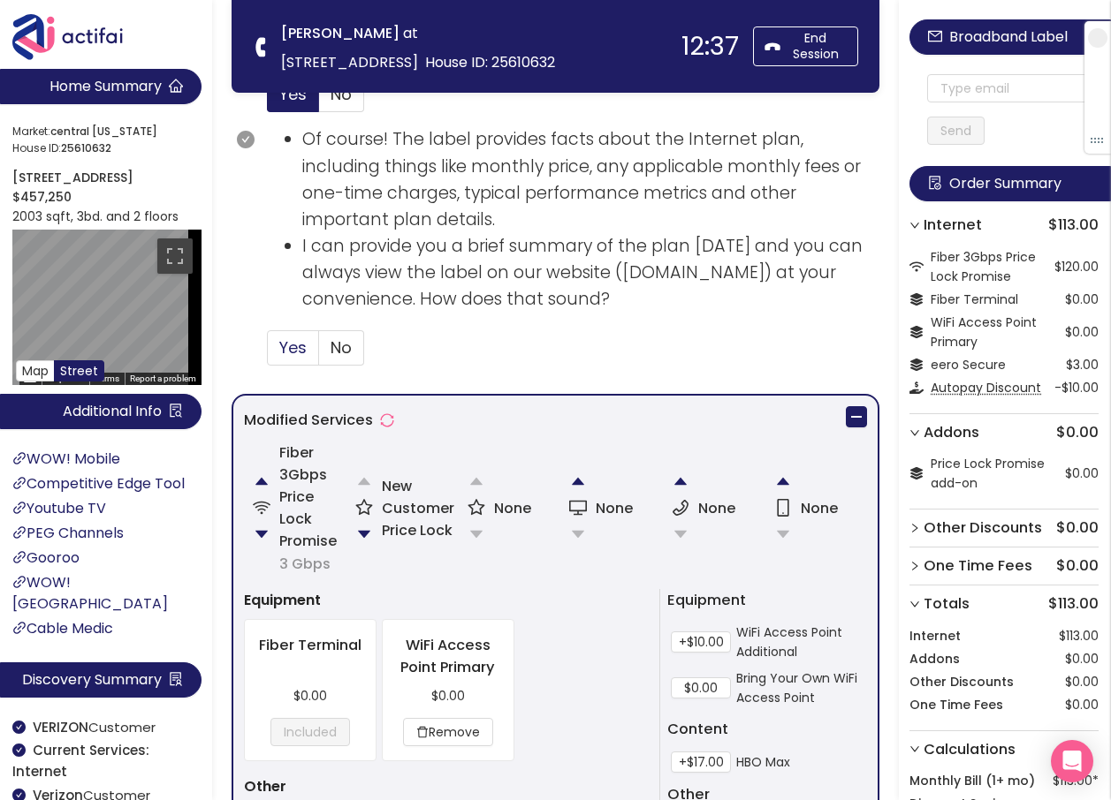
click at [298, 351] on span "Yes" at bounding box center [292, 348] width 27 height 22
click at [268, 353] on input "Yes" at bounding box center [268, 353] width 0 height 0
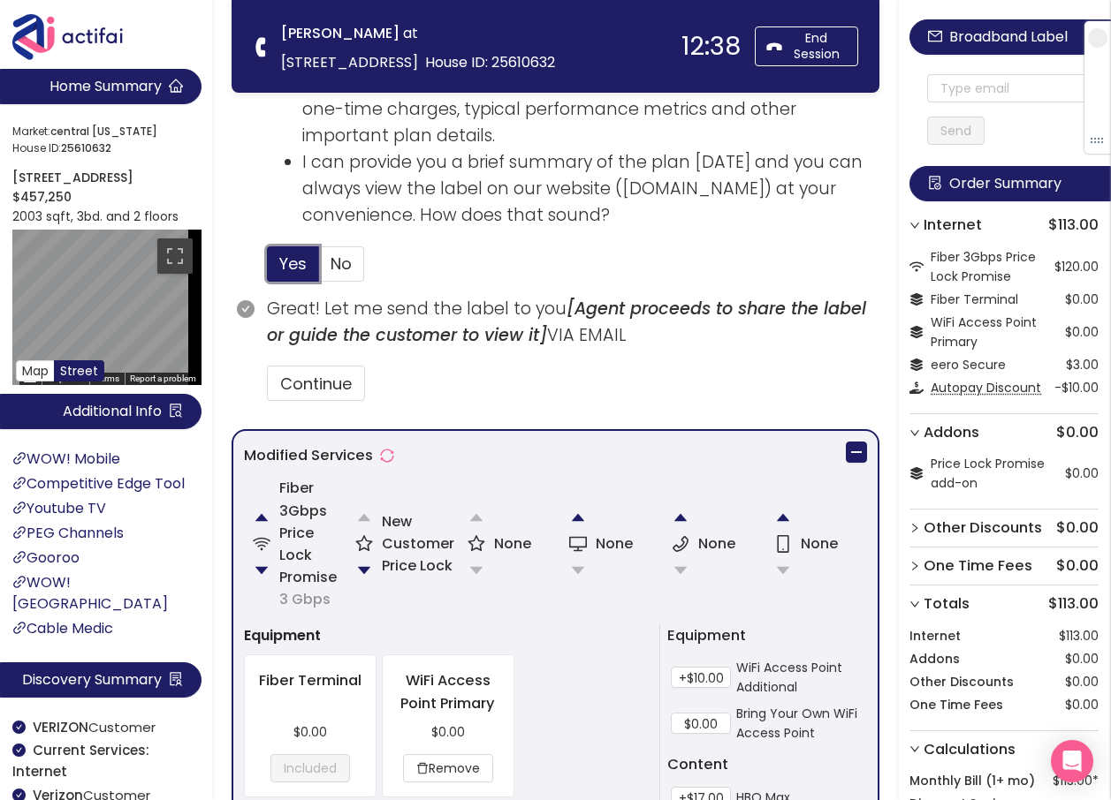
scroll to position [1060, 0]
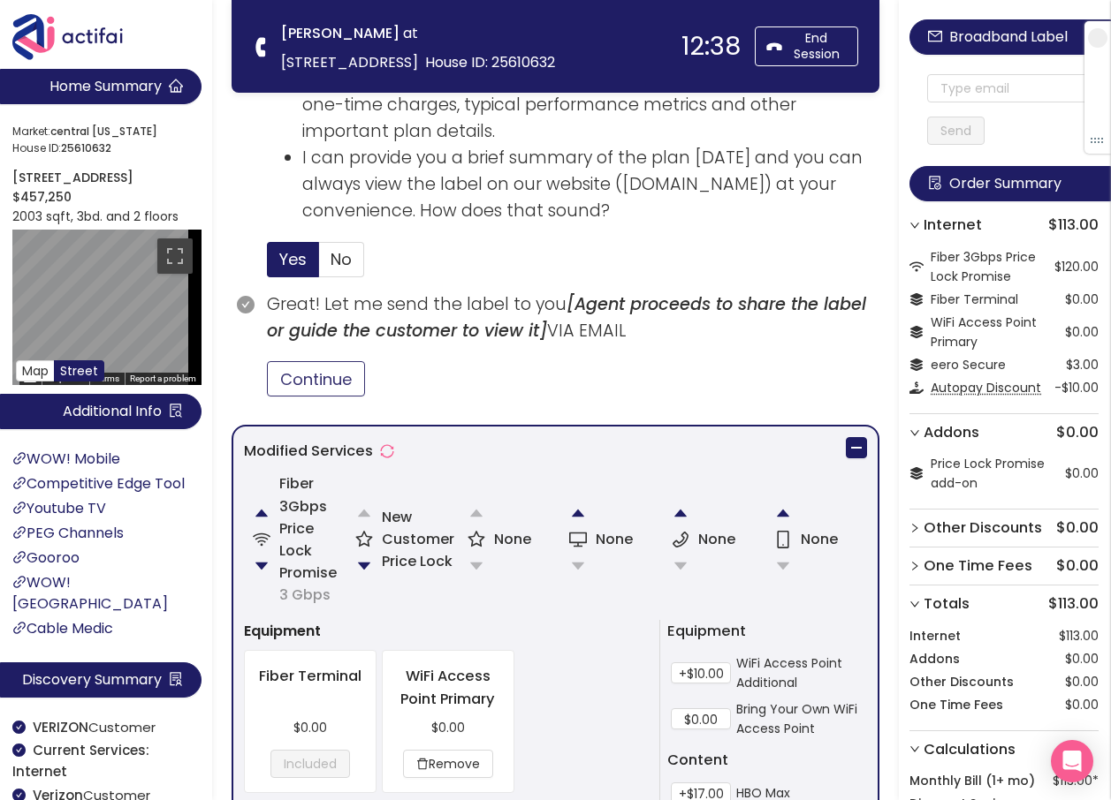
click at [338, 377] on button "Continue" at bounding box center [316, 378] width 98 height 35
click at [982, 88] on input "text" at bounding box center [1012, 88] width 171 height 28
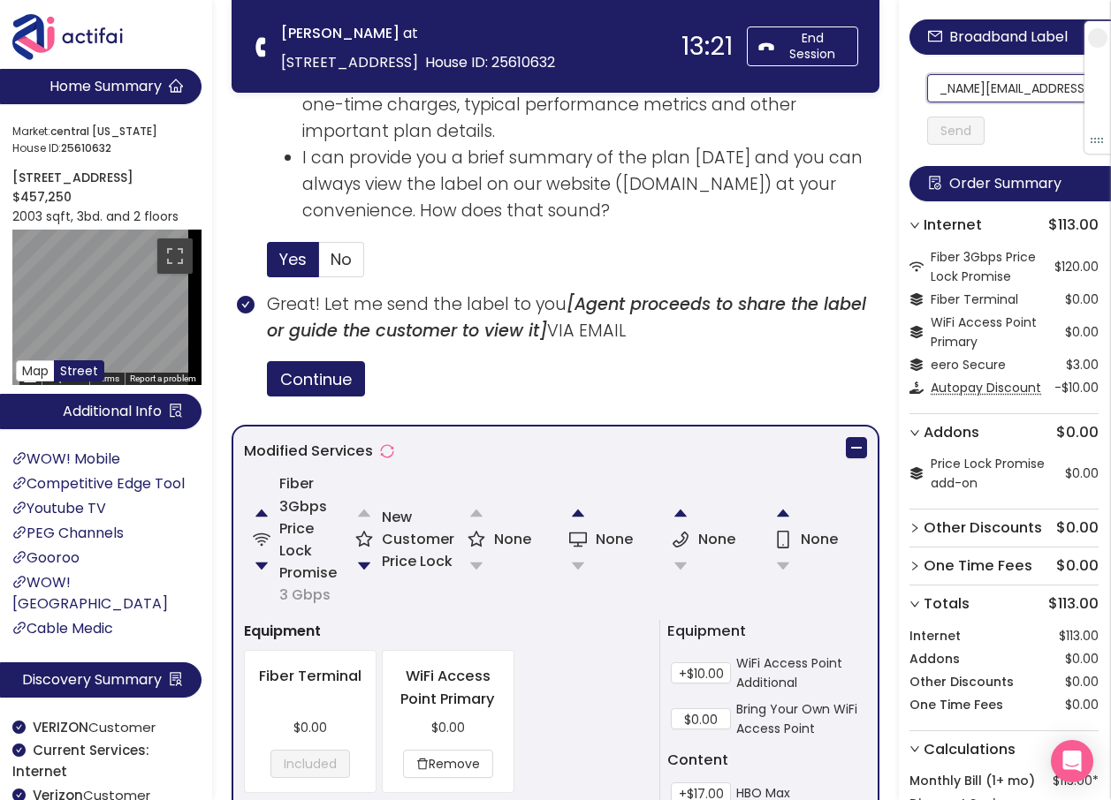
scroll to position [0, 0]
drag, startPoint x: 1030, startPoint y: 87, endPoint x: 937, endPoint y: 94, distance: 93.0
click at [937, 94] on div "[PERSON_NAME][EMAIL_ADDRESS][PERSON_NAME][DOMAIN_NAME] Send" at bounding box center [1003, 92] width 189 height 106
click at [951, 87] on input "[PERSON_NAME][EMAIL_ADDRESS][PERSON_NAME][DOMAIN_NAME]" at bounding box center [1012, 88] width 171 height 28
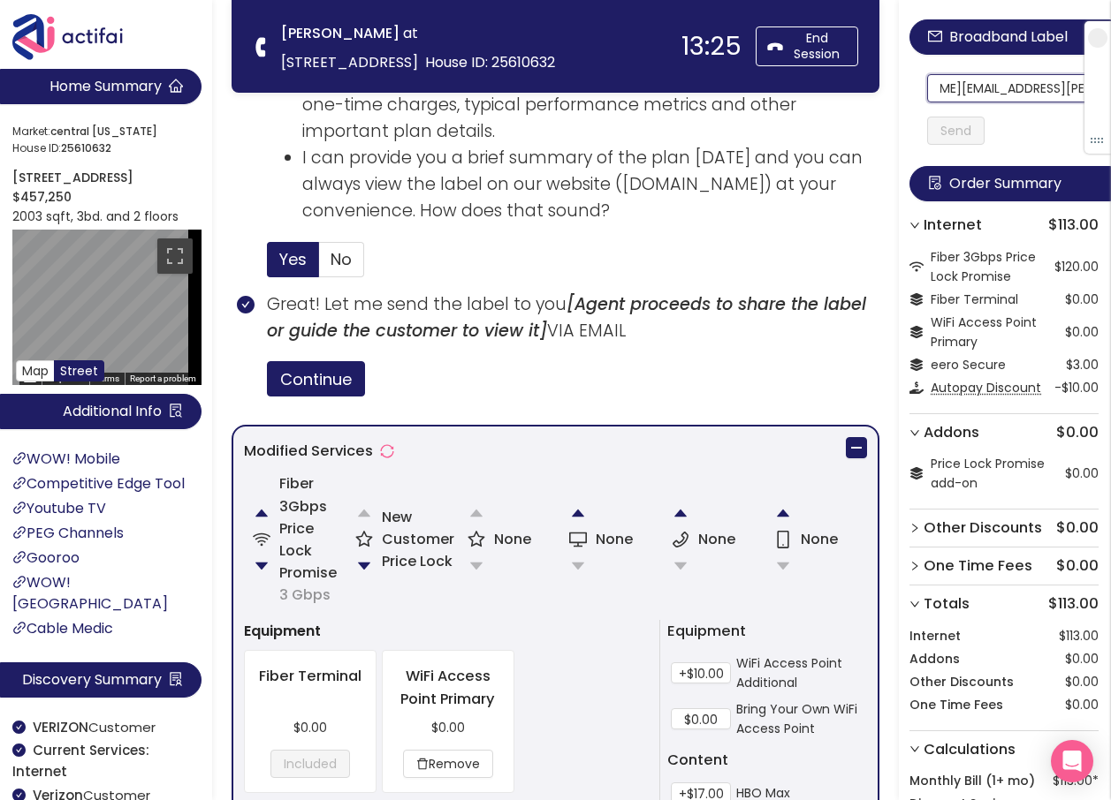
drag, startPoint x: 951, startPoint y: 87, endPoint x: 1082, endPoint y: 99, distance: 132.1
click at [436, 72] on section "Home Summary Market: [GEOGRAPHIC_DATA][US_STATE] ID: 25610632 [STREET_ADDRESS] …" at bounding box center [555, 261] width 1111 height 2643
type input "[PERSON_NAME][EMAIL_ADDRESS][PERSON_NAME][DOMAIN_NAME]"
click at [964, 134] on button "Send" at bounding box center [955, 131] width 57 height 28
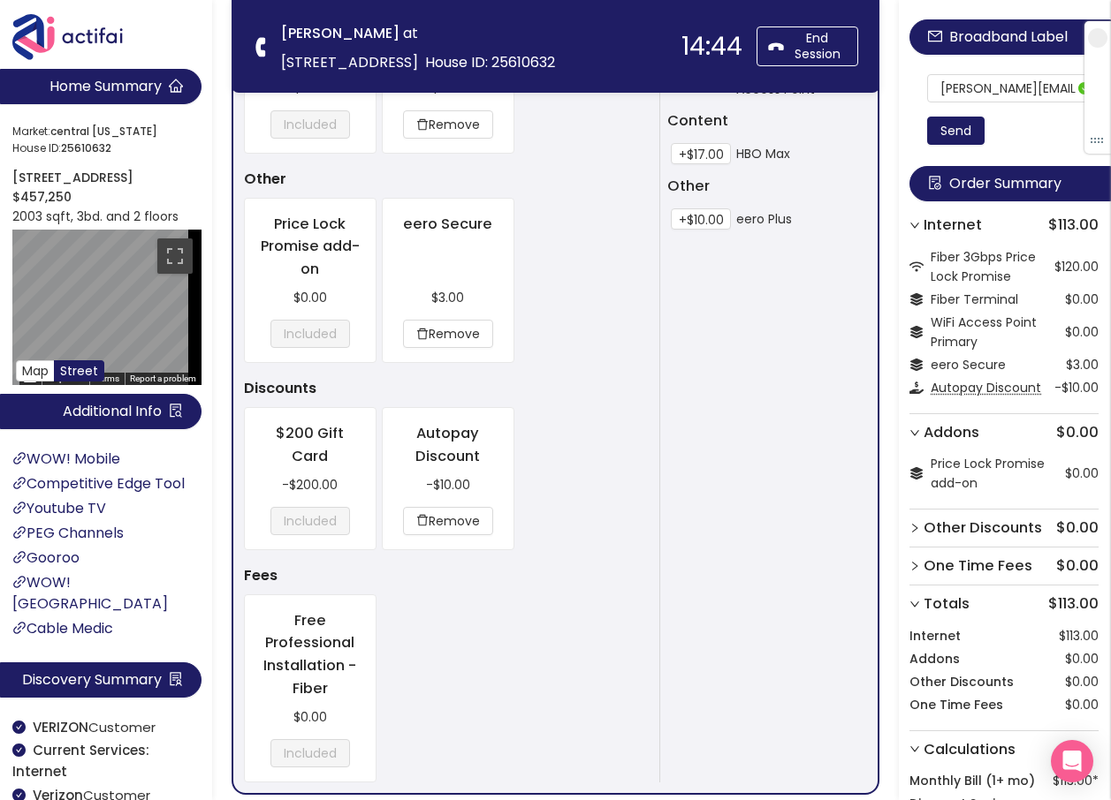
scroll to position [1843, 0]
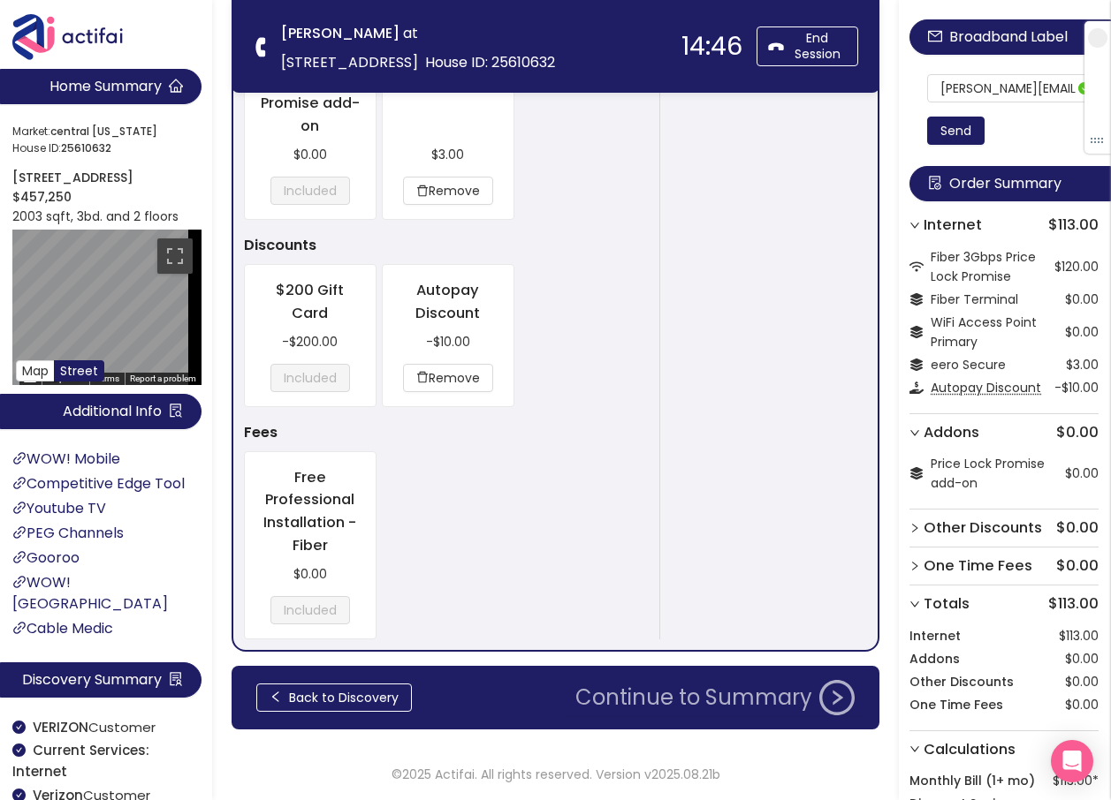
click at [665, 698] on button "Continue to Summary" at bounding box center [715, 697] width 300 height 35
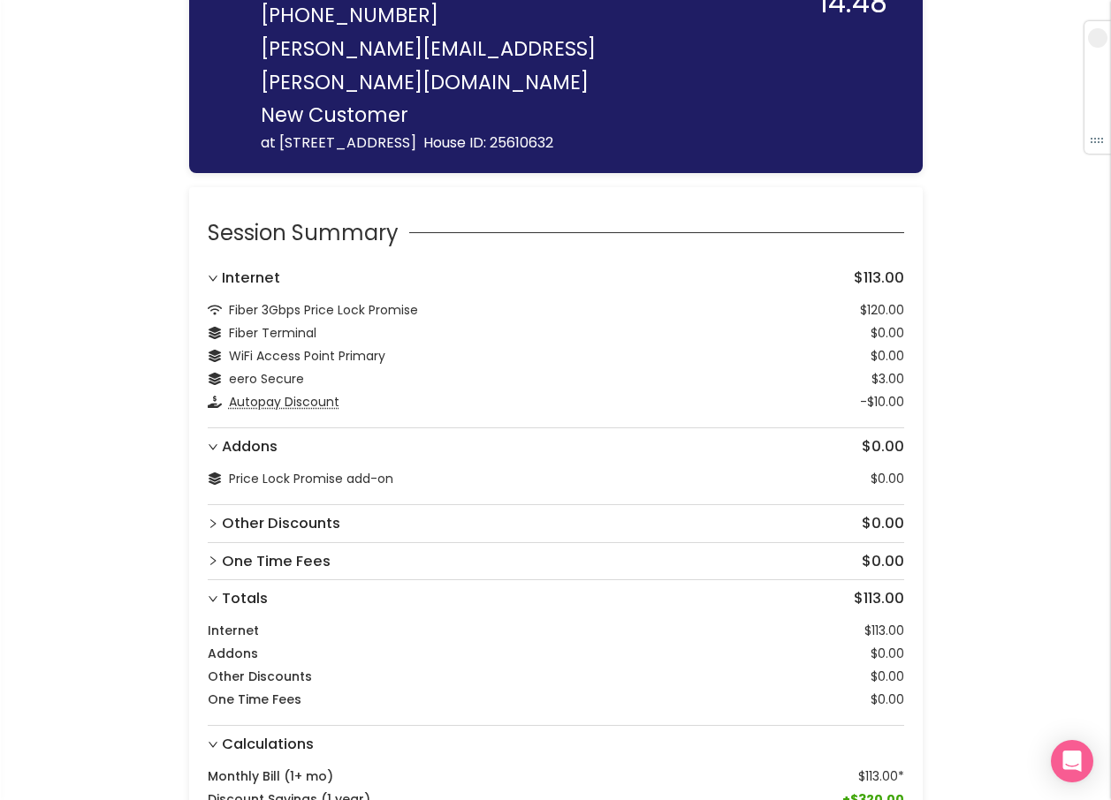
scroll to position [231, 0]
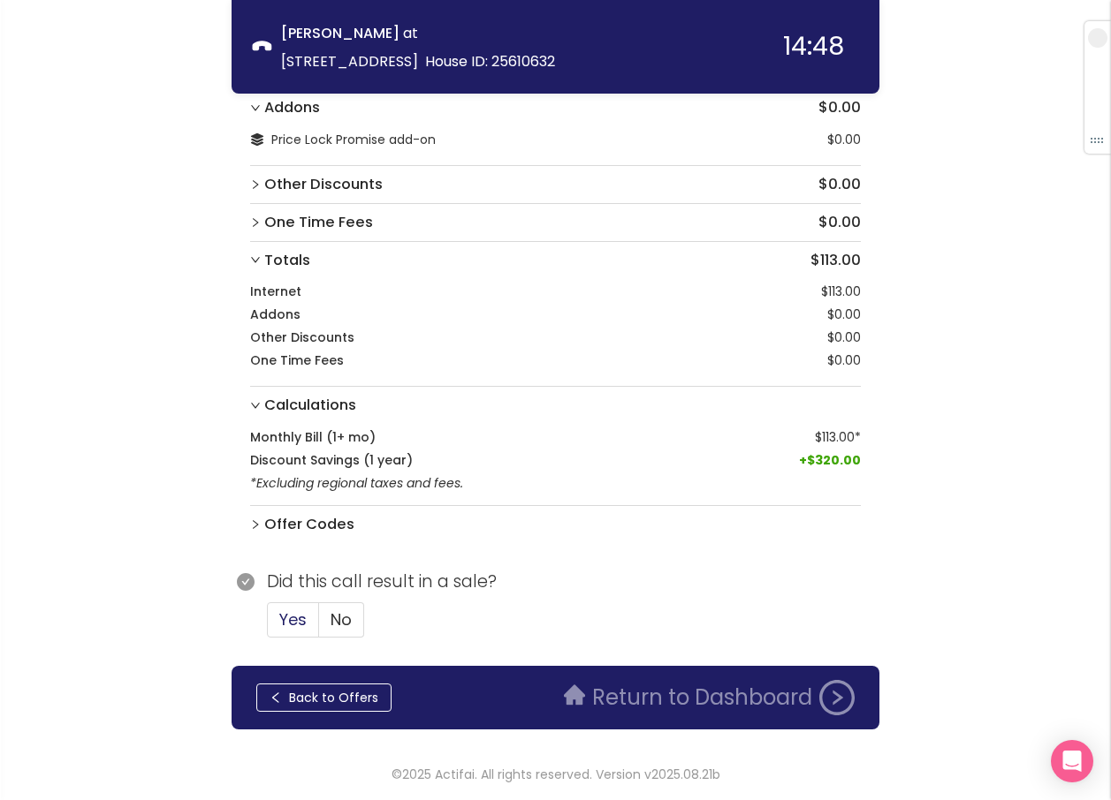
click at [297, 618] on span "Yes" at bounding box center [292, 620] width 27 height 22
click at [268, 626] on input "Yes" at bounding box center [268, 626] width 0 height 0
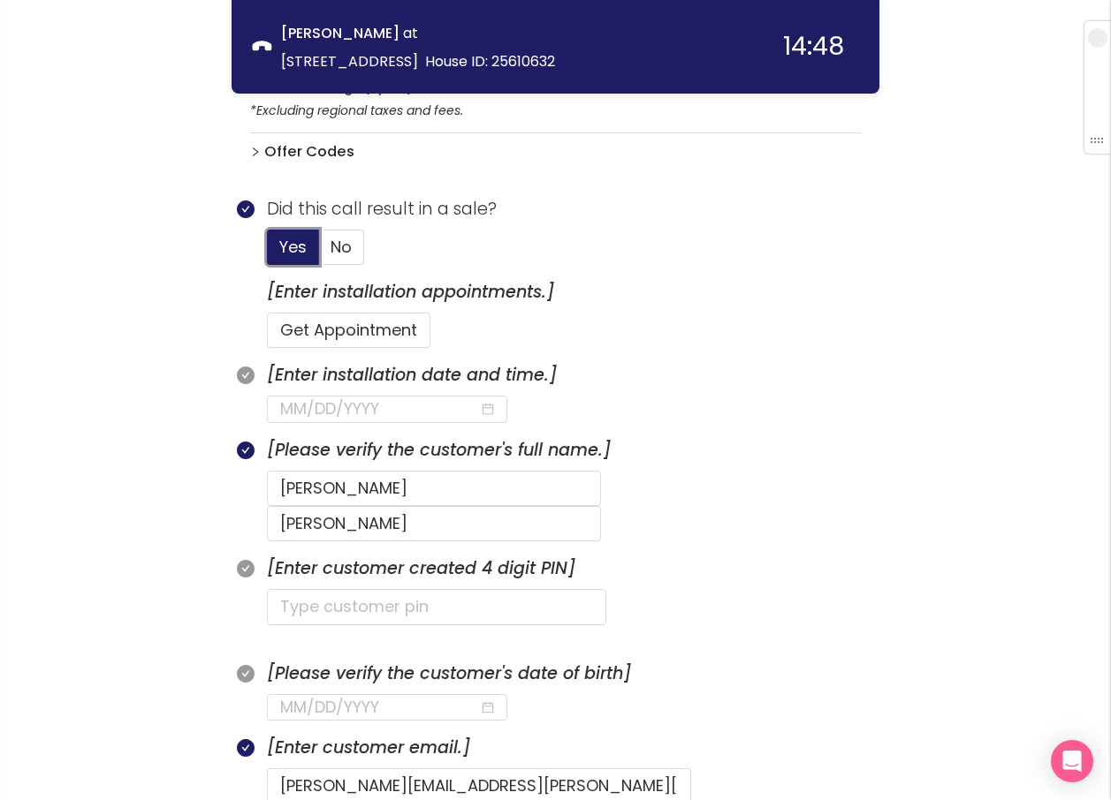
scroll to position [762, 0]
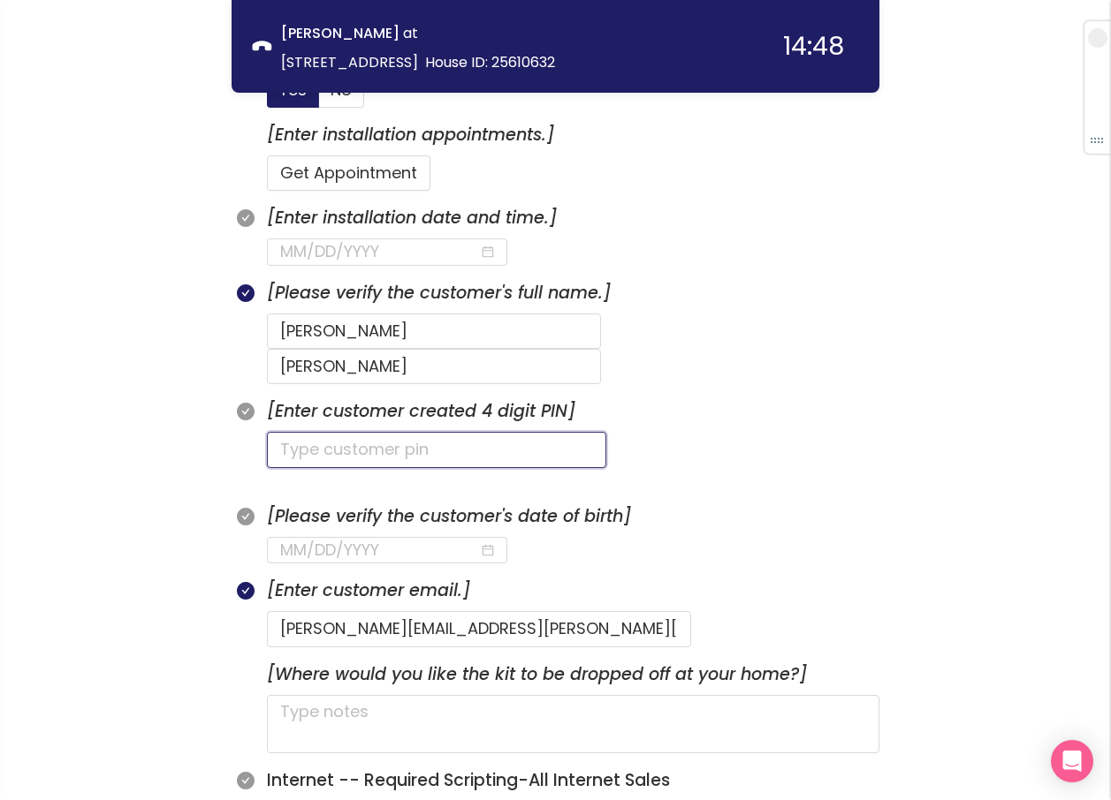
click at [334, 432] on input "text" at bounding box center [436, 449] width 339 height 35
type input "5656"
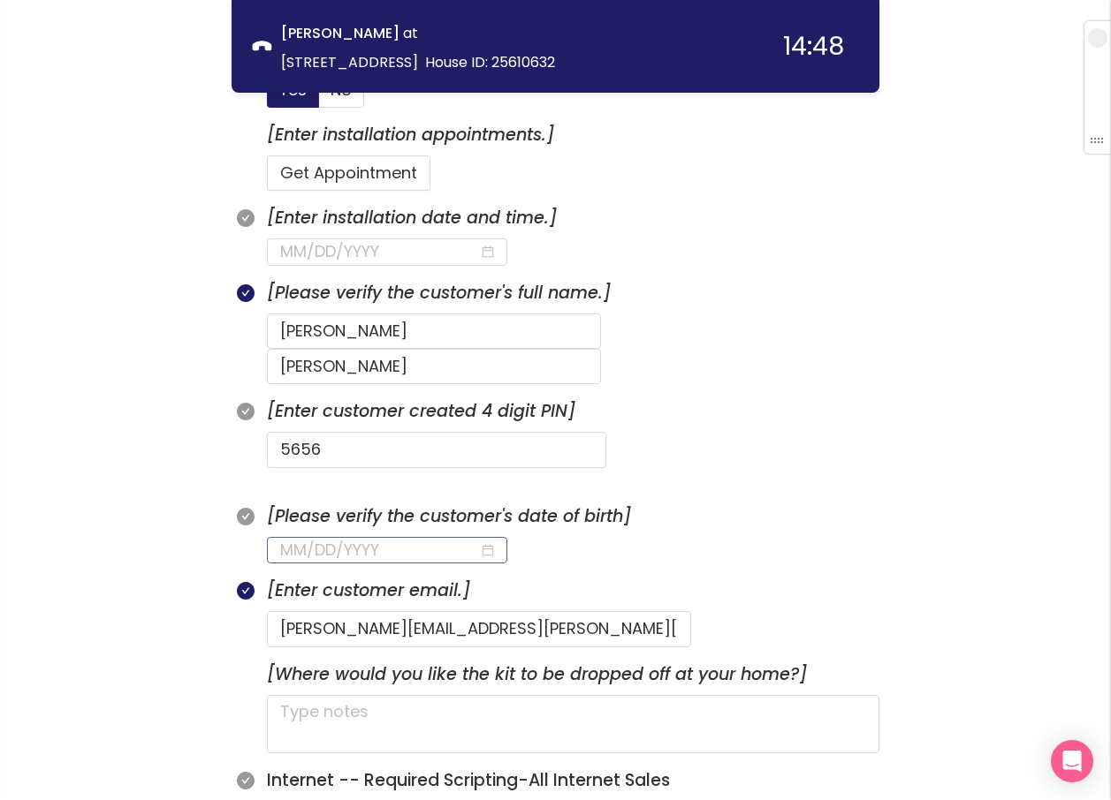
click at [296, 538] on input at bounding box center [379, 550] width 199 height 25
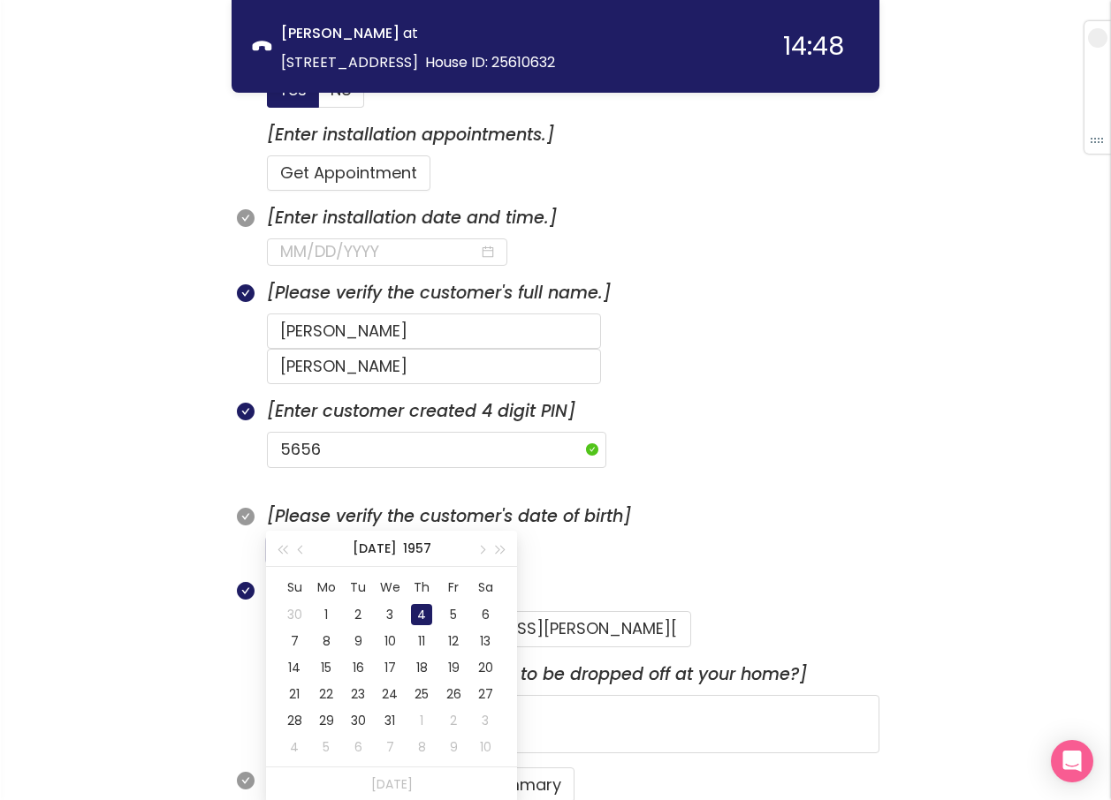
click at [426, 610] on div "4" at bounding box center [421, 614] width 21 height 21
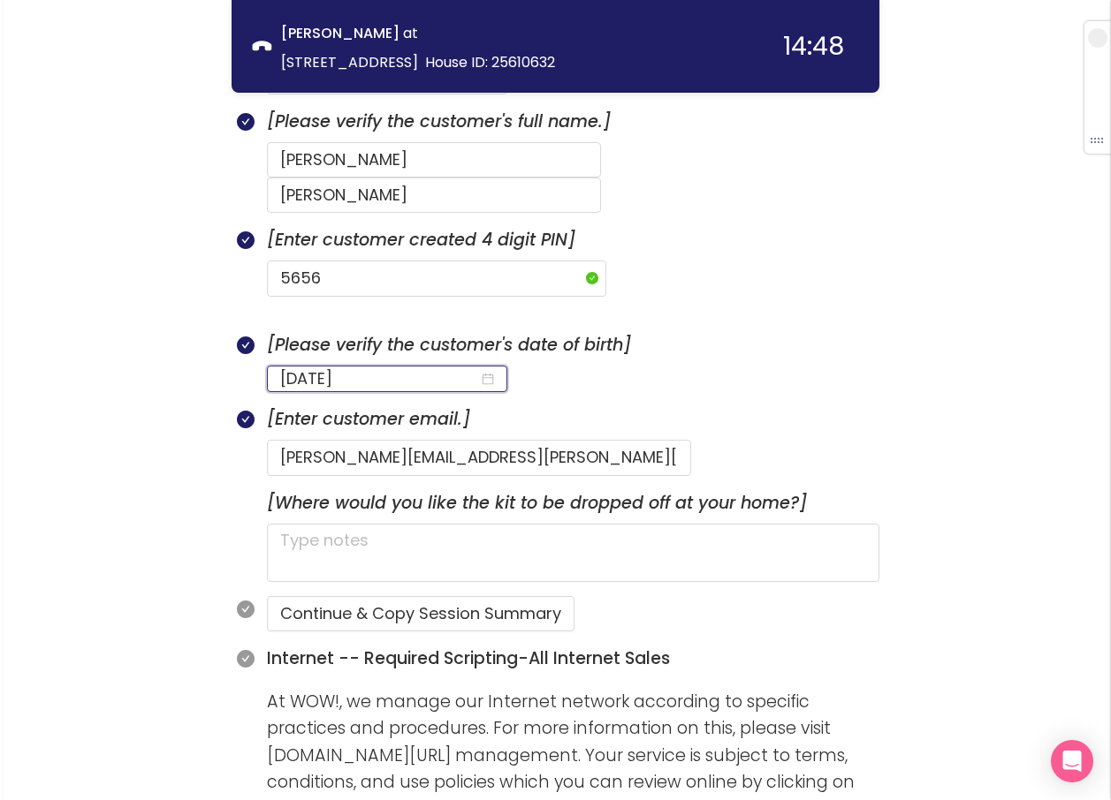
scroll to position [938, 0]
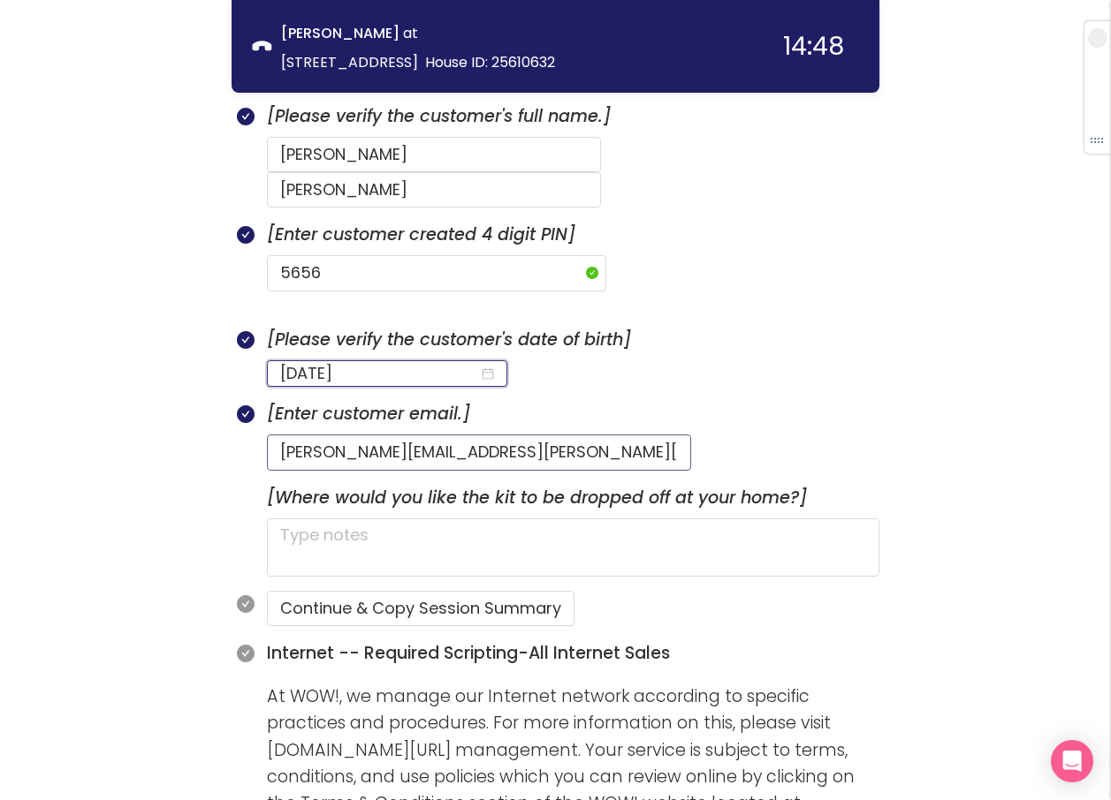
type input "[DATE]"
drag, startPoint x: 567, startPoint y: 420, endPoint x: 445, endPoint y: 427, distance: 122.1
click at [445, 435] on input "[PERSON_NAME][EMAIL_ADDRESS][PERSON_NAME][DOMAIN_NAME]" at bounding box center [479, 452] width 424 height 35
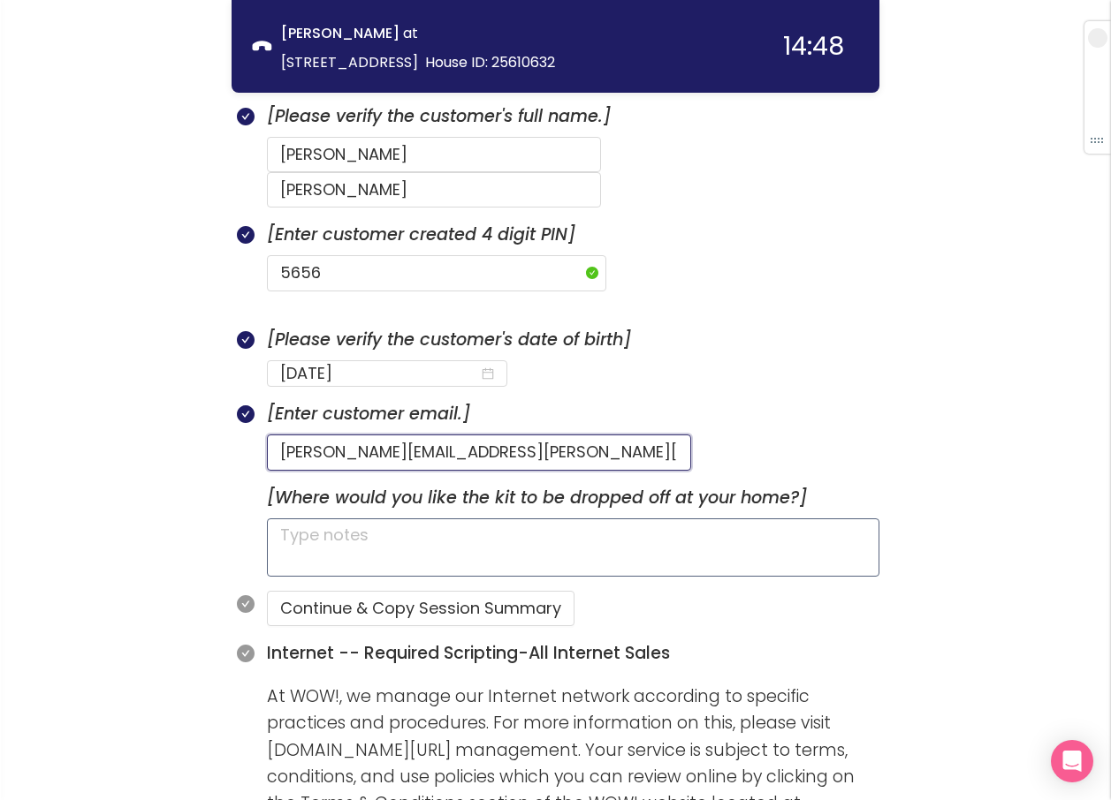
type input "[PERSON_NAME][EMAIL_ADDRESS][PERSON_NAME][DOMAIN_NAME]"
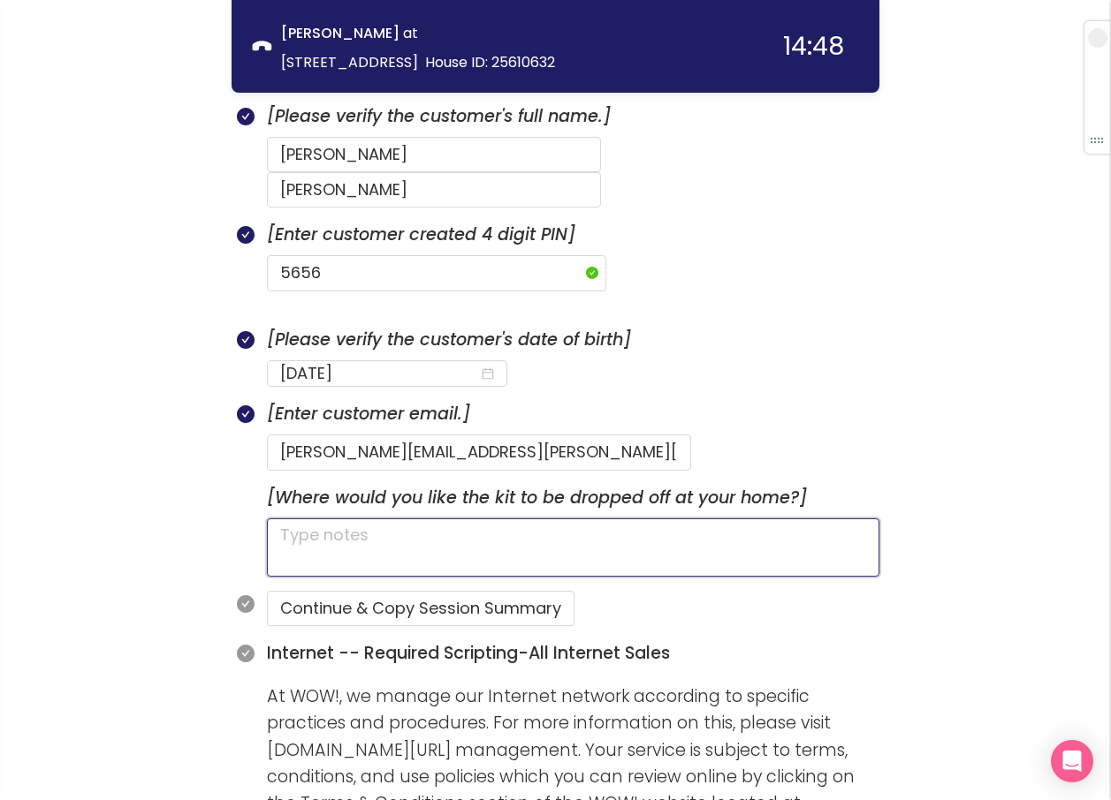
click at [387, 526] on textarea at bounding box center [573, 548] width 612 height 58
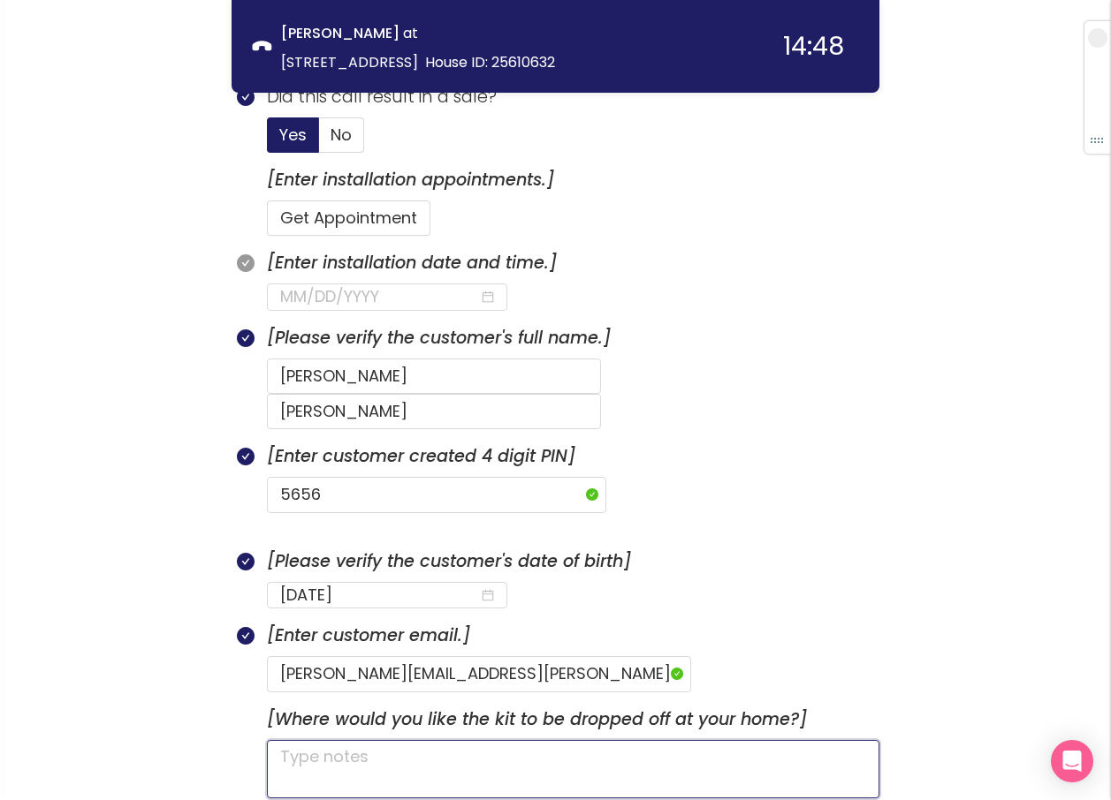
scroll to position [673, 0]
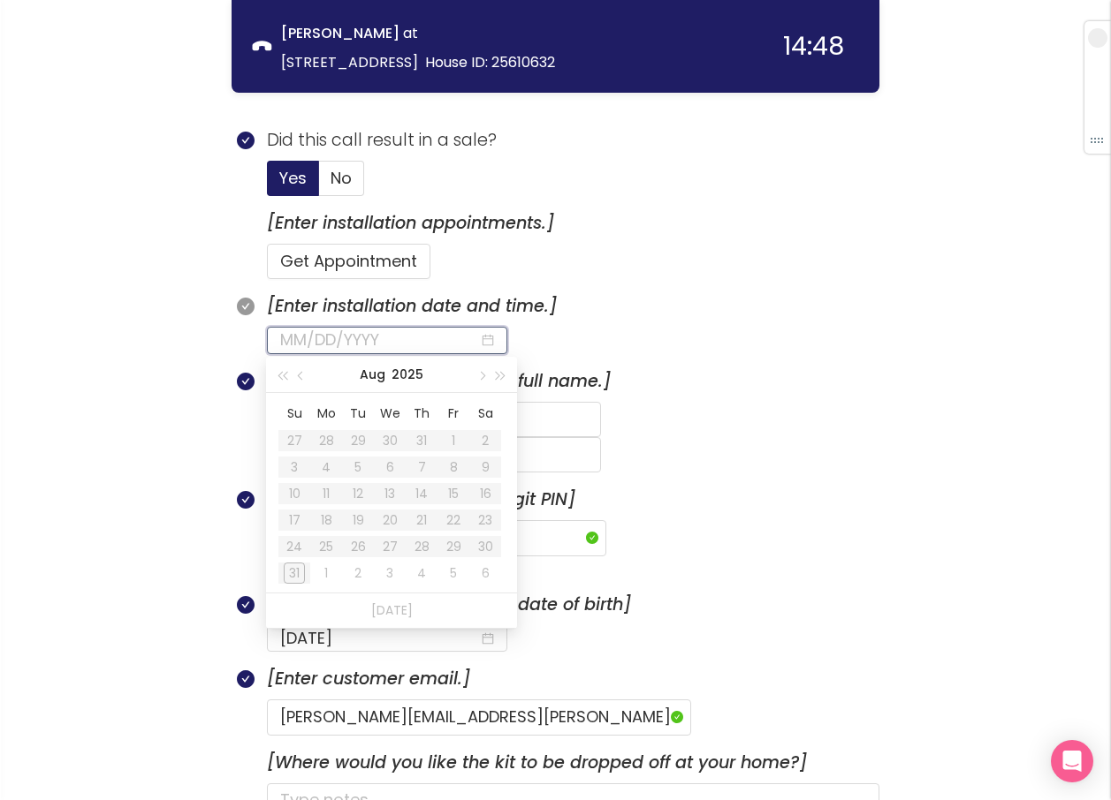
click at [315, 336] on input at bounding box center [379, 340] width 199 height 25
type input "[DATE]"
click at [355, 574] on div "2" at bounding box center [357, 573] width 21 height 21
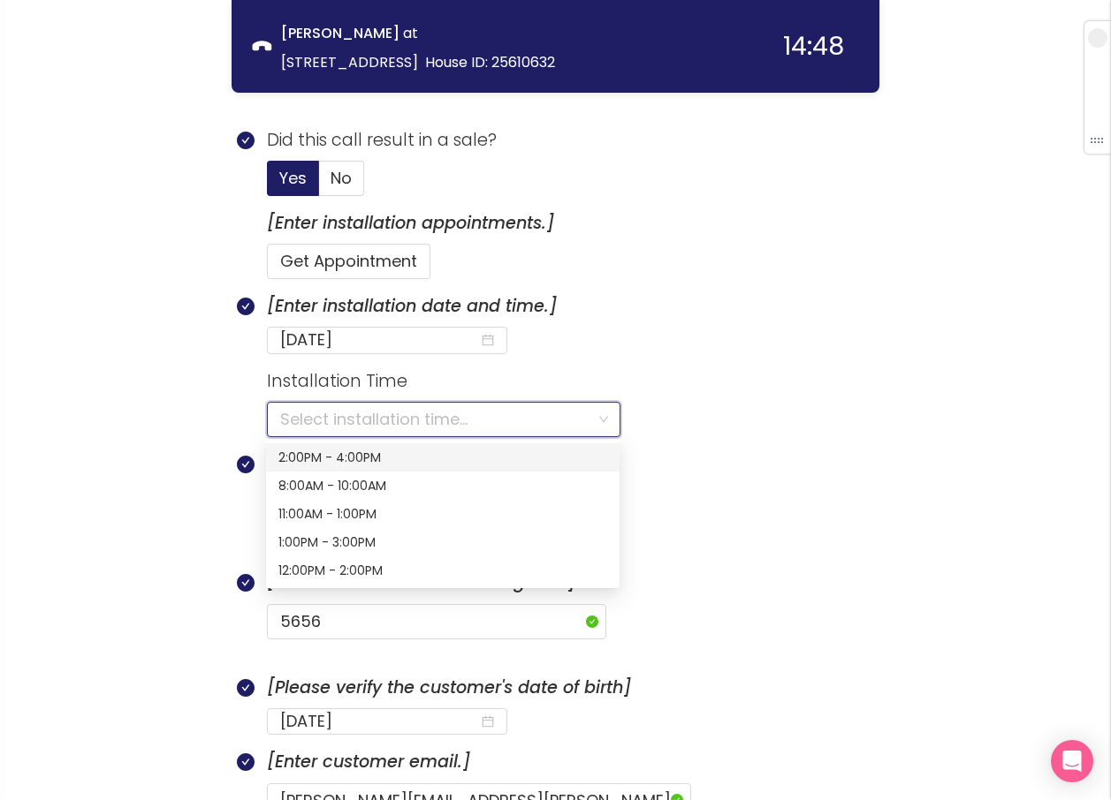
click at [391, 413] on input "search" at bounding box center [437, 420] width 315 height 34
click at [352, 459] on div "2:00PM - 4:00PM" at bounding box center [442, 457] width 329 height 19
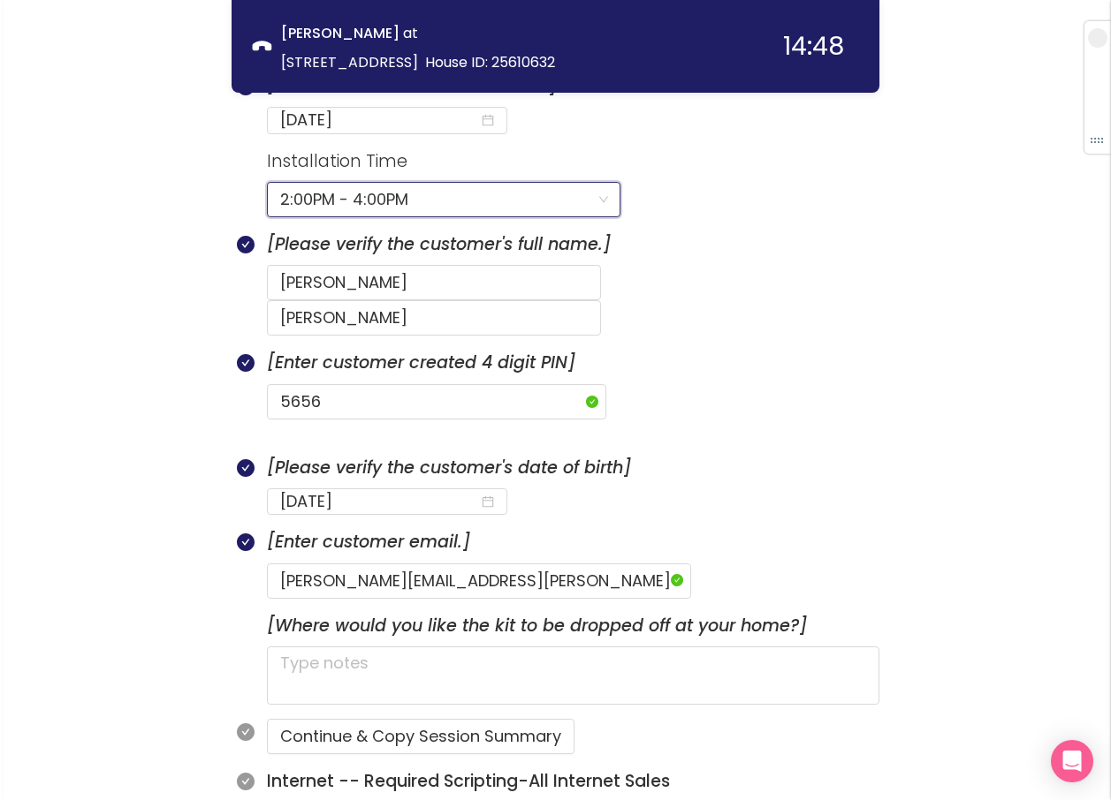
scroll to position [938, 0]
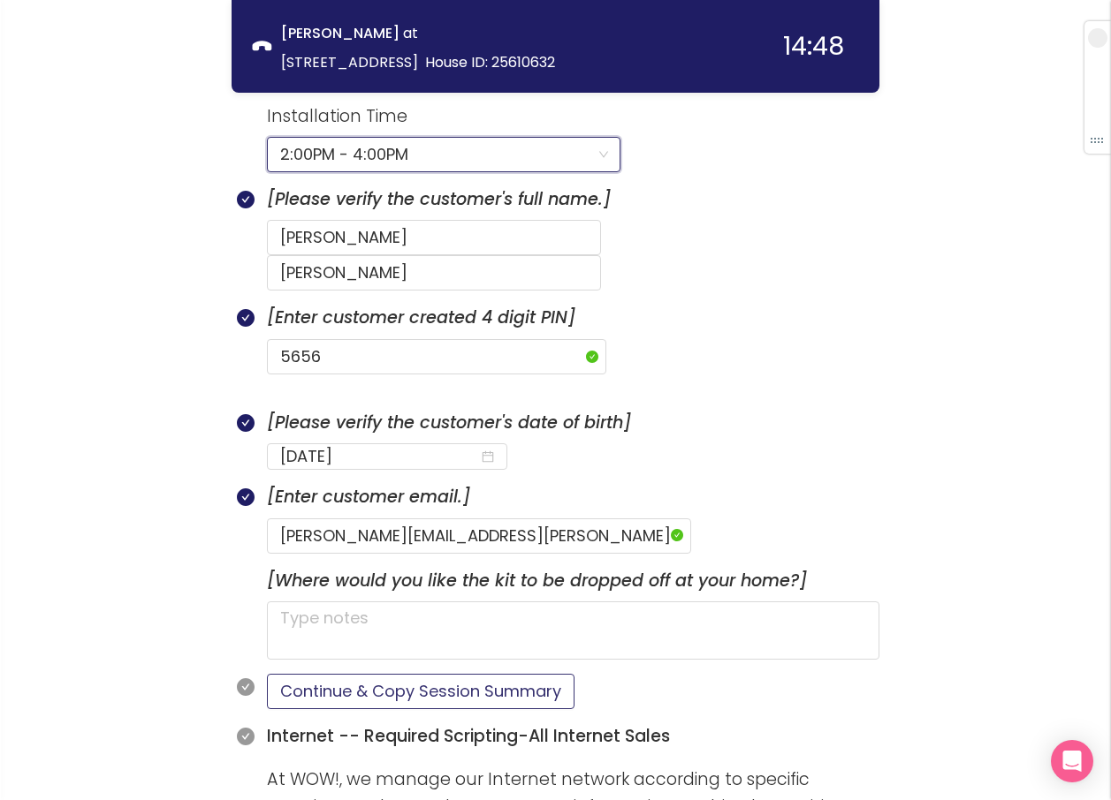
drag, startPoint x: 428, startPoint y: 649, endPoint x: 472, endPoint y: 631, distance: 47.1
click at [429, 674] on button "Continue & Copy Session Summary" at bounding box center [420, 691] width 307 height 35
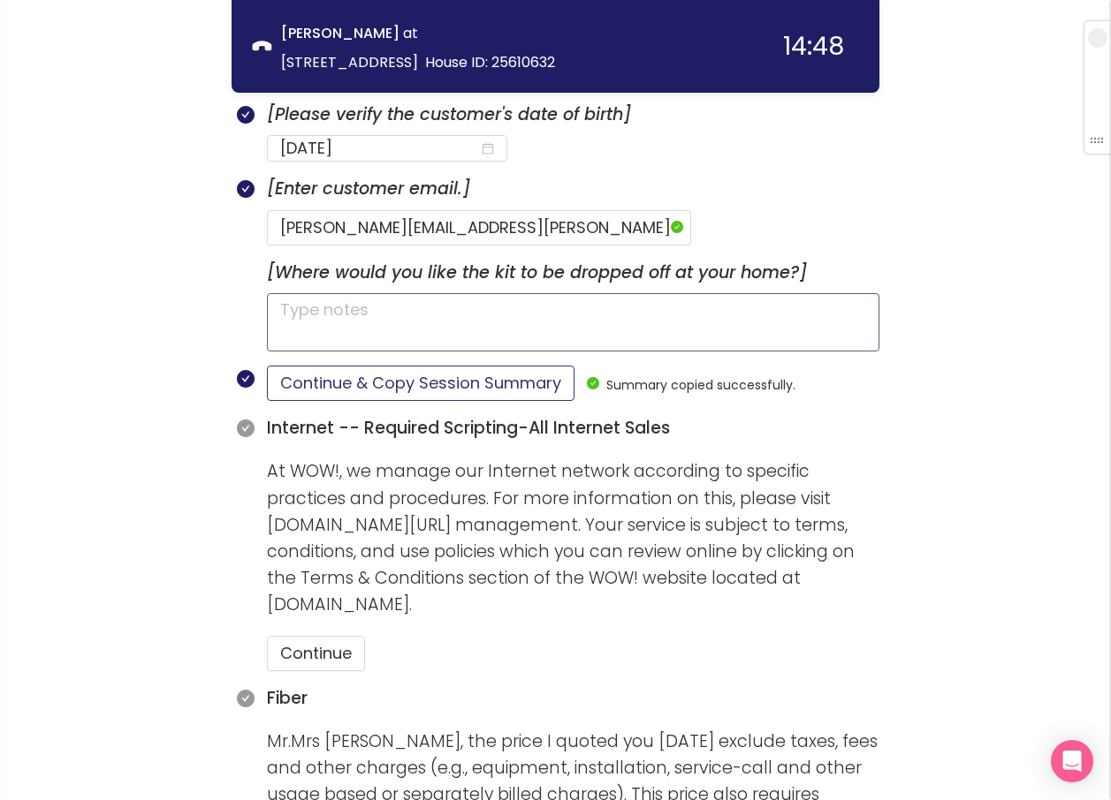
scroll to position [1292, 0]
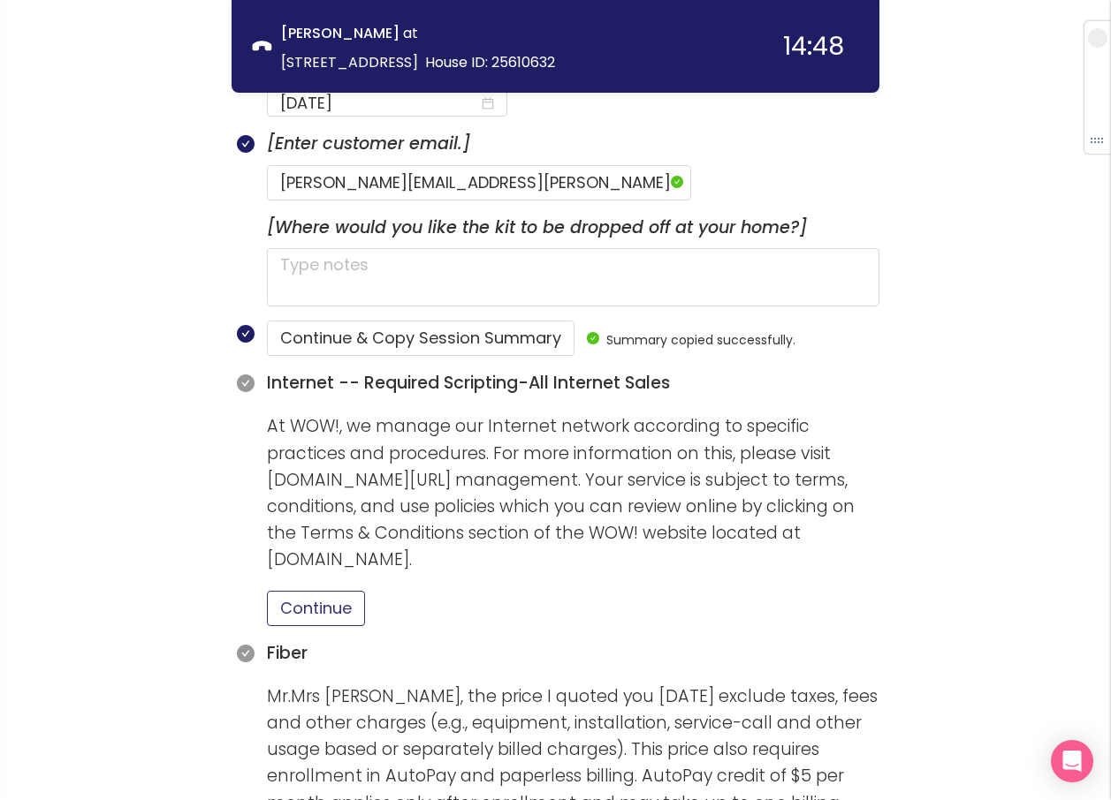
click at [325, 591] on button "Continue" at bounding box center [316, 608] width 98 height 35
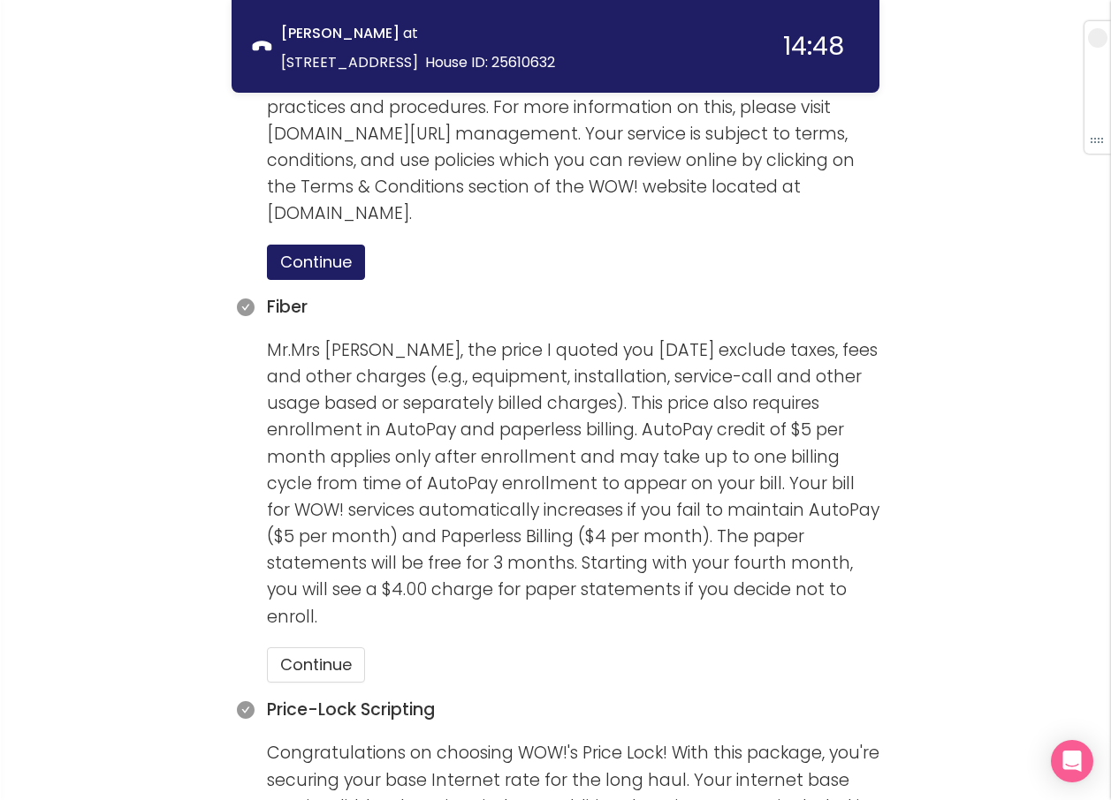
scroll to position [1645, 0]
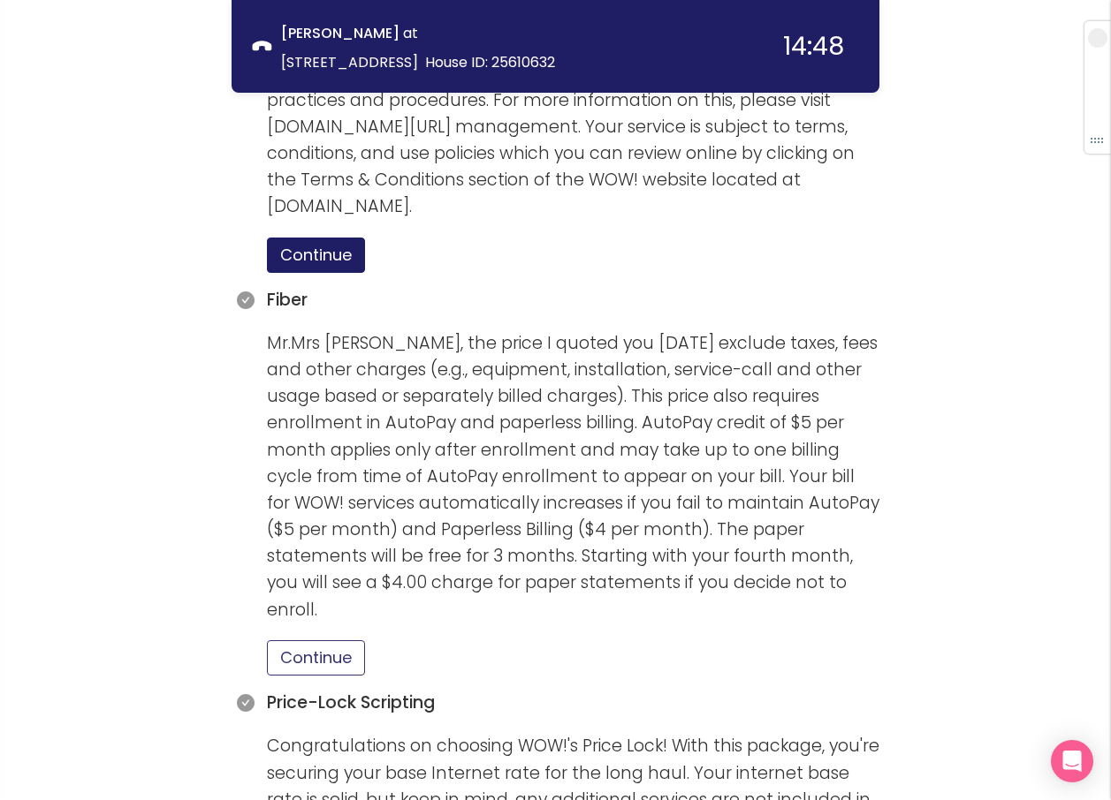
click at [325, 641] on button "Continue" at bounding box center [316, 658] width 98 height 35
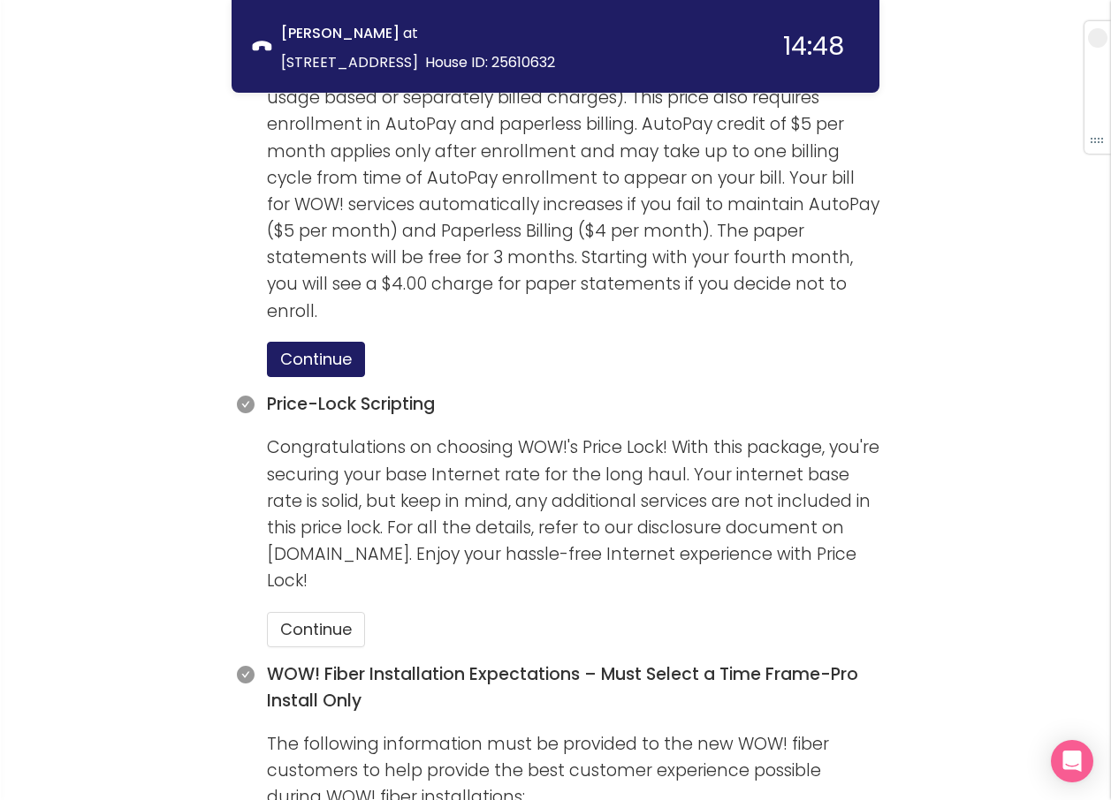
scroll to position [1998, 0]
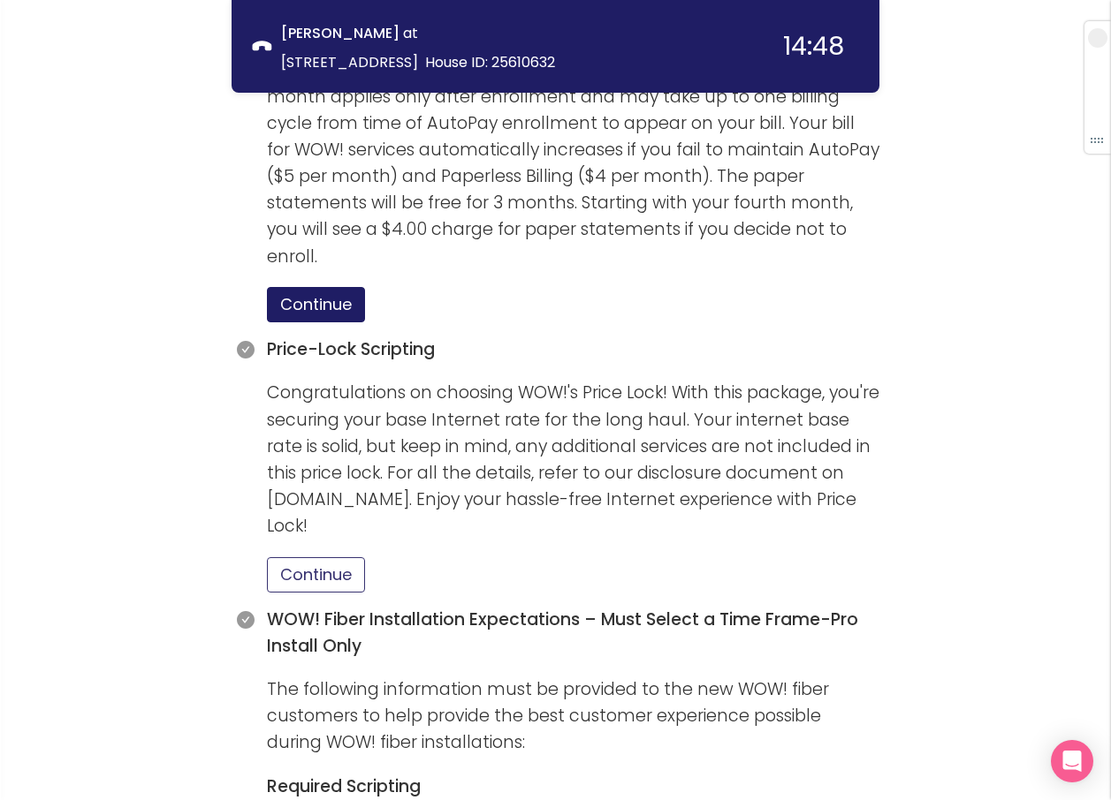
click at [347, 557] on button "Continue" at bounding box center [316, 574] width 98 height 35
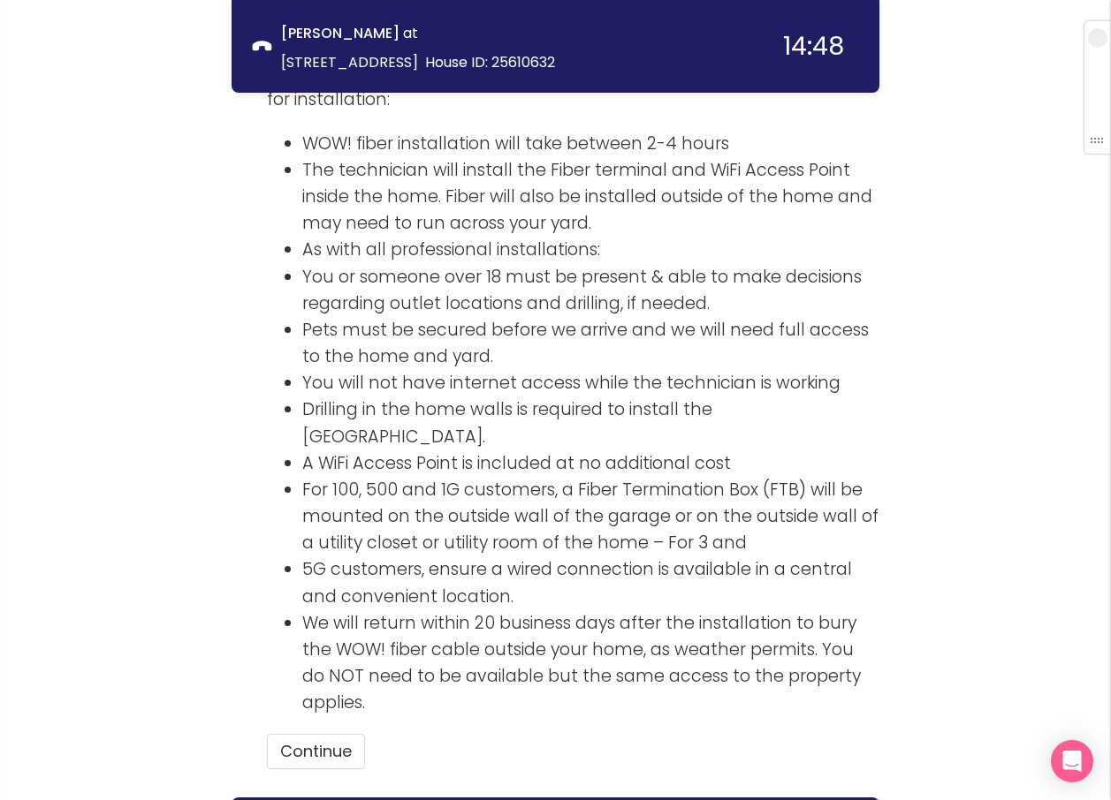
scroll to position [2798, 0]
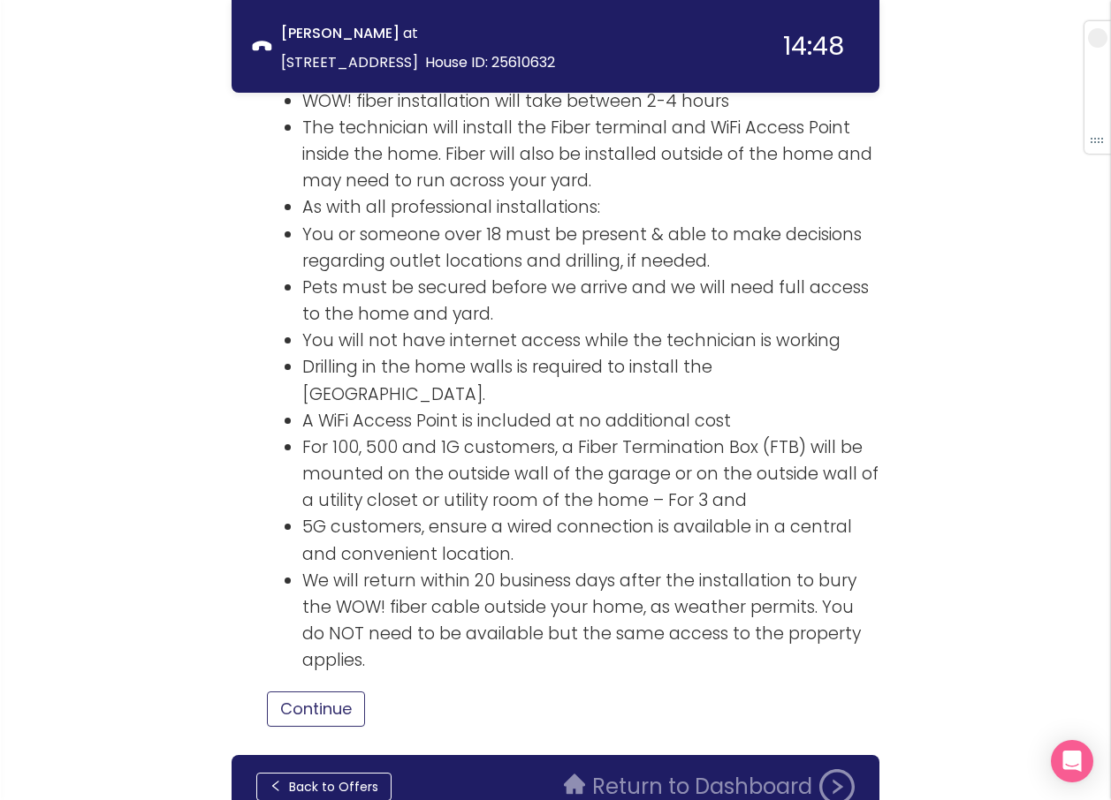
click at [309, 692] on button "Continue" at bounding box center [316, 709] width 98 height 35
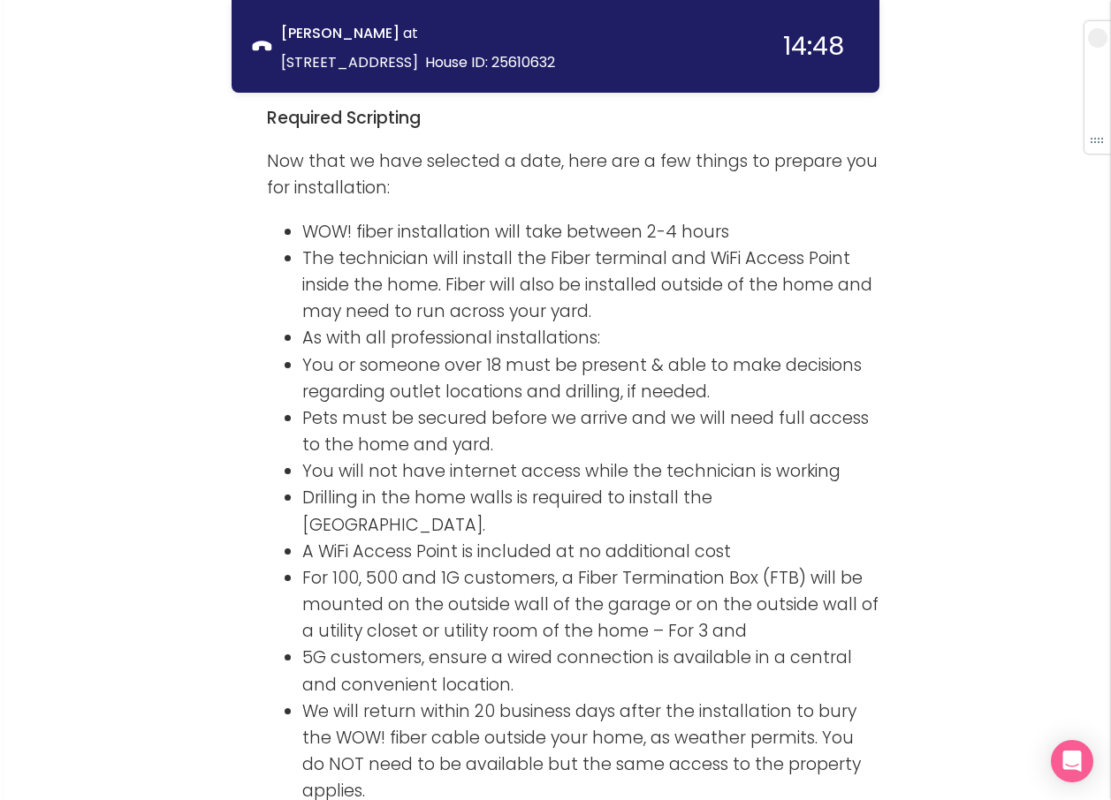
scroll to position [2918, 0]
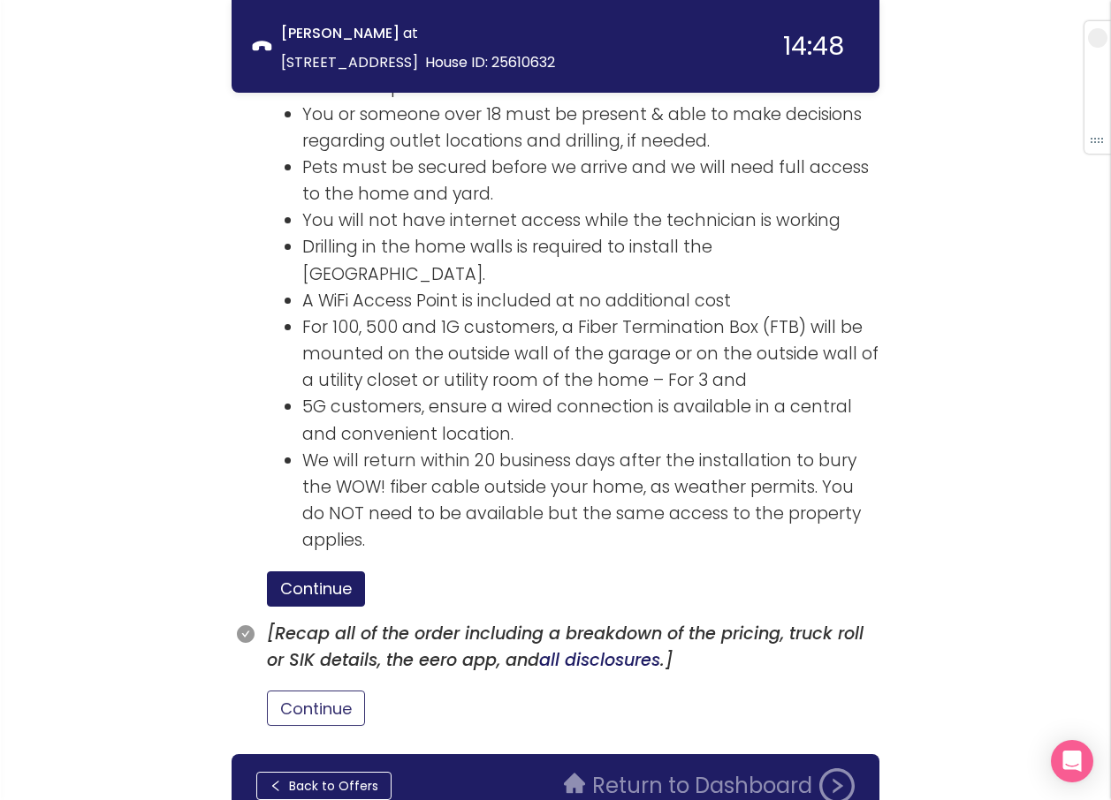
click at [319, 691] on button "Continue" at bounding box center [316, 708] width 98 height 35
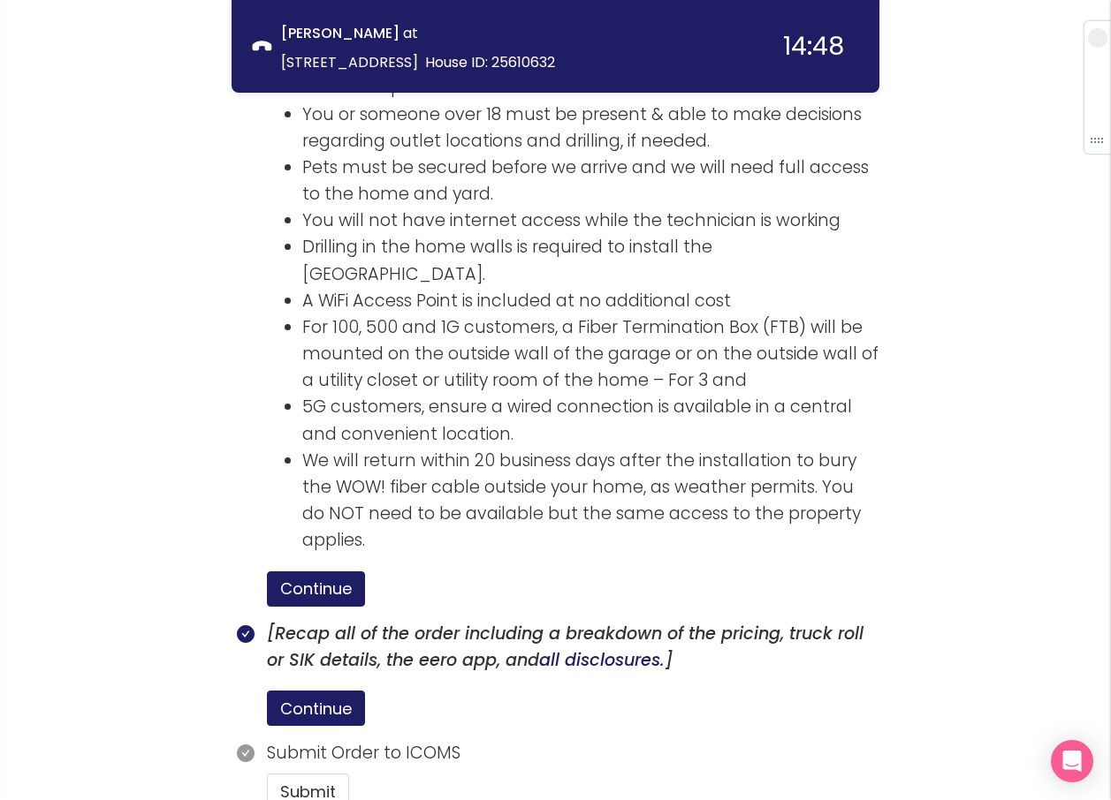
scroll to position [3001, 0]
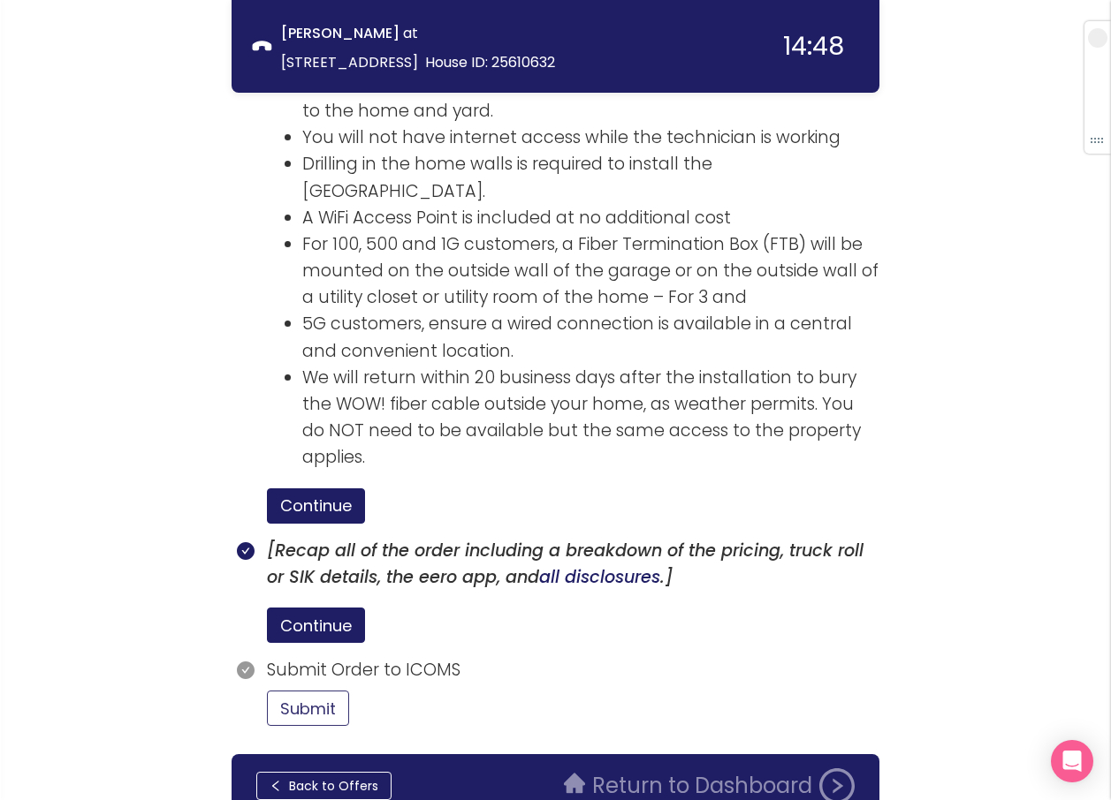
click at [317, 691] on button "Submit" at bounding box center [308, 708] width 82 height 35
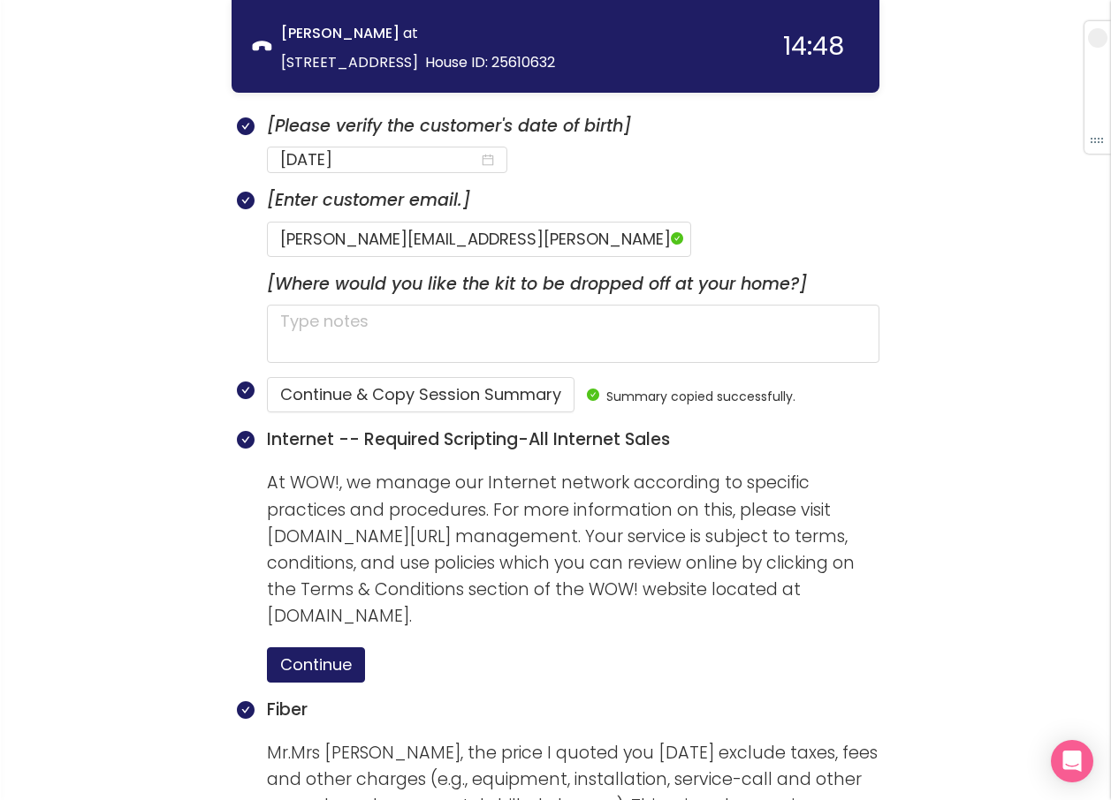
scroll to position [1234, 0]
click at [1021, 481] on div "call info discovery offers summary [PERSON_NAME] at [STREET_ADDRESS] House ID: …" at bounding box center [555, 764] width 1111 height 3997
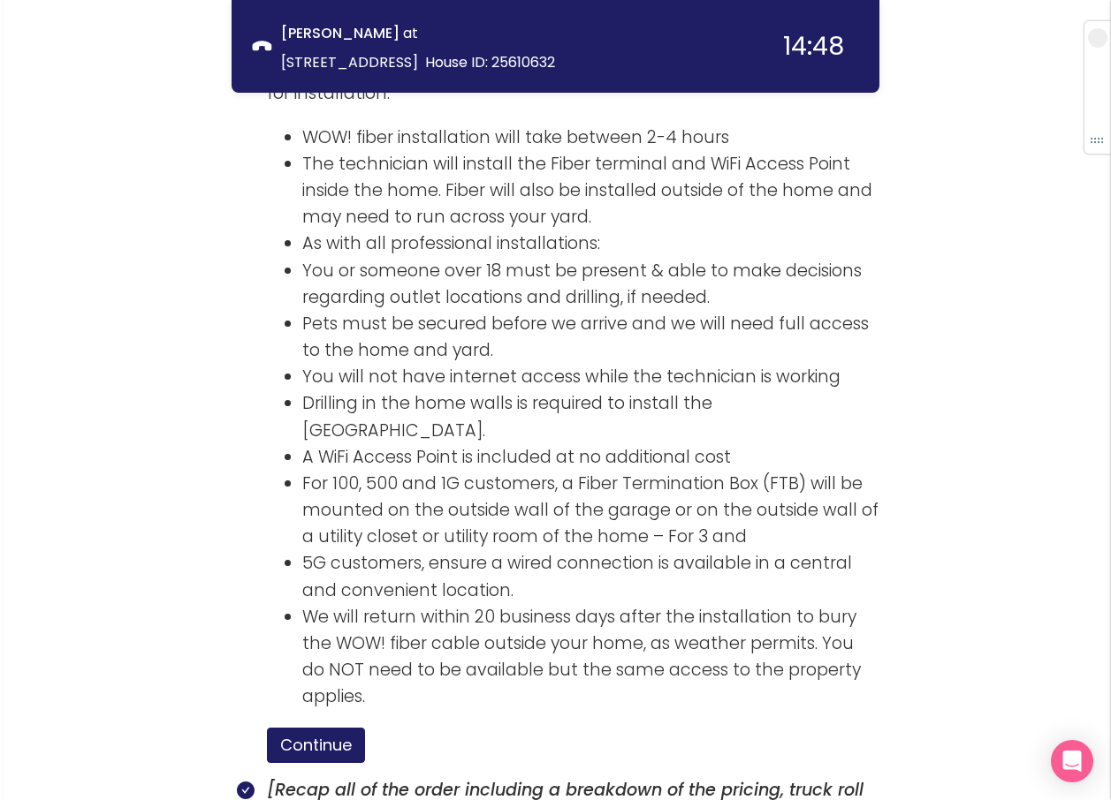
scroll to position [3164, 0]
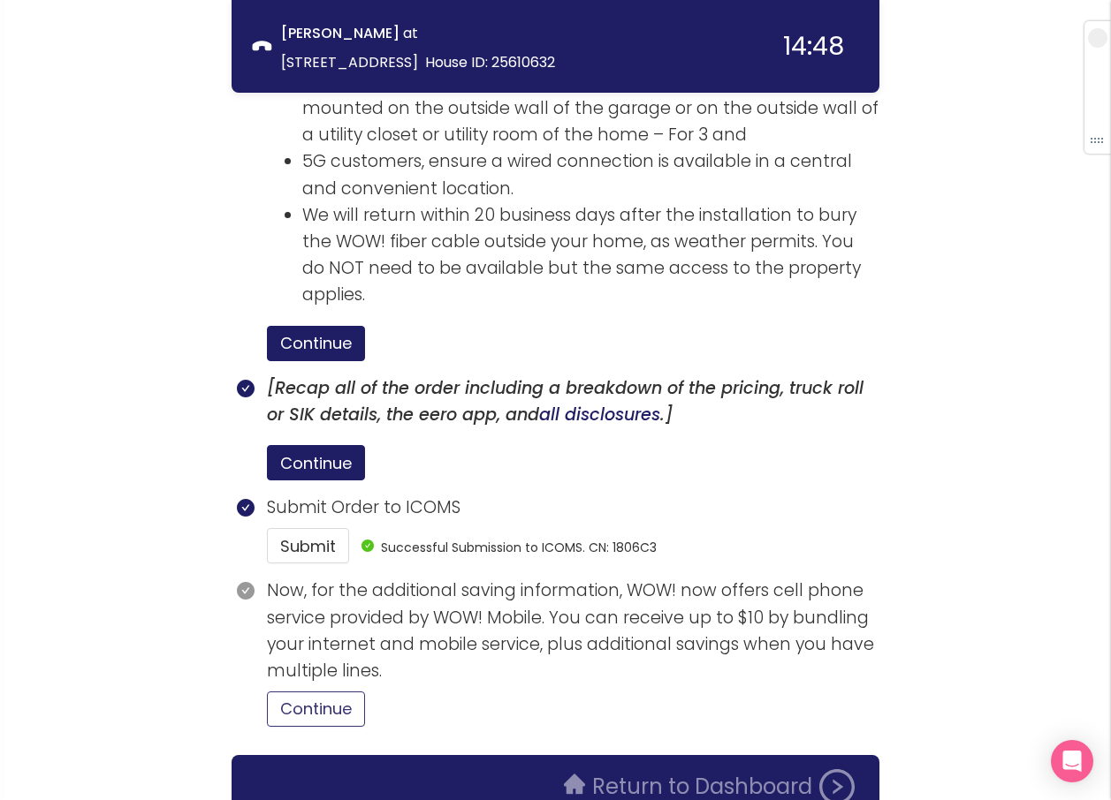
click at [317, 692] on button "Continue" at bounding box center [316, 709] width 98 height 35
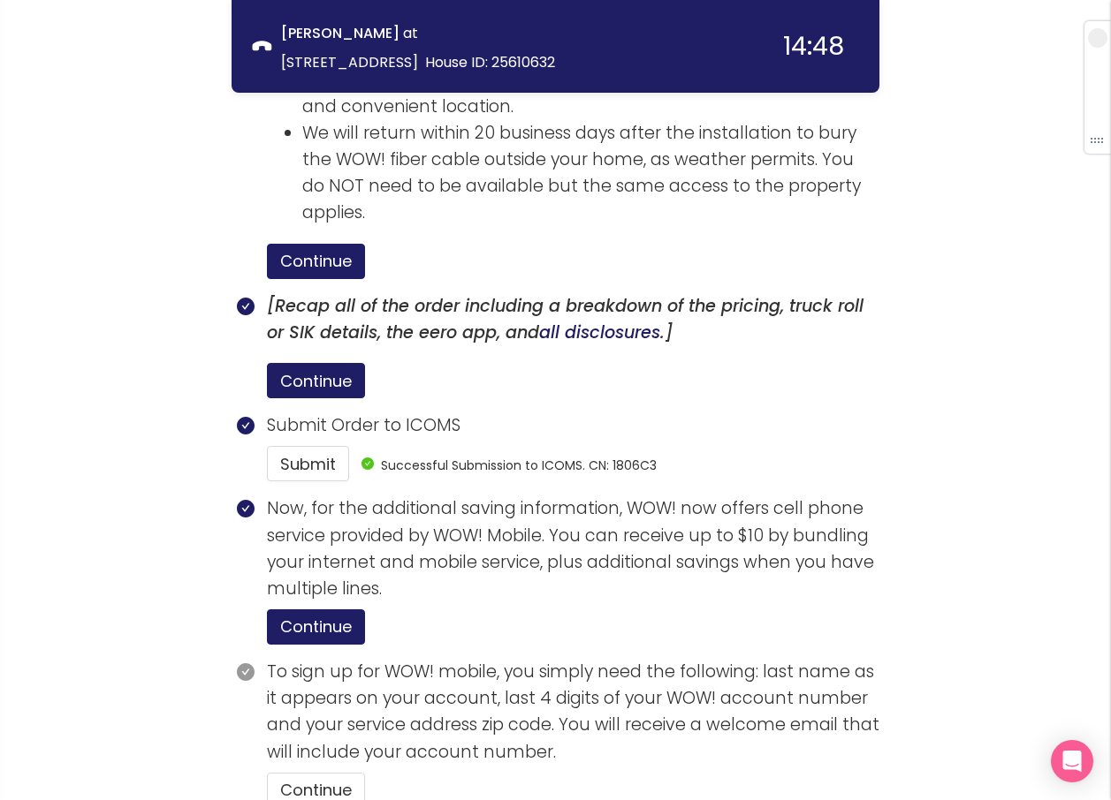
scroll to position [3327, 0]
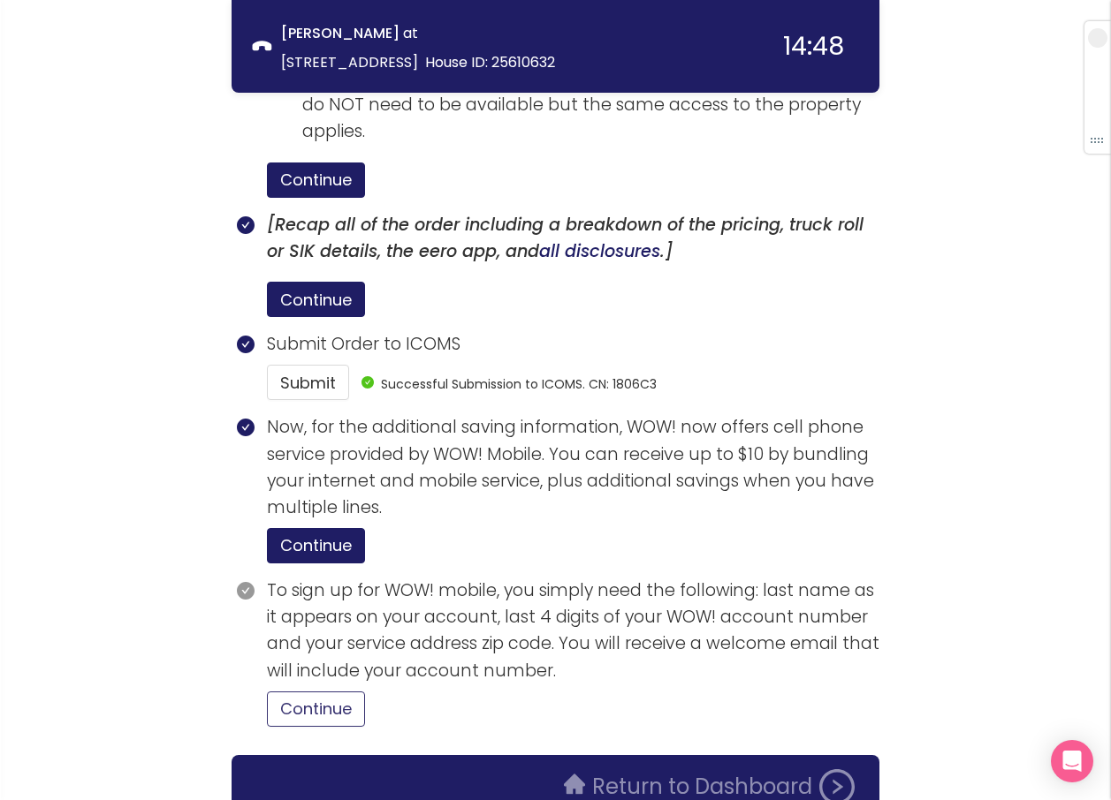
click at [337, 692] on button "Continue" at bounding box center [316, 709] width 98 height 35
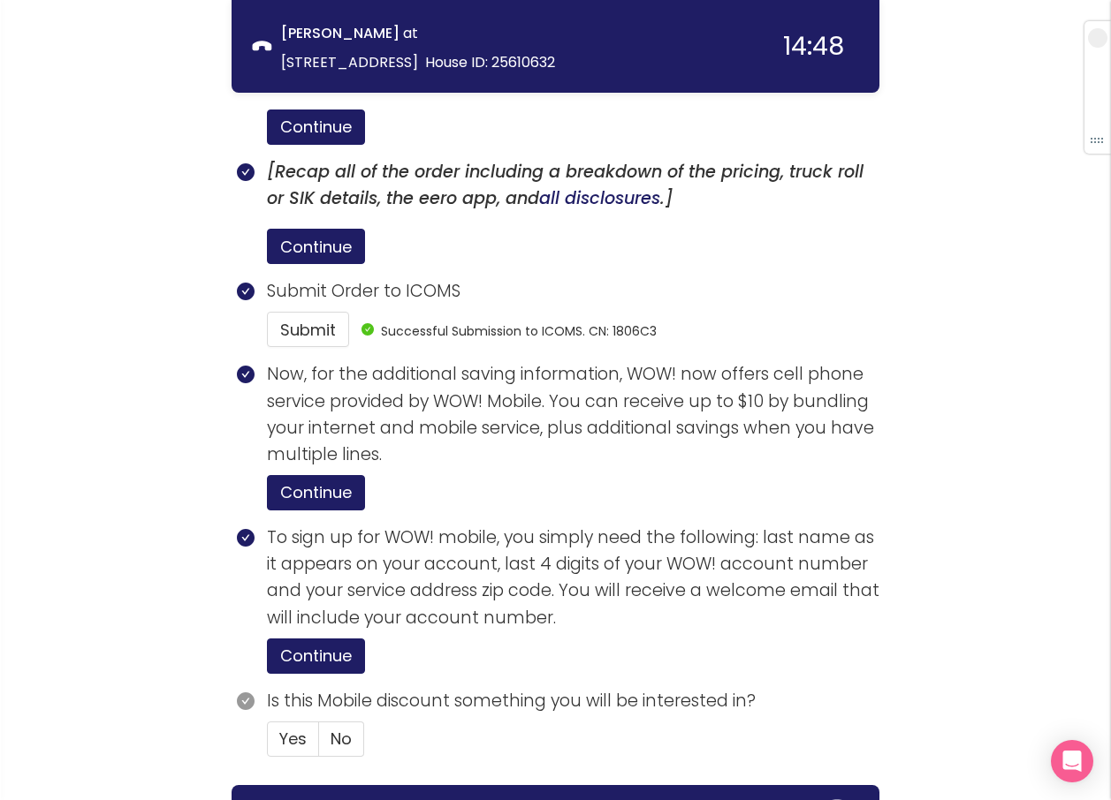
scroll to position [3410, 0]
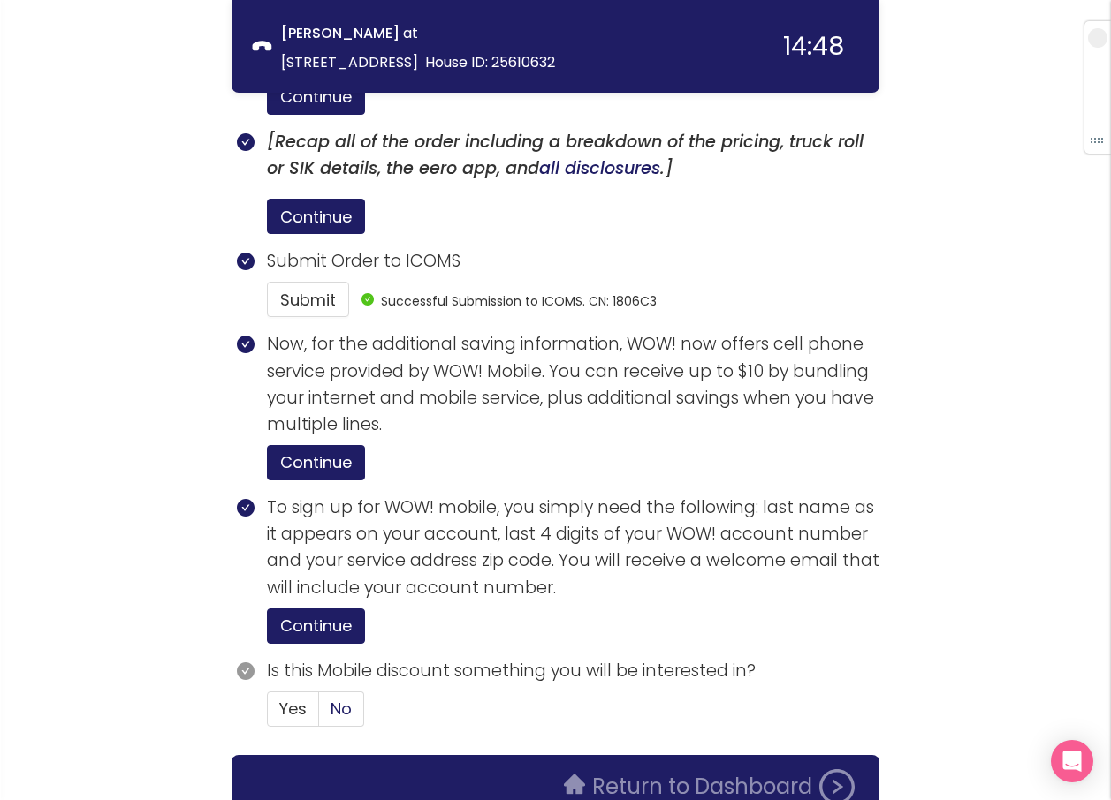
click at [333, 698] on span "No" at bounding box center [340, 709] width 21 height 22
click at [319, 715] on input "No" at bounding box center [319, 715] width 0 height 0
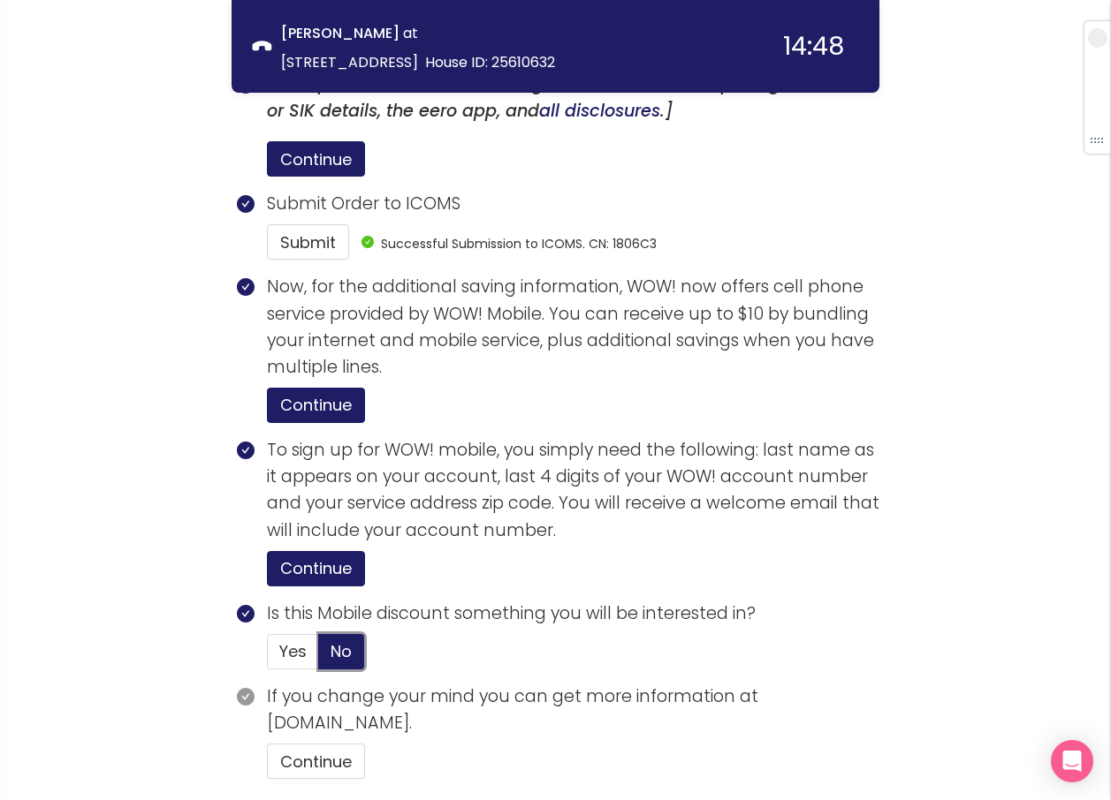
scroll to position [3521, 0]
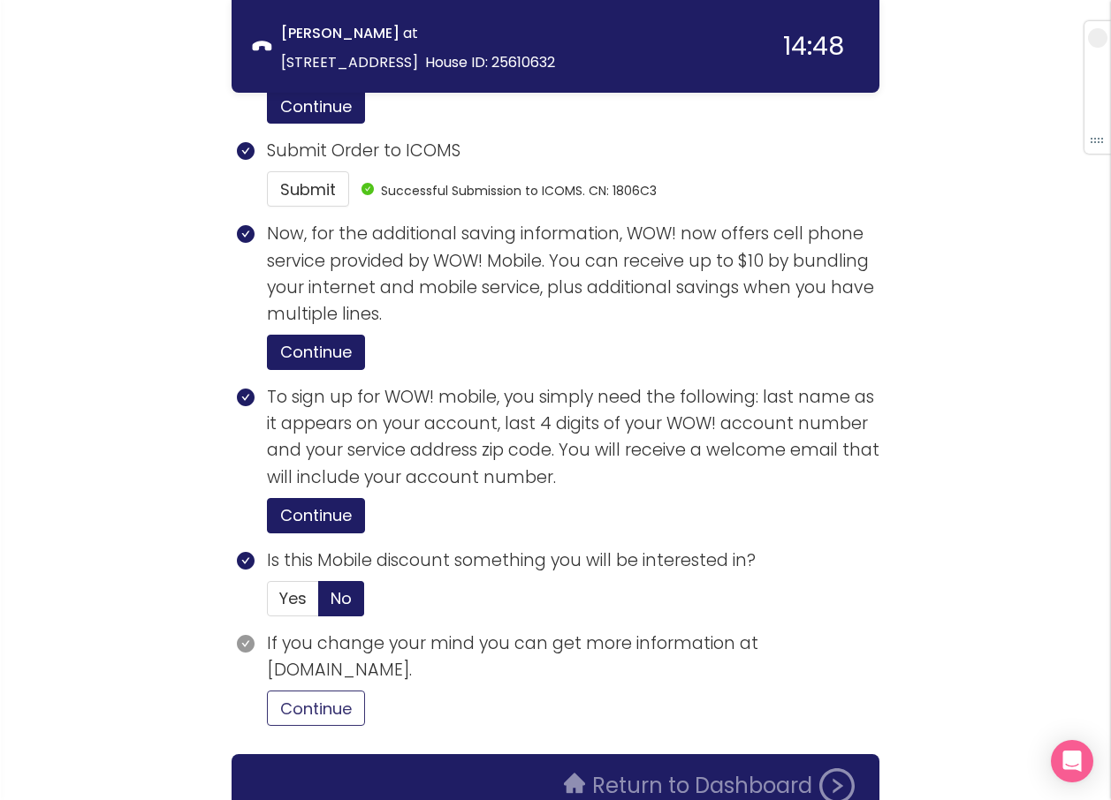
click at [322, 691] on button "Continue" at bounding box center [316, 708] width 98 height 35
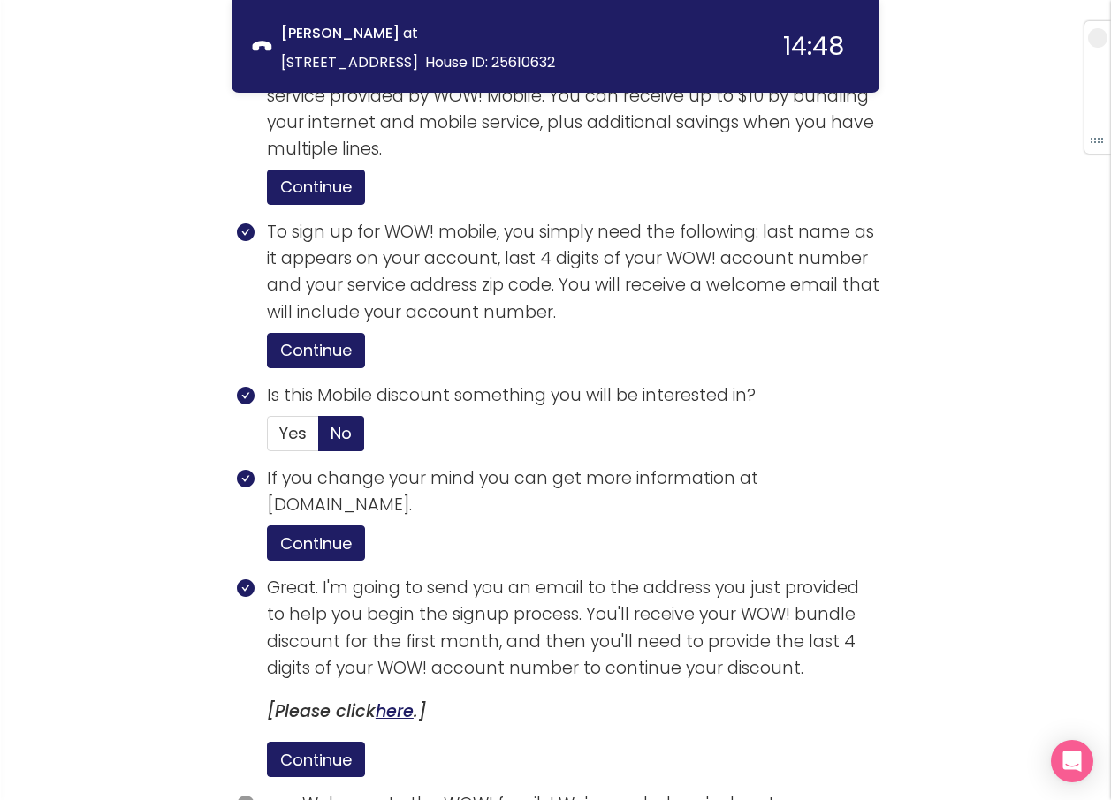
scroll to position [3856, 0]
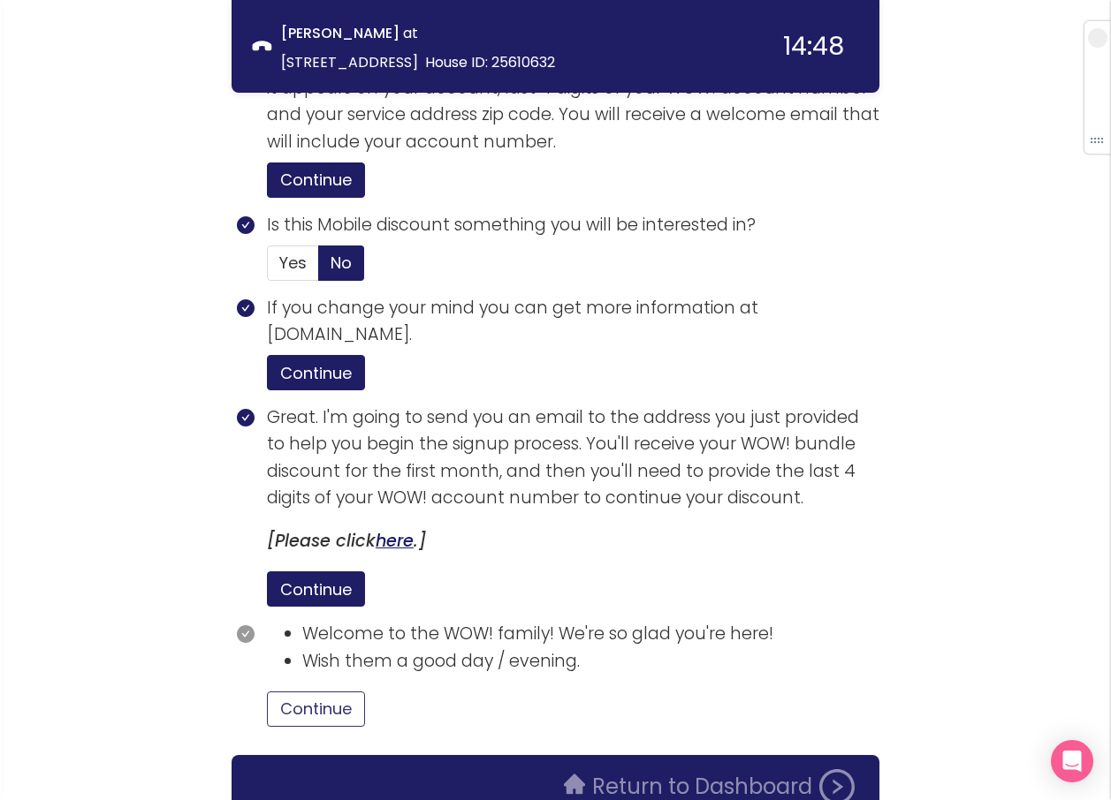
click at [338, 692] on button "Continue" at bounding box center [316, 709] width 98 height 35
click at [685, 770] on button "Return to Dashboard" at bounding box center [709, 787] width 312 height 35
